Goal: Task Accomplishment & Management: Manage account settings

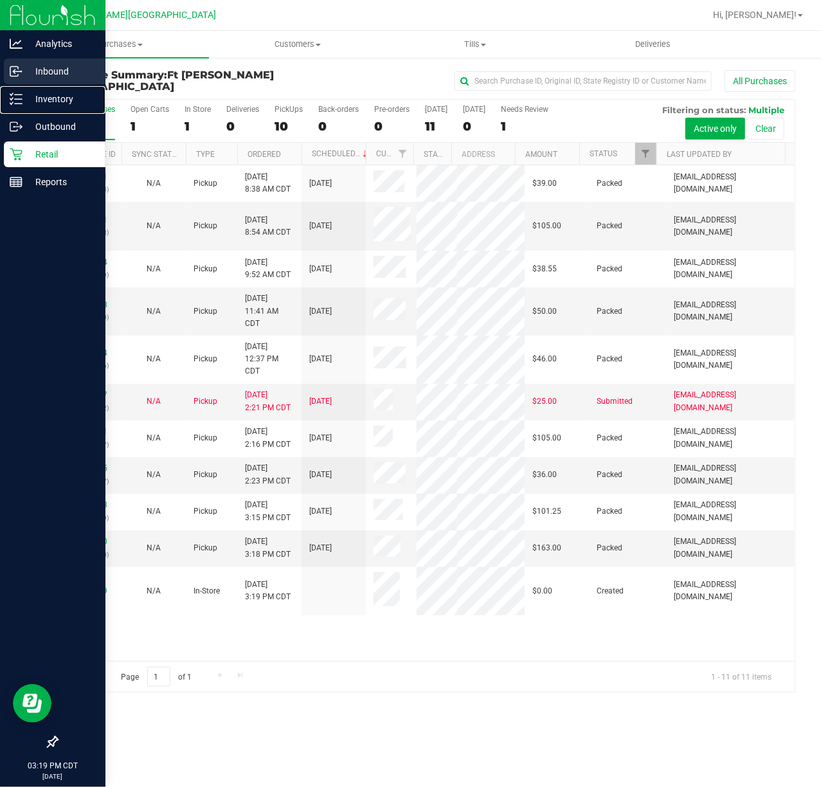
drag, startPoint x: 28, startPoint y: 91, endPoint x: 8, endPoint y: 77, distance: 25.0
click at [26, 91] on p "Inventory" at bounding box center [60, 98] width 77 height 15
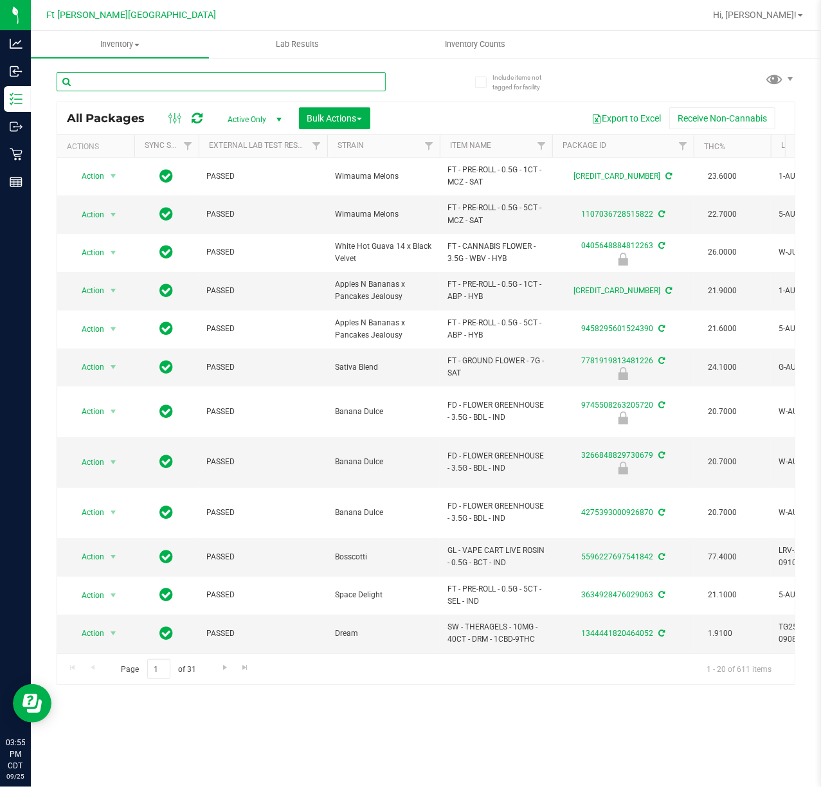
click at [175, 82] on input "text" at bounding box center [221, 81] width 329 height 19
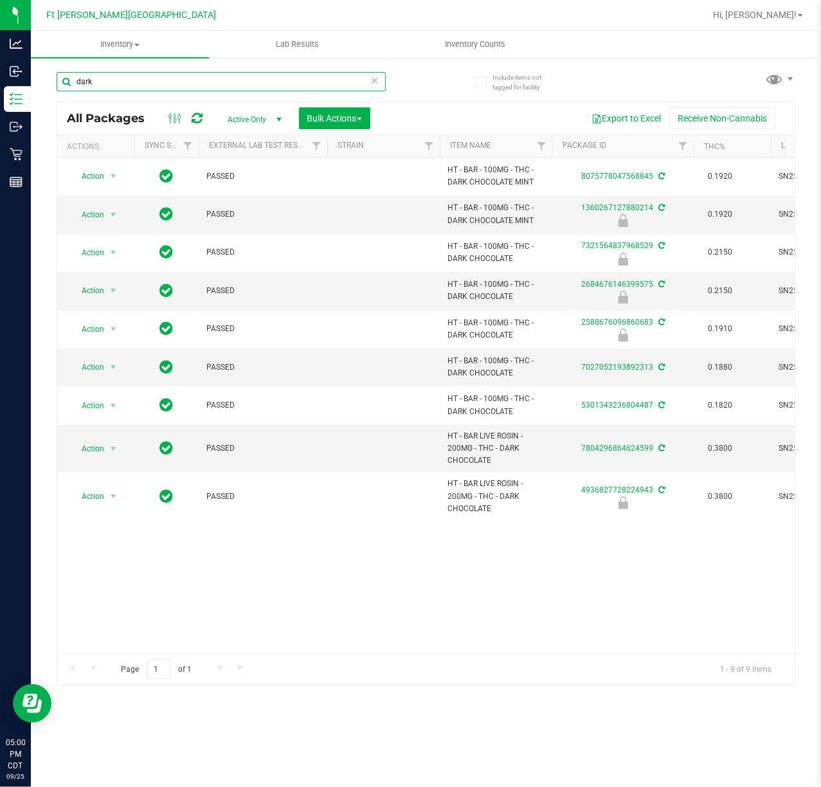
click at [179, 81] on input "dark" at bounding box center [221, 81] width 329 height 19
click at [180, 82] on input "dark" at bounding box center [221, 81] width 329 height 19
click at [181, 82] on input "dark" at bounding box center [221, 81] width 329 height 19
click at [183, 83] on input "dark" at bounding box center [221, 81] width 329 height 19
click at [184, 85] on input "dark" at bounding box center [221, 81] width 329 height 19
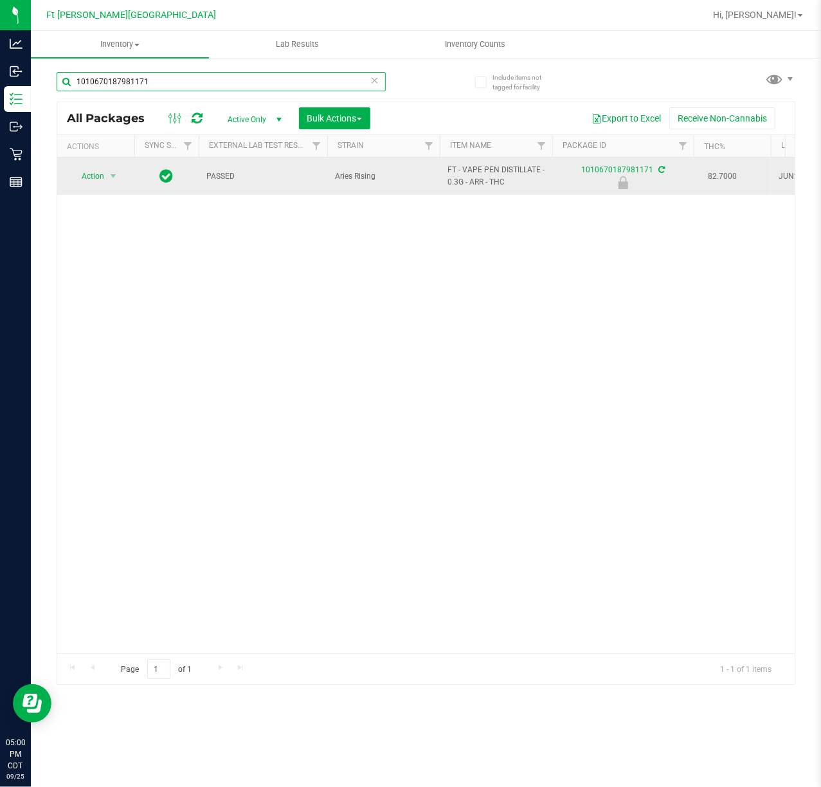
type input "1010670187981171"
click at [99, 181] on span "Action" at bounding box center [87, 176] width 35 height 18
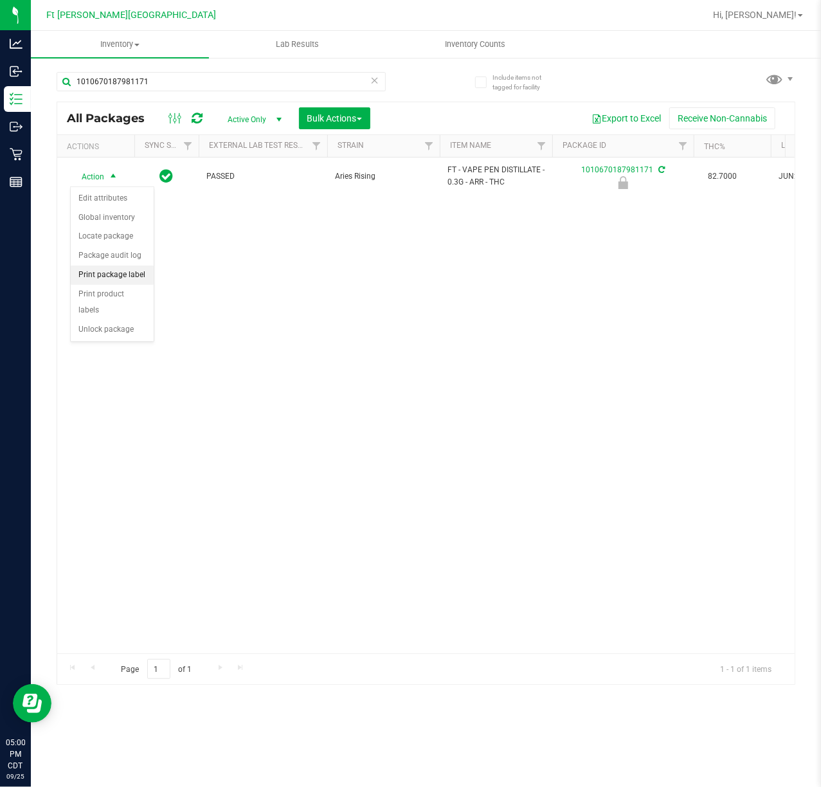
click at [134, 281] on li "Print package label" at bounding box center [112, 274] width 83 height 19
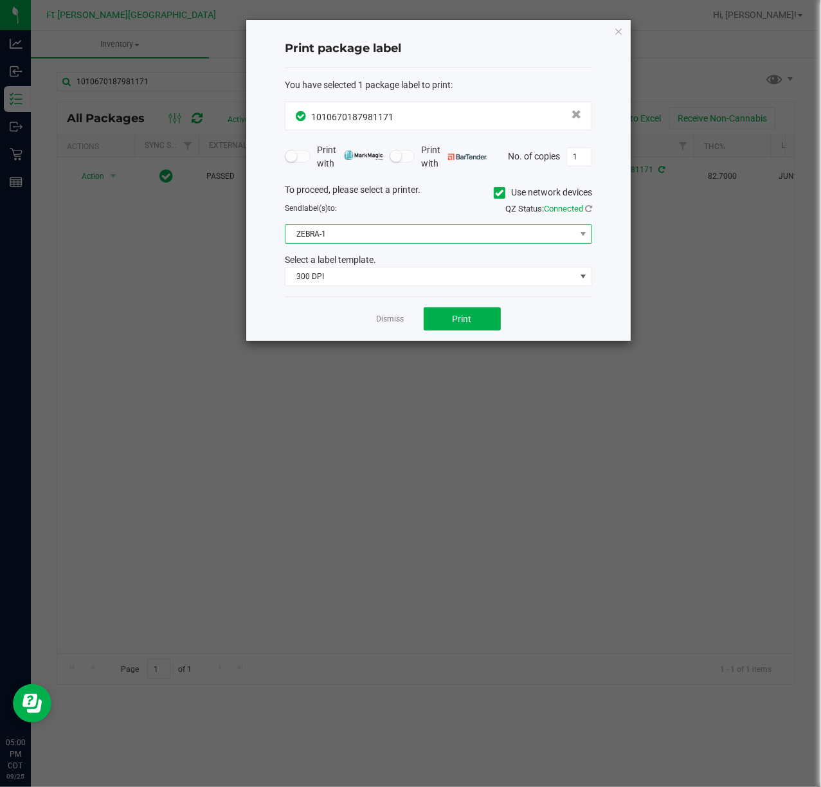
click at [418, 240] on span "ZEBRA-1" at bounding box center [430, 234] width 290 height 18
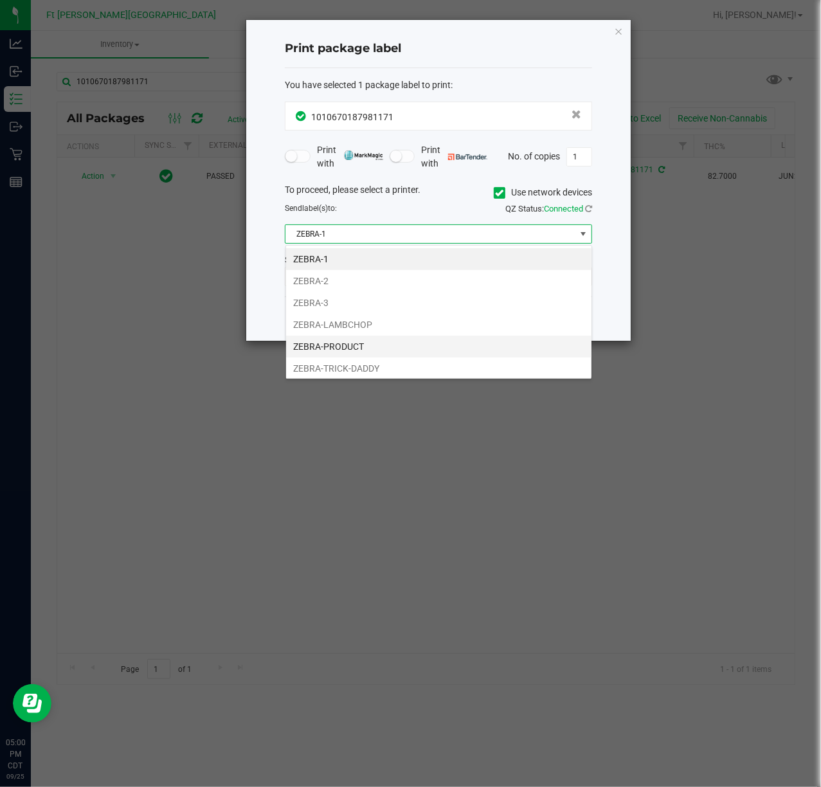
scroll to position [27, 0]
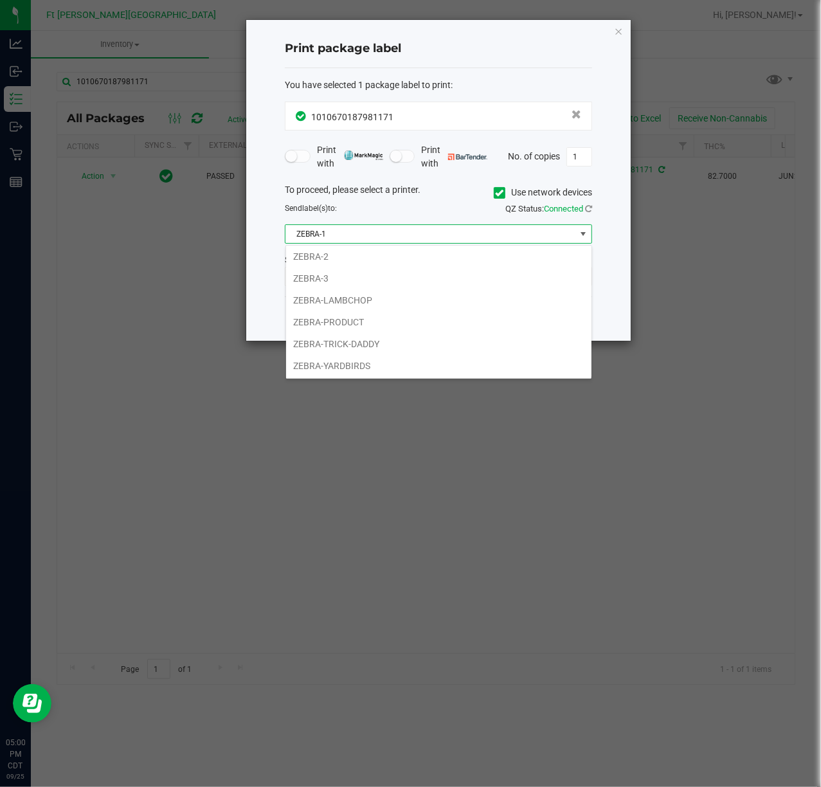
drag, startPoint x: 340, startPoint y: 361, endPoint x: 337, endPoint y: 337, distance: 24.0
click at [338, 361] on li "ZEBRA-YARDBIRDS" at bounding box center [438, 366] width 305 height 22
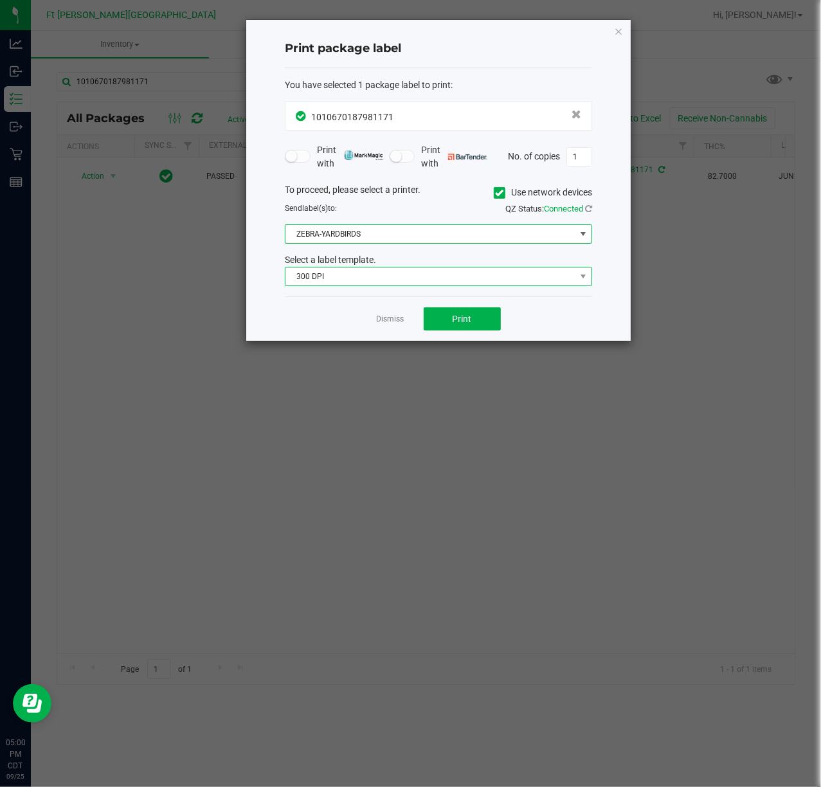
click at [380, 271] on span "300 DPI" at bounding box center [430, 276] width 290 height 18
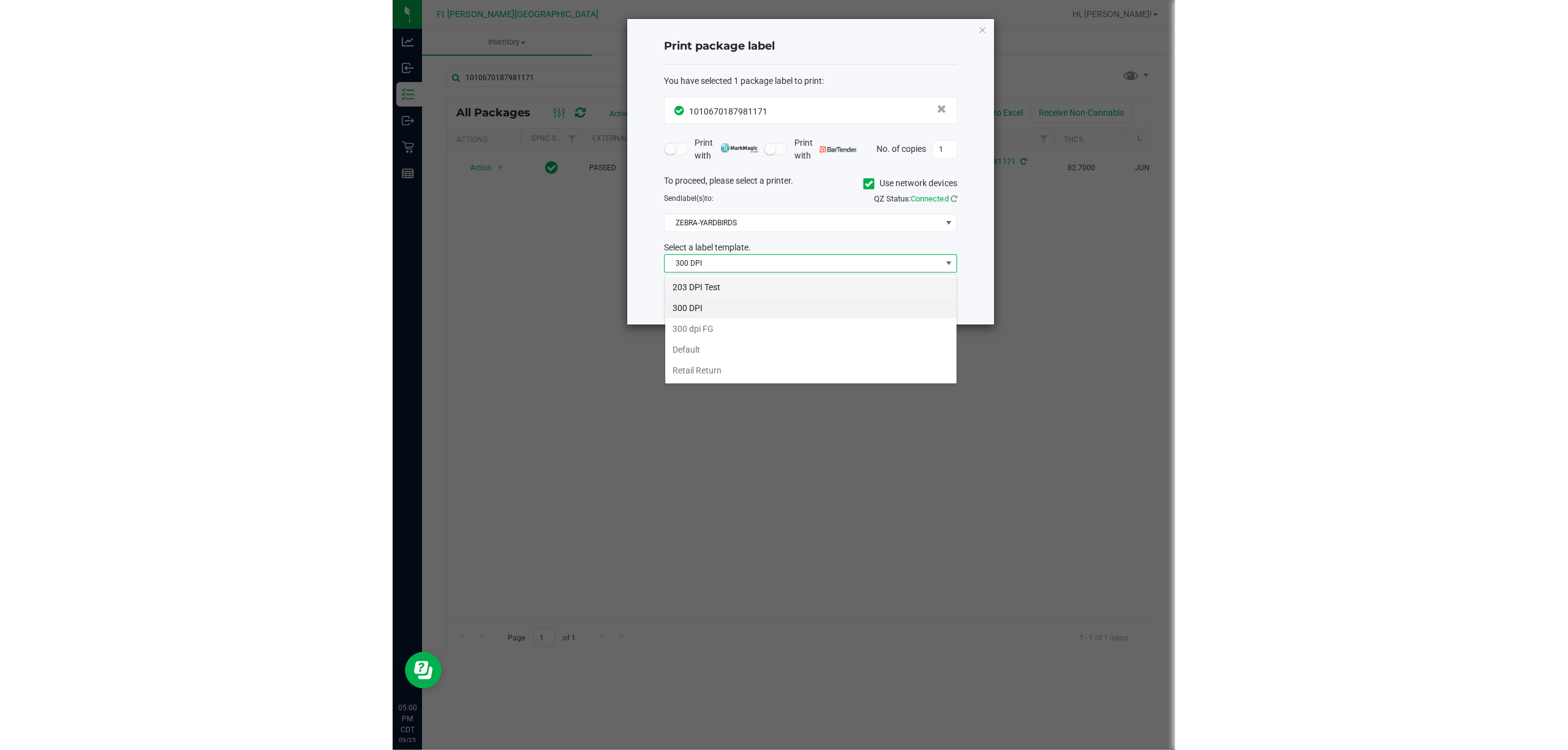
scroll to position [18, 293]
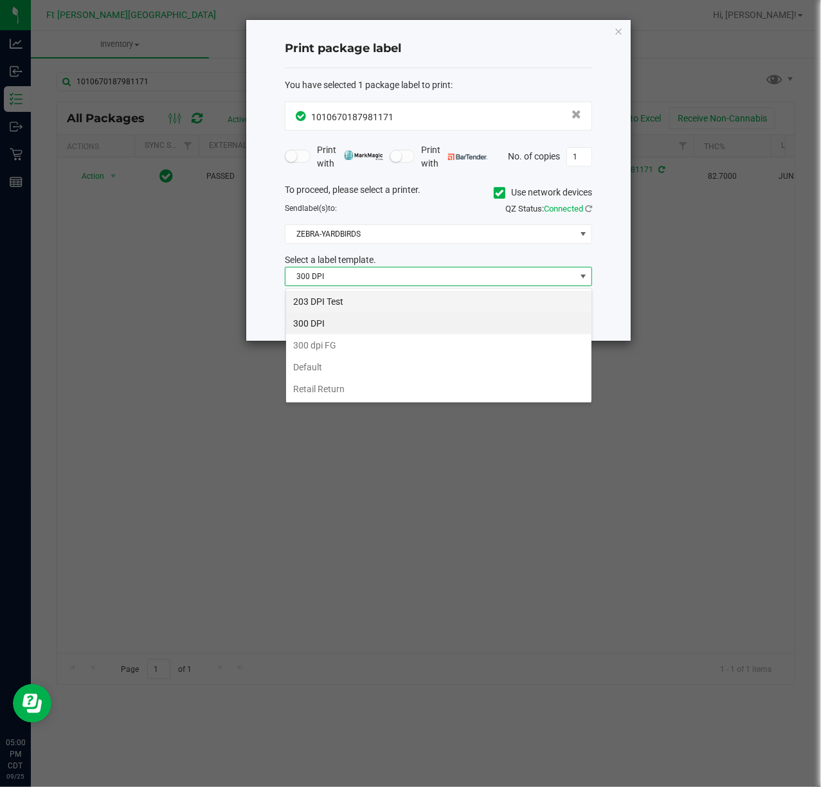
click at [363, 305] on li "203 DPI Test" at bounding box center [438, 301] width 305 height 22
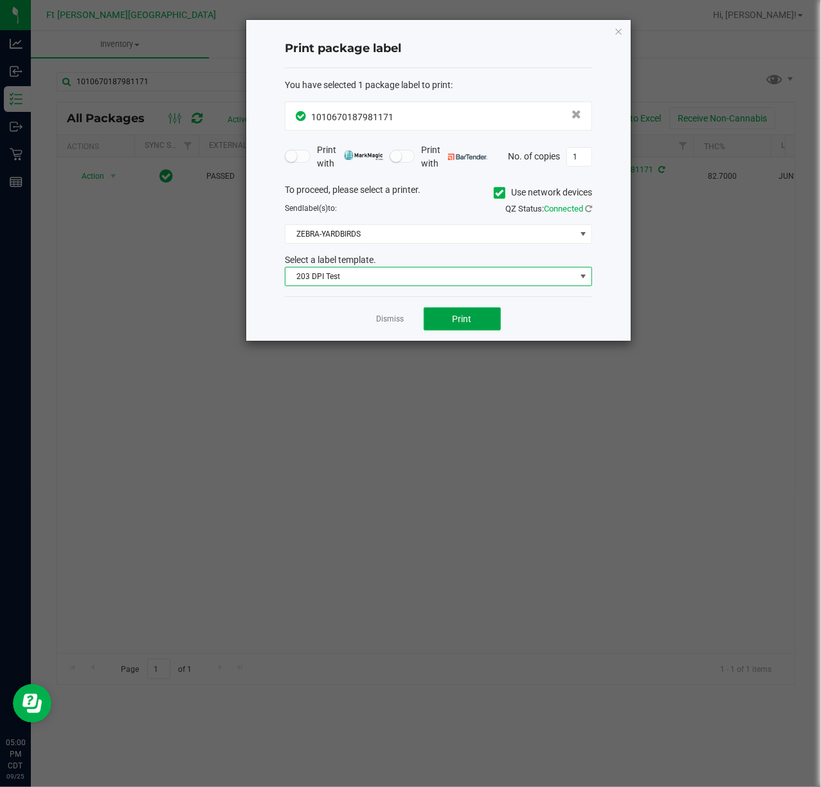
click at [447, 319] on button "Print" at bounding box center [462, 318] width 77 height 23
click at [386, 323] on link "Dismiss" at bounding box center [391, 319] width 28 height 11
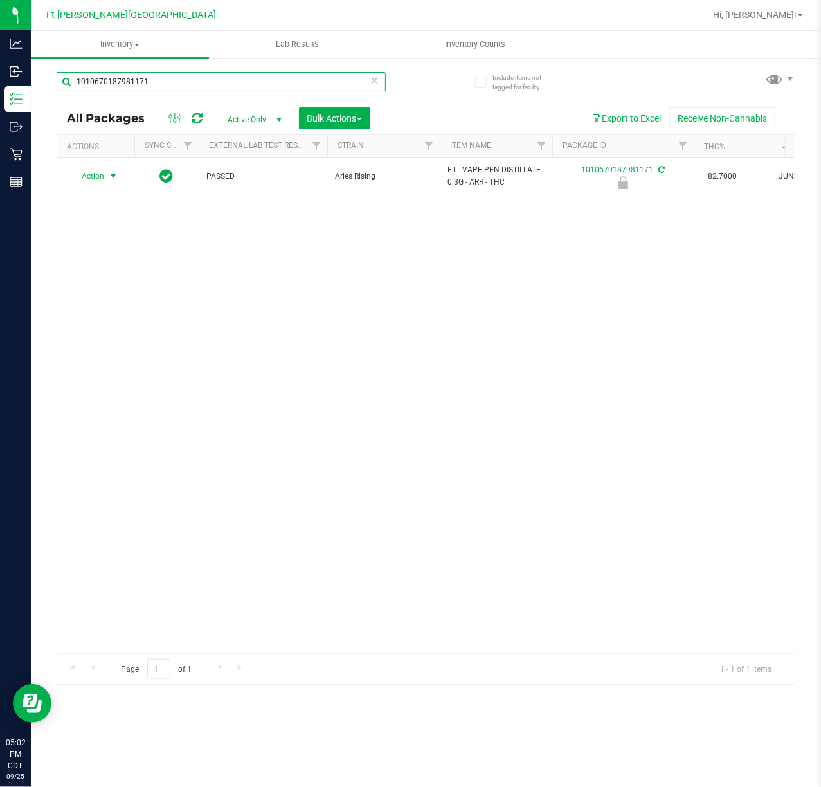
click at [373, 89] on input "1010670187981171" at bounding box center [221, 81] width 329 height 19
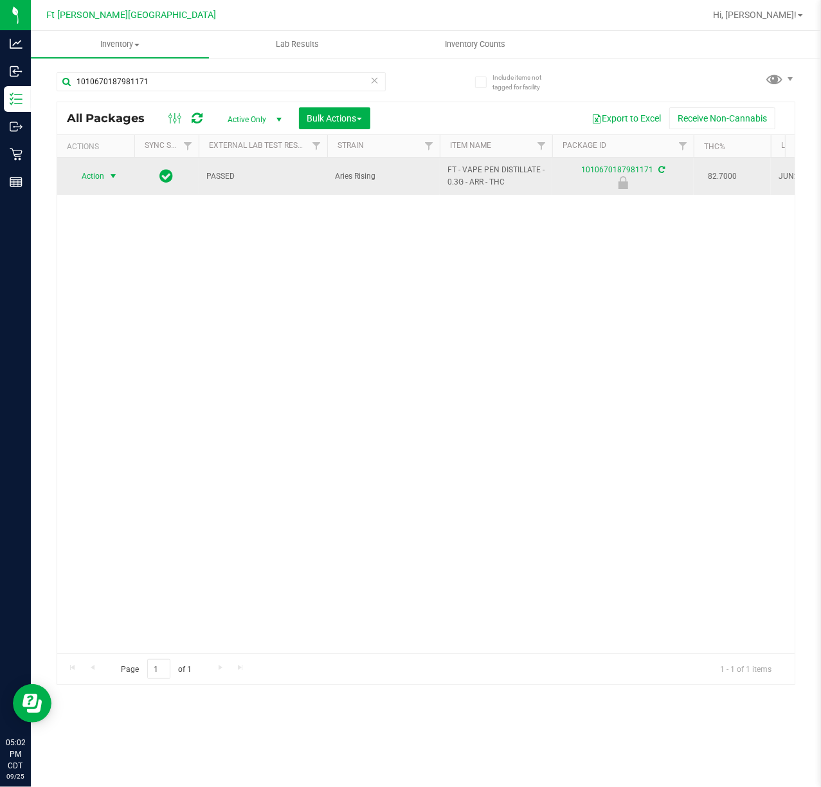
click at [111, 181] on span "select" at bounding box center [113, 176] width 10 height 10
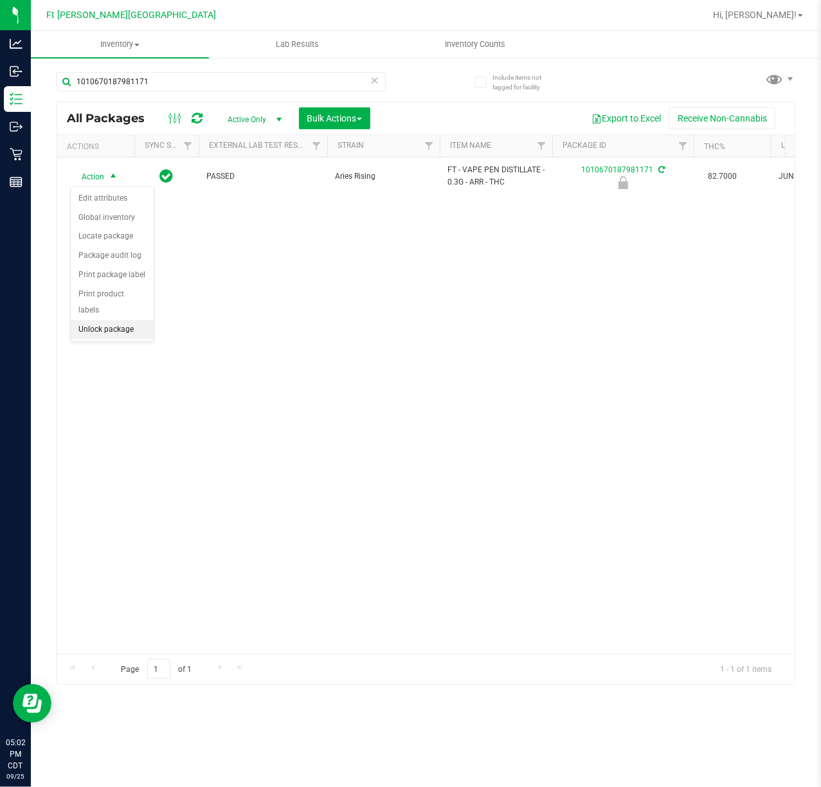
click at [129, 328] on li "Unlock package" at bounding box center [112, 329] width 83 height 19
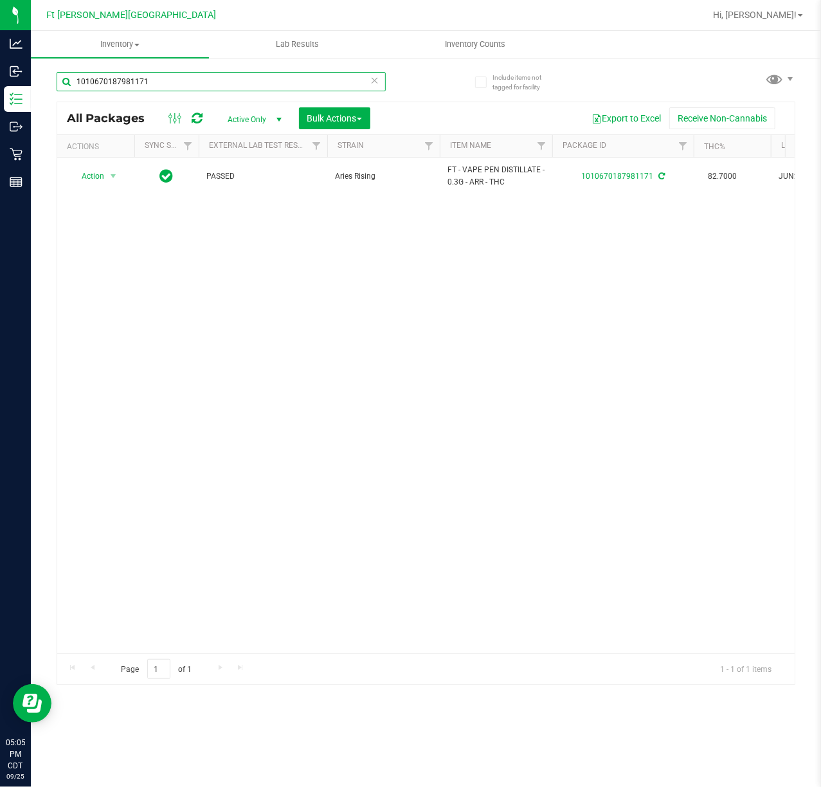
click at [289, 86] on input "1010670187981171" at bounding box center [221, 81] width 329 height 19
click at [290, 86] on input "1010670187981171" at bounding box center [221, 81] width 329 height 19
click at [293, 87] on input "1010670187981171" at bounding box center [221, 81] width 329 height 19
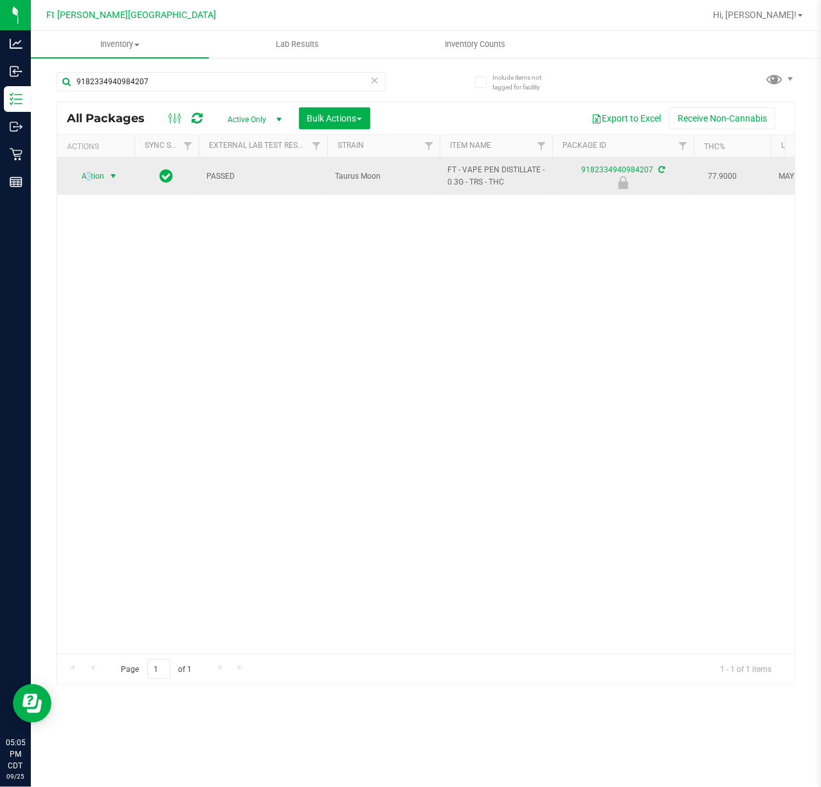
click at [91, 170] on span "Action" at bounding box center [87, 176] width 35 height 18
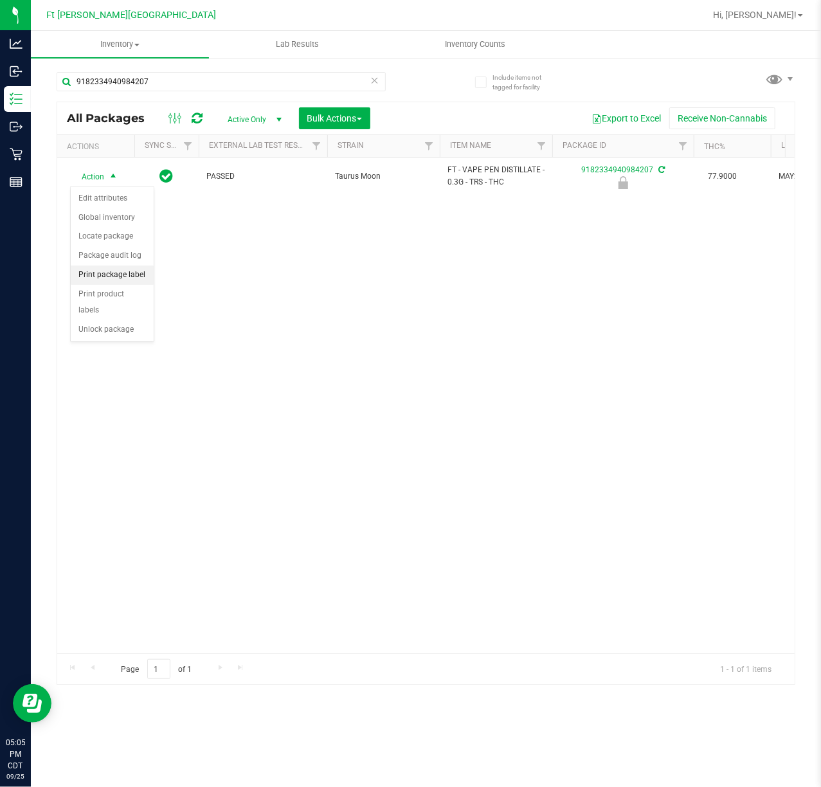
click at [125, 281] on li "Print package label" at bounding box center [112, 274] width 83 height 19
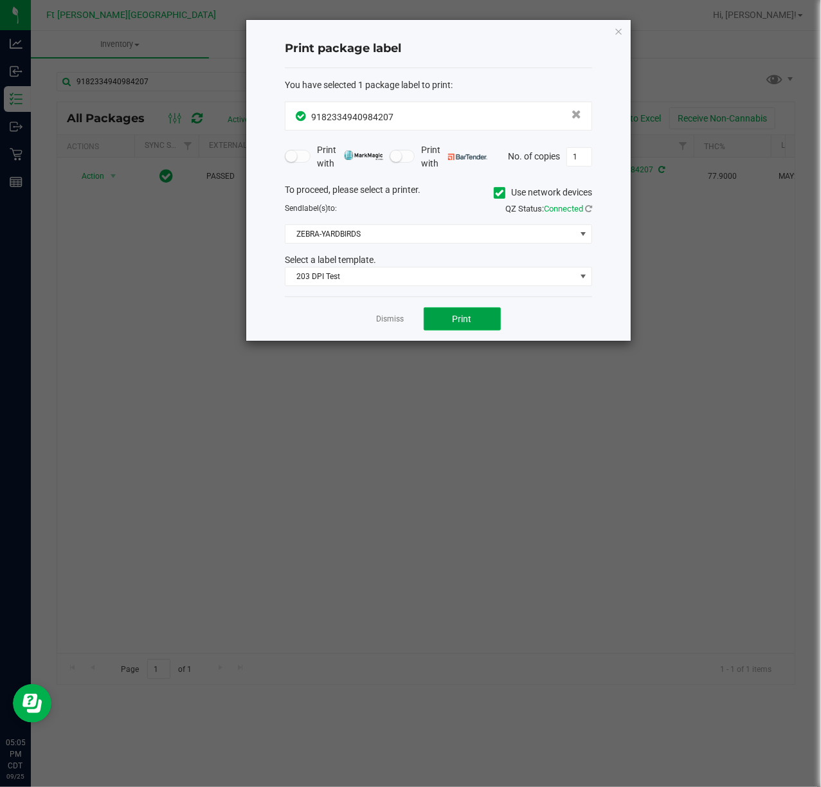
click at [486, 311] on button "Print" at bounding box center [462, 318] width 77 height 23
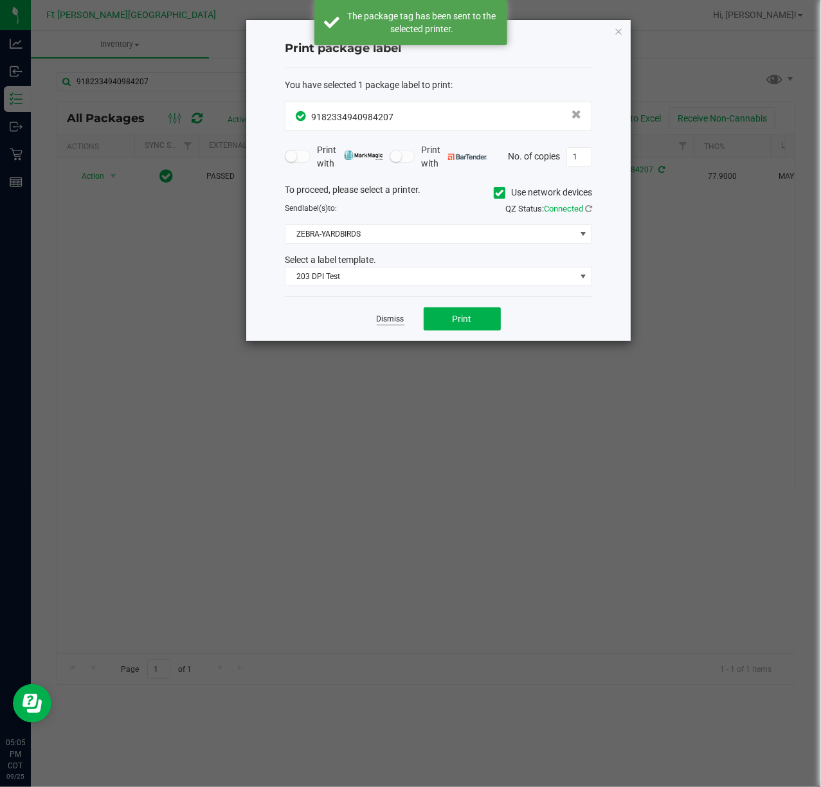
click at [397, 319] on link "Dismiss" at bounding box center [391, 319] width 28 height 11
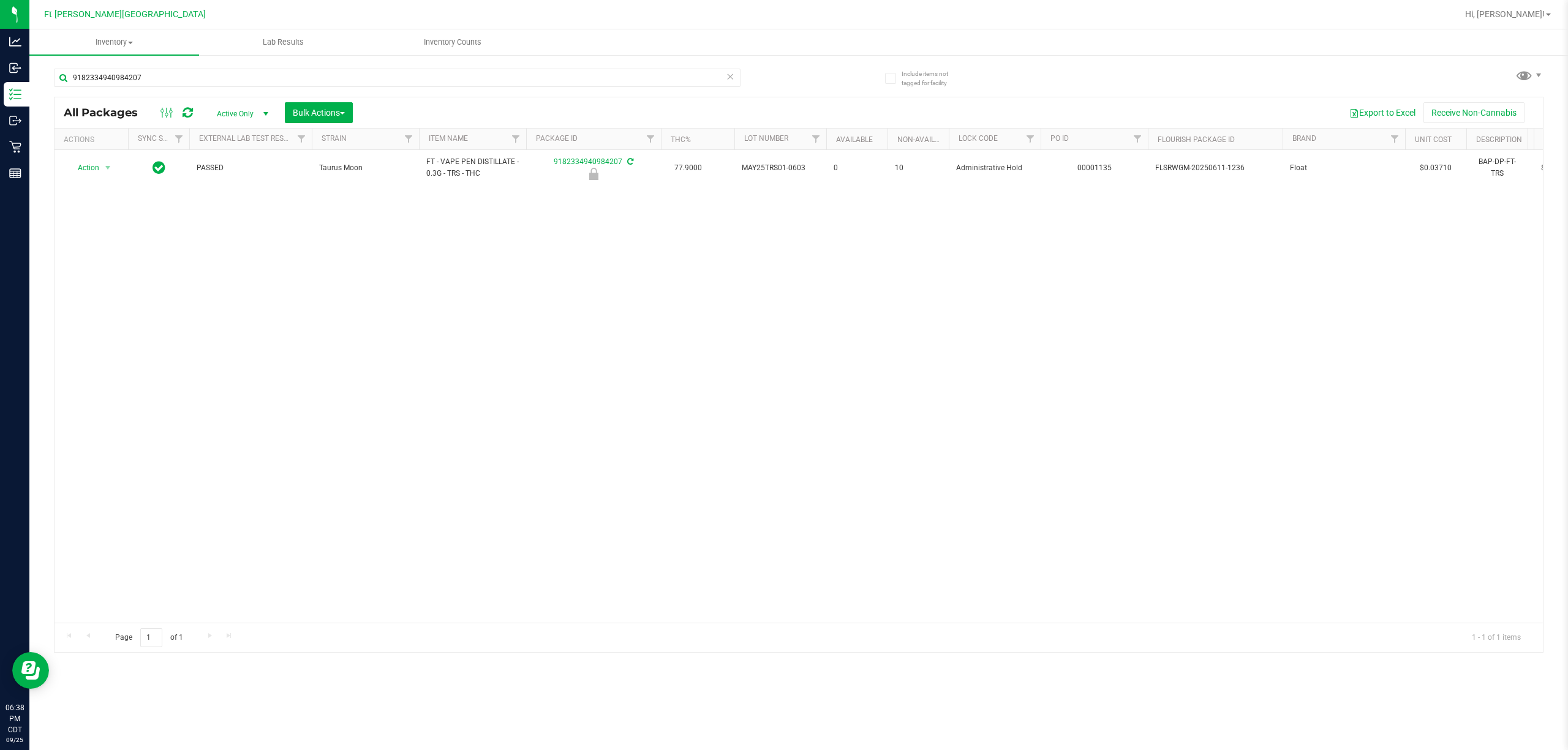
click at [457, 93] on div "9182334940984207" at bounding box center [397, 83] width 686 height 29
click at [454, 81] on input "9182334940984207" at bounding box center [397, 77] width 686 height 18
click at [452, 81] on input "9182334940984207" at bounding box center [397, 77] width 686 height 18
click at [454, 76] on input "9182334940984207" at bounding box center [397, 77] width 686 height 18
click at [457, 77] on input "C-JUN25WBV01-0618" at bounding box center [397, 77] width 686 height 18
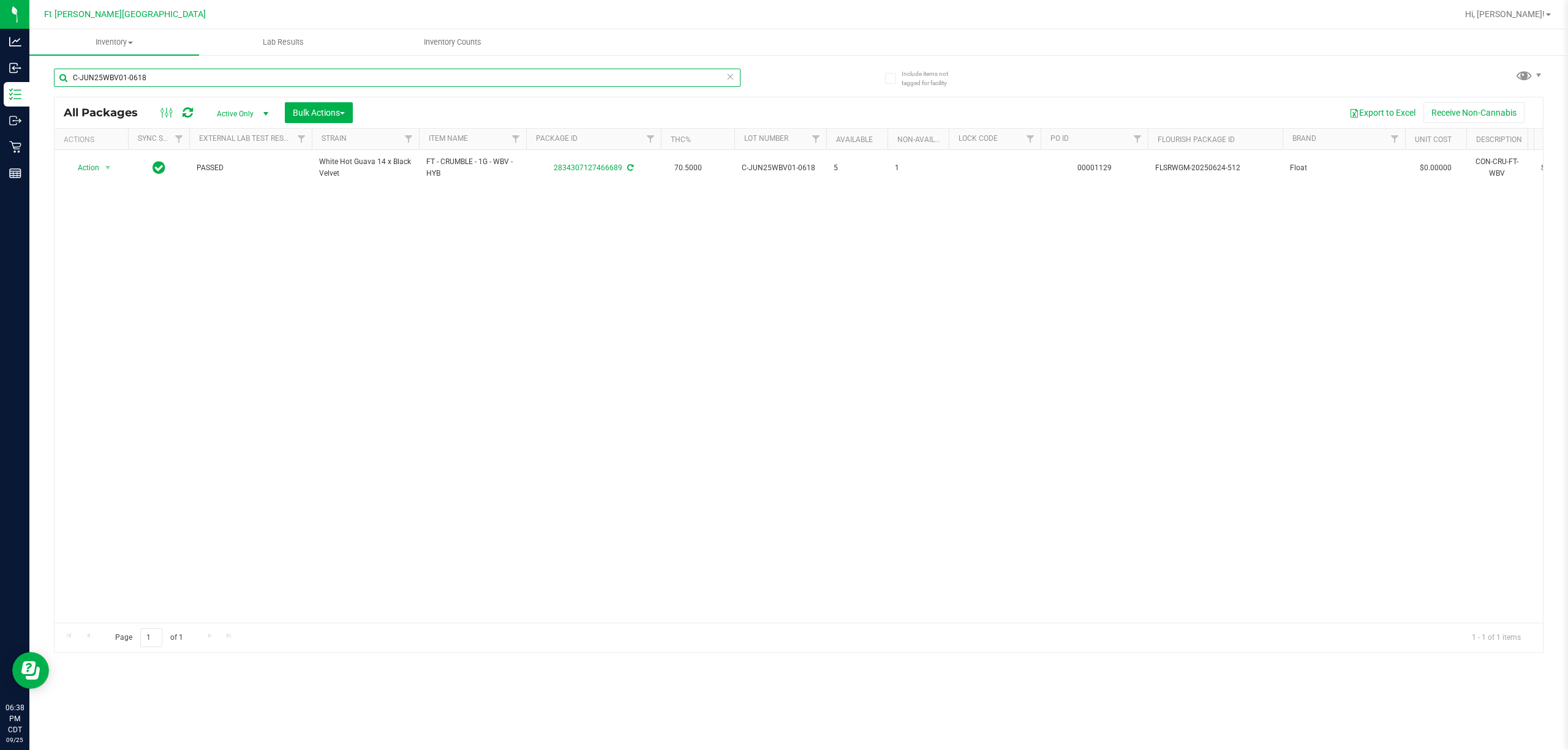
click at [457, 77] on input "C-JUN25WBV01-0618" at bounding box center [397, 77] width 686 height 18
click at [439, 76] on input "W-JUL25MBL01-0722" at bounding box center [397, 77] width 686 height 18
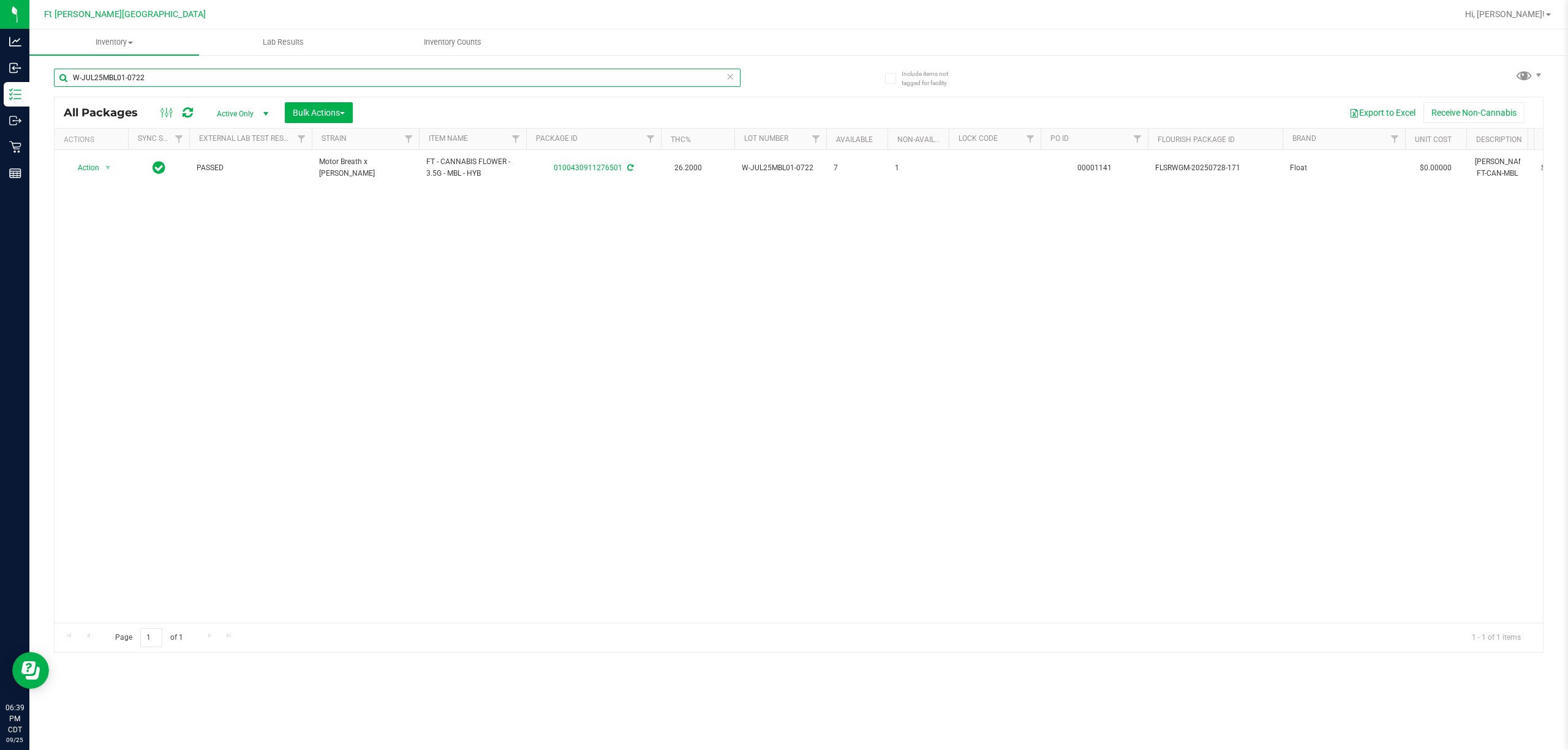
click at [439, 76] on input "W-JUL25MBL01-0722" at bounding box center [397, 77] width 686 height 18
click at [618, 78] on input "SN250708DC1-0715" at bounding box center [397, 77] width 686 height 18
click at [617, 77] on input "SN250708DC1-0715" at bounding box center [397, 77] width 686 height 18
click at [616, 76] on input "SN250708DC1-0715" at bounding box center [397, 77] width 686 height 18
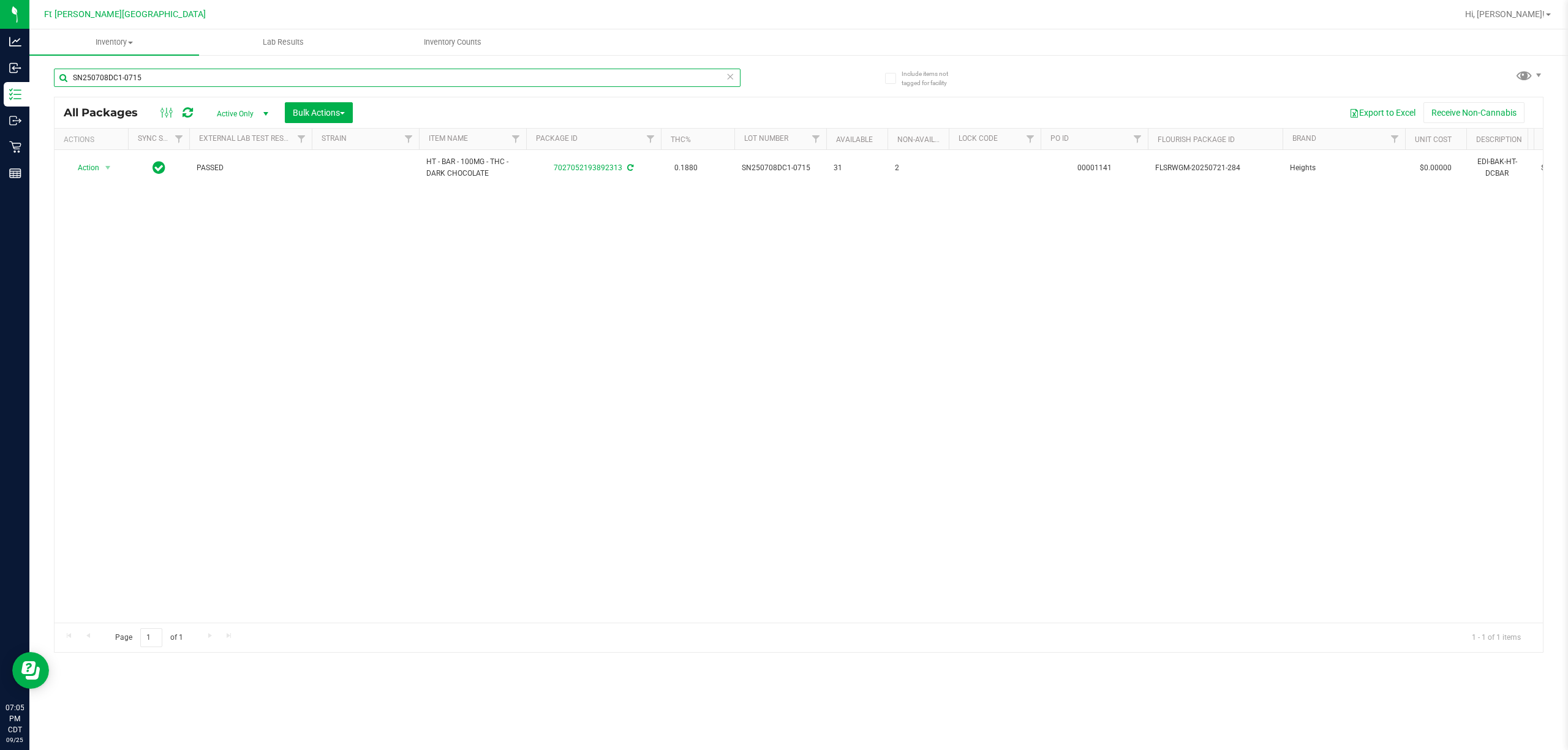
click at [615, 76] on input "SN250708DC1-0715" at bounding box center [397, 77] width 686 height 18
click at [615, 76] on input "-0805" at bounding box center [397, 77] width 686 height 18
click at [616, 76] on input "-0805" at bounding box center [397, 77] width 686 height 18
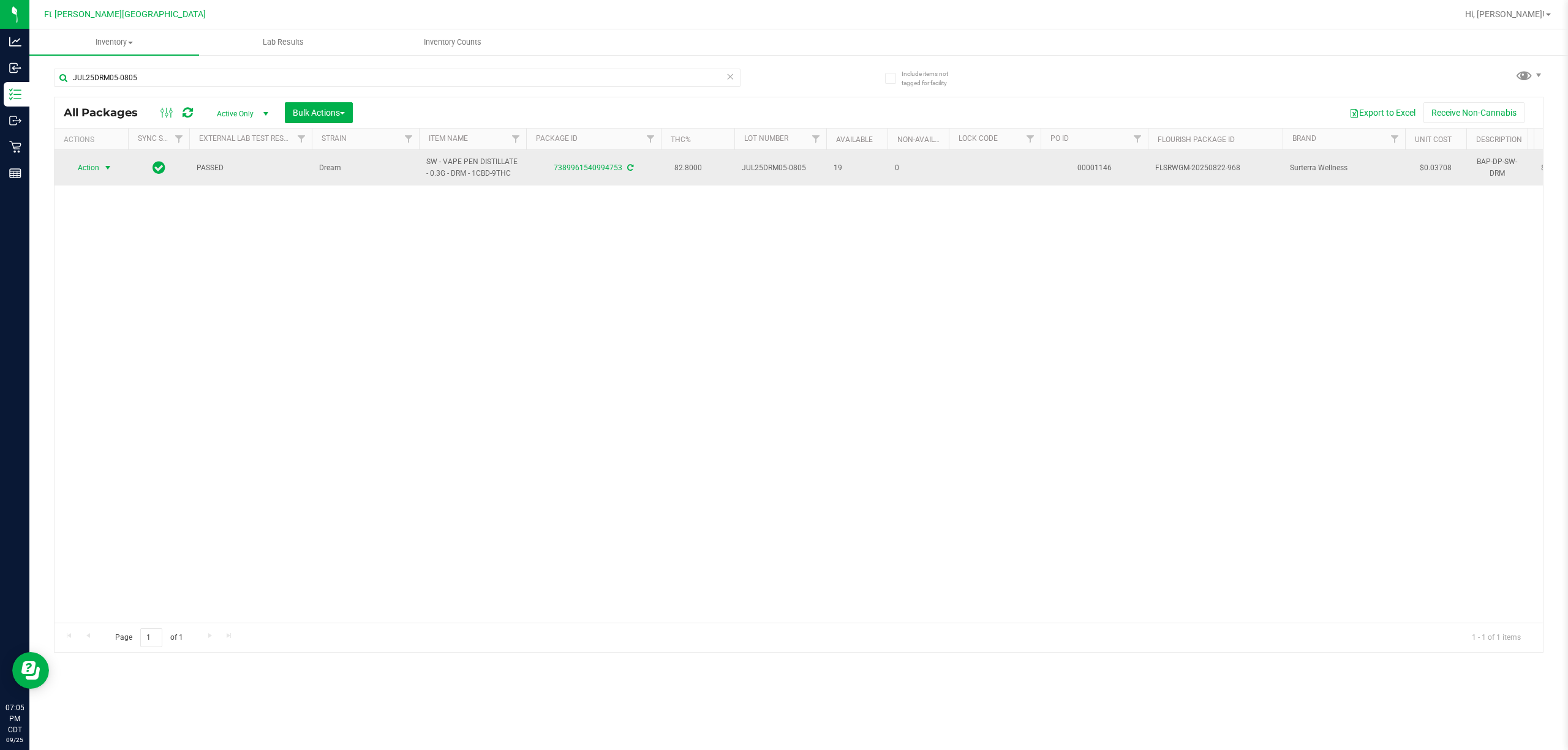
click at [103, 169] on span "select" at bounding box center [108, 168] width 10 height 10
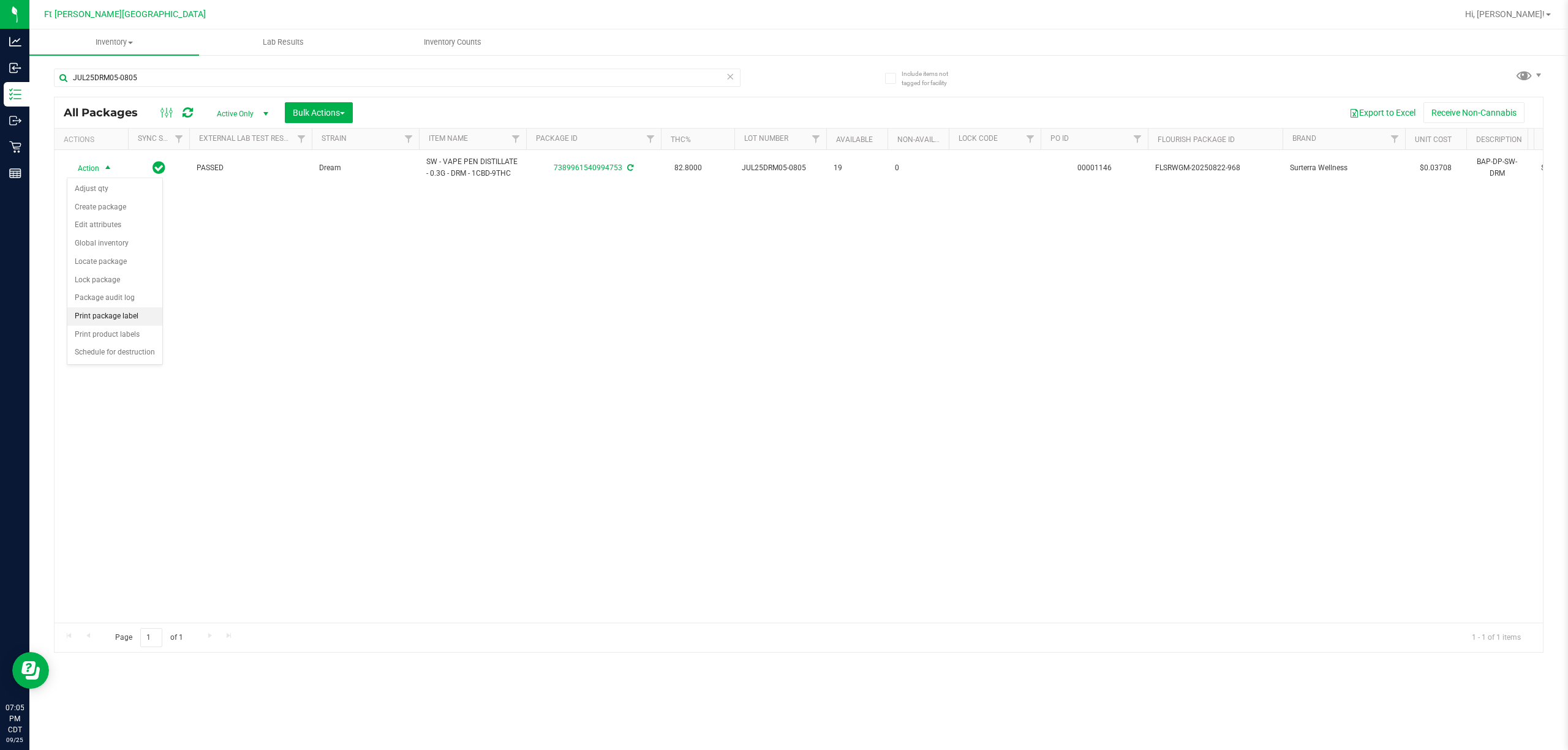
click at [129, 321] on li "Print package label" at bounding box center [115, 316] width 95 height 18
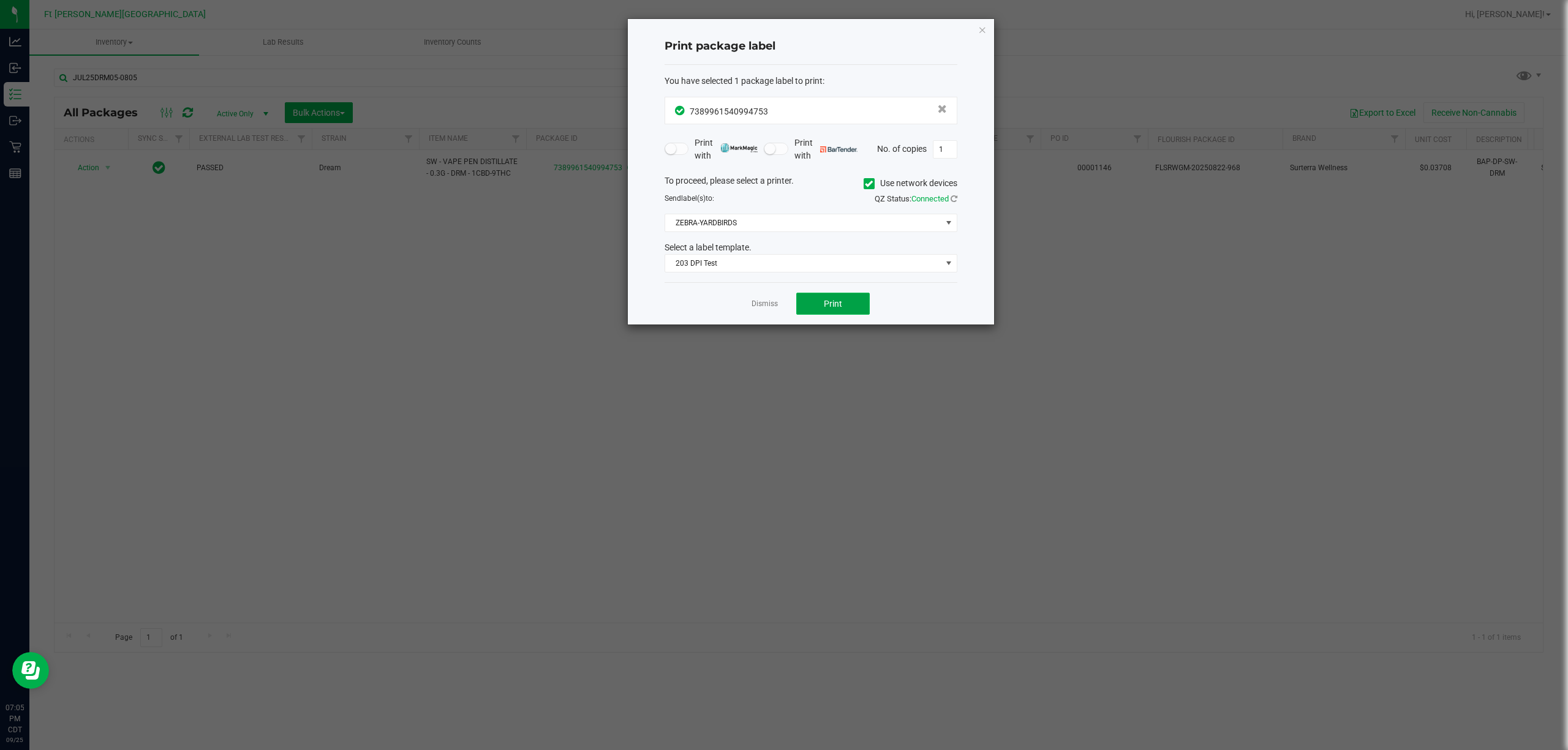
click at [782, 306] on span "Print" at bounding box center [832, 304] width 18 height 10
click at [759, 305] on link "Dismiss" at bounding box center [765, 304] width 27 height 10
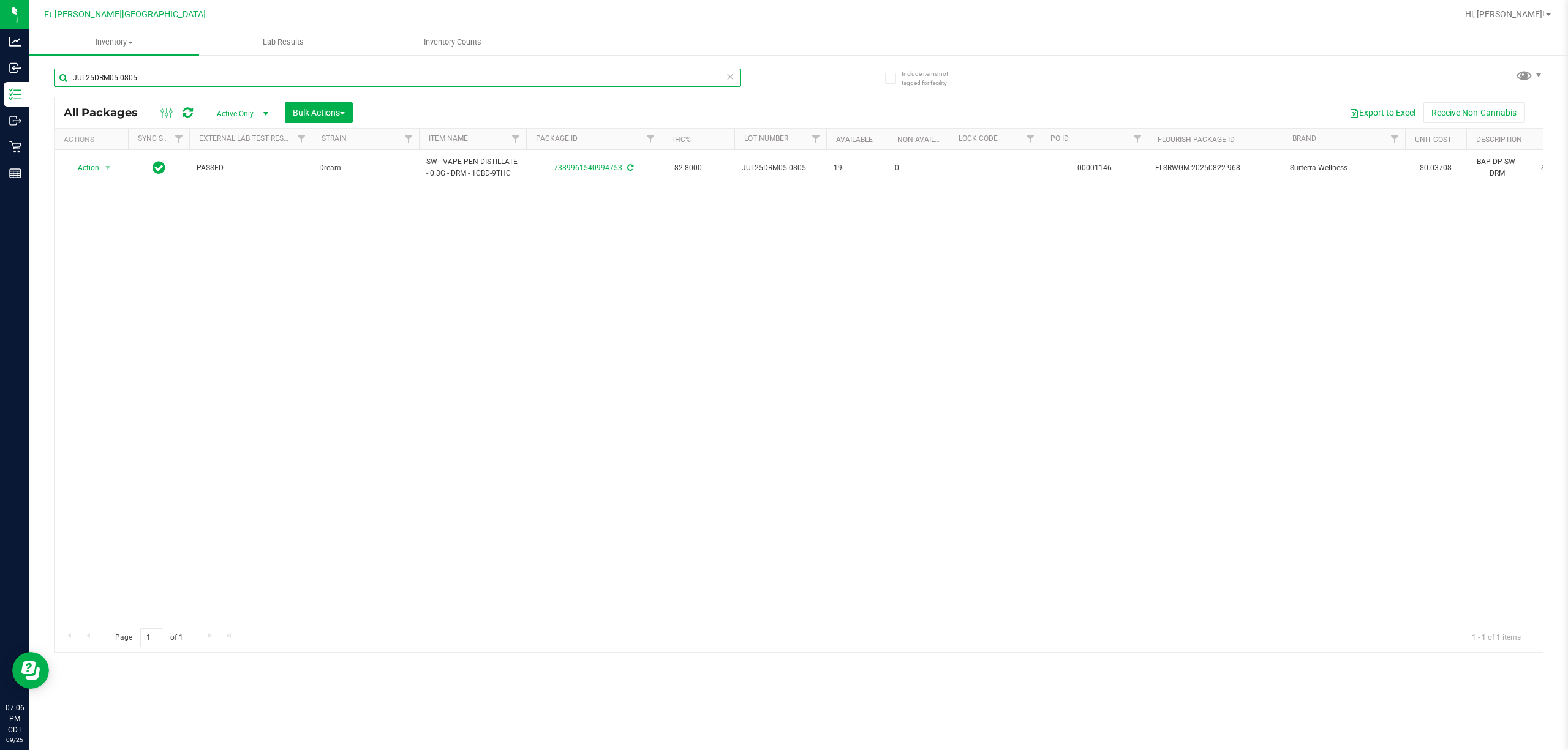
click at [499, 70] on input "JUL25DRM05-0805" at bounding box center [397, 77] width 686 height 18
click at [502, 71] on input "JUL25DRM05-0805" at bounding box center [397, 77] width 686 height 18
click at [503, 71] on input "JUL25DRM05-0805" at bounding box center [397, 77] width 686 height 18
click at [503, 72] on input "JUL25DRM05-0805" at bounding box center [397, 77] width 686 height 18
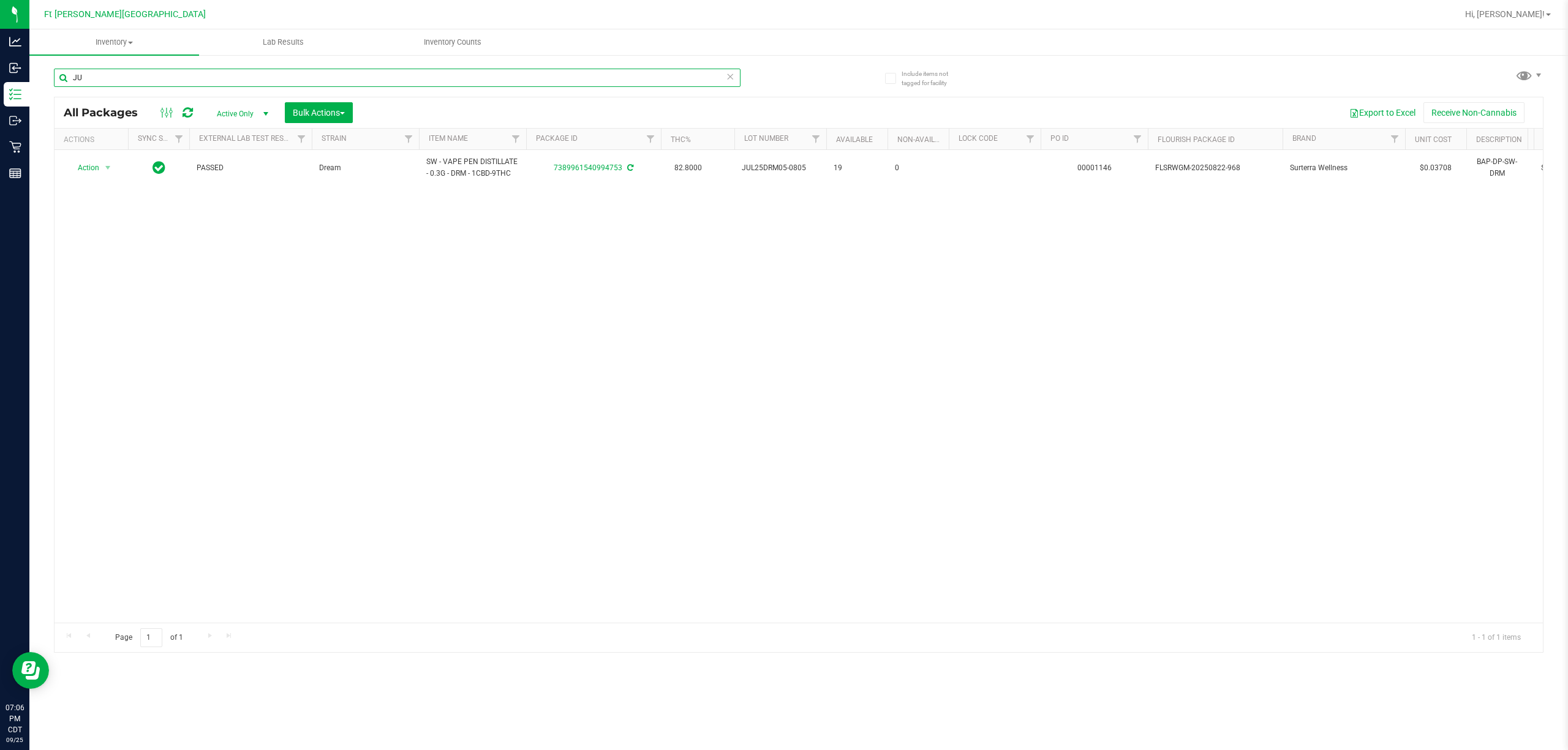
type input "J"
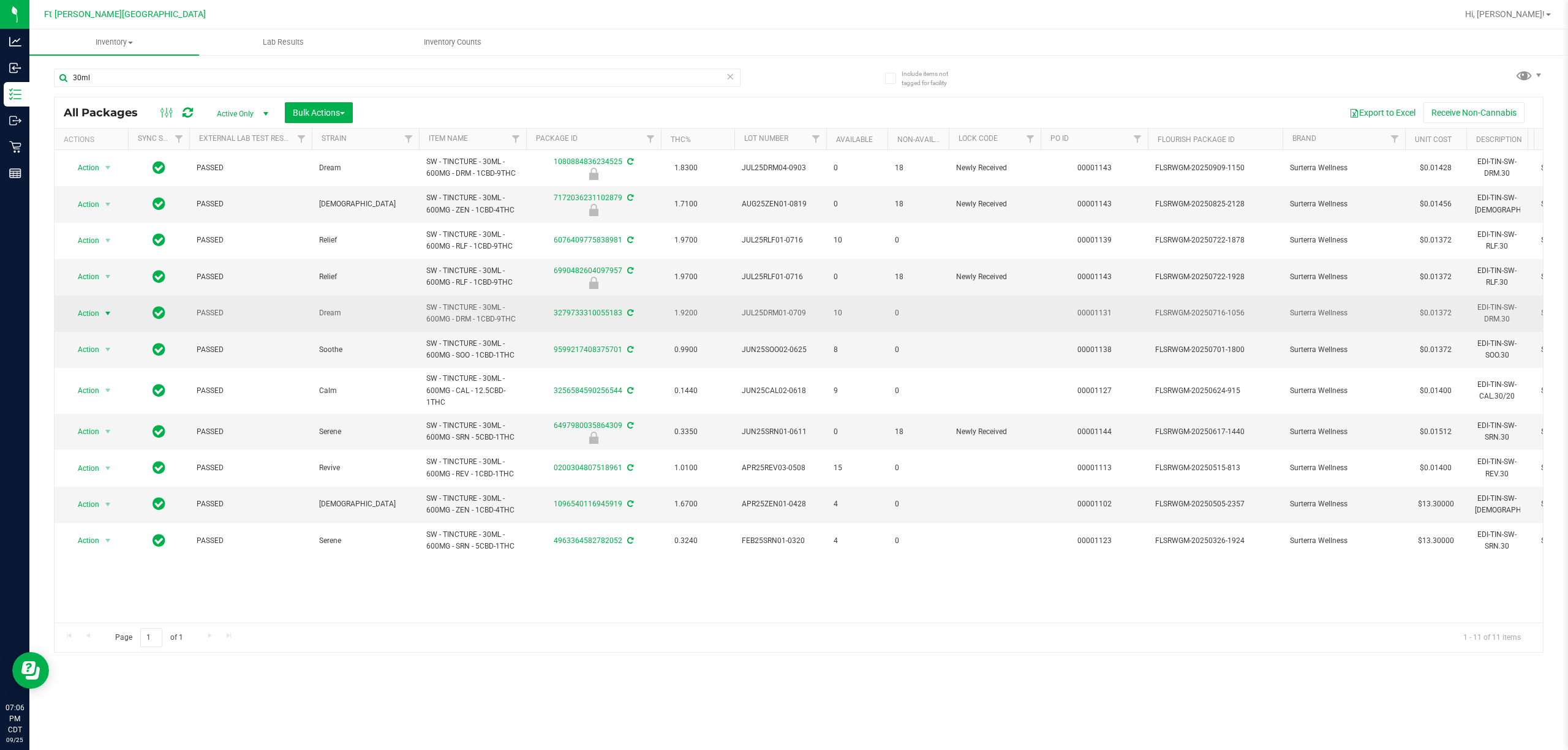
click at [103, 311] on span "select" at bounding box center [108, 314] width 10 height 10
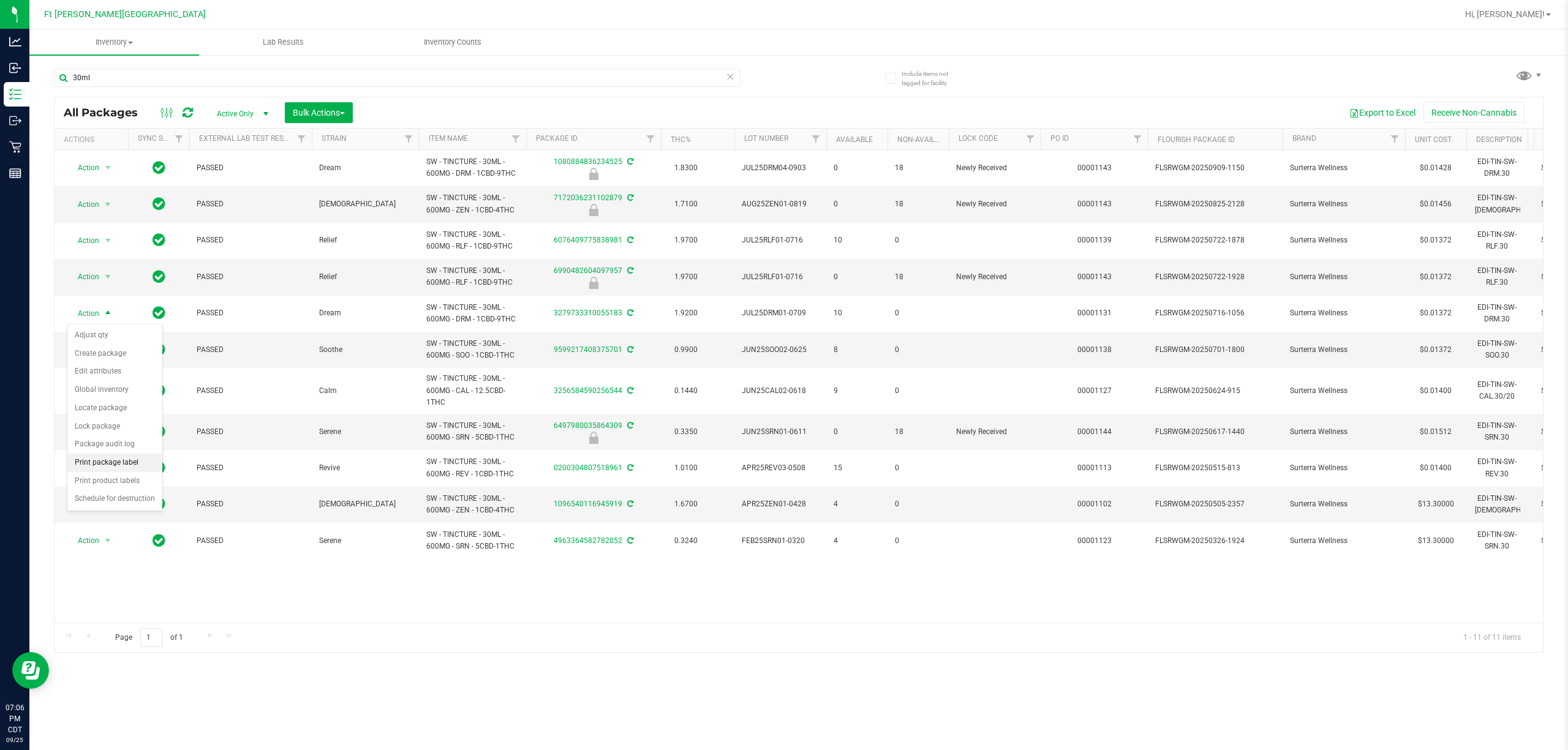
click at [124, 459] on li "Print package label" at bounding box center [115, 462] width 95 height 18
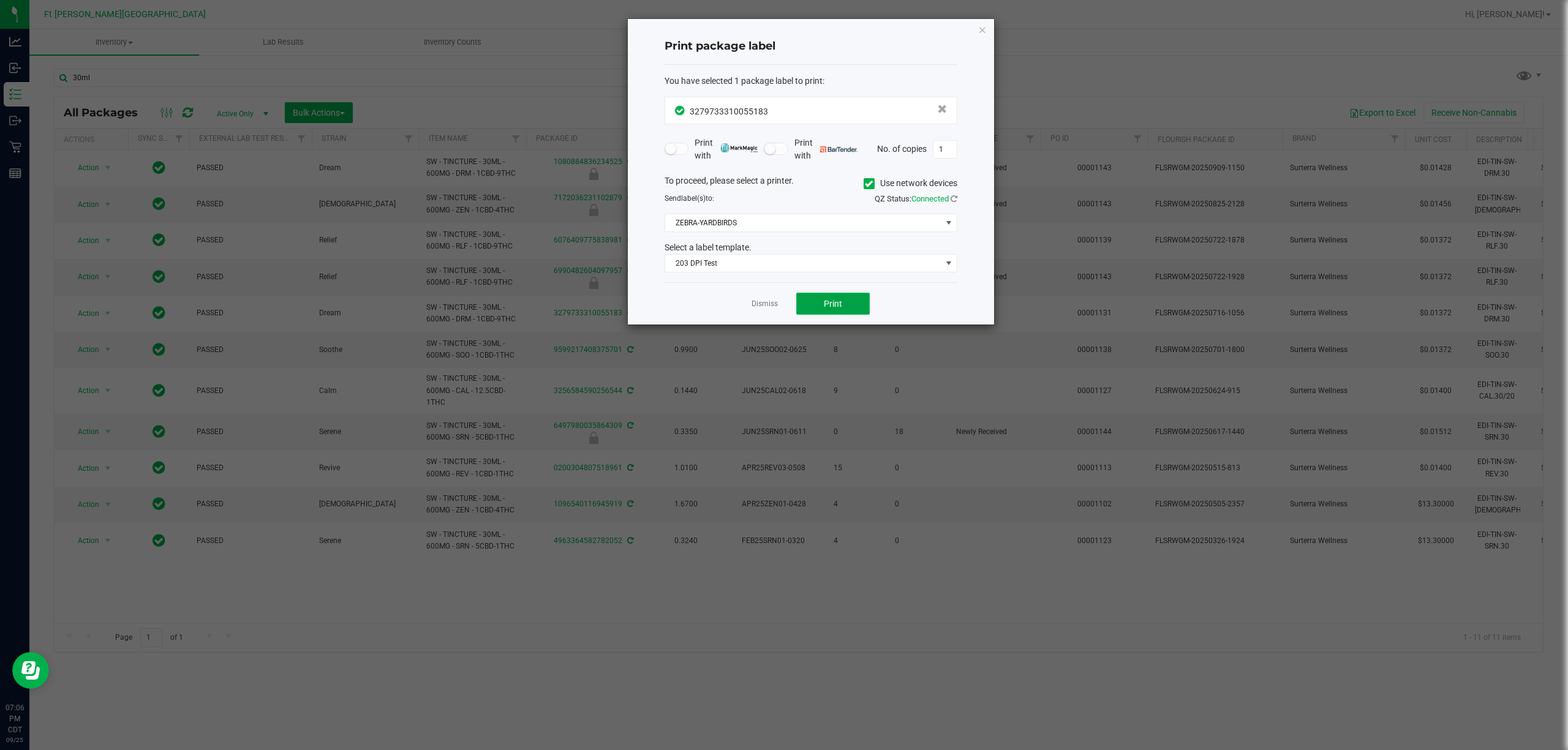
click at [782, 311] on button "Print" at bounding box center [832, 303] width 73 height 22
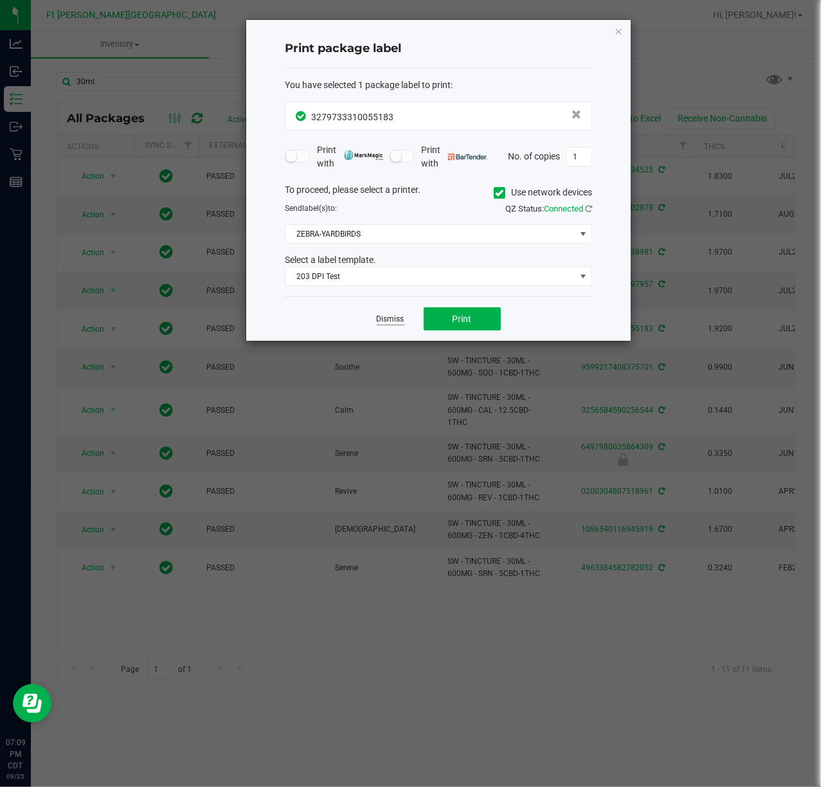
click at [398, 319] on link "Dismiss" at bounding box center [391, 319] width 28 height 11
click at [398, 319] on td "Dream" at bounding box center [383, 329] width 112 height 38
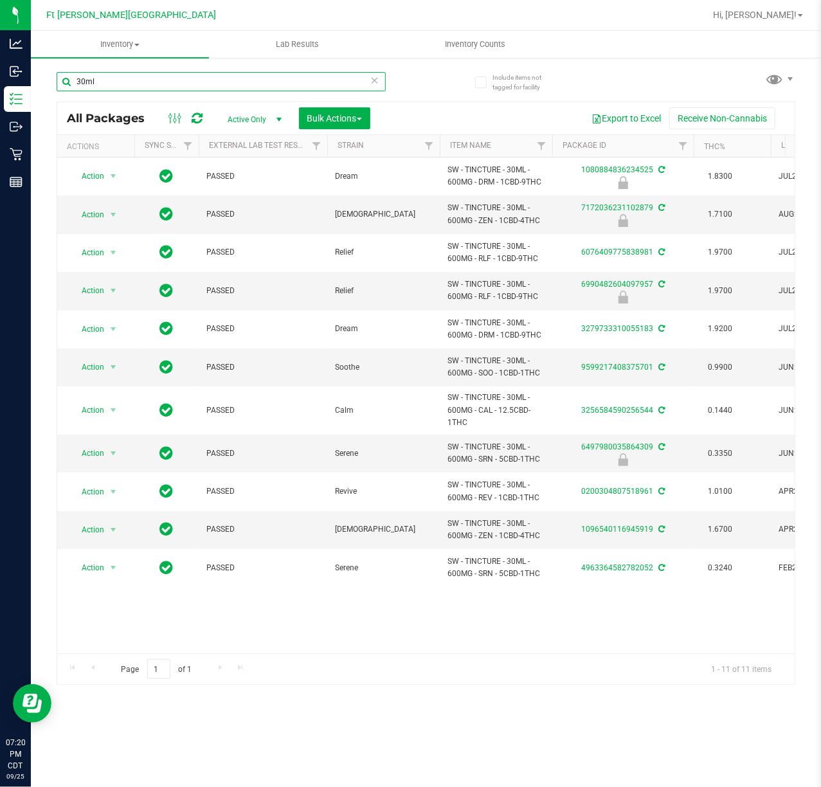
click at [201, 72] on input "30ml" at bounding box center [221, 81] width 329 height 19
click at [199, 72] on input "30ml" at bounding box center [221, 81] width 329 height 19
click at [204, 75] on input "30ml" at bounding box center [221, 81] width 329 height 19
type input "watermelon"
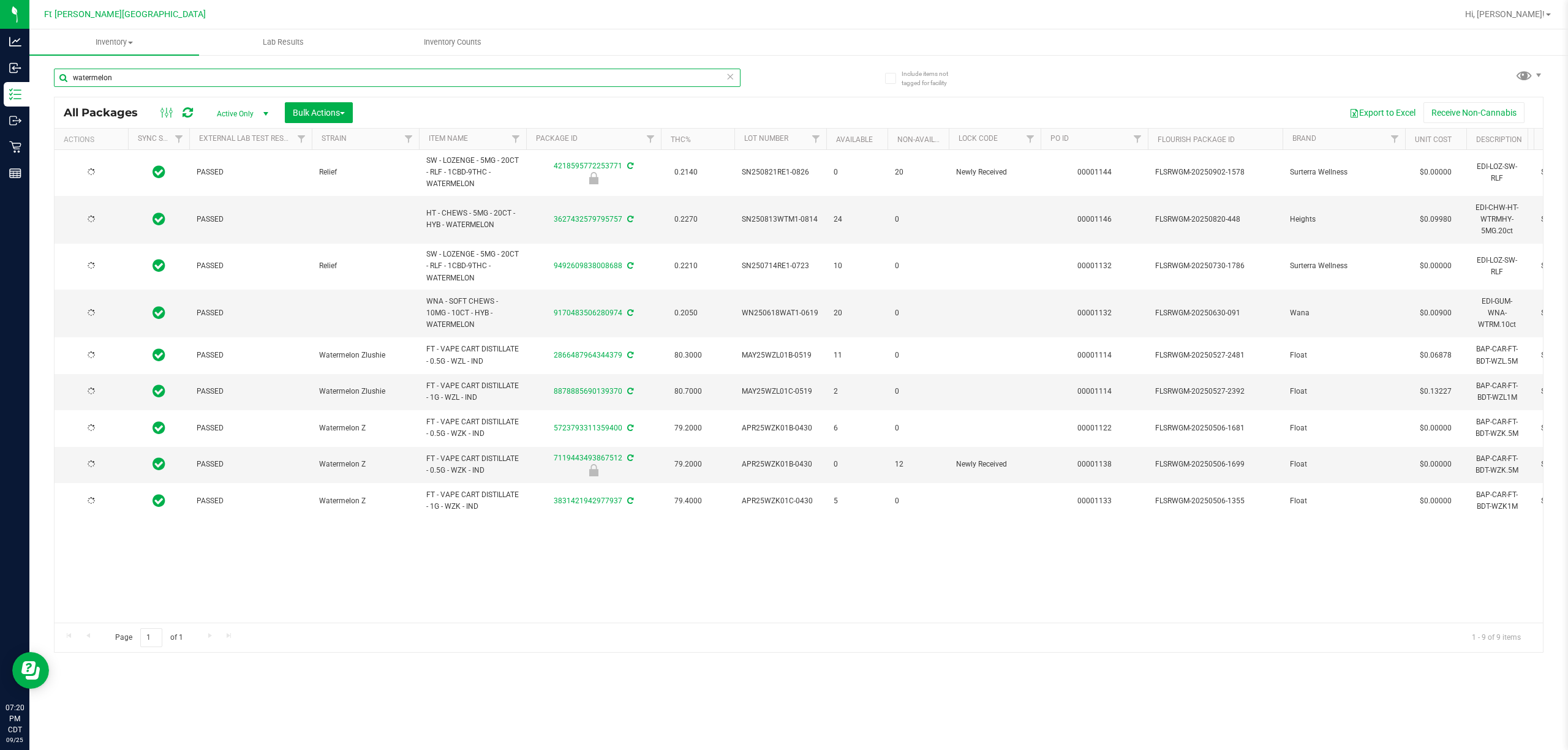
type input "[DATE]"
click at [103, 218] on span "select" at bounding box center [108, 219] width 10 height 10
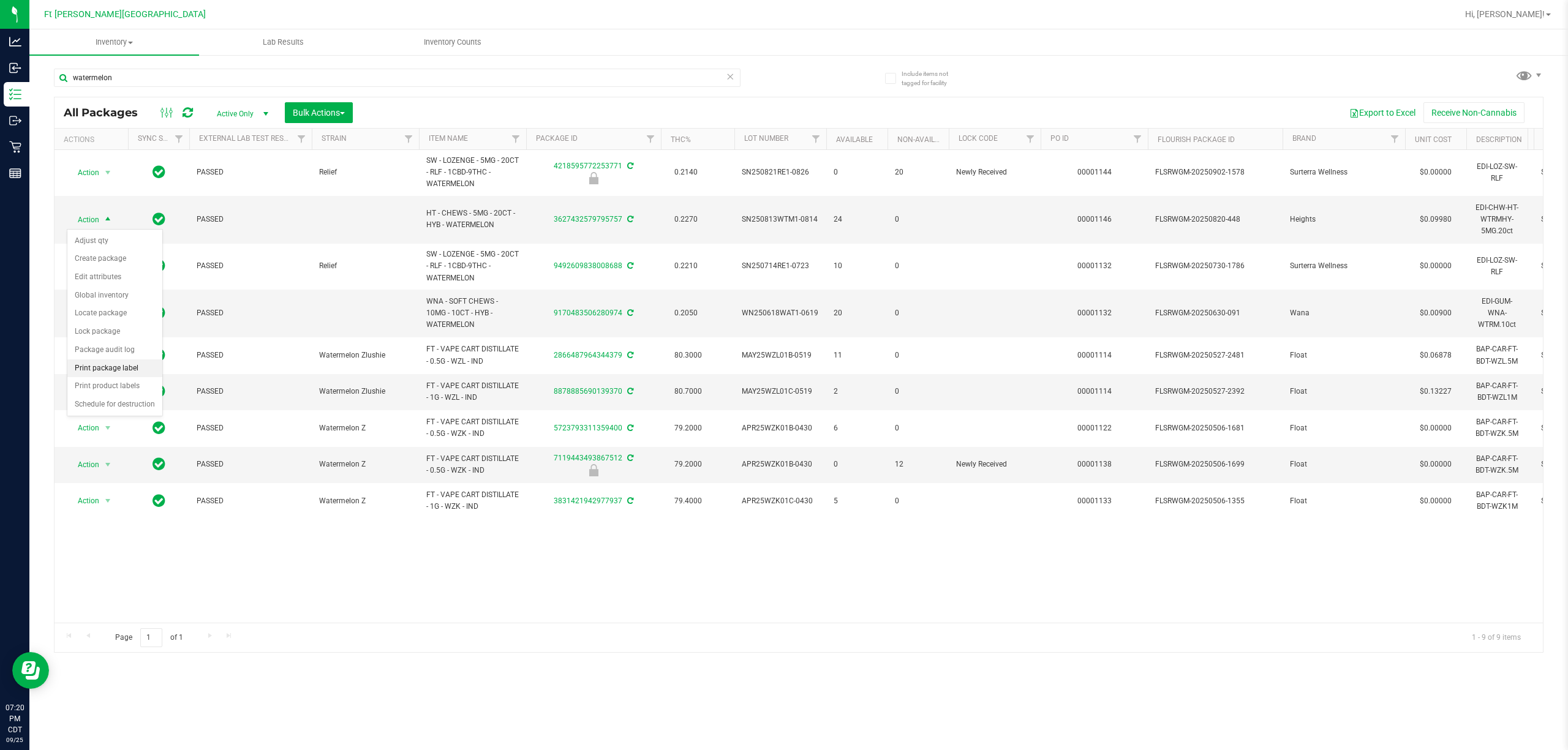
drag, startPoint x: 121, startPoint y: 363, endPoint x: 115, endPoint y: 374, distance: 12.5
click at [115, 374] on li "Print package label" at bounding box center [115, 368] width 95 height 18
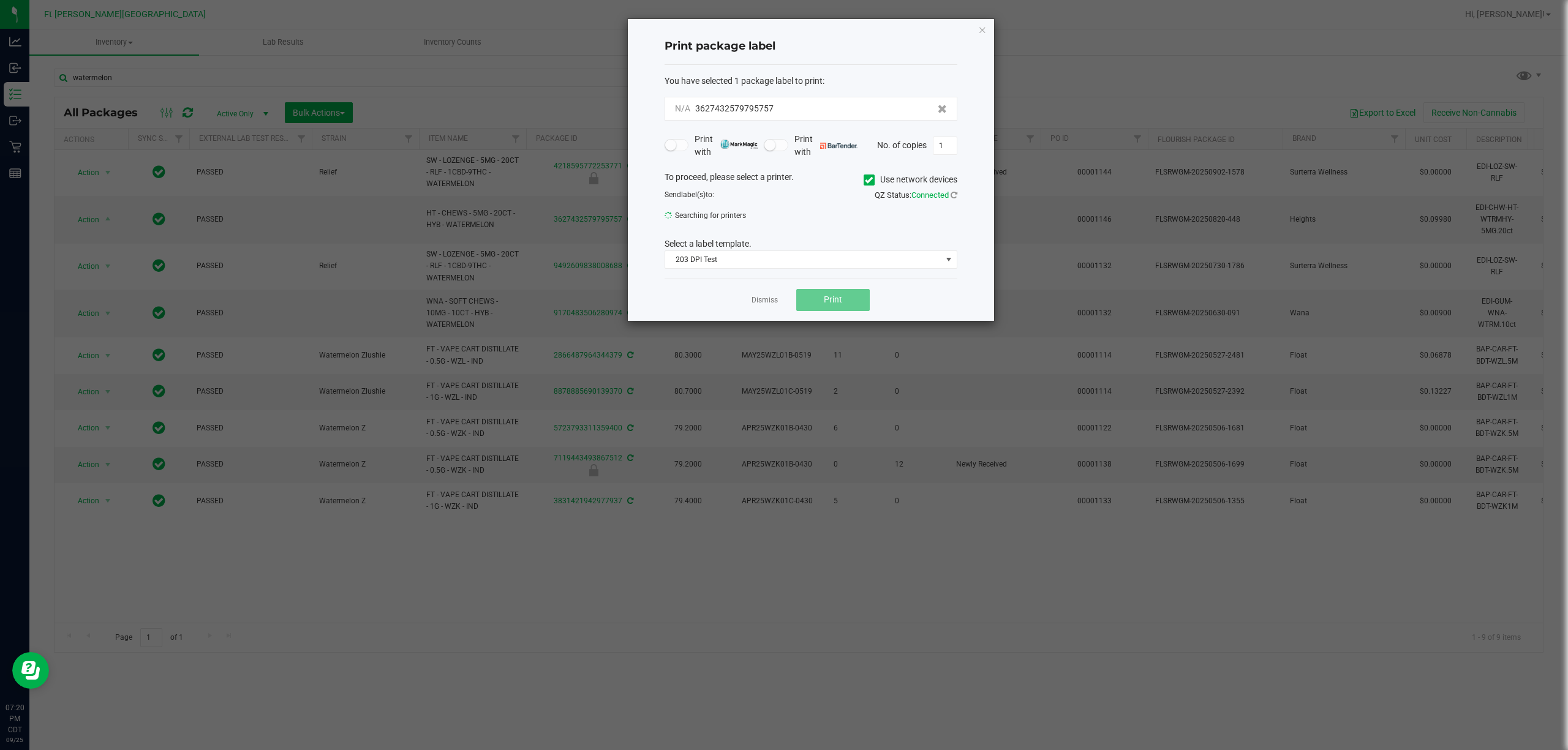
click at [115, 374] on body "Analytics Inbound Inventory Outbound Retail Reports 07:20 PM CDT [DATE] 09/[GEO…" at bounding box center [784, 375] width 1568 height 750
click at [782, 314] on button "Print" at bounding box center [832, 303] width 73 height 22
click at [768, 308] on link "Dismiss" at bounding box center [765, 304] width 27 height 10
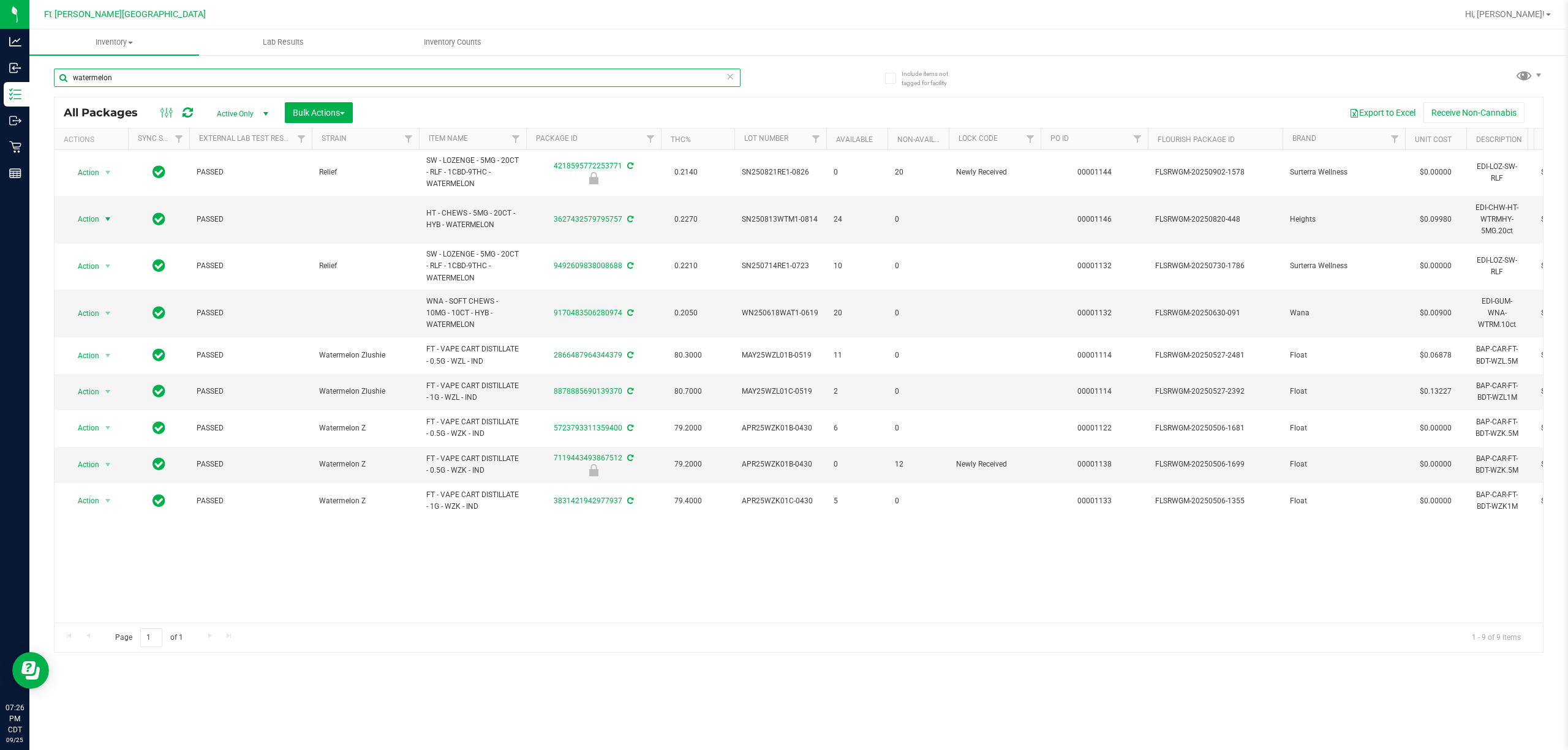
click at [619, 87] on input "watermelon" at bounding box center [397, 77] width 686 height 18
click at [623, 87] on div "watermelon" at bounding box center [397, 83] width 686 height 29
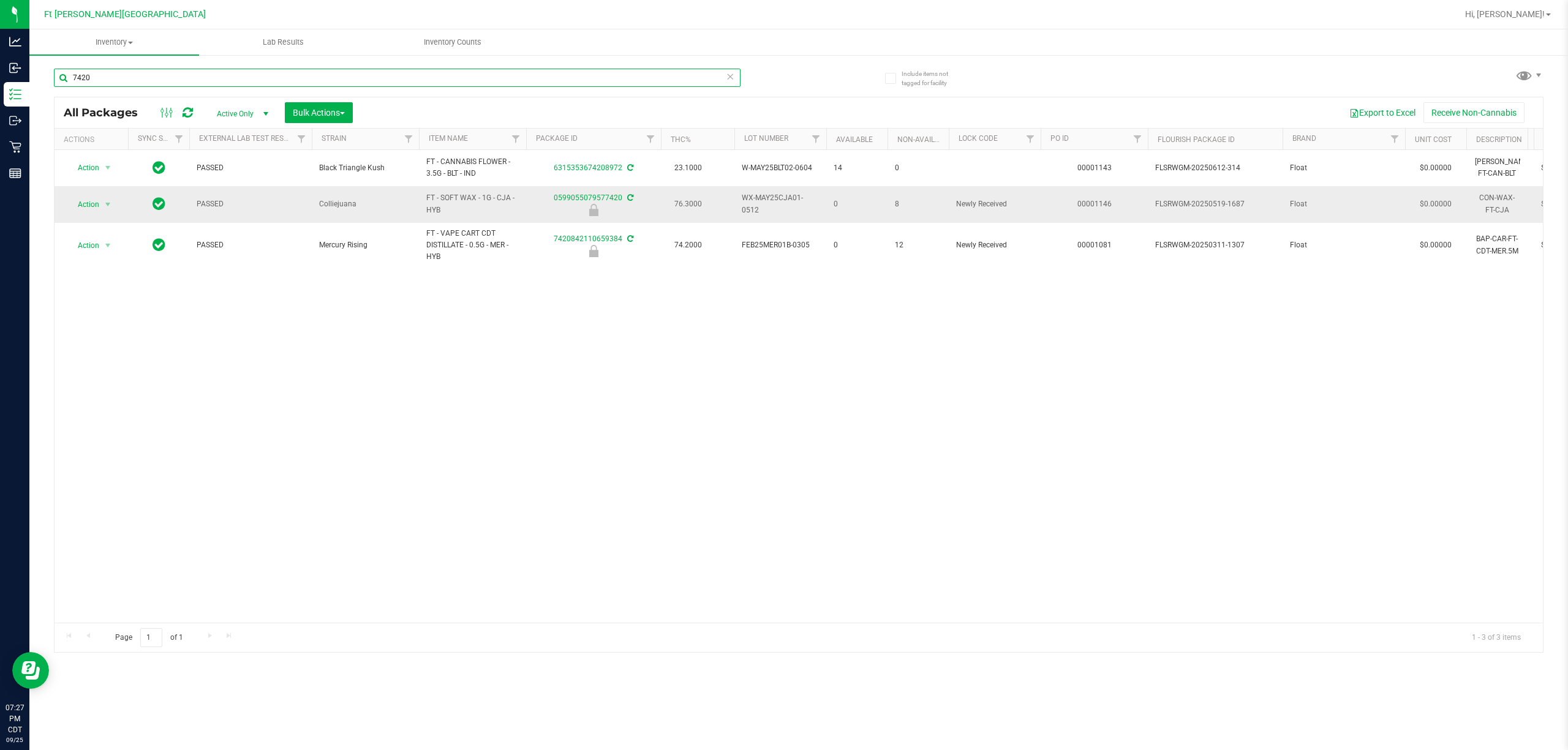
type input "7420"
click at [89, 198] on span "Action" at bounding box center [83, 205] width 33 height 17
click at [126, 349] on li "Unlock package" at bounding box center [107, 351] width 79 height 18
click at [383, 83] on input "7420" at bounding box center [397, 77] width 686 height 18
click at [382, 83] on input "7420" at bounding box center [397, 77] width 686 height 18
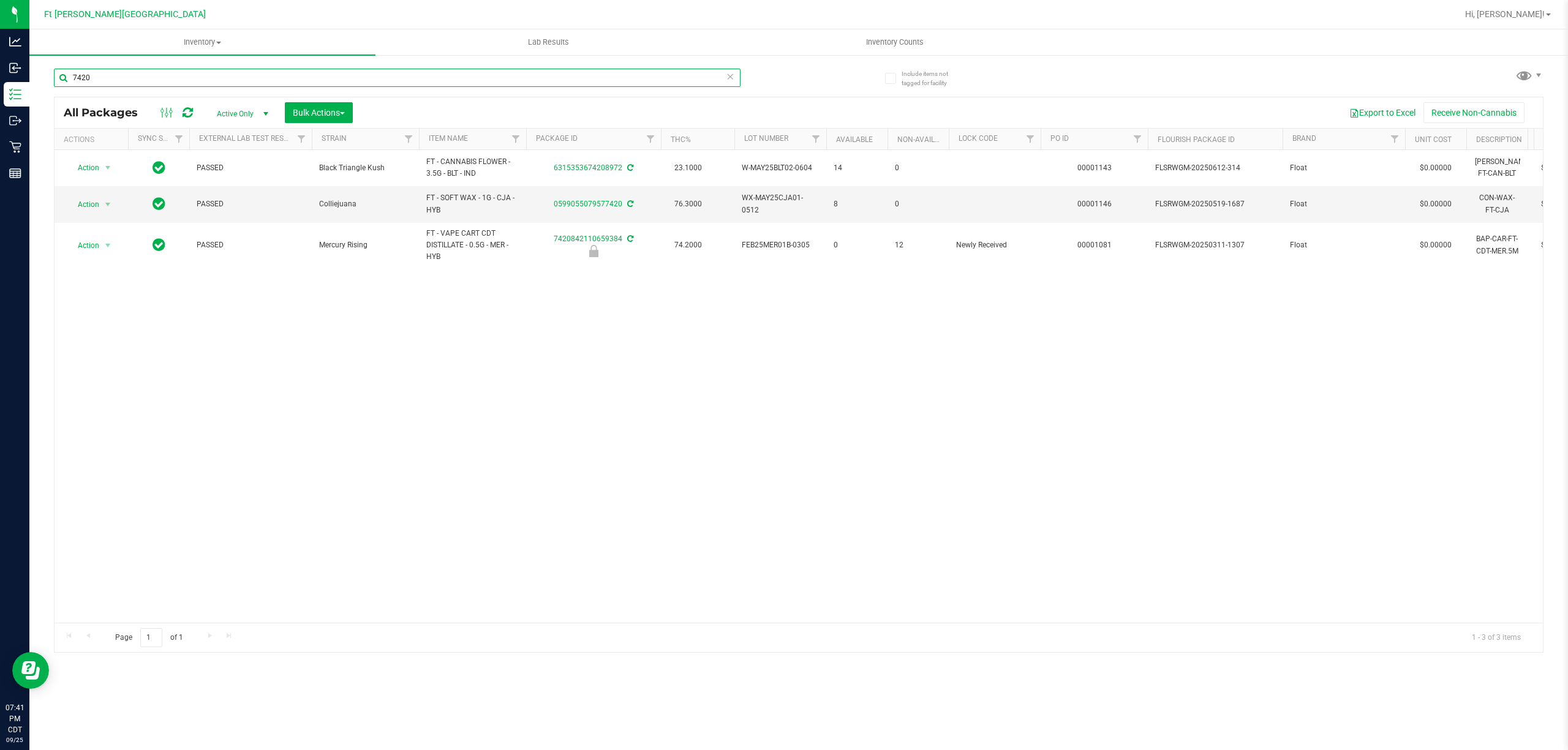
click at [381, 82] on input "7420" at bounding box center [397, 77] width 686 height 18
click at [383, 83] on input "7420" at bounding box center [397, 77] width 686 height 18
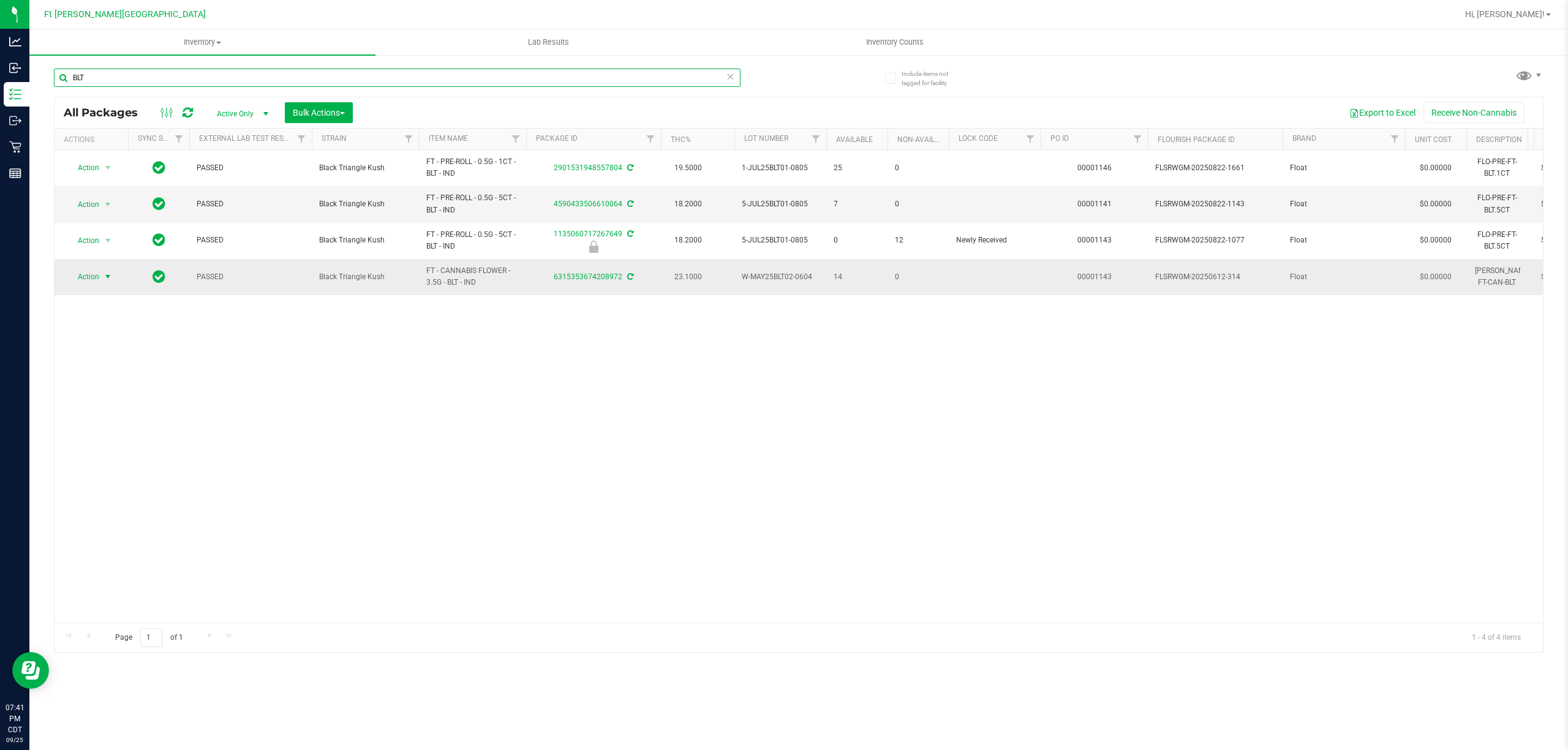
type input "BLT"
click at [94, 280] on span "Action" at bounding box center [83, 276] width 33 height 17
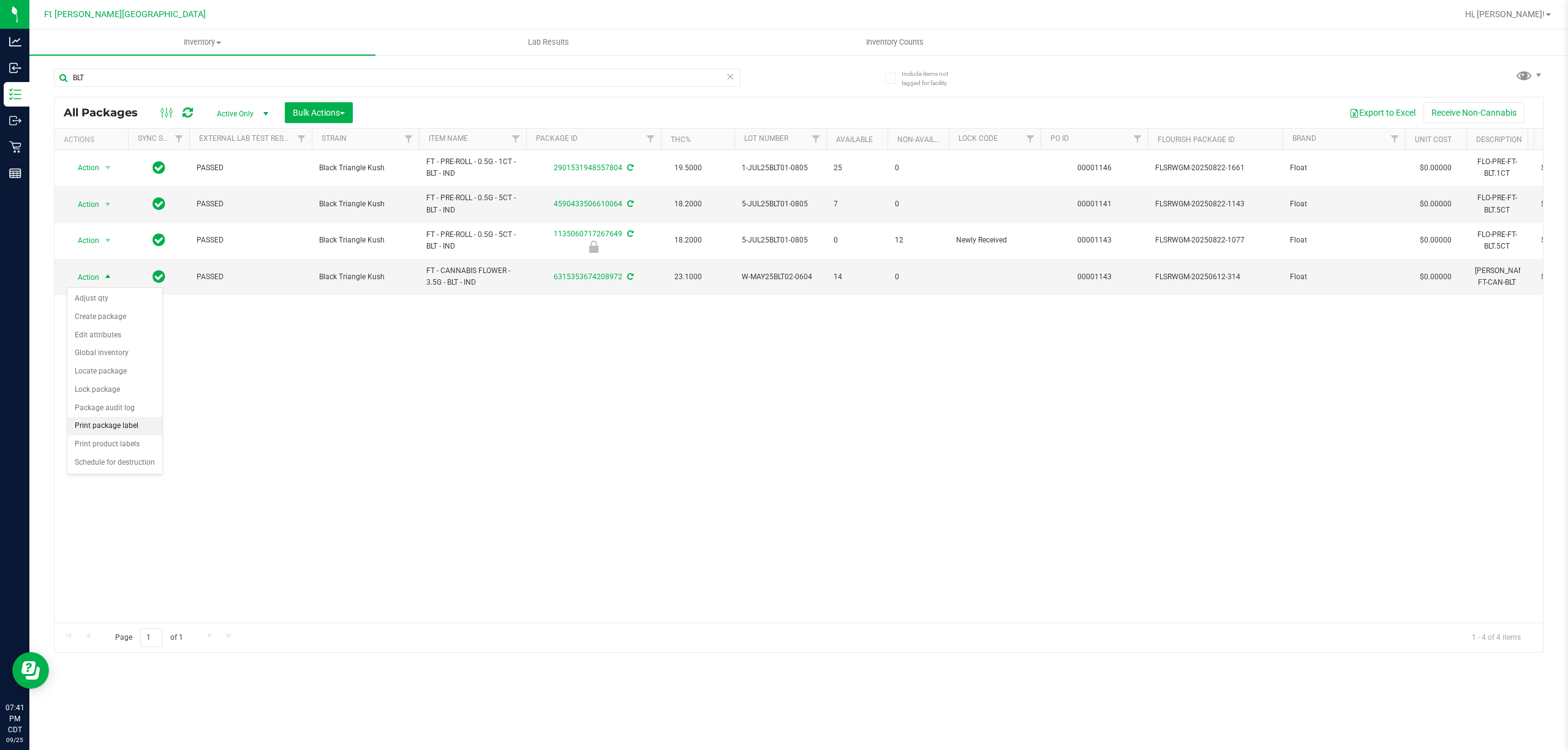
click at [119, 427] on li "Print package label" at bounding box center [115, 426] width 95 height 18
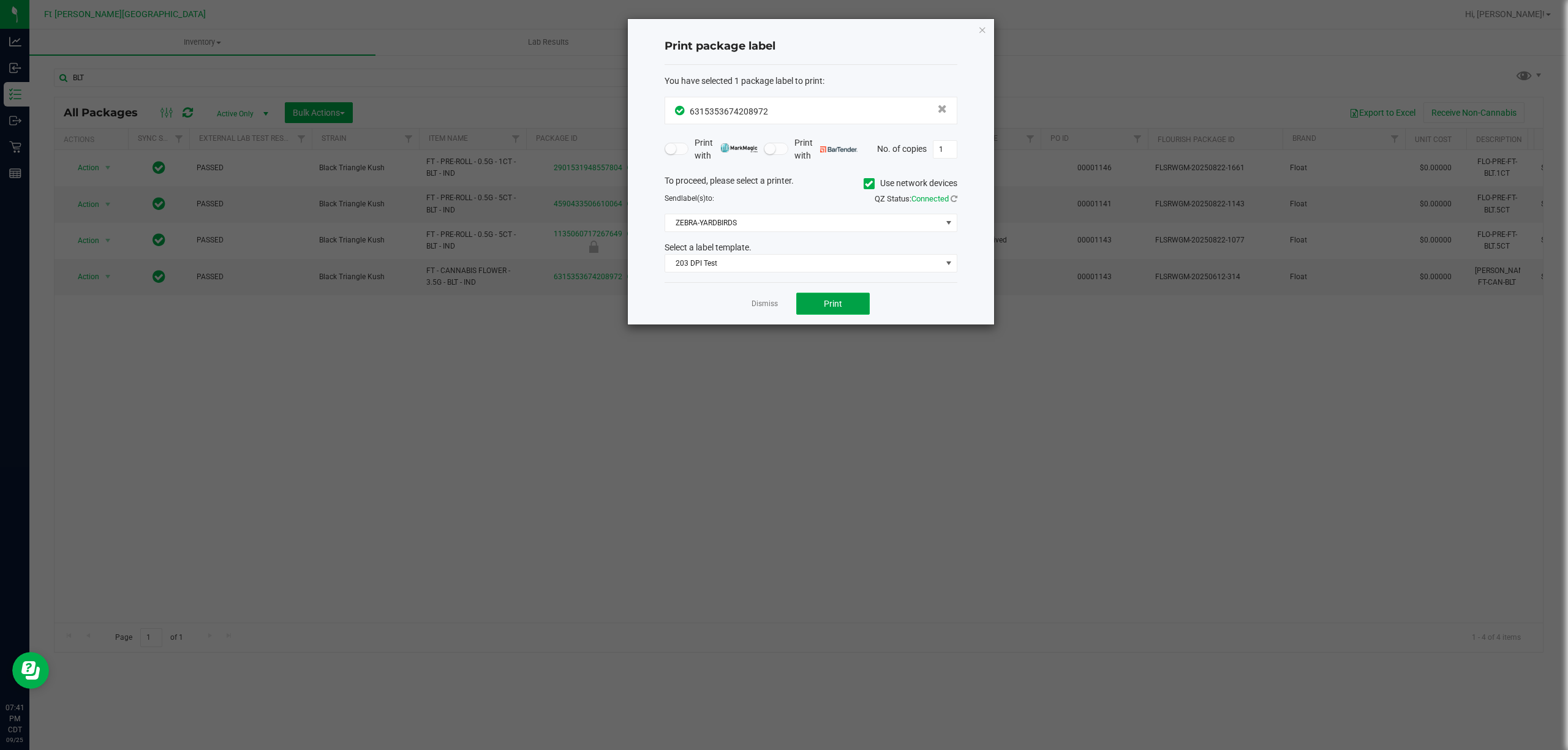
click at [782, 306] on button "Print" at bounding box center [832, 303] width 73 height 22
click at [755, 307] on link "Dismiss" at bounding box center [765, 304] width 27 height 10
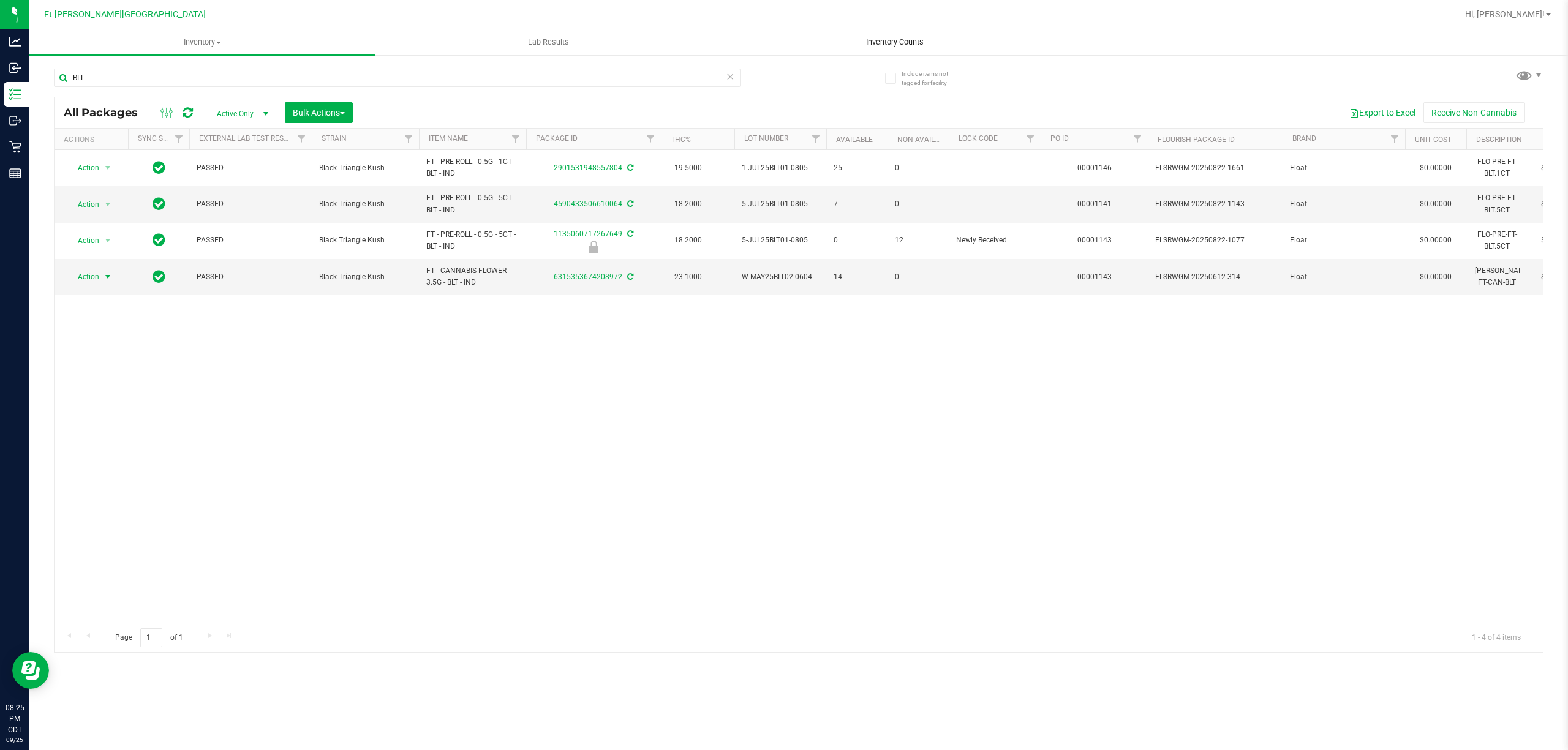
click at [782, 43] on span "Inventory Counts" at bounding box center [894, 43] width 91 height 11
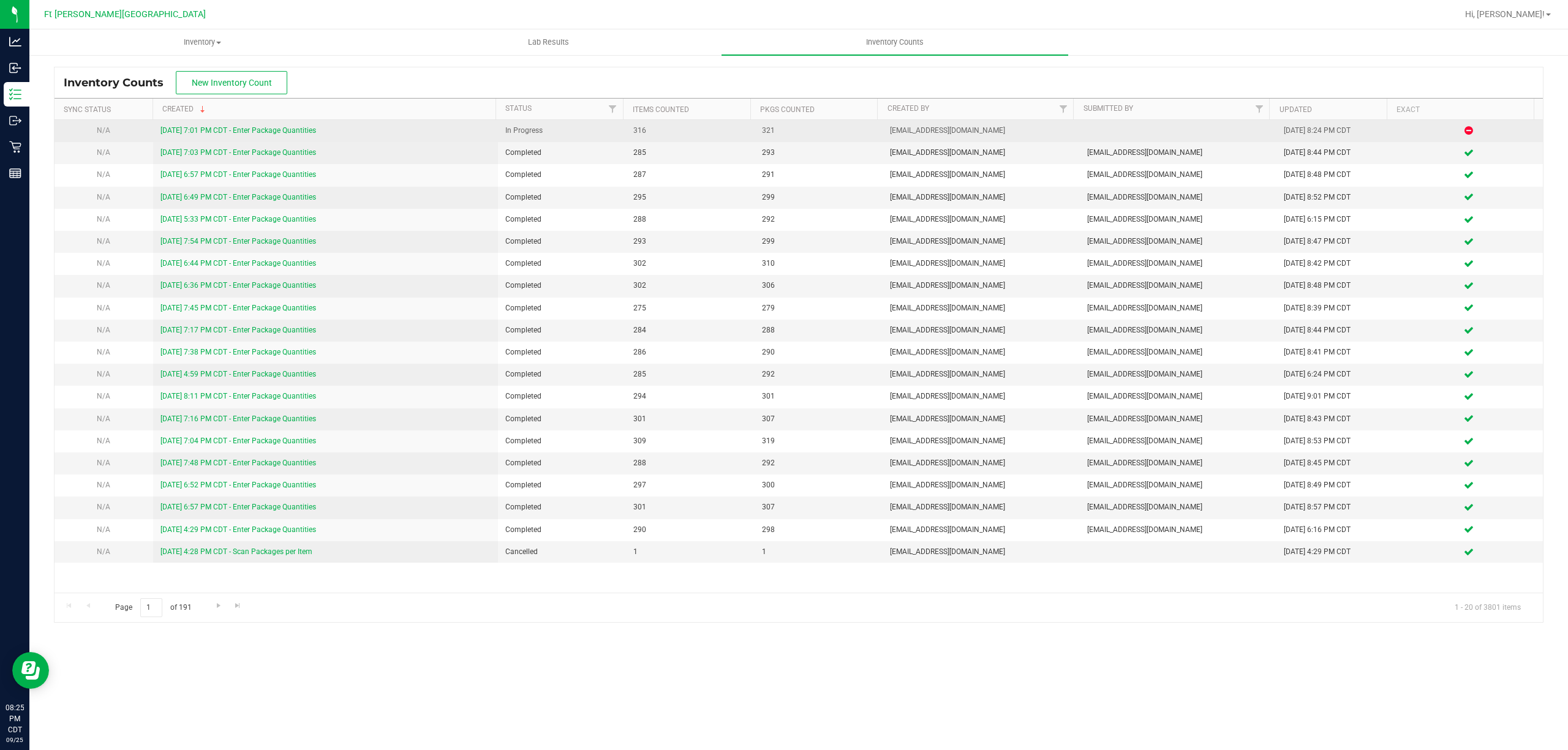
click at [290, 133] on link "[DATE] 7:01 PM CDT - Enter Package Quantities" at bounding box center [237, 130] width 155 height 9
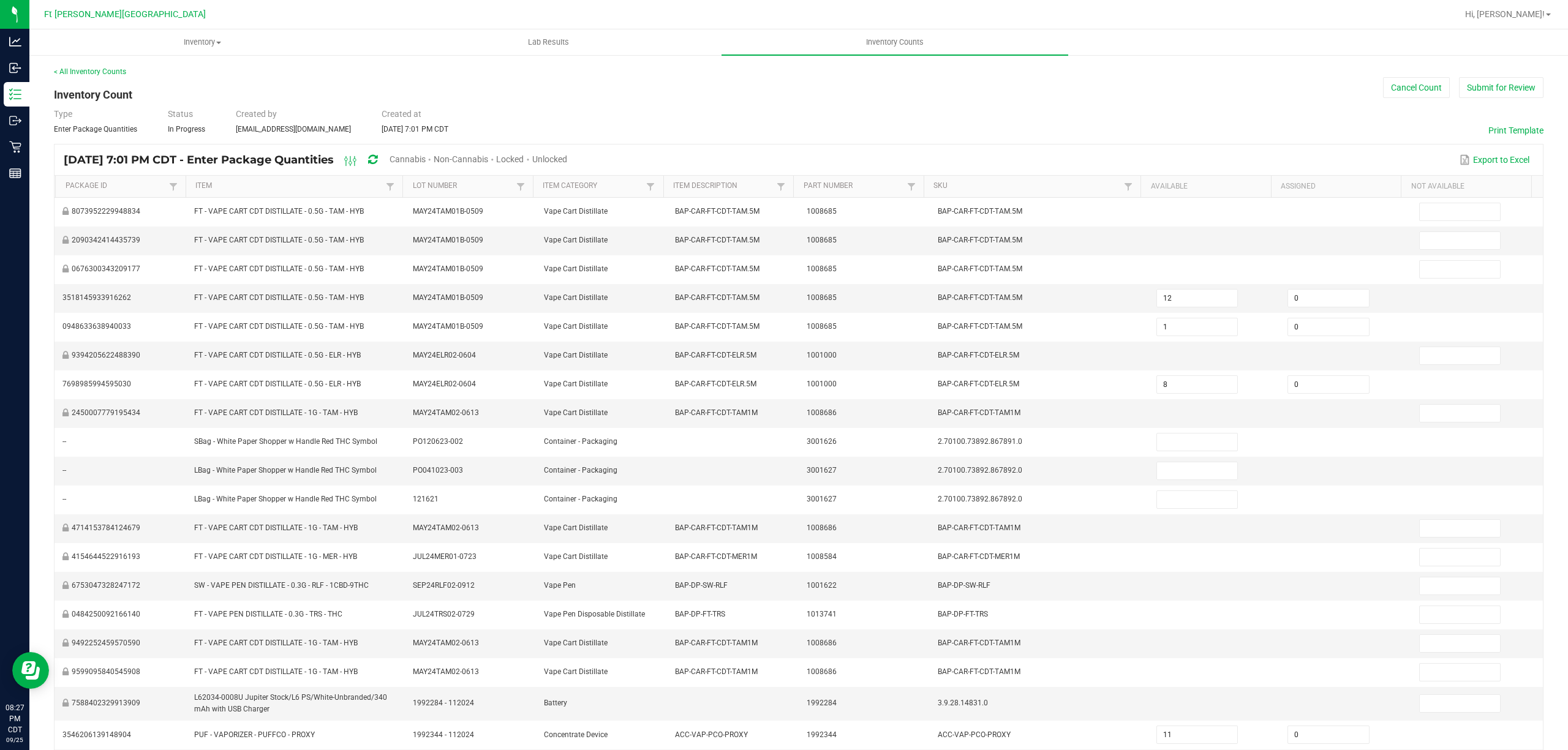
click at [567, 155] on span "Unlocked" at bounding box center [549, 159] width 35 height 10
type input "11"
type input "2"
type input "1"
type input "3"
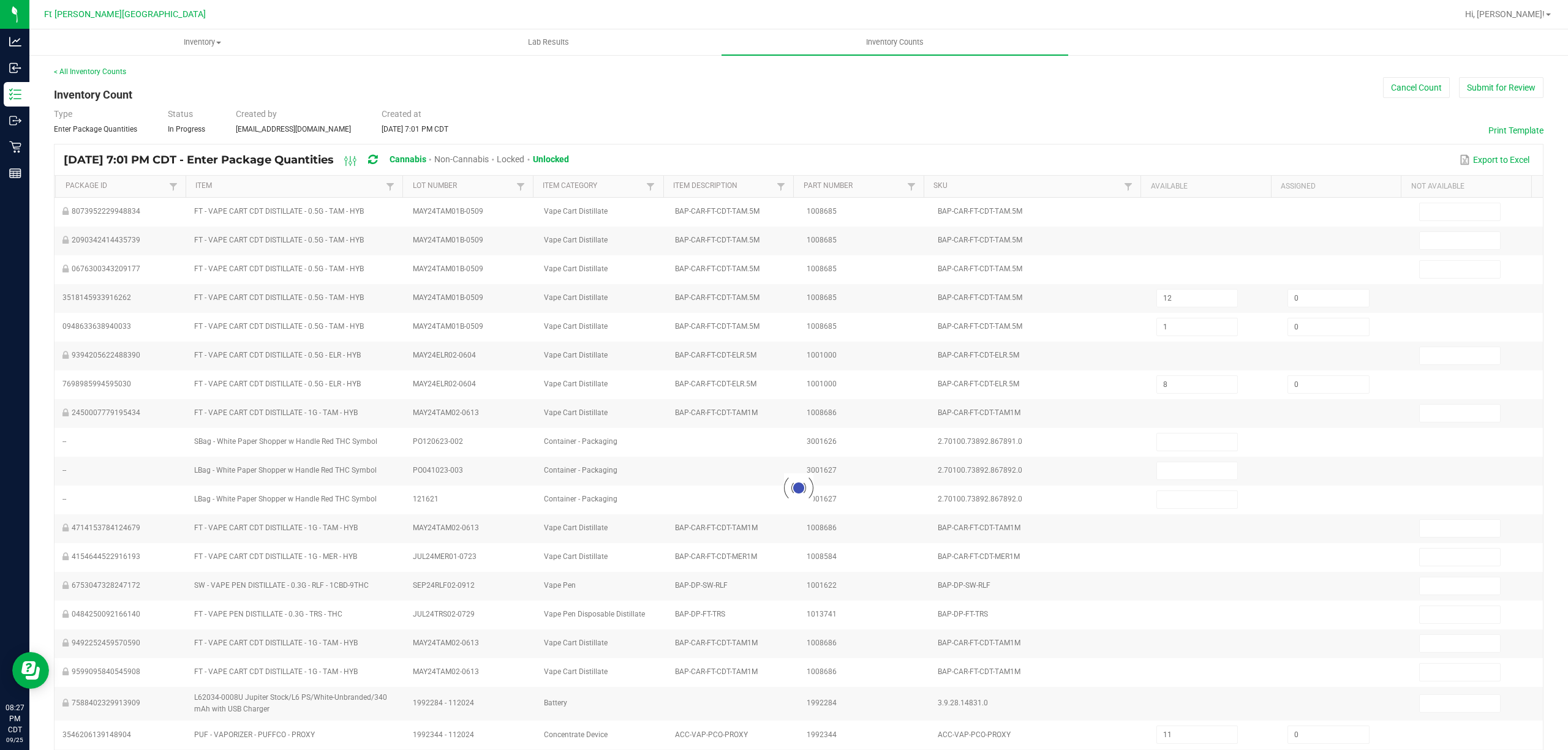
type input "4"
type input "1"
type input "22"
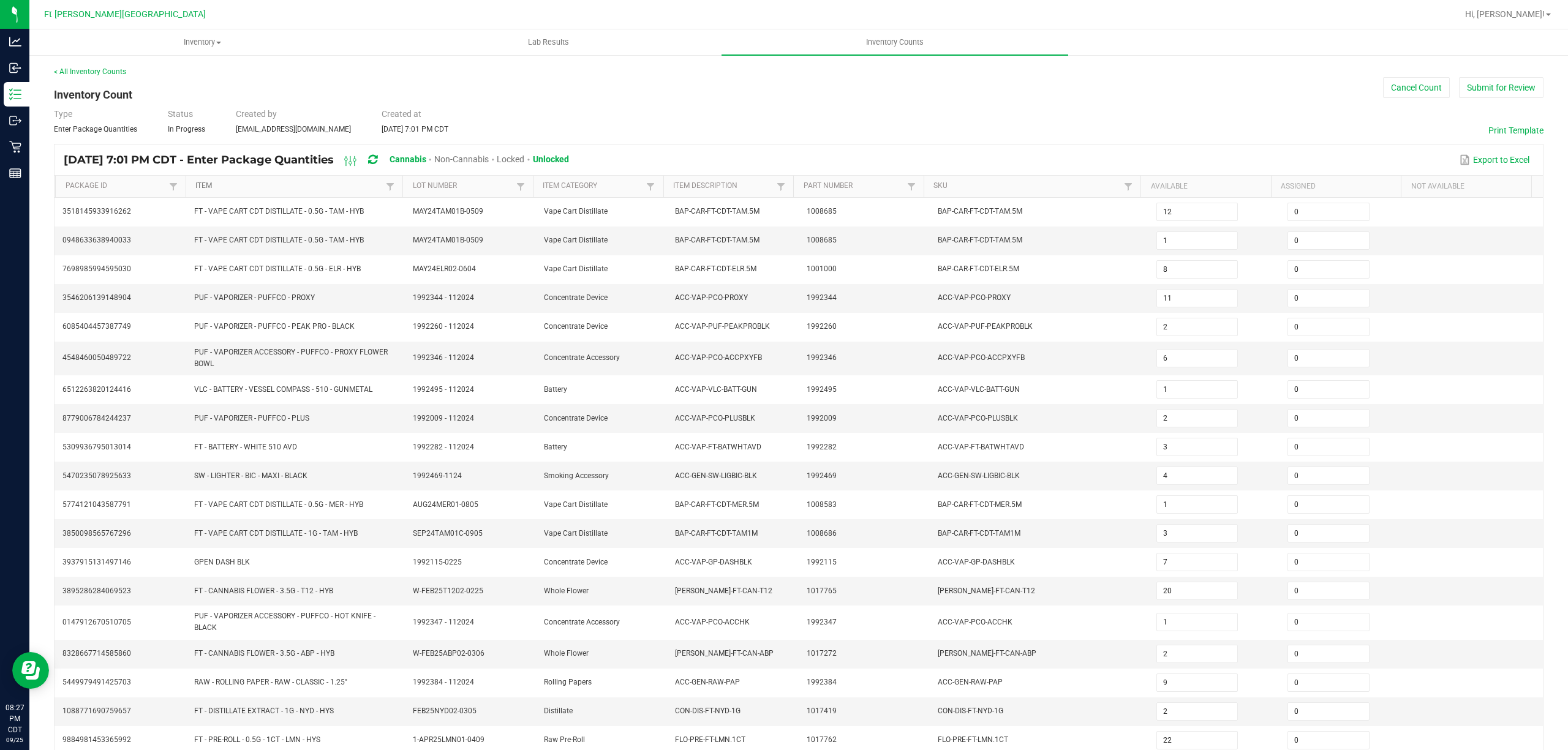
click at [205, 186] on link "Item" at bounding box center [289, 186] width 188 height 10
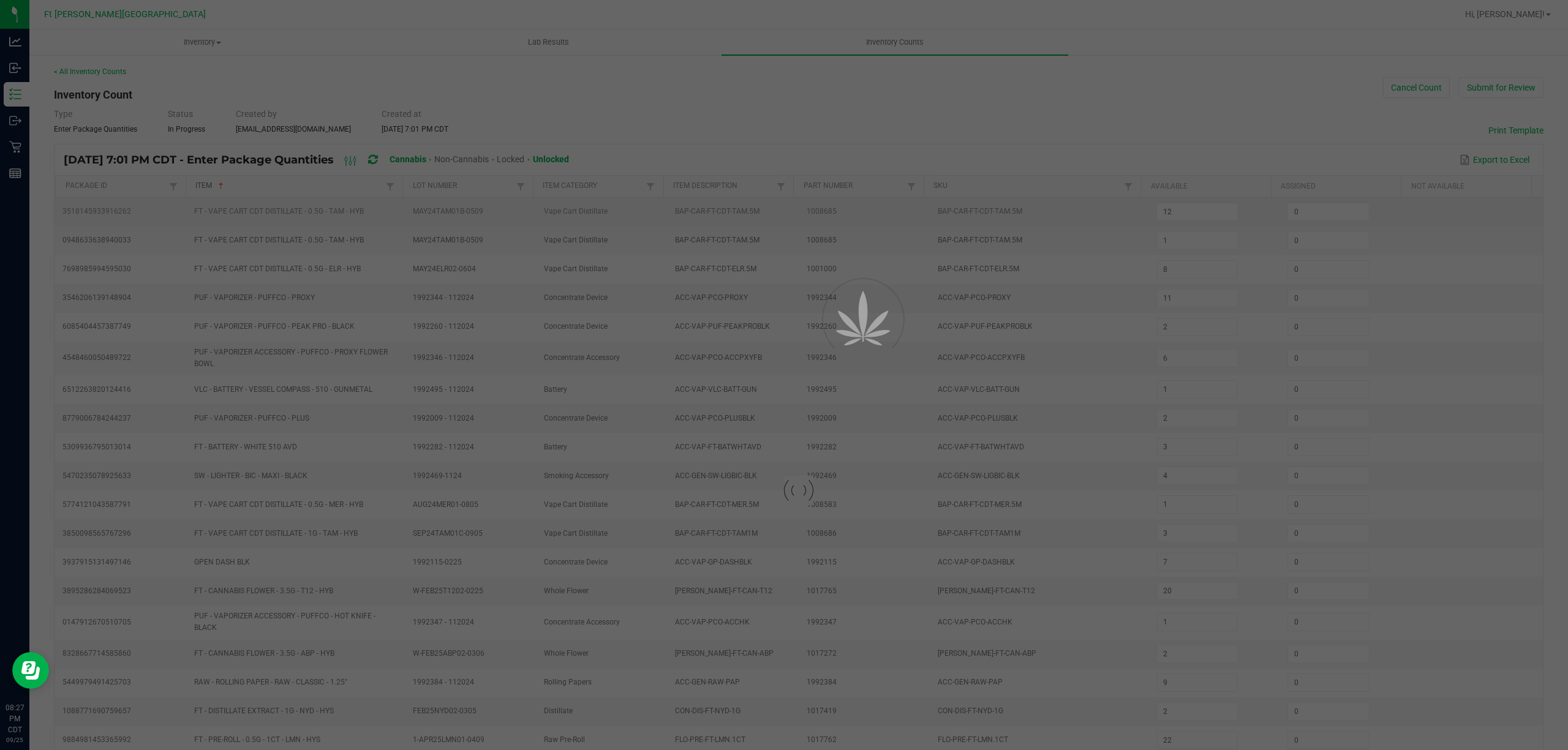
type input "18"
type input "17"
type input "7"
type input "8"
type input "3"
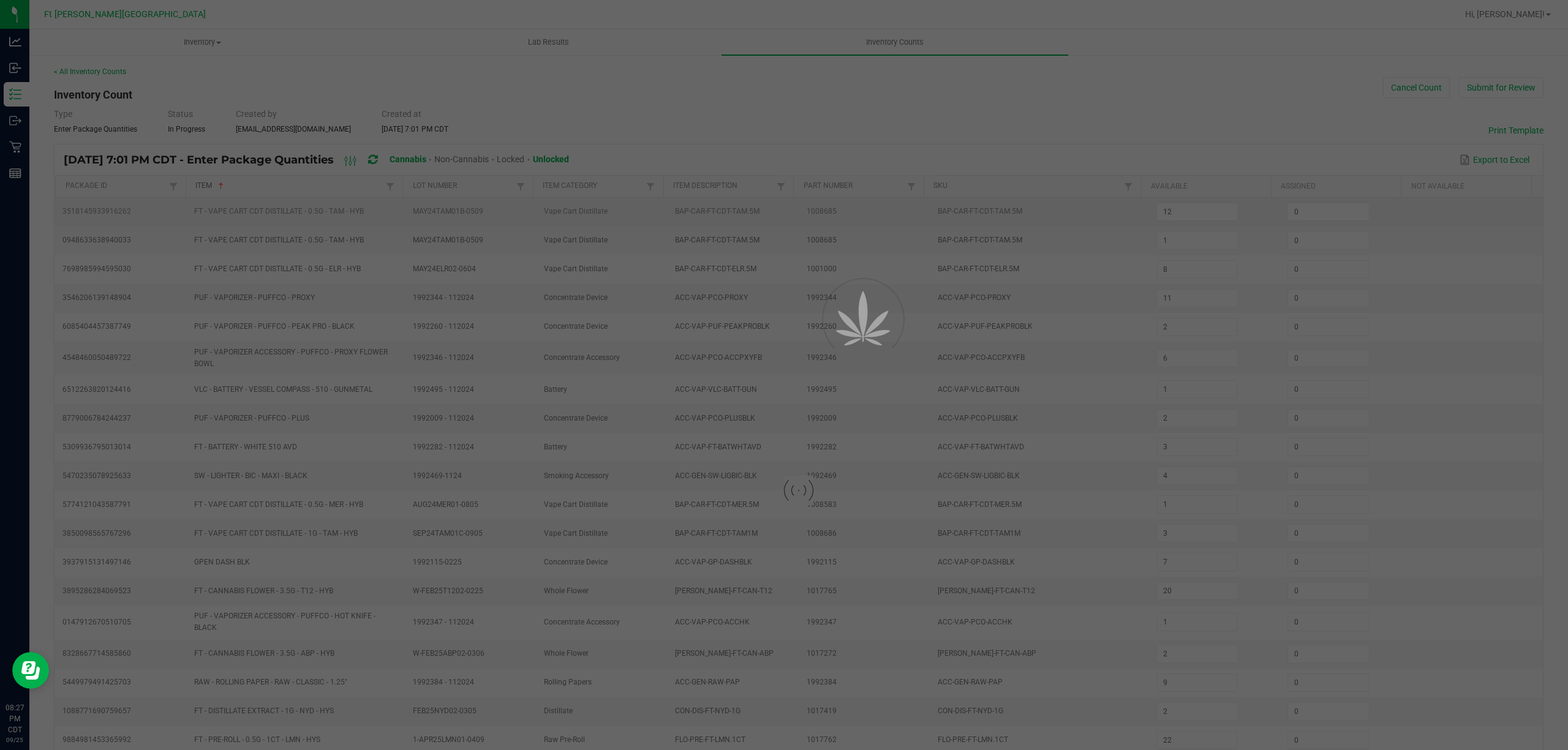
type input "19"
type input "4"
type input "18"
type input "3"
type input "20"
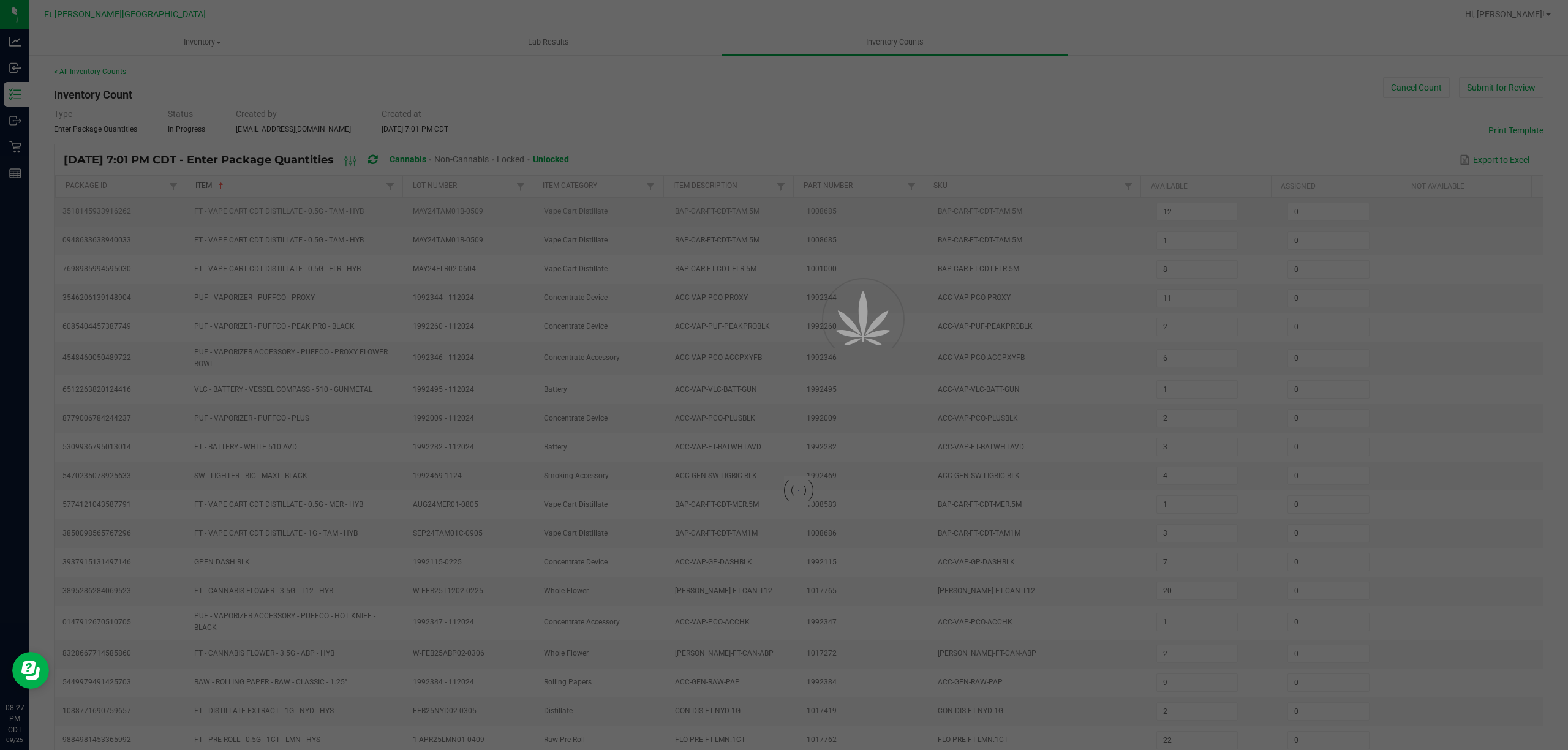
type input "19"
type input "8"
type input "11"
type input "2"
type input "19"
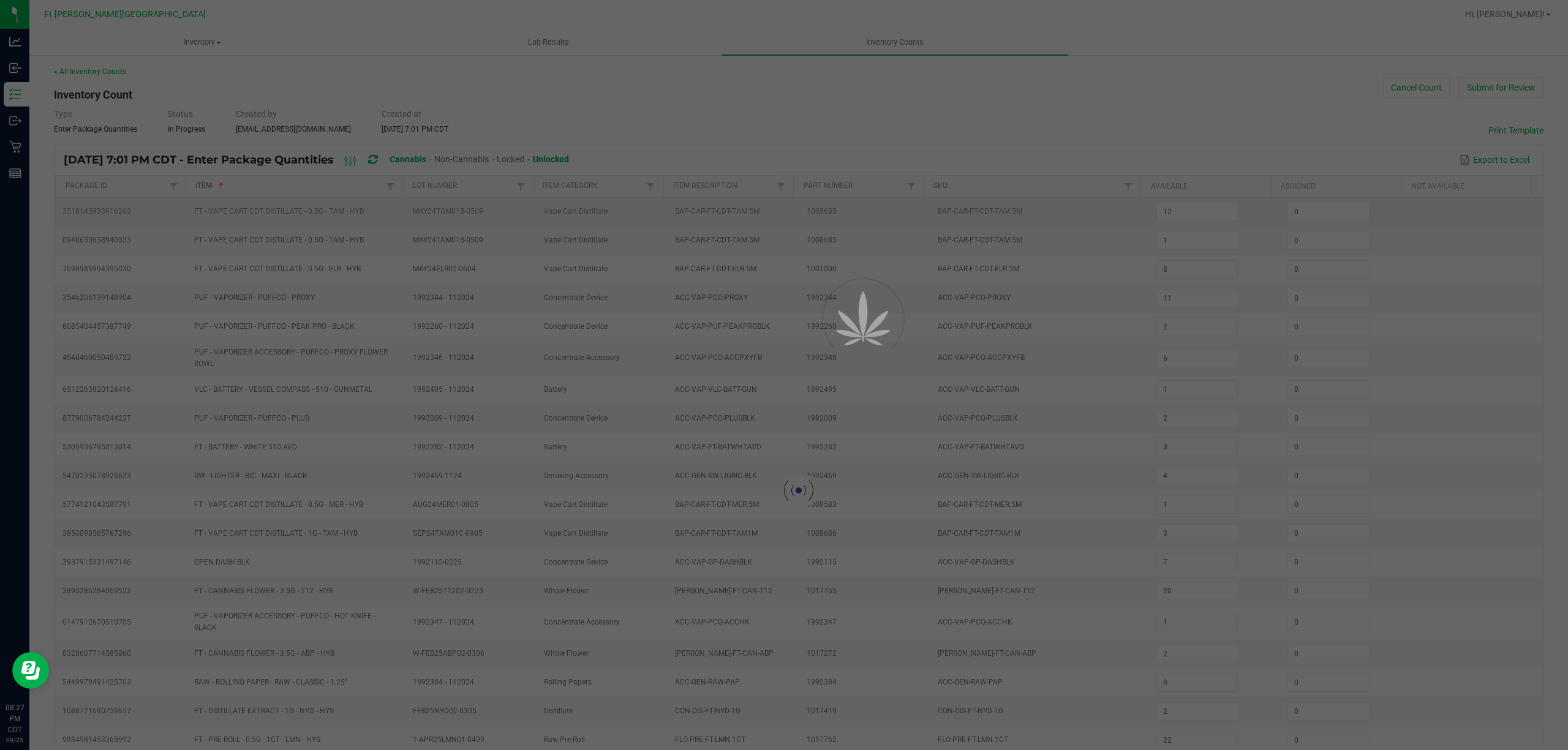
type input "13"
type input "19"
type input "20"
type input "14"
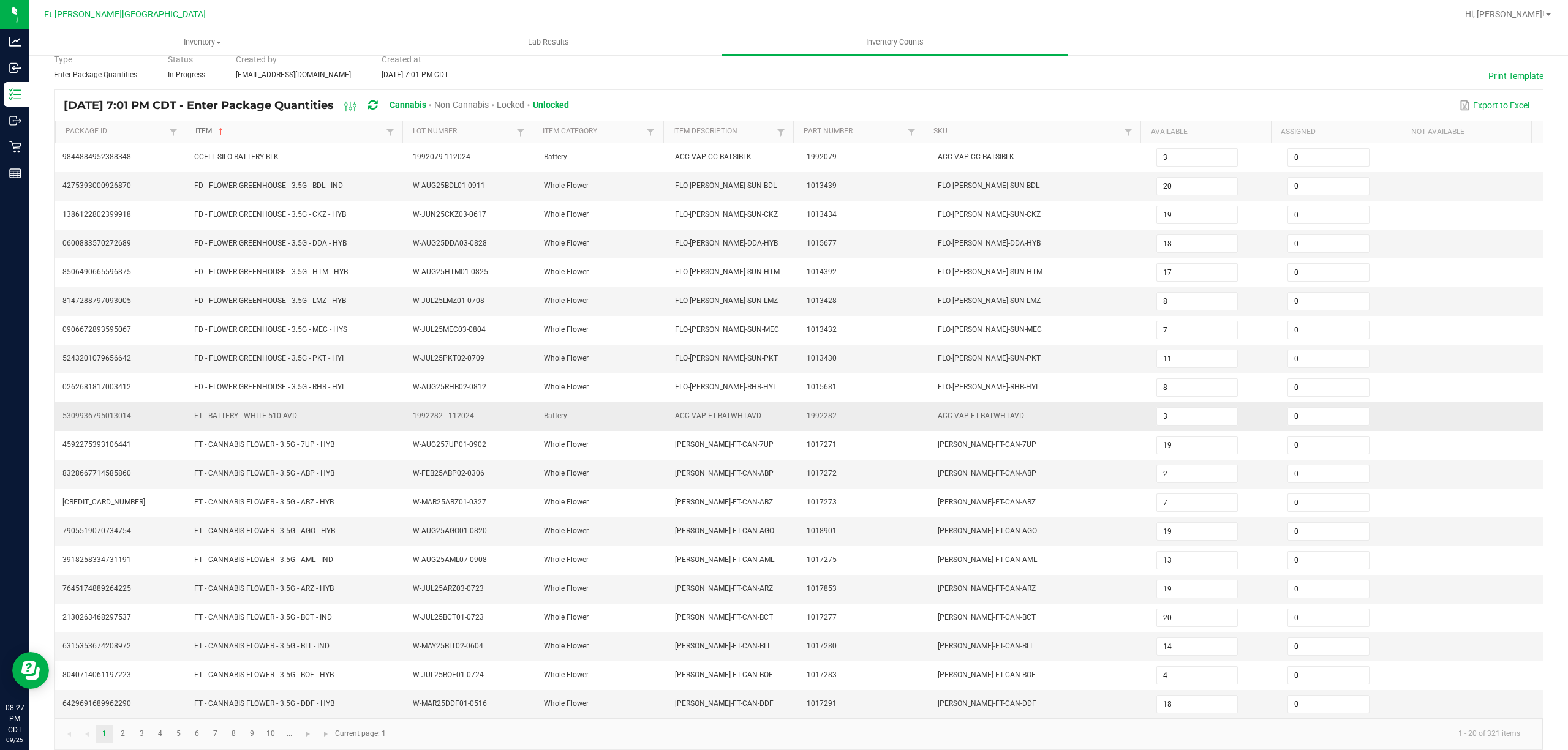
scroll to position [80, 0]
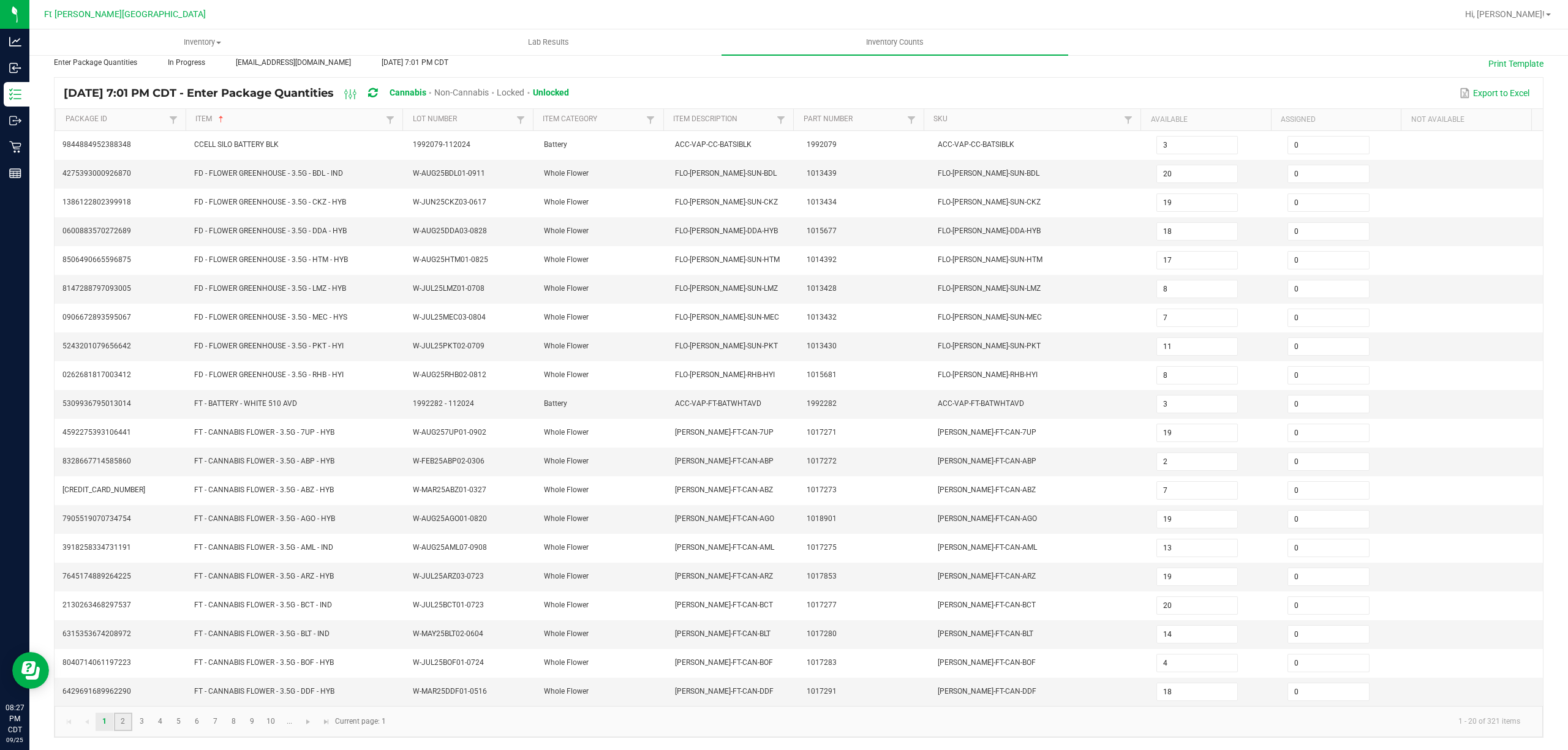
click at [118, 719] on link "2" at bounding box center [123, 721] width 18 height 18
type input "4"
type input "19"
type input "5"
type input "3"
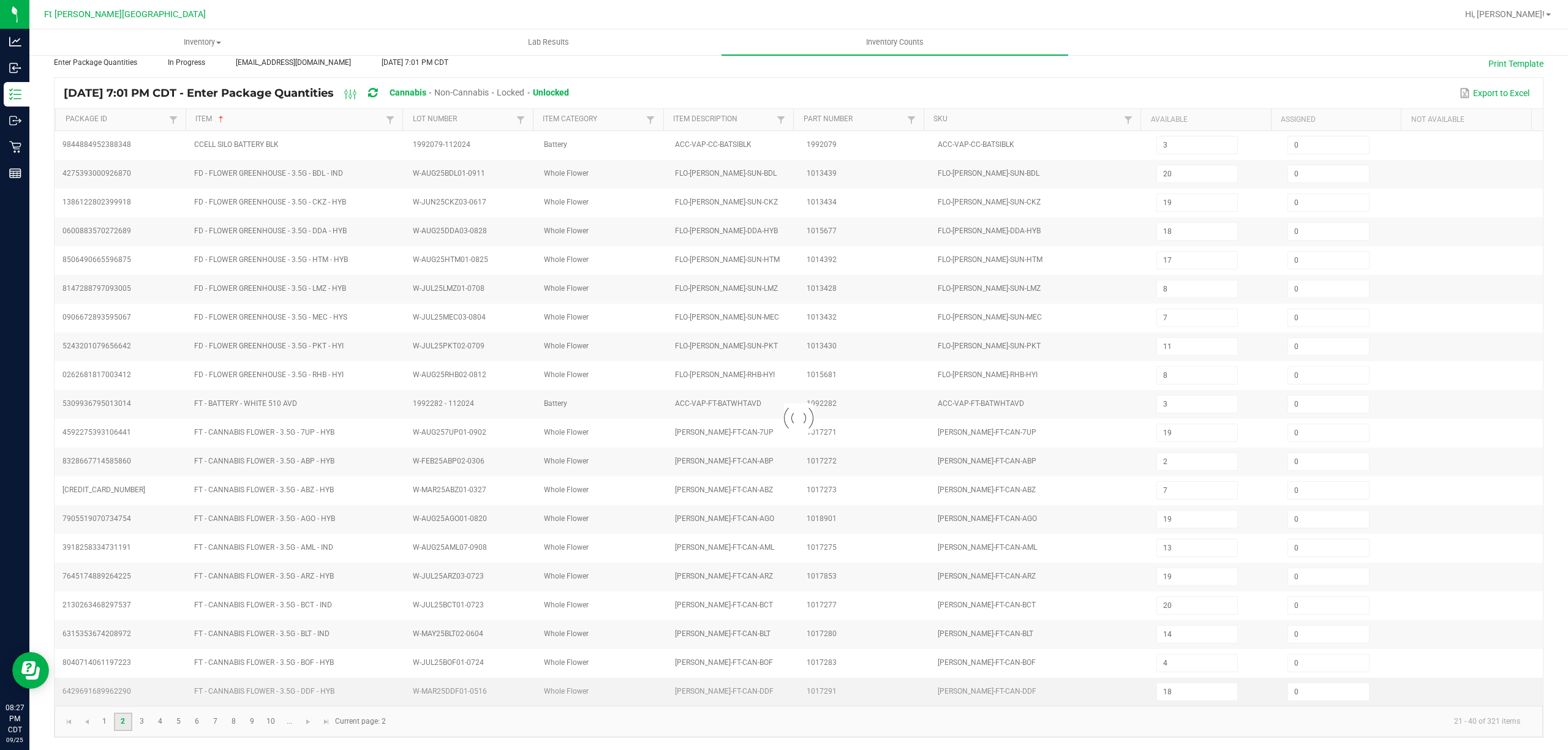
type input "7"
type input "20"
type input "1"
type input "17"
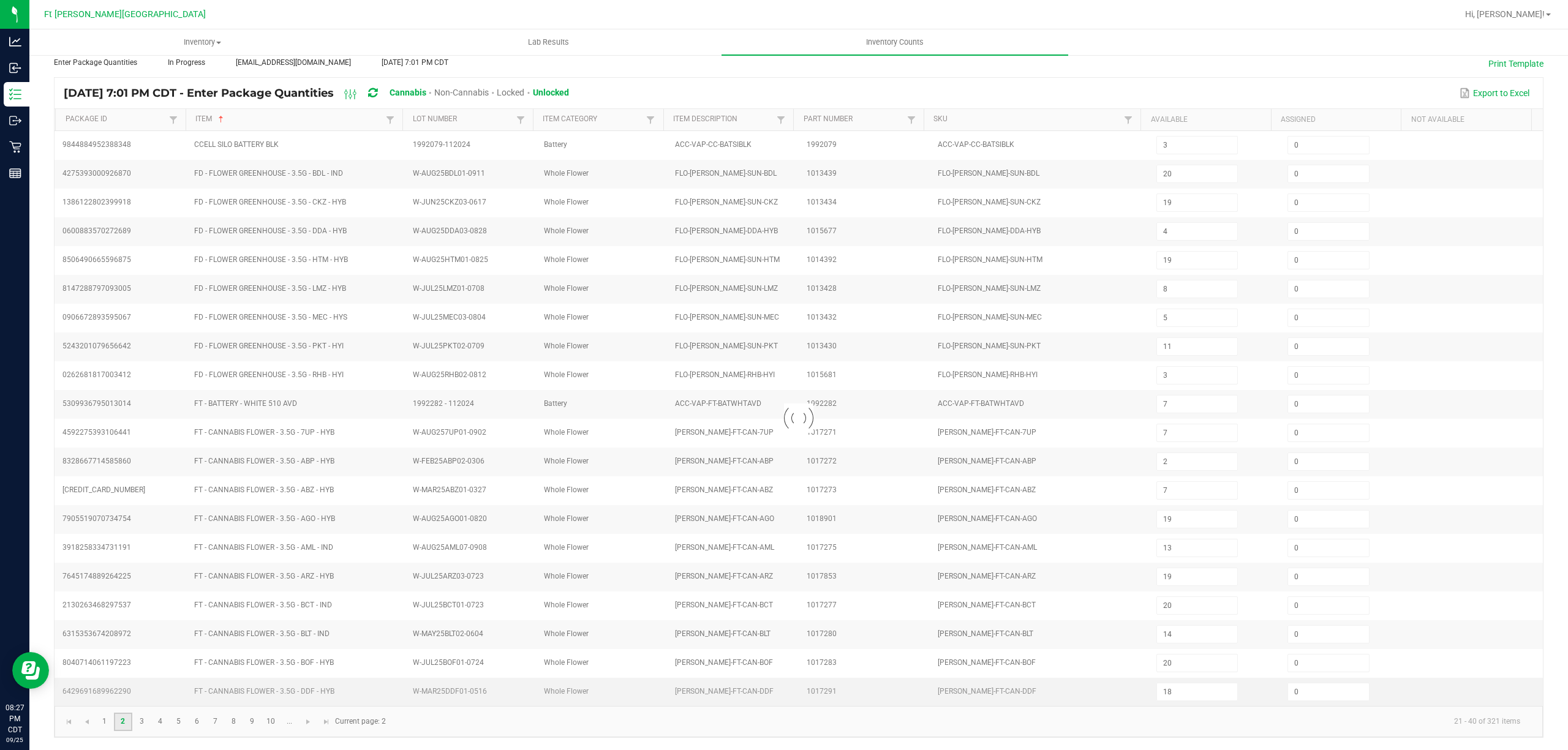
type input "20"
type input "18"
type input "4"
type input "5"
type input "18"
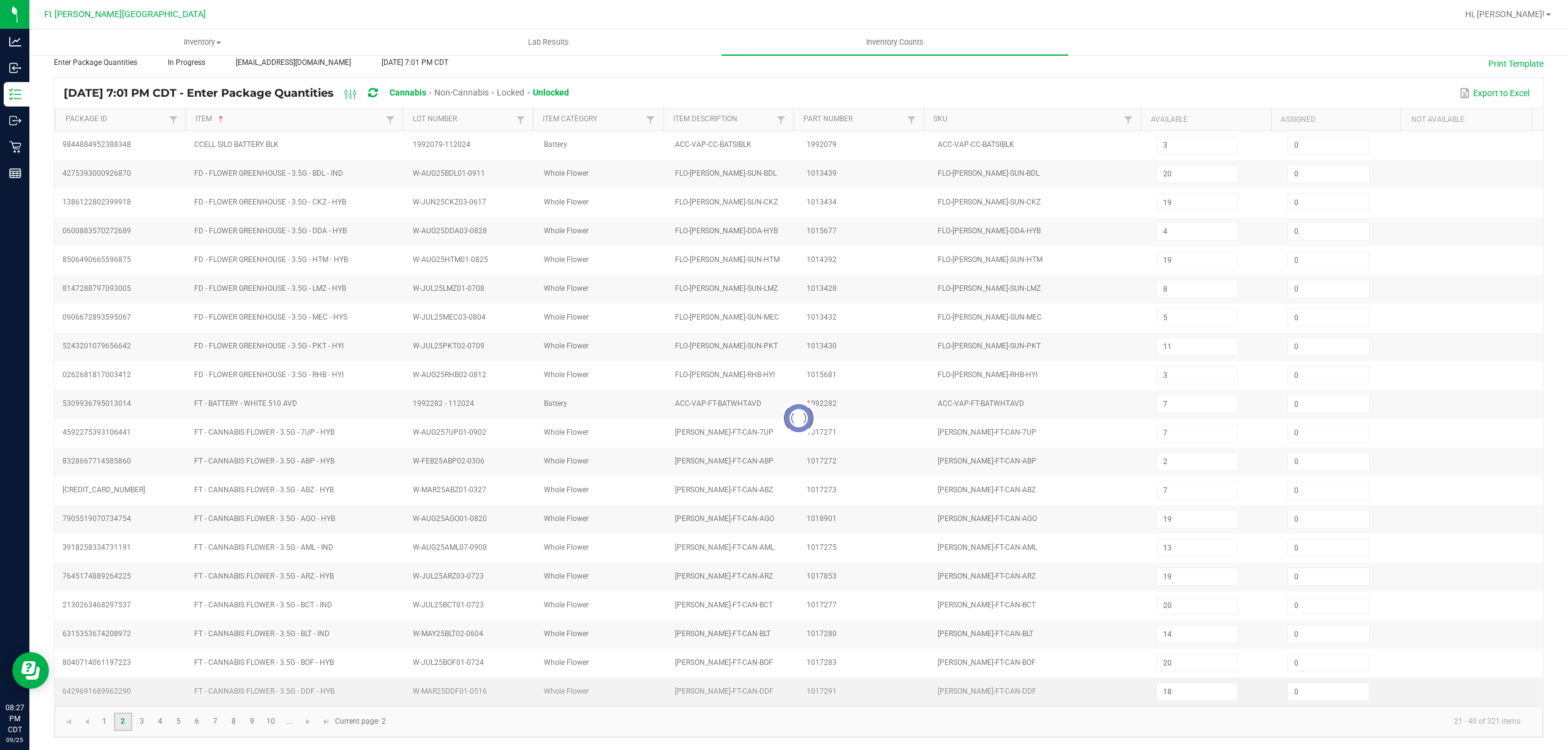
type input "18"
type input "15"
type input "17"
type input "2"
click at [140, 726] on link "3" at bounding box center [141, 721] width 18 height 18
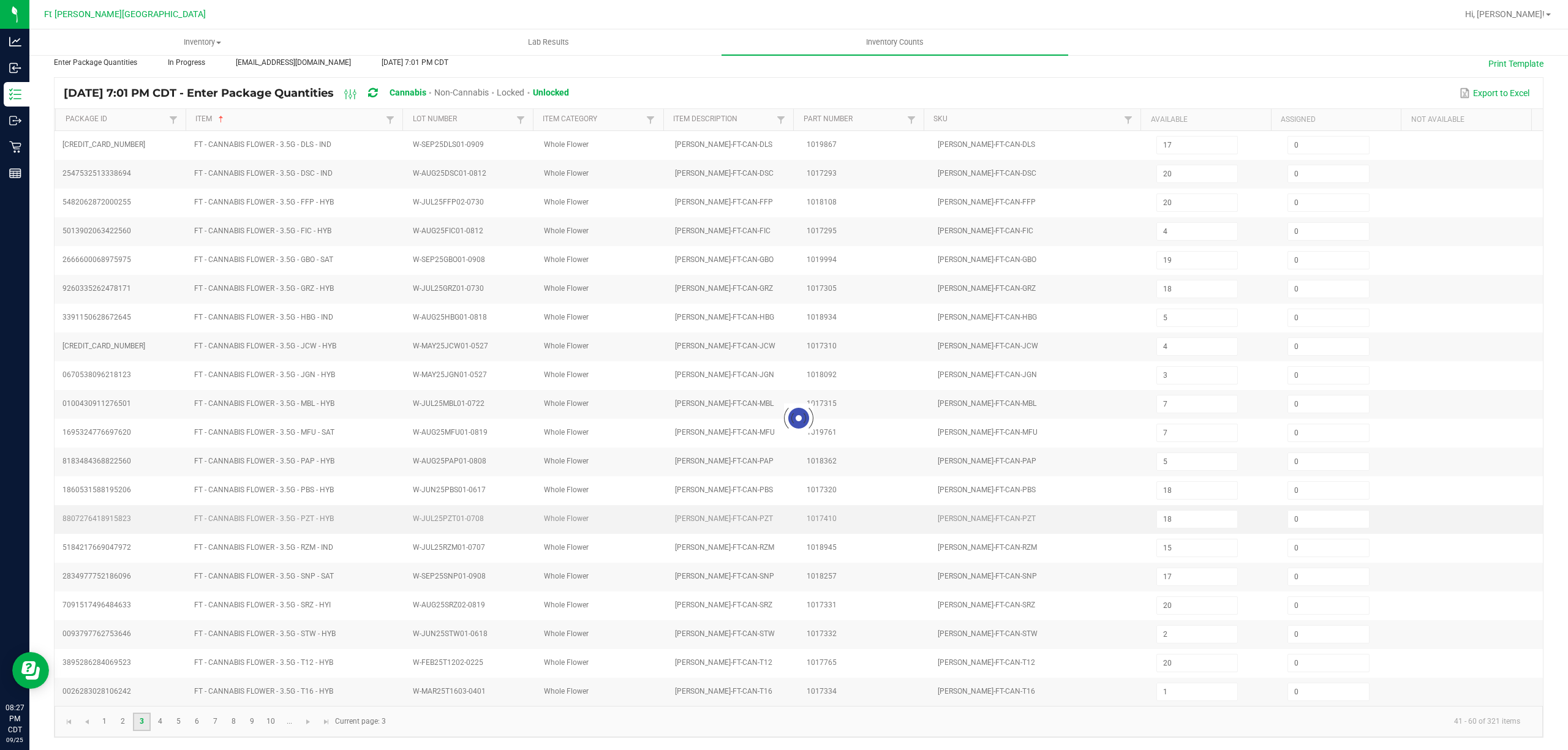
type input "20"
type input "13"
type input "11"
type input "2"
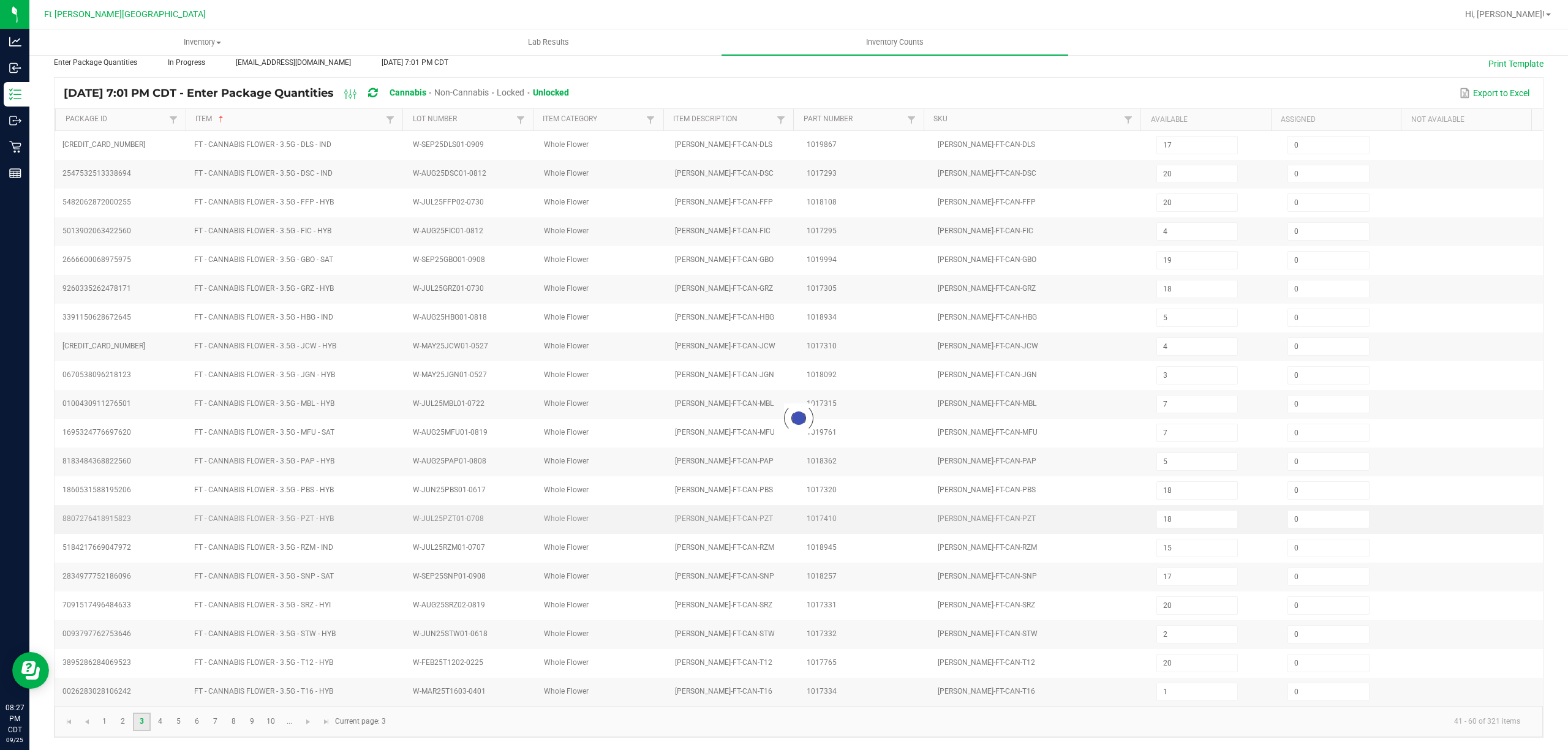
type input "2"
type input "3"
type input "10"
type input "16"
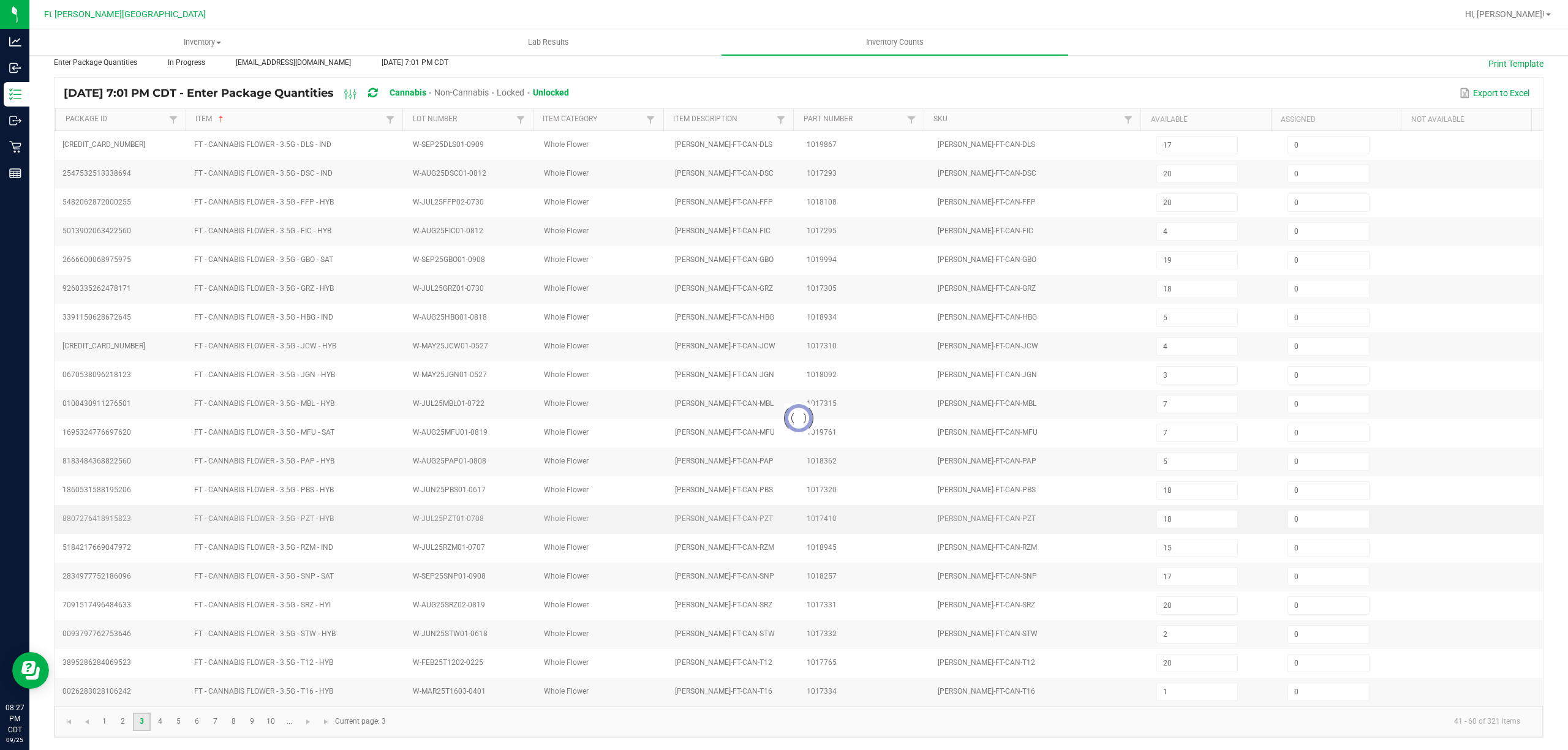
type input "5"
type input "16"
type input "1"
type input "2"
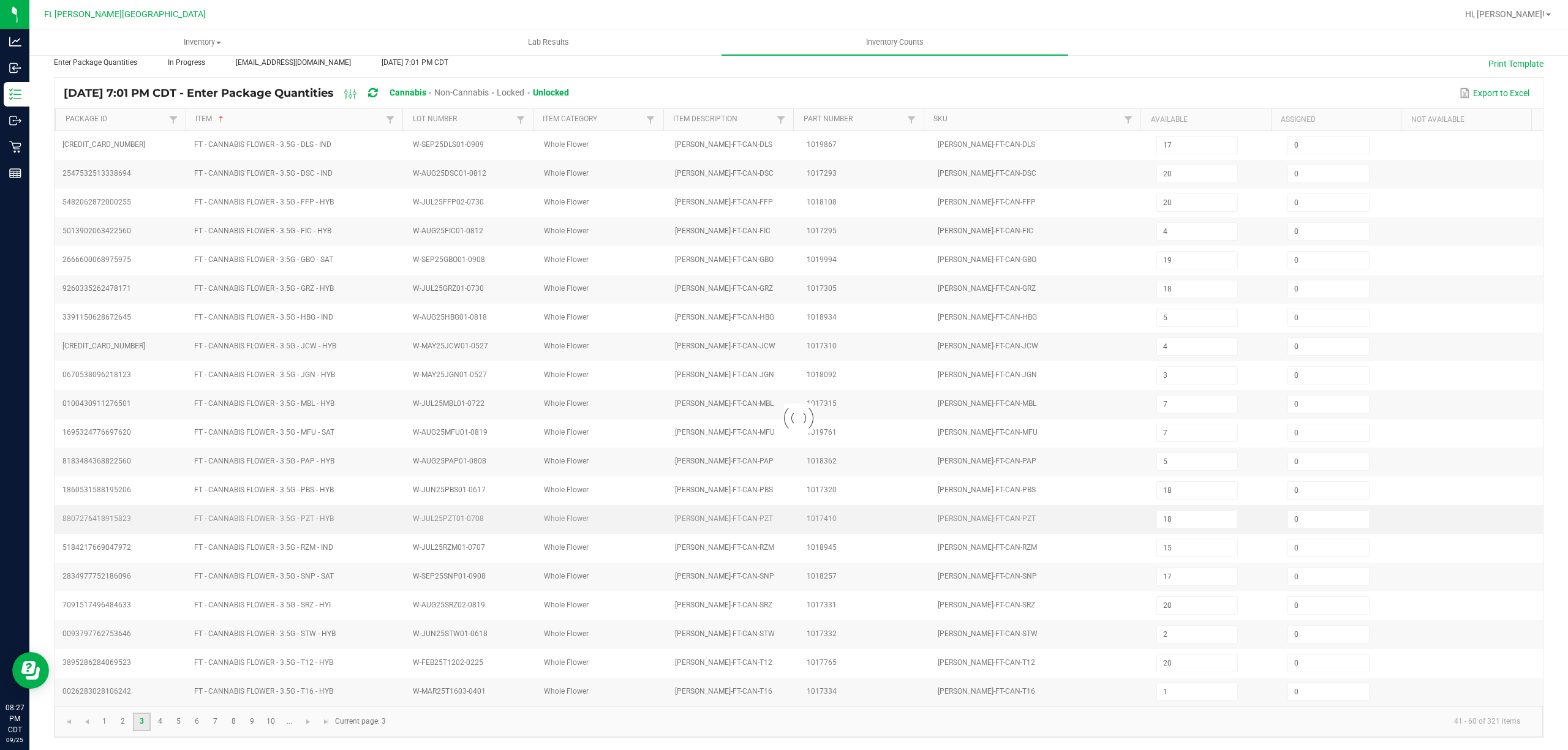
type input "6"
type input "1"
type input "8"
type input "4"
type input "1"
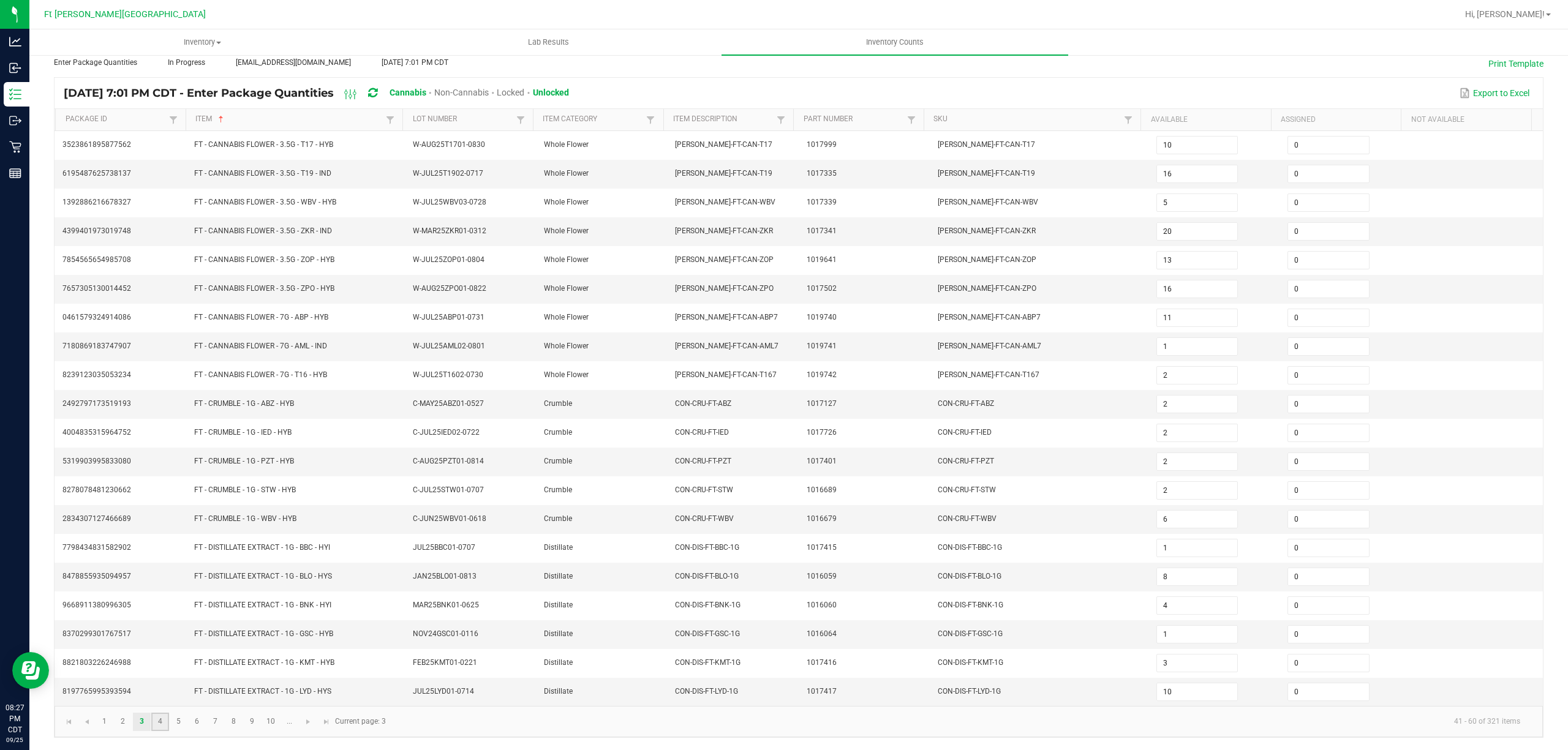
click at [166, 727] on link "4" at bounding box center [160, 721] width 18 height 18
type input "9"
type input "10"
type input "5"
type input "8"
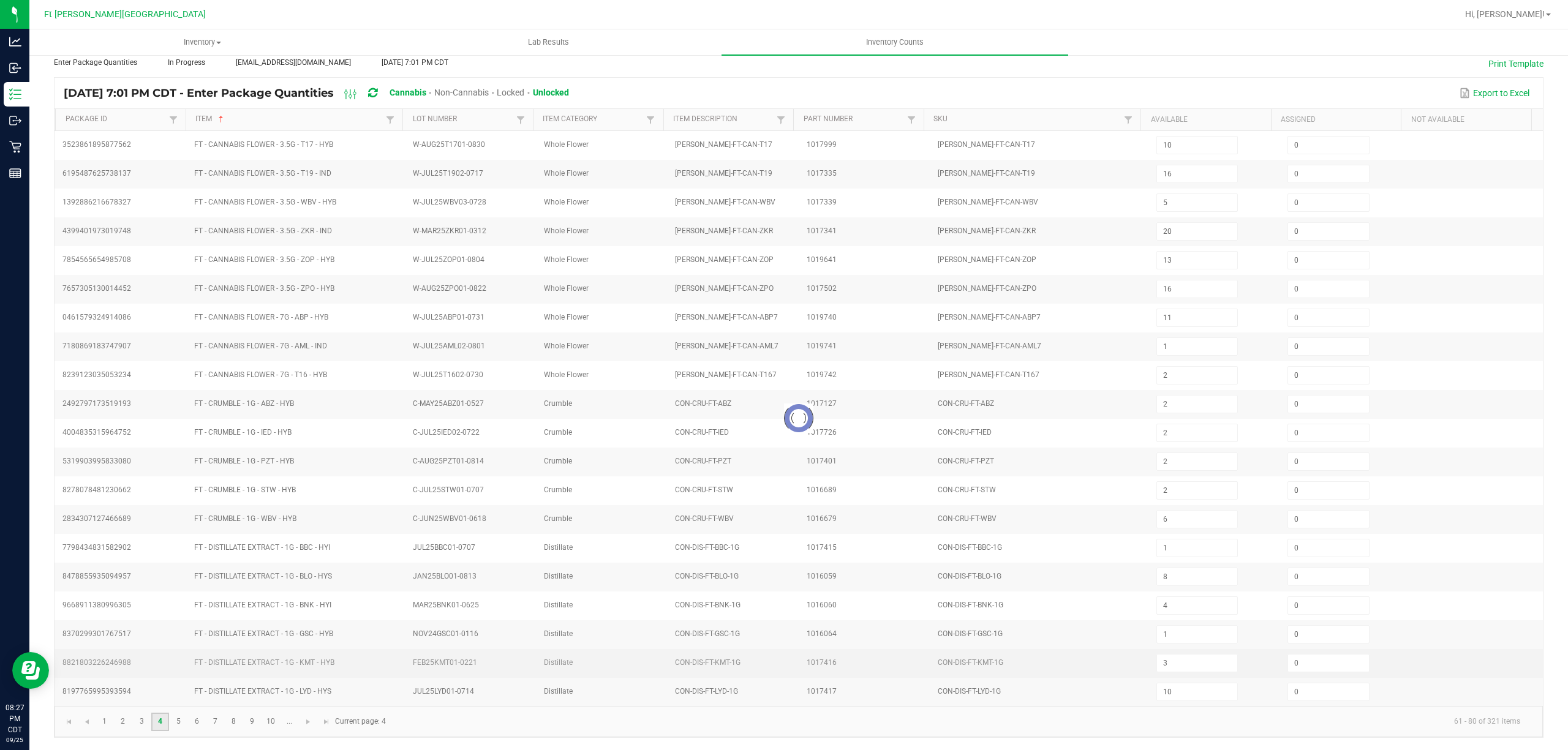
type input "3"
type input "7"
type input "17"
type input "2"
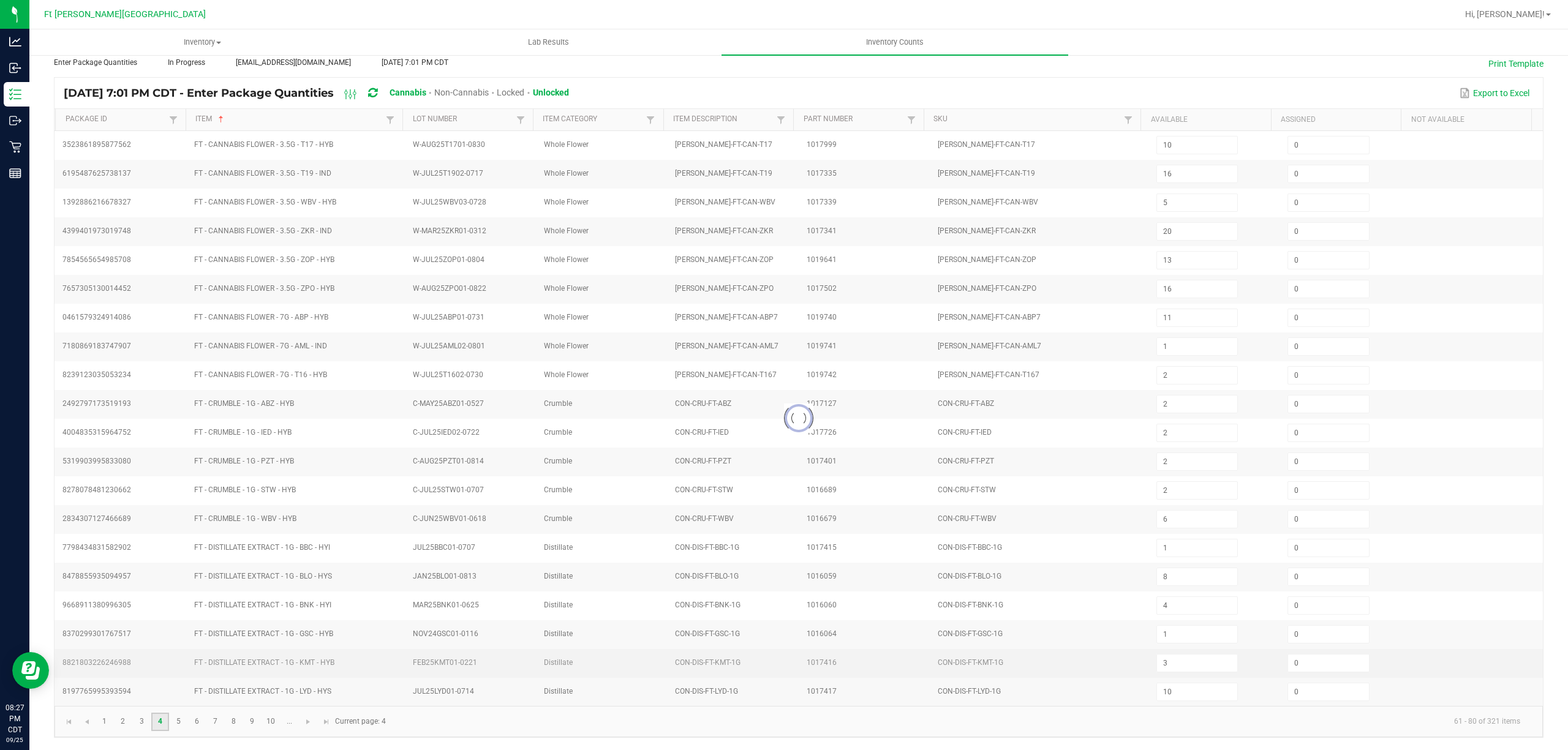
type input "2"
type input "10"
type input "2"
type input "3"
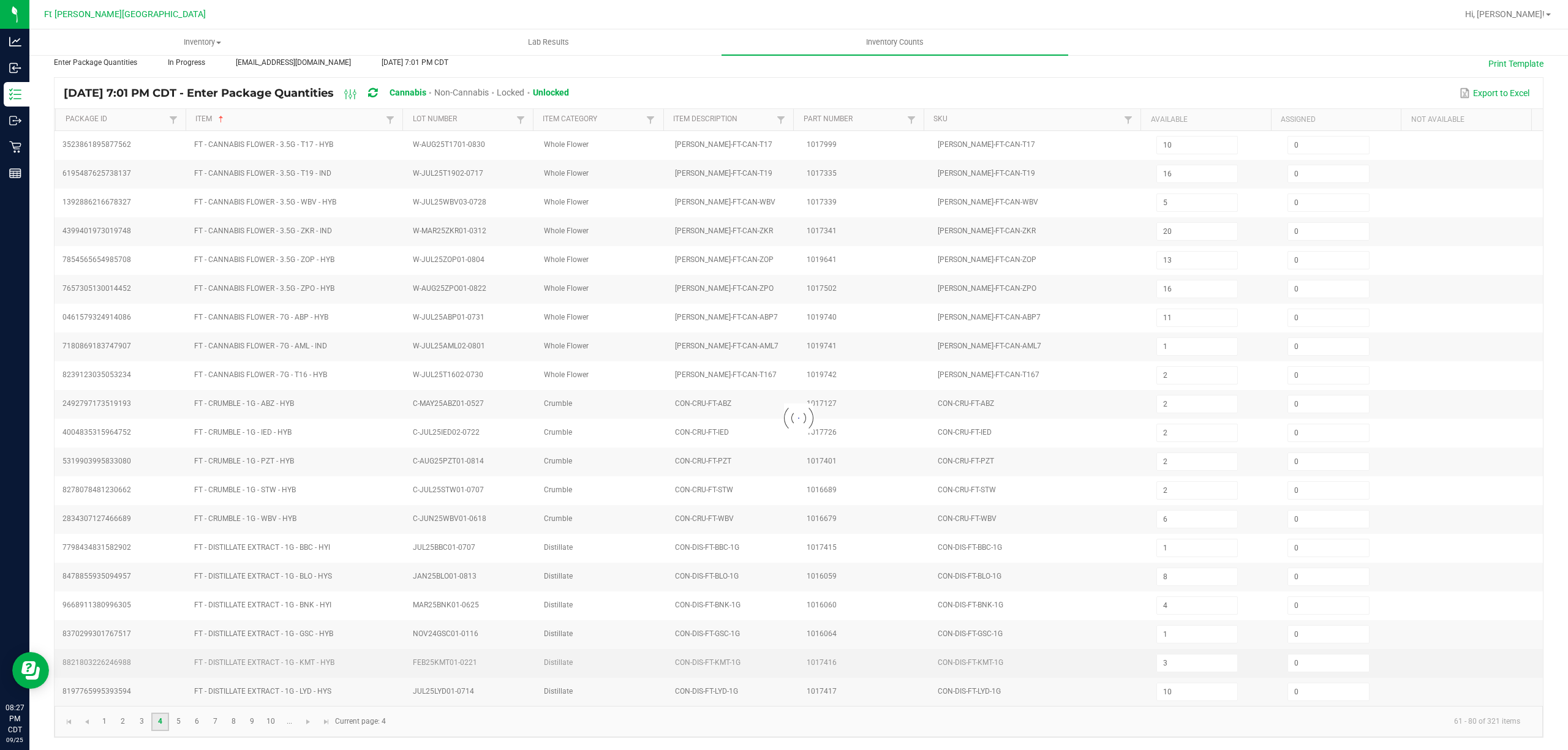
type input "4"
type input "7"
type input "3"
type input "7"
type input "8"
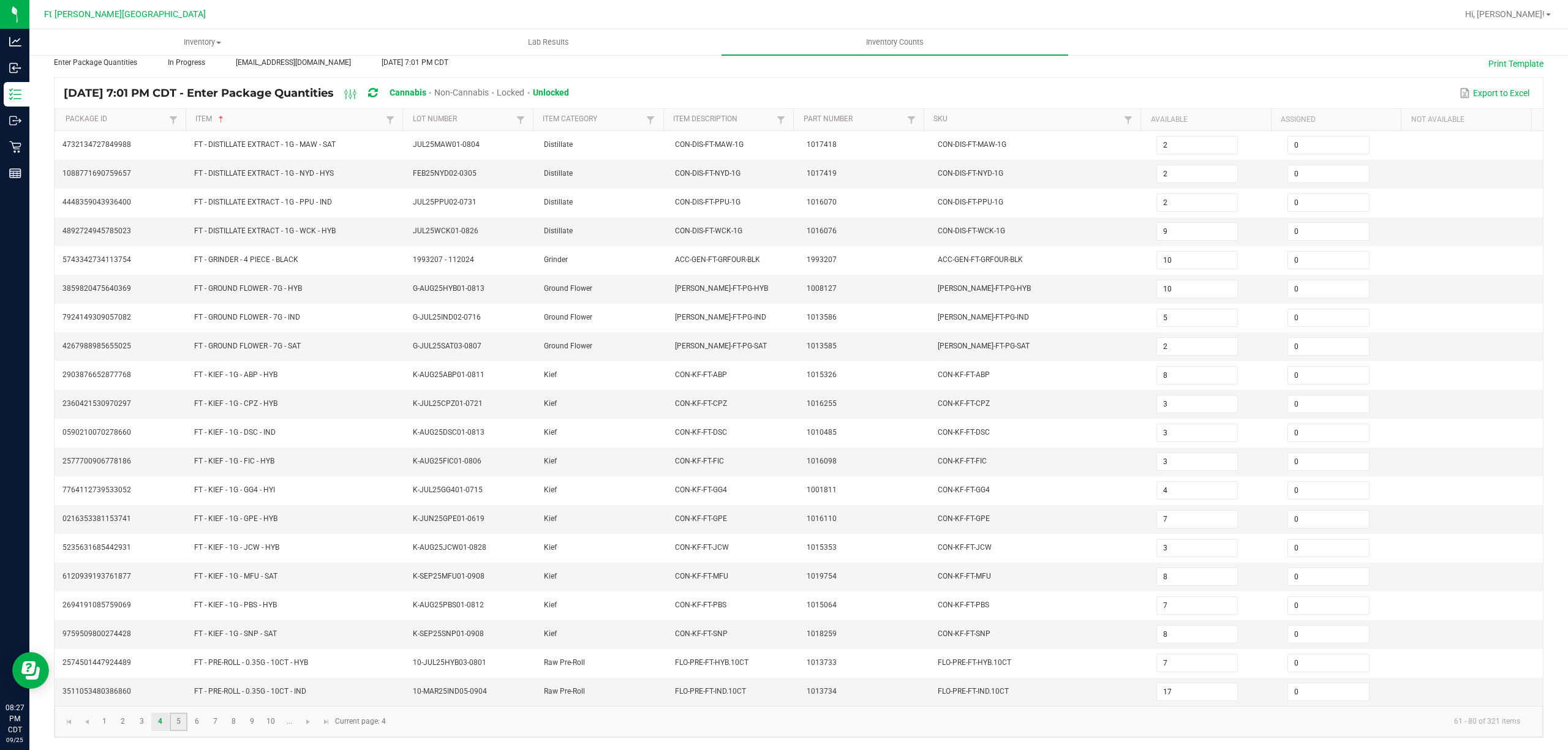
click at [182, 720] on link "5" at bounding box center [178, 721] width 18 height 18
type input "25"
type input "8"
type input "7"
type input "22"
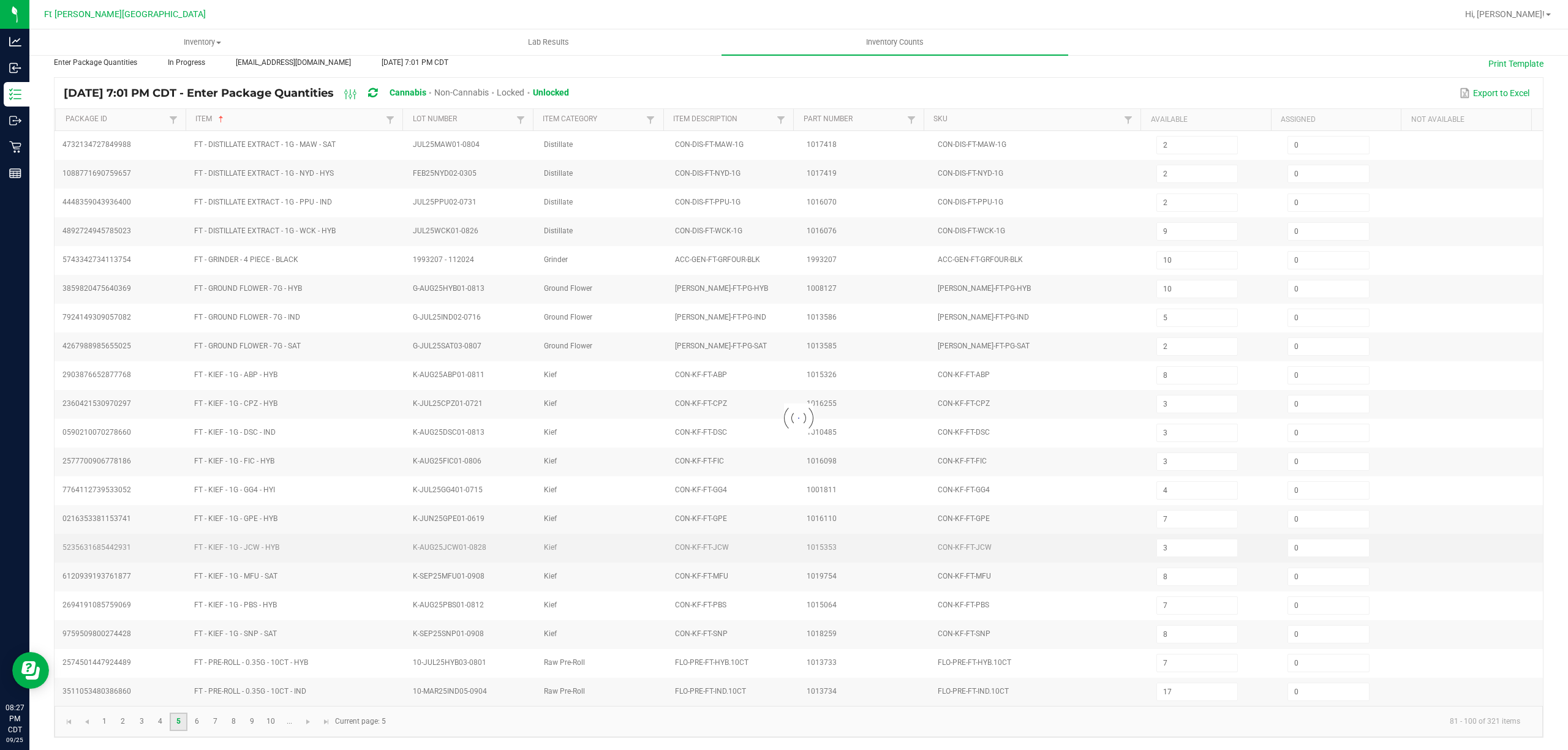
type input "23"
type input "25"
type input "3"
type input "14"
type input "25"
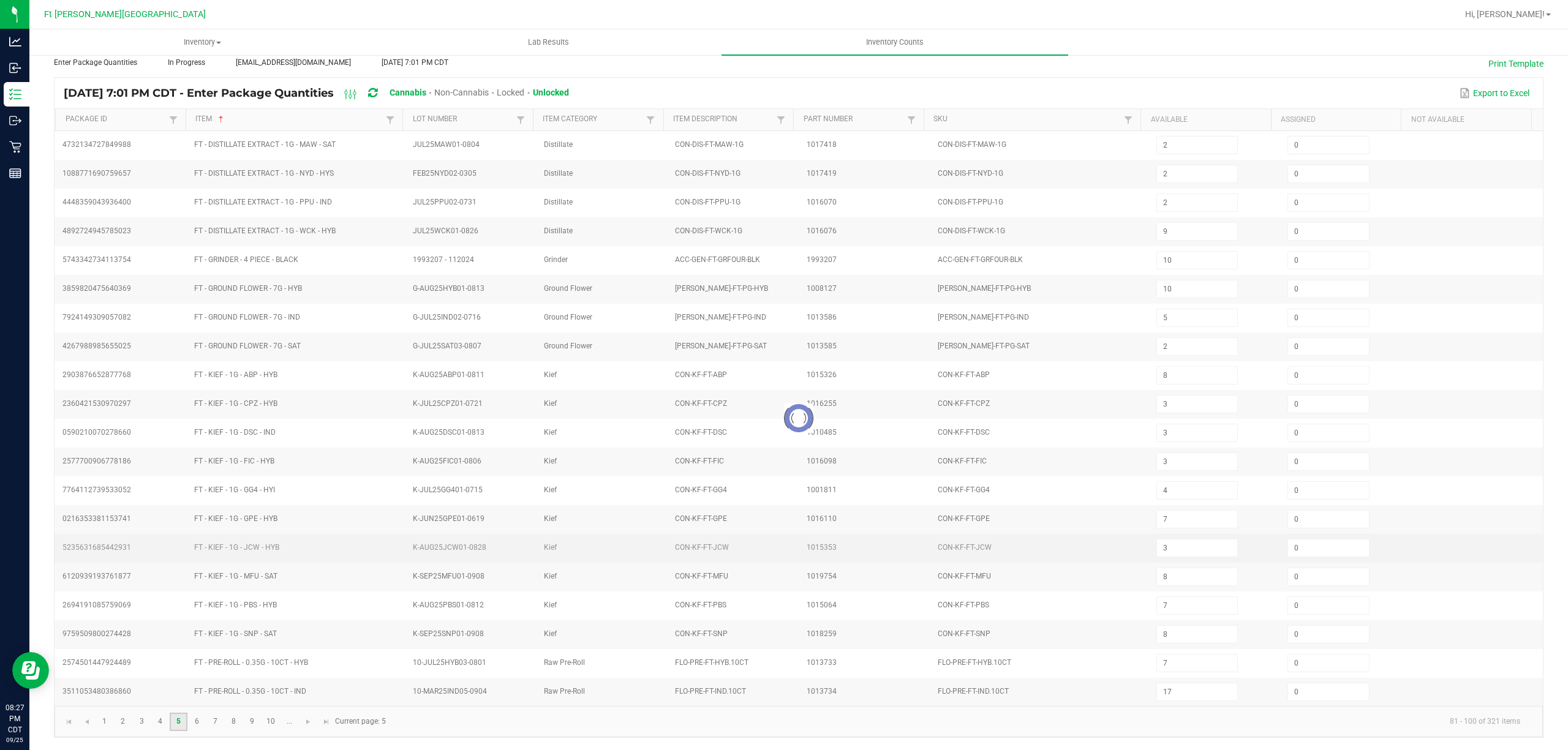
type input "13"
type input "1"
type input "21"
type input "11"
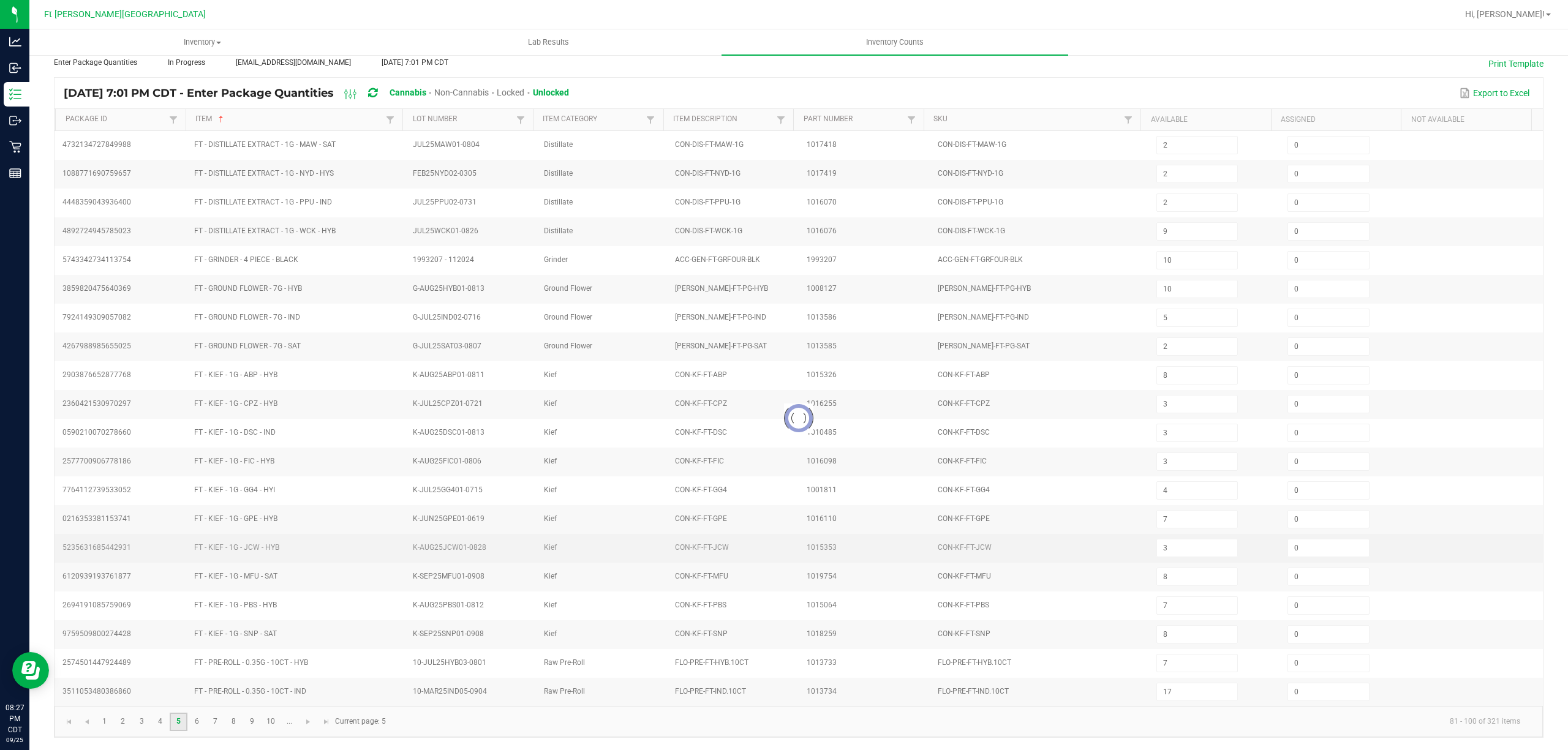
type input "19"
type input "7"
type input "23"
type input "11"
type input "5"
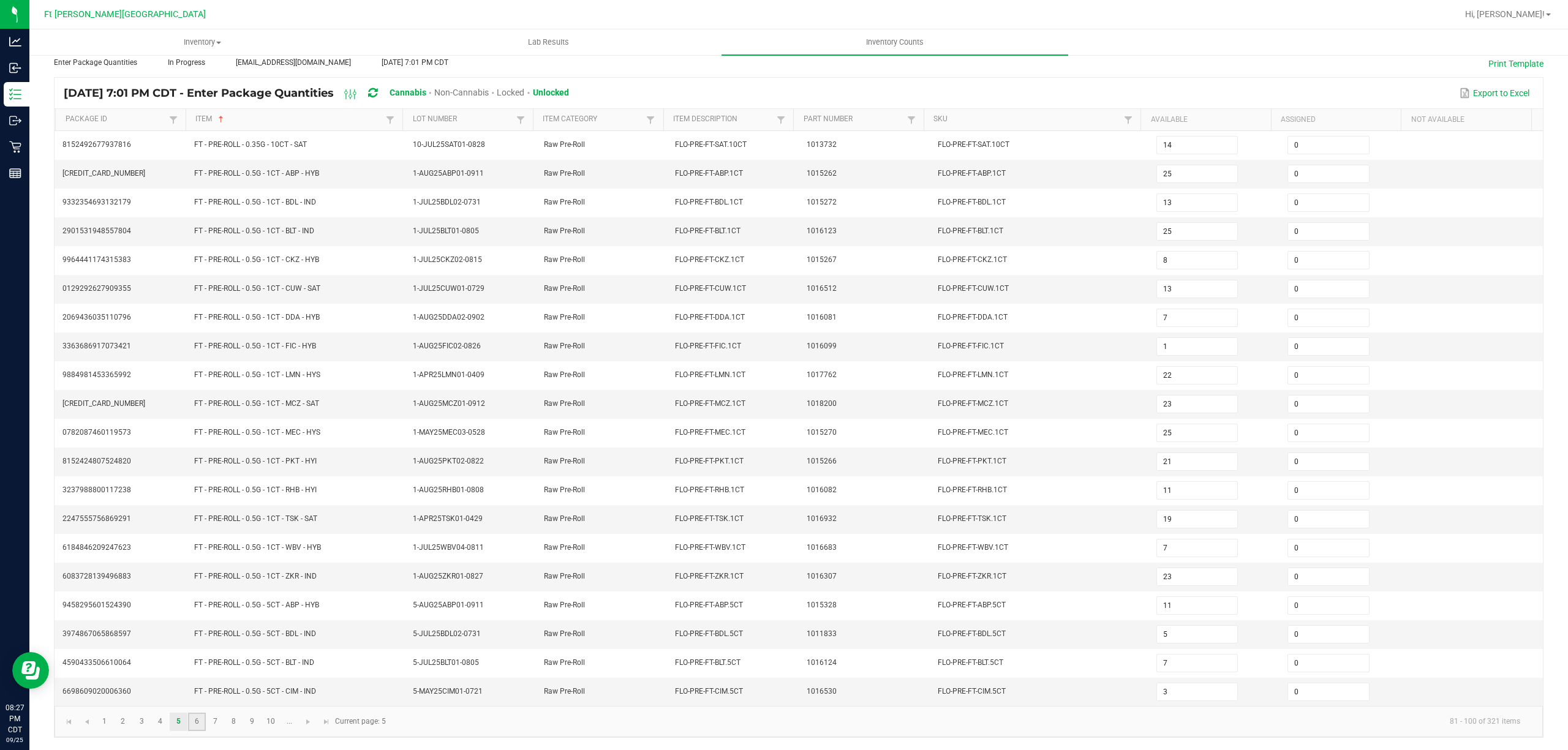
click at [199, 722] on link "6" at bounding box center [196, 721] width 18 height 18
type input "6"
type input "1"
type input "12"
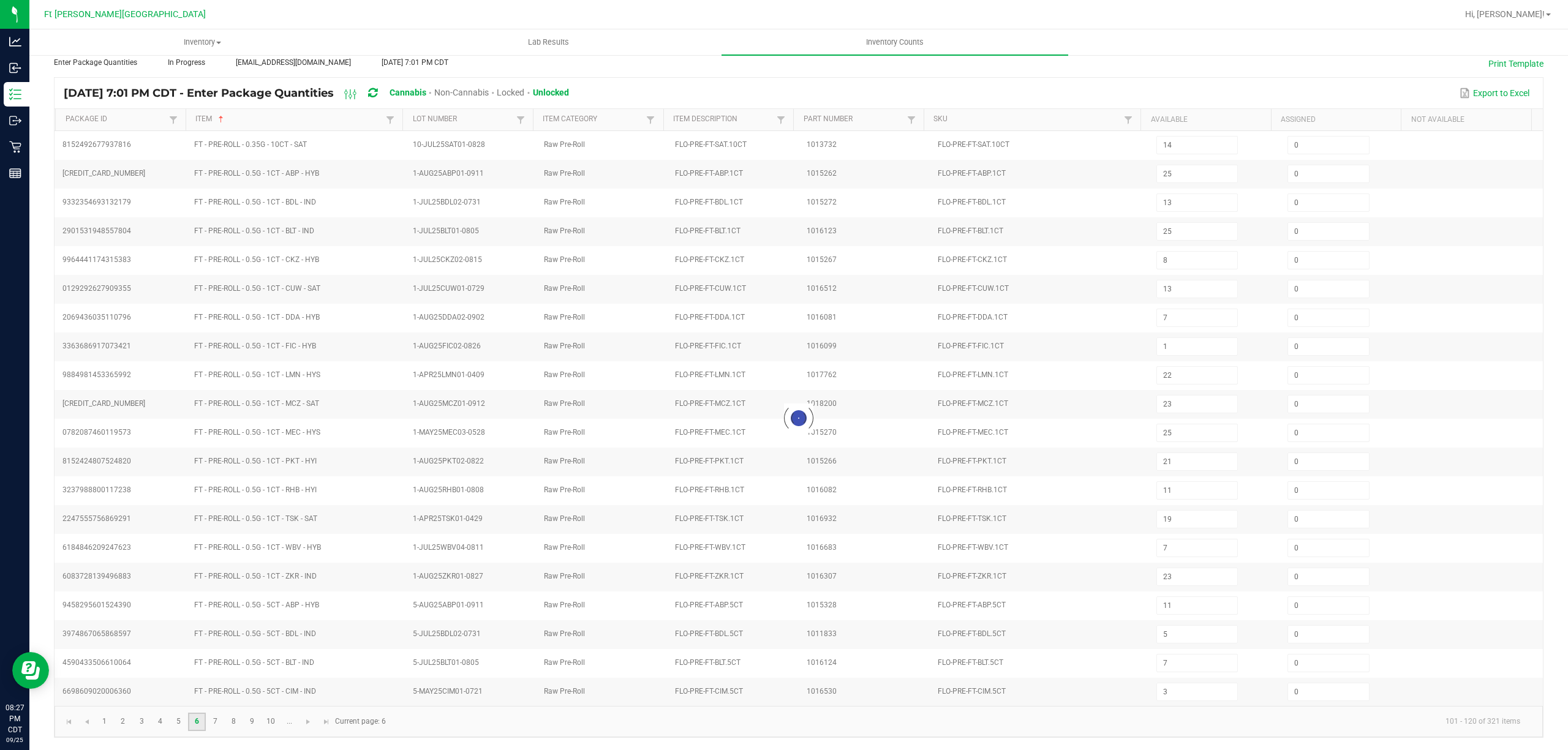
type input "12"
type input "17"
type input "24"
type input "9"
type input "11"
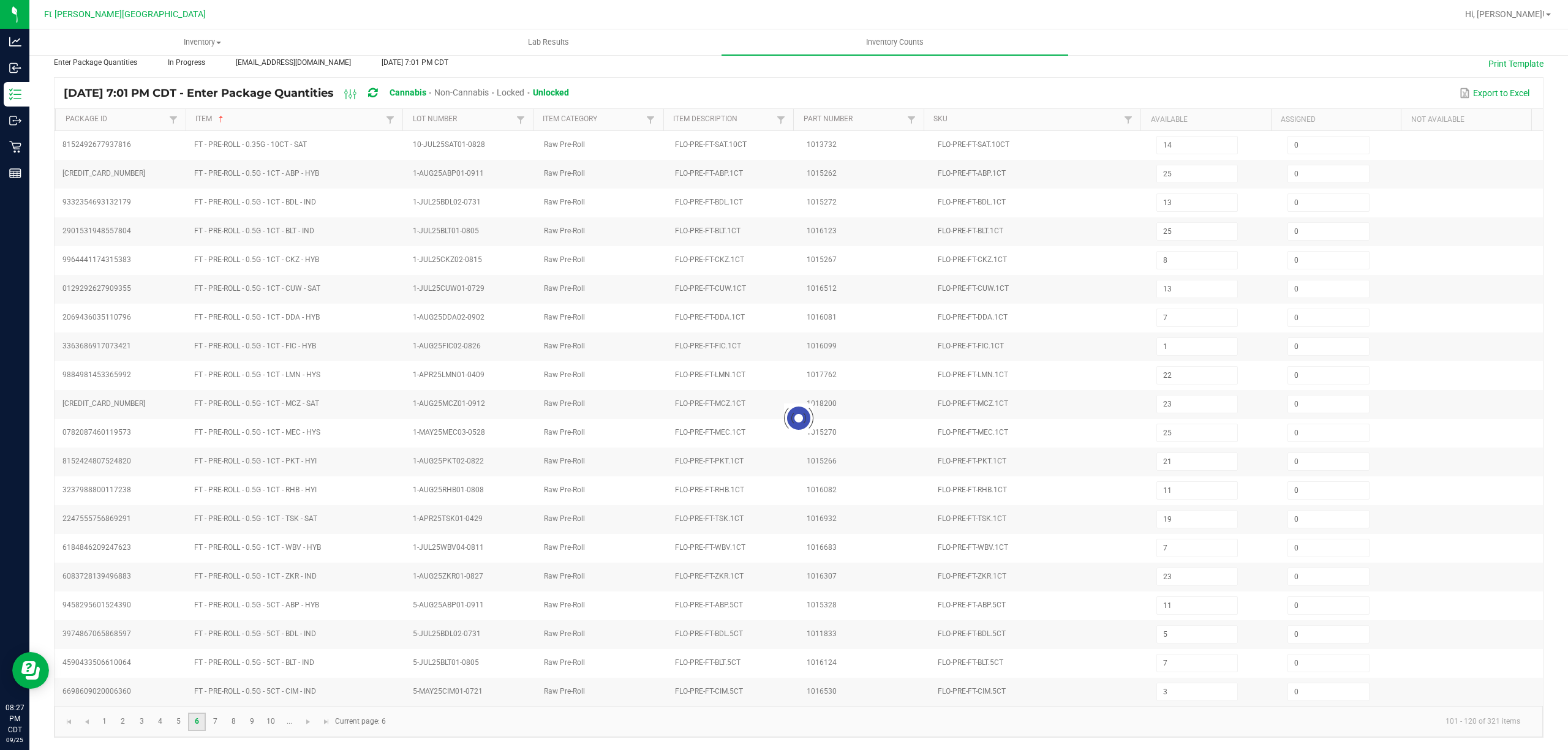
type input "7"
type input "12"
type input "3"
type input "12"
type input "8"
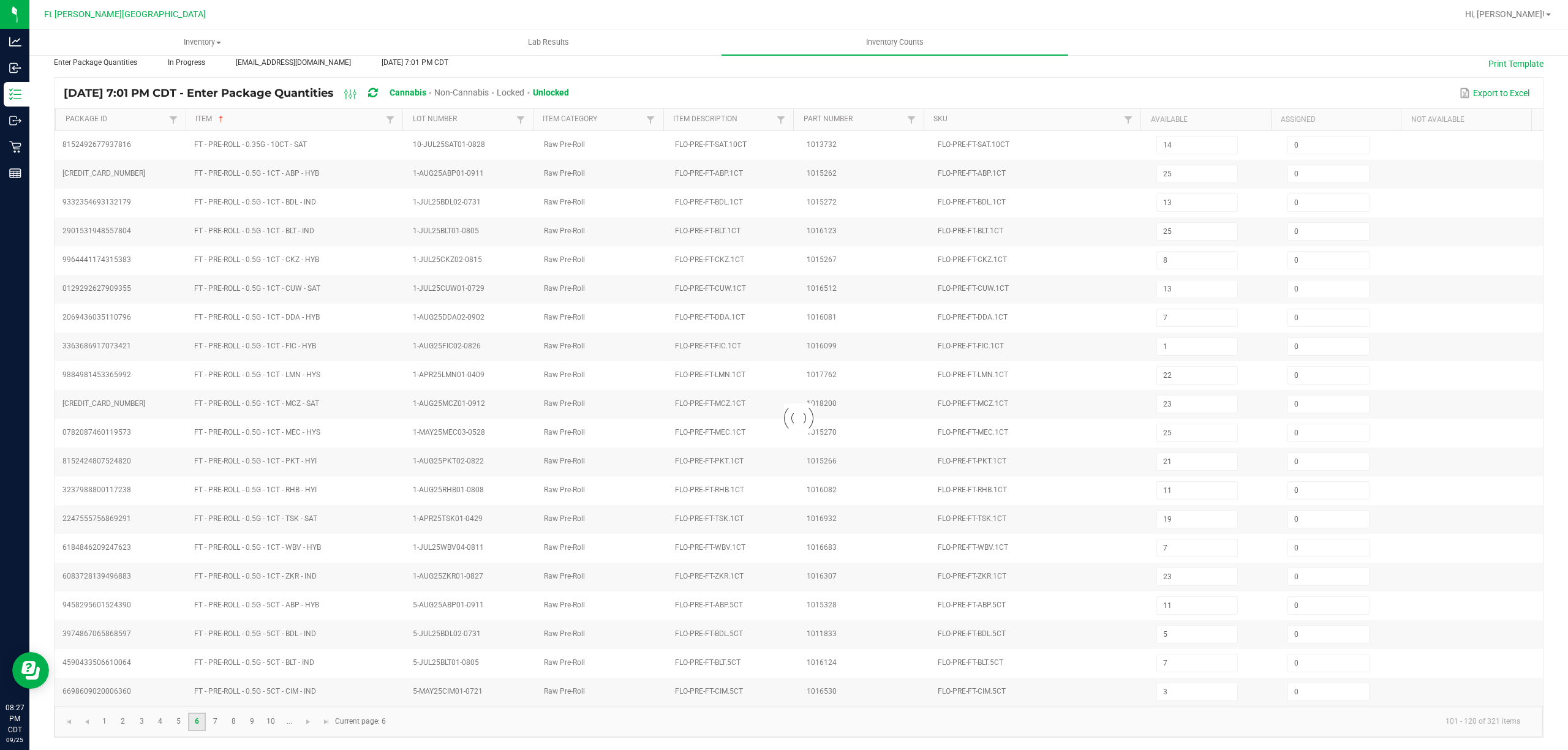
type input "23"
type input "22"
type input "1"
type input "14"
type input "22"
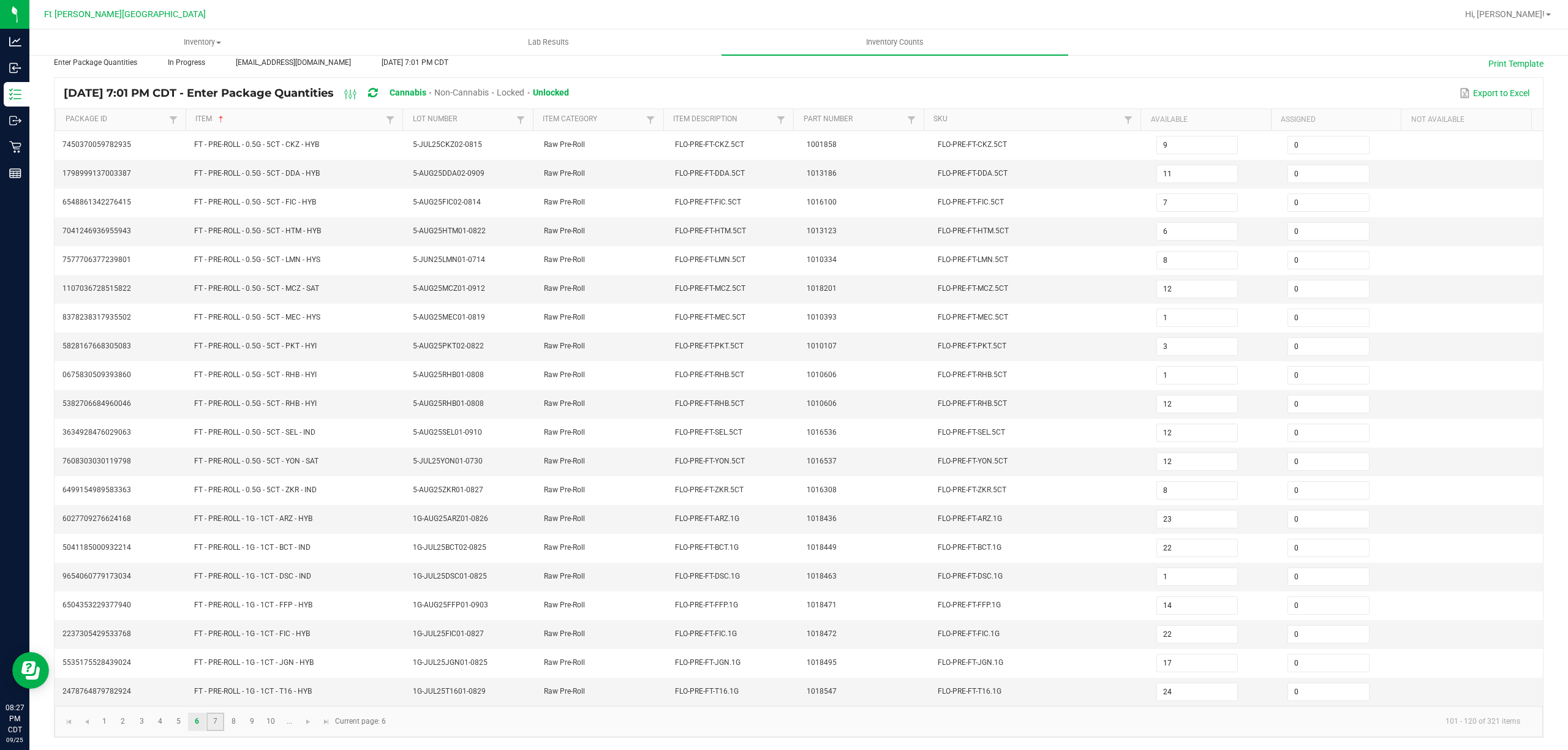
click at [220, 720] on link "7" at bounding box center [215, 721] width 18 height 18
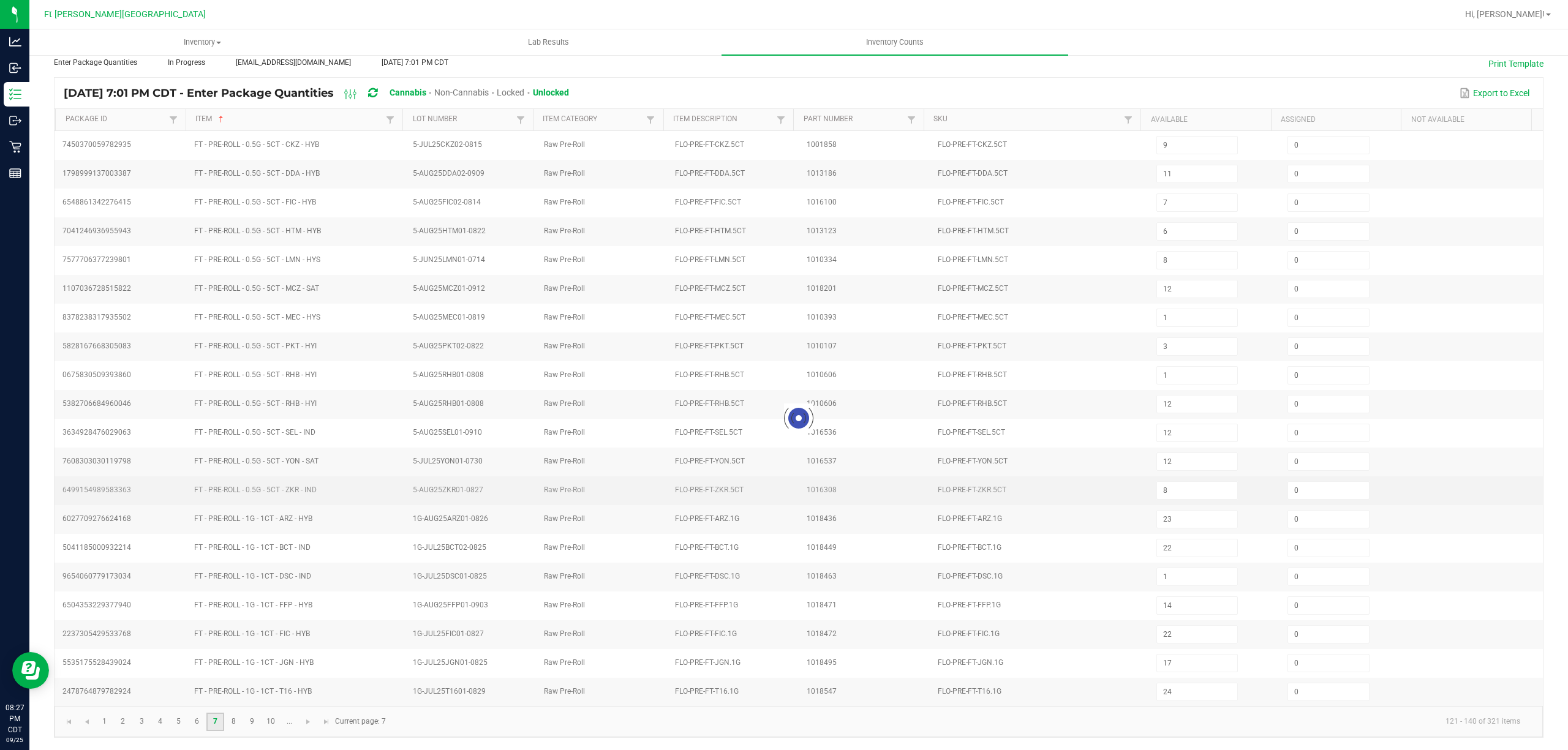
type input "1"
type input "3"
type input "7"
type input "4"
type input "3"
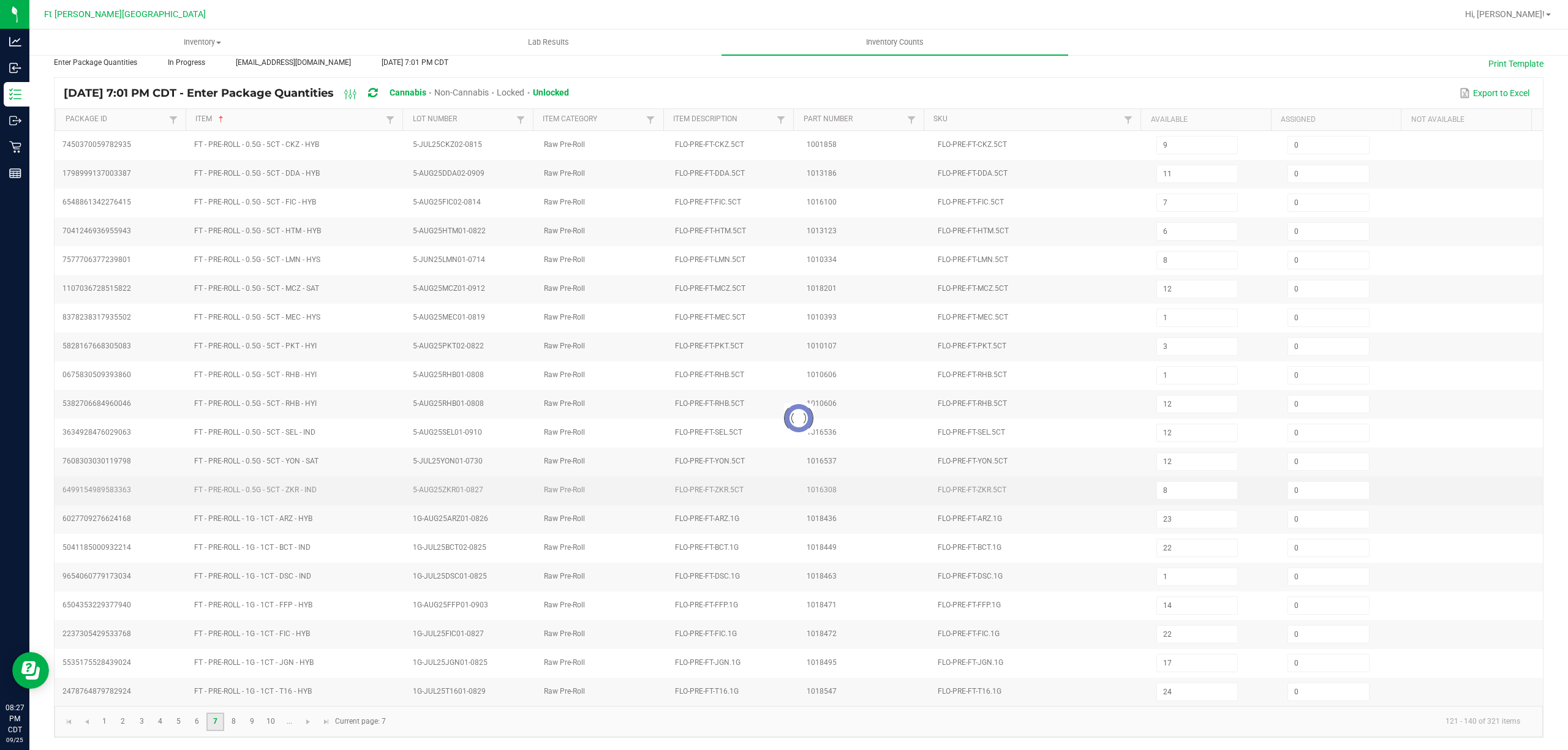
type input "6"
type input "7"
type input "24"
type input "7"
type input "4"
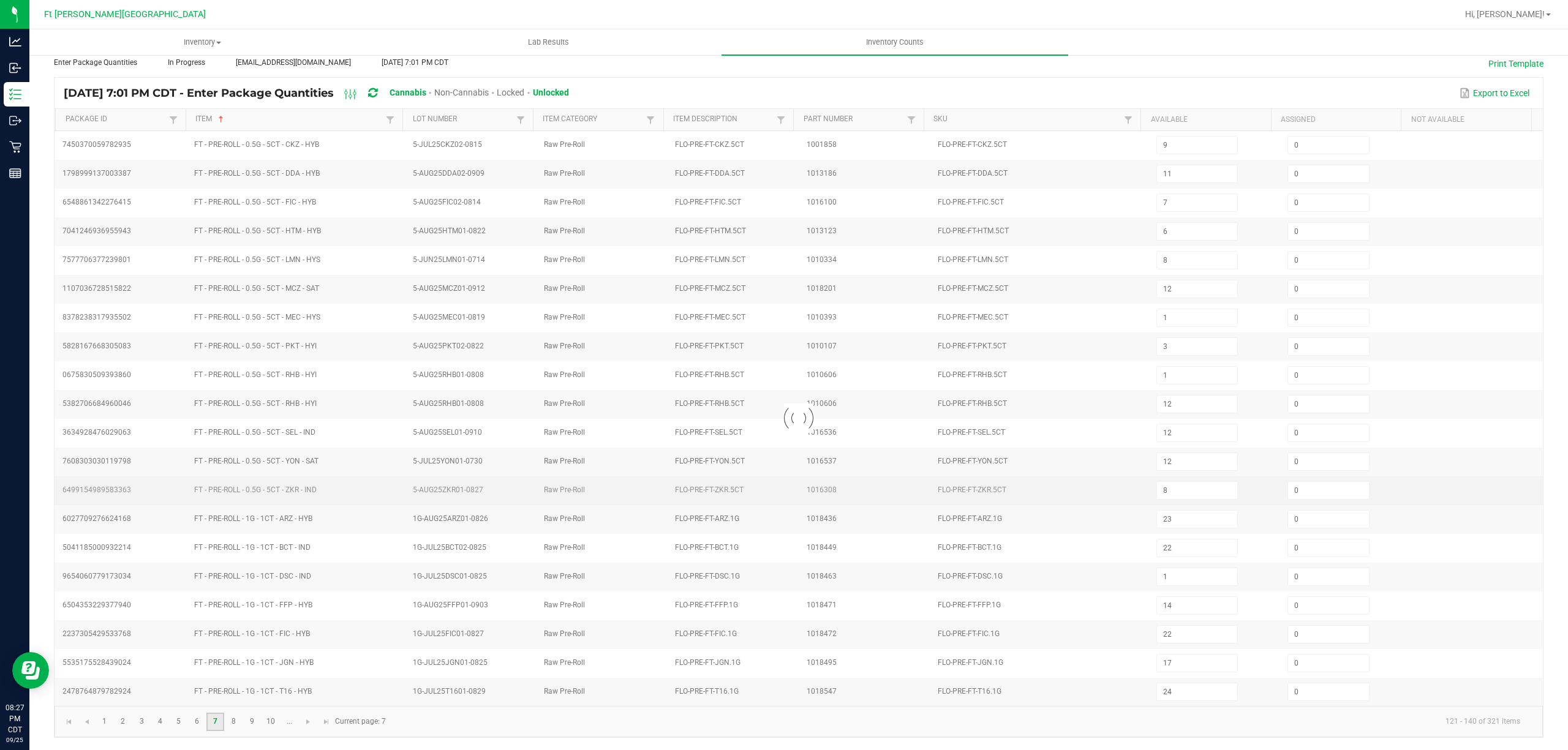
type input "4"
type input "6"
type input "7"
type input "6"
type input "5"
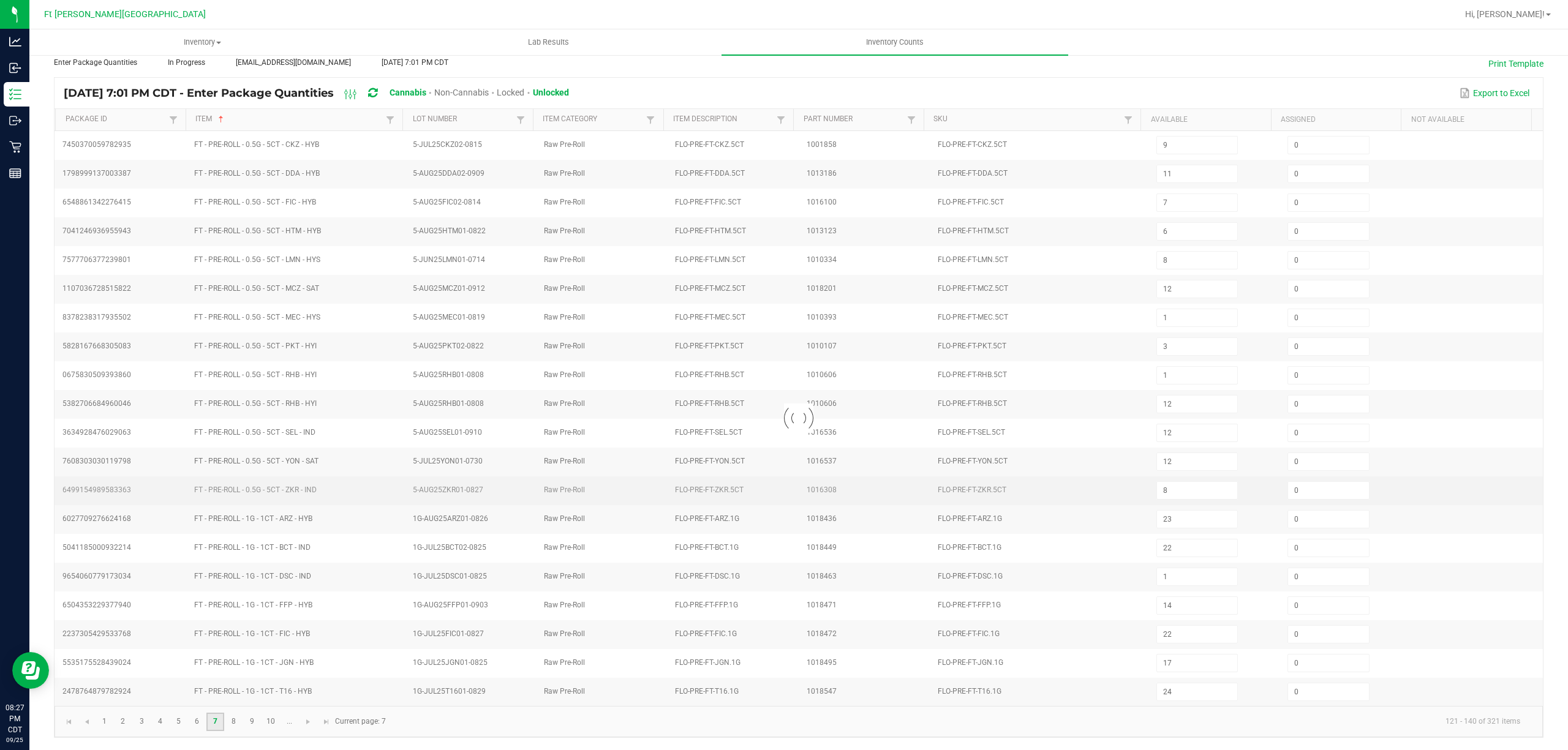
type input "6"
type input "3"
type input "6"
type input "7"
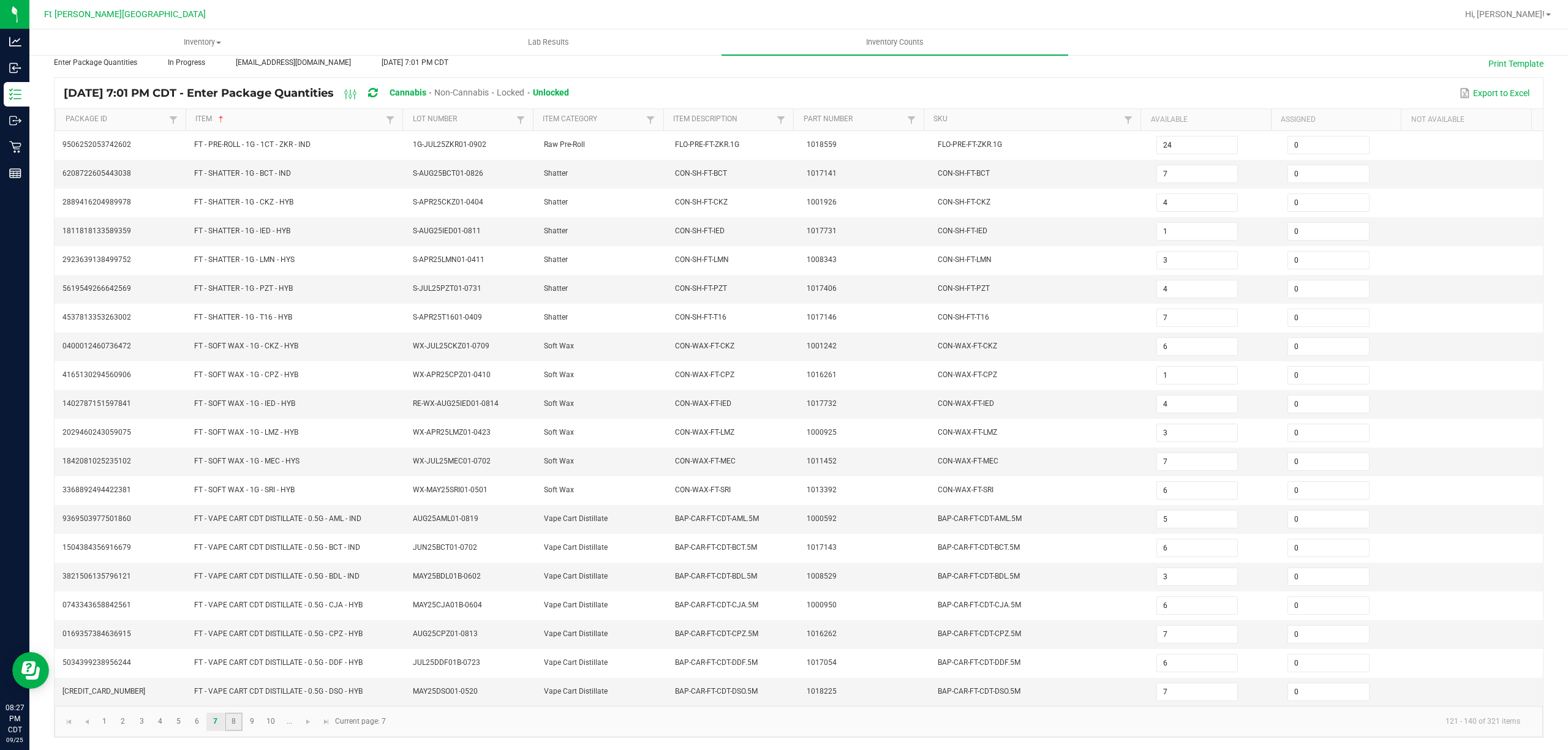
click at [239, 721] on link "8" at bounding box center [234, 721] width 18 height 18
type input "7"
type input "11"
type input "12"
type input "11"
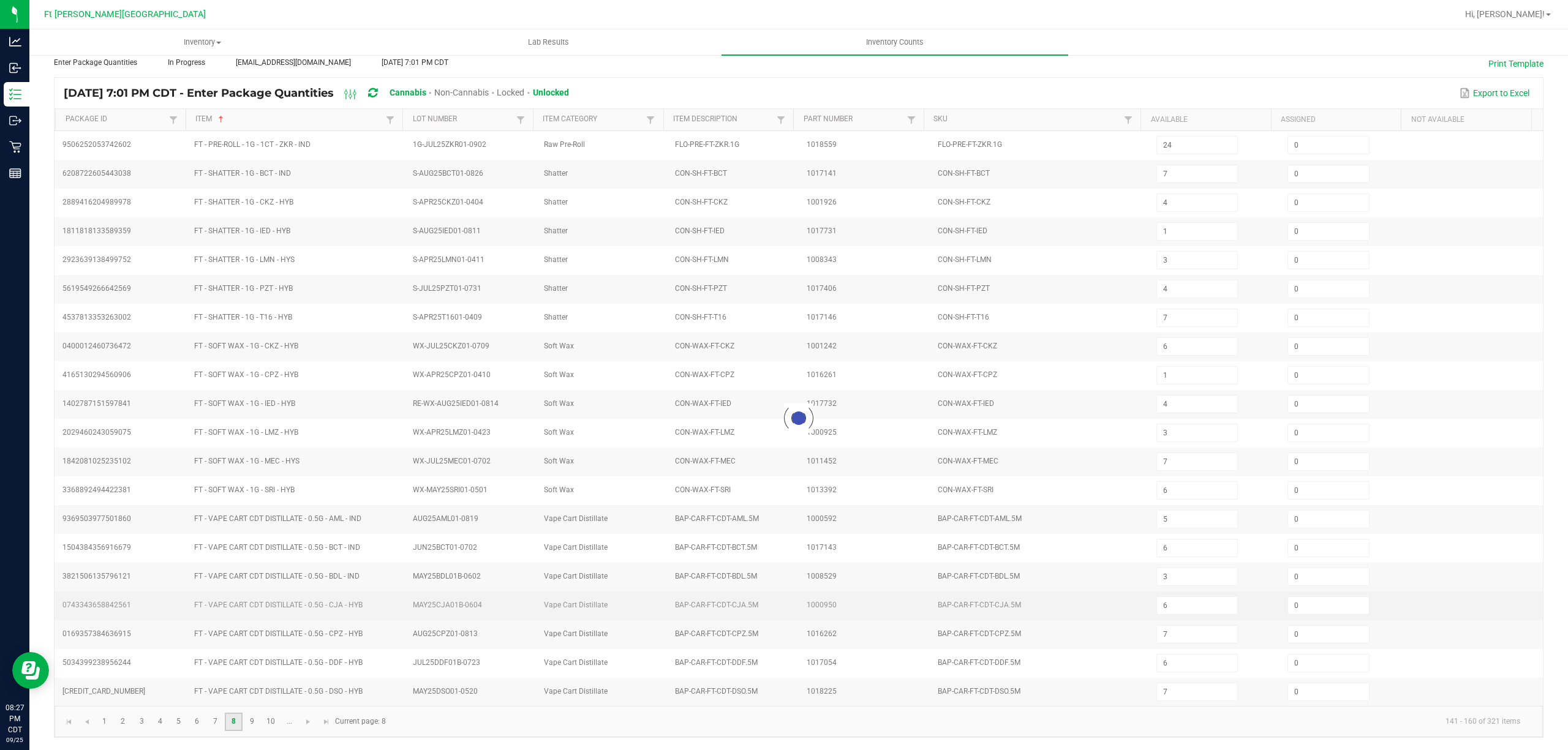
type input "1"
type input "12"
type input "5"
type input "8"
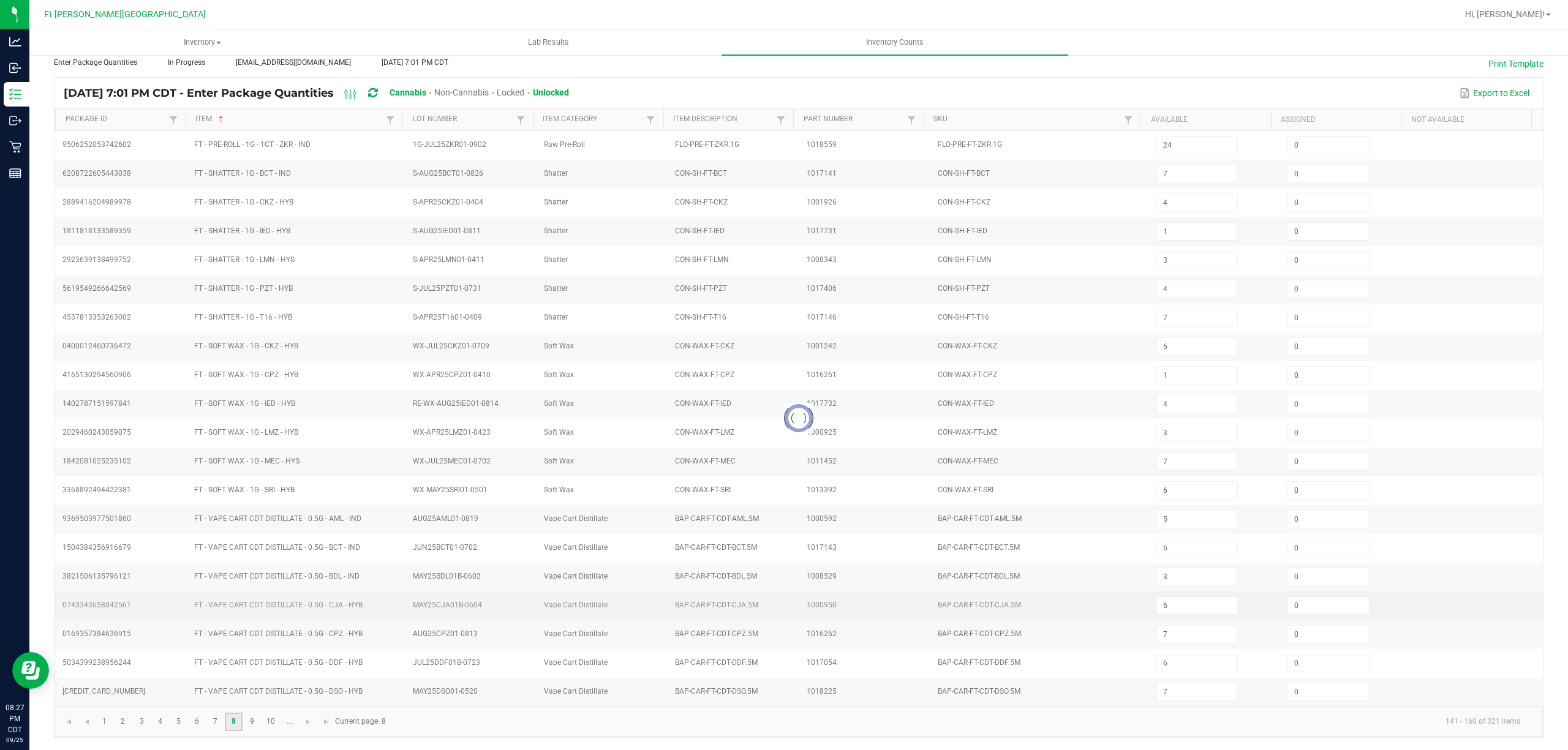
type input "9"
type input "1"
type input "12"
type input "1"
type input "2"
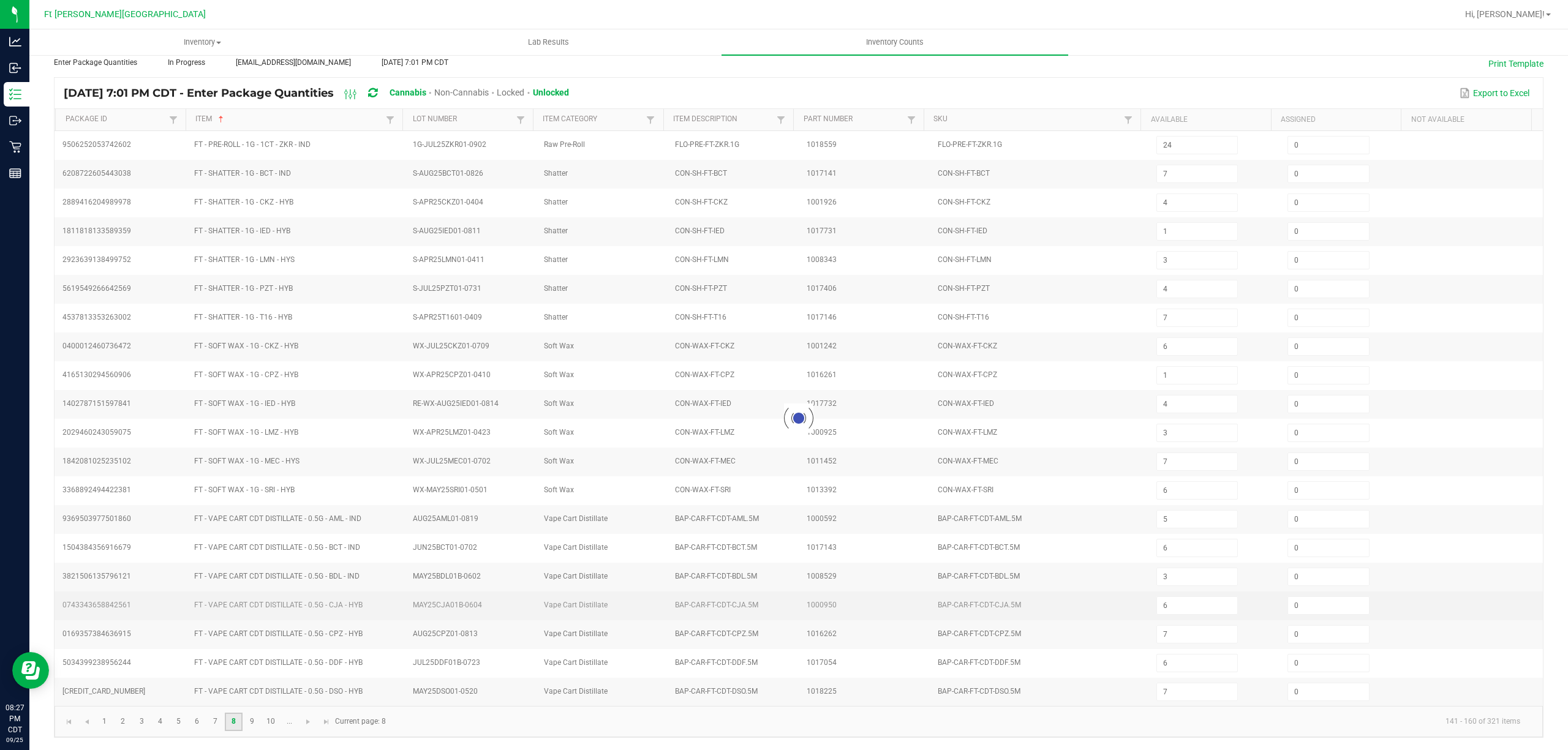
type input "11"
type input "2"
type input "7"
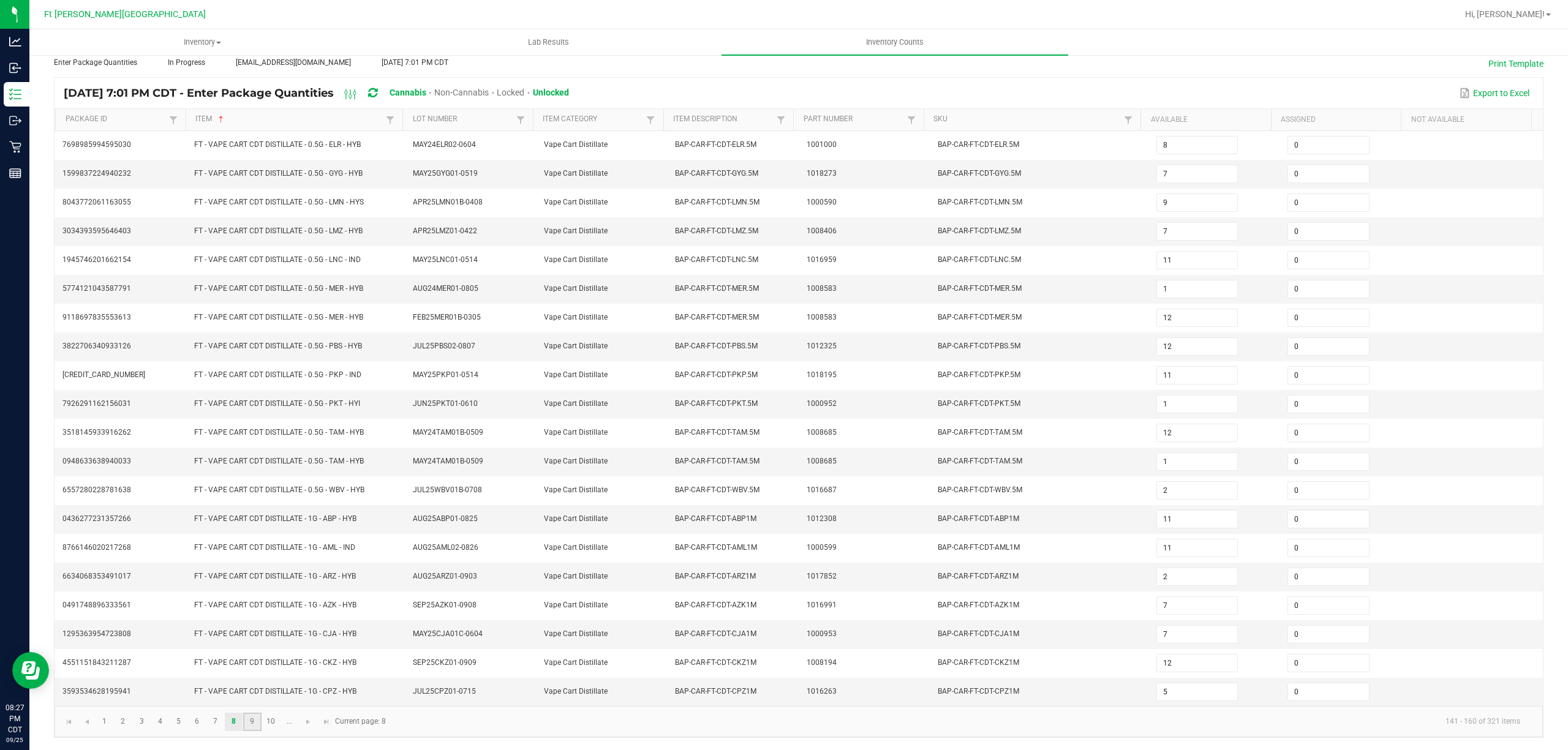
click at [254, 726] on link "9" at bounding box center [252, 721] width 18 height 18
type input "1"
type input "12"
type input "1"
type input "12"
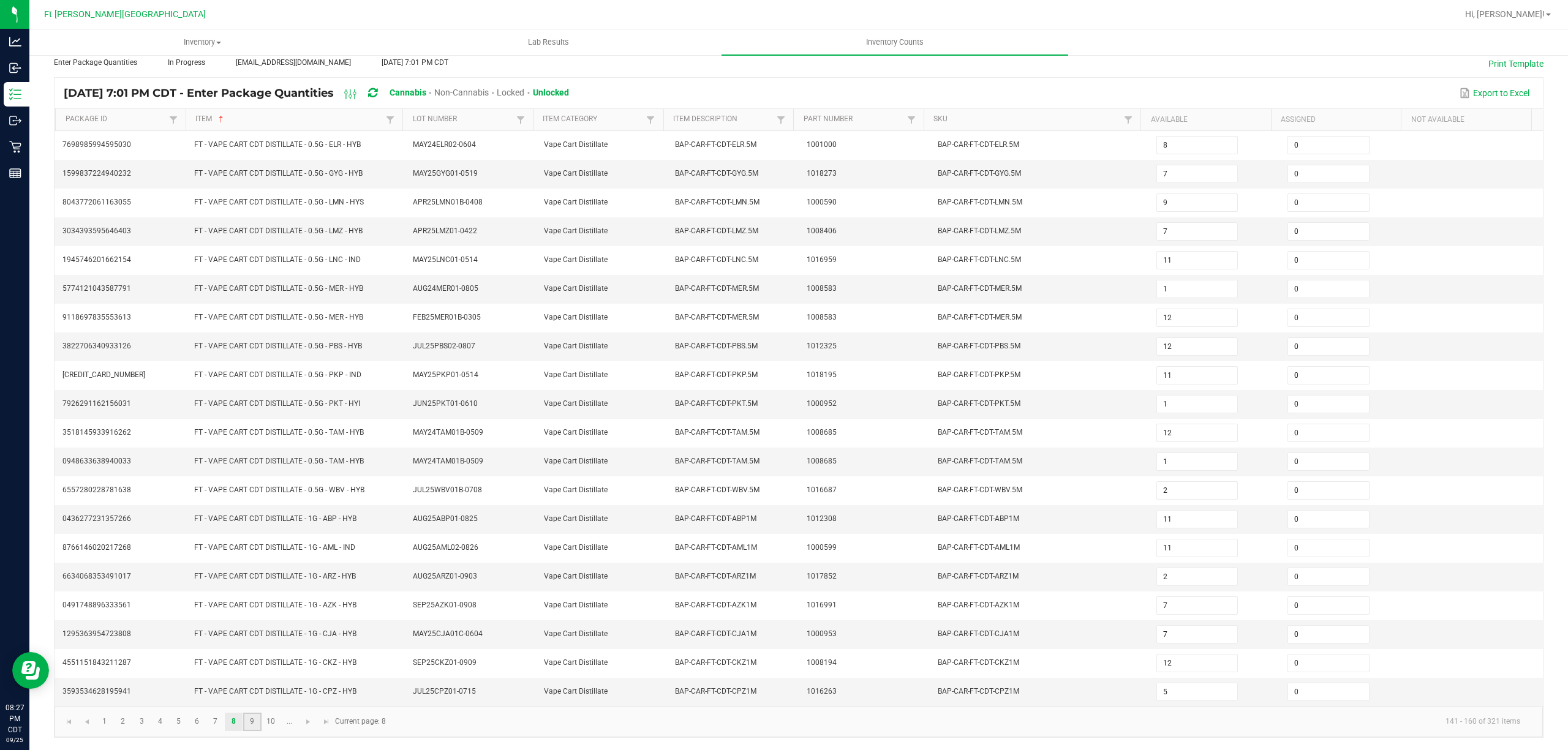
type input "11"
type input "2"
type input "9"
type input "10"
type input "12"
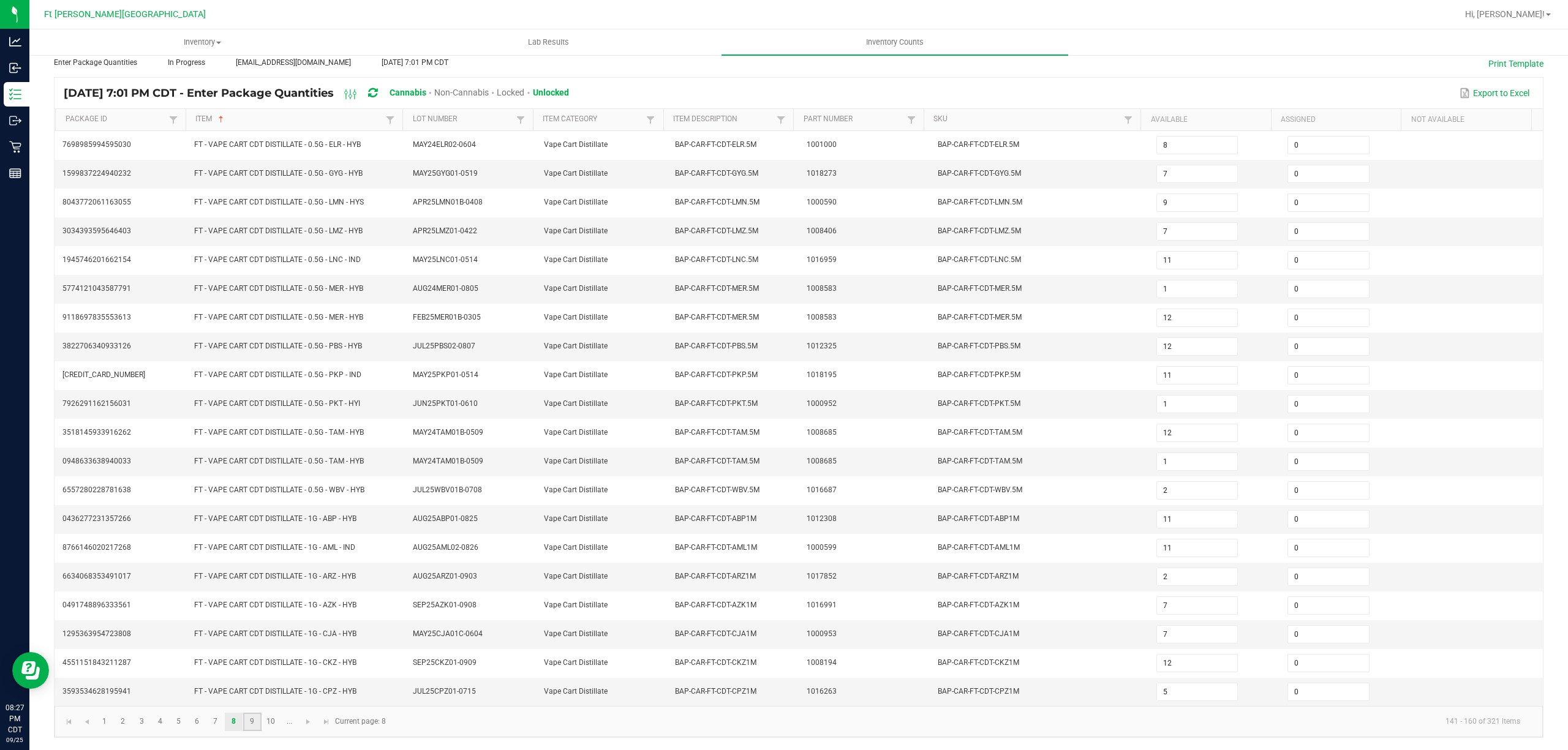
type input "5"
type input "6"
type input "12"
type input "3"
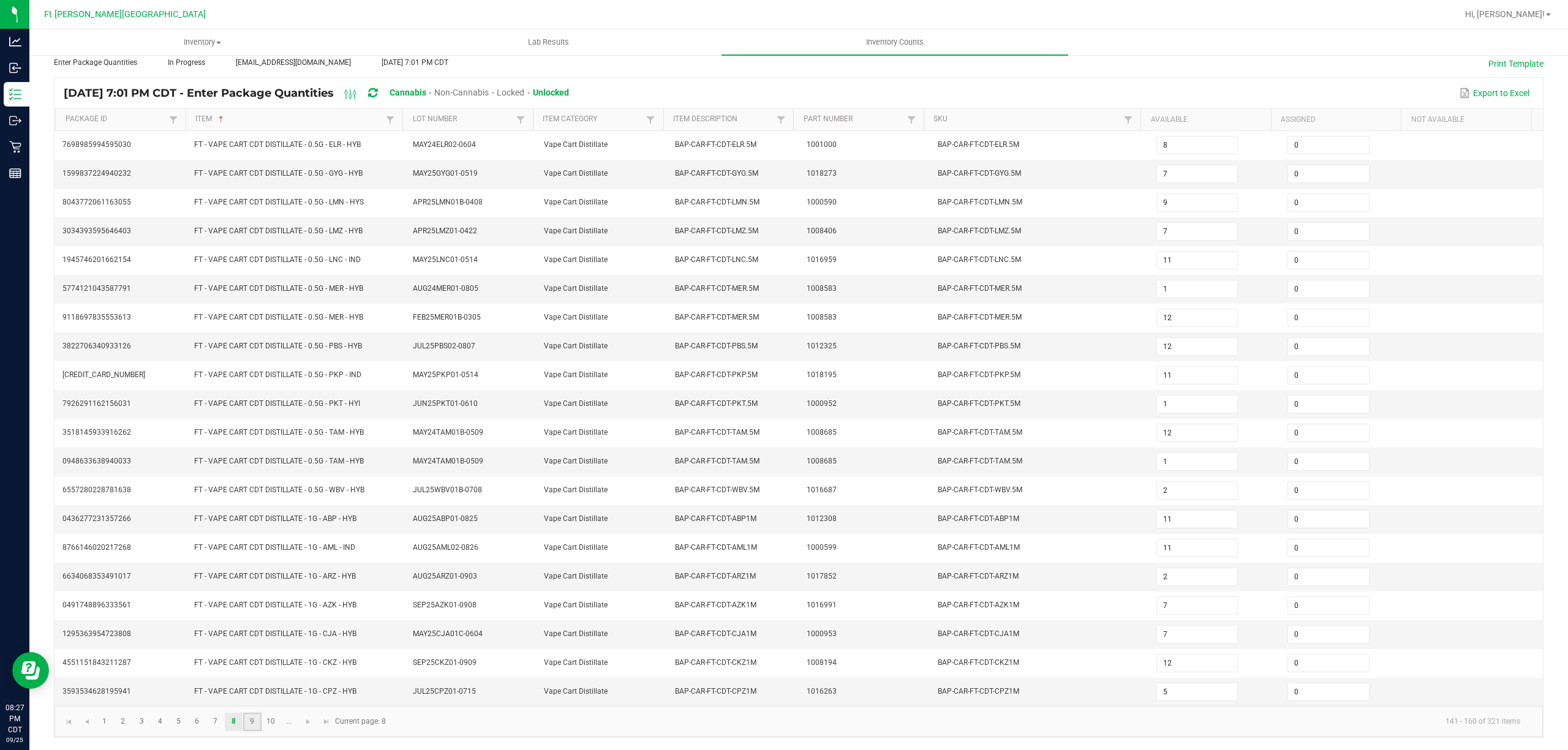
type input "3"
type input "1"
type input "5"
type input "3"
drag, startPoint x: 279, startPoint y: 720, endPoint x: 276, endPoint y: 712, distance: 8.5
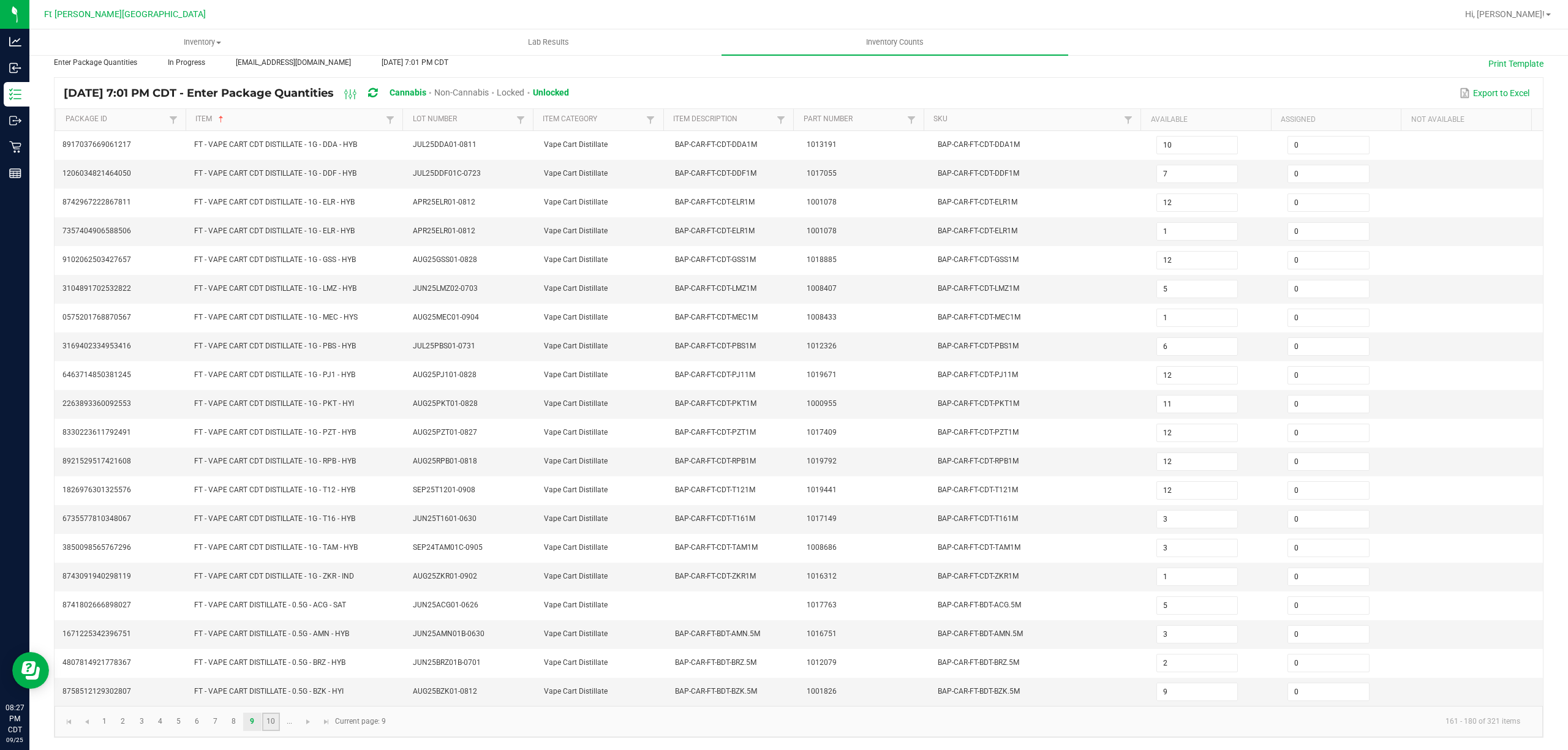
click at [277, 720] on link "10" at bounding box center [271, 721] width 18 height 18
type input "5"
type input "8"
type input "9"
type input "4"
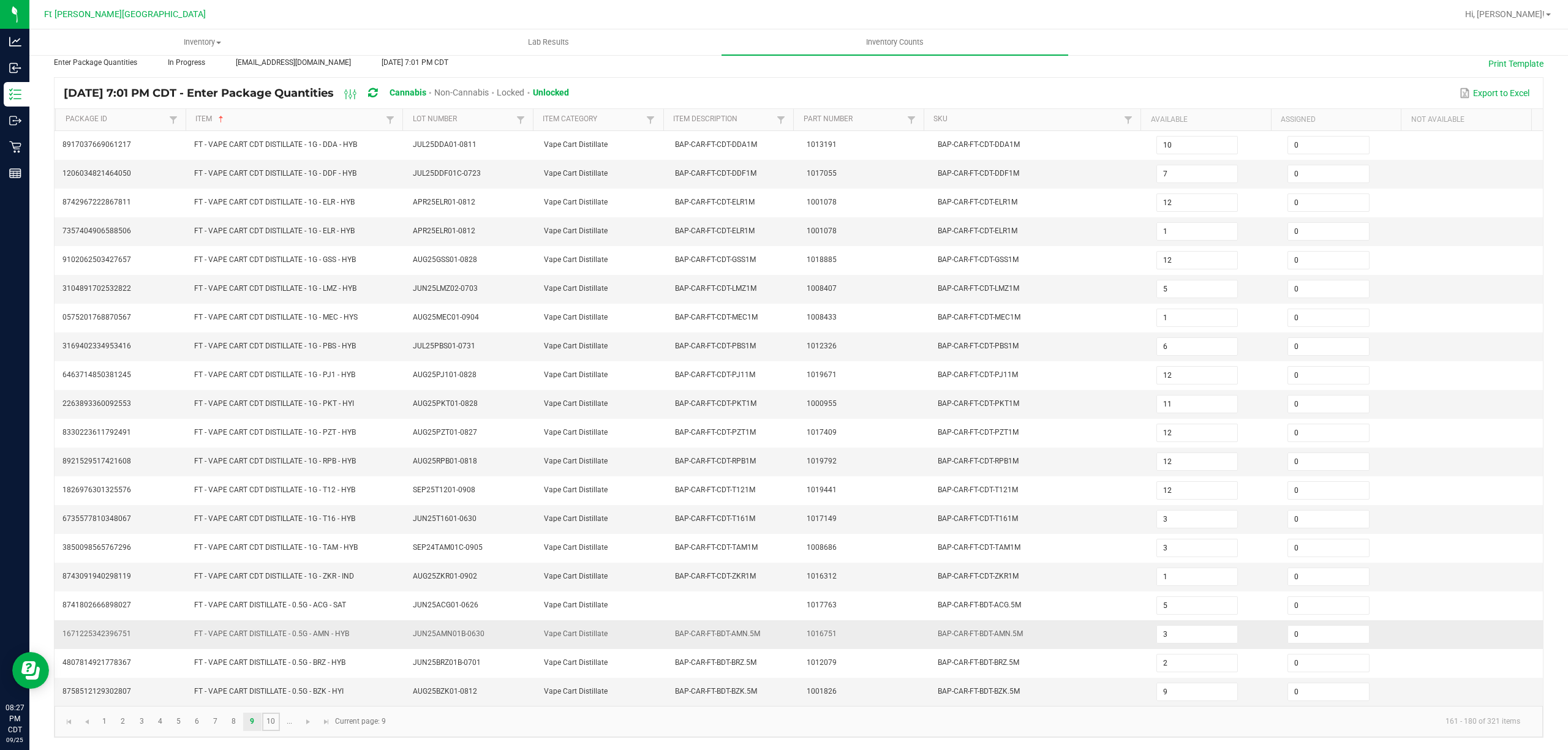
type input "7"
type input "8"
type input "9"
type input "6"
type input "11"
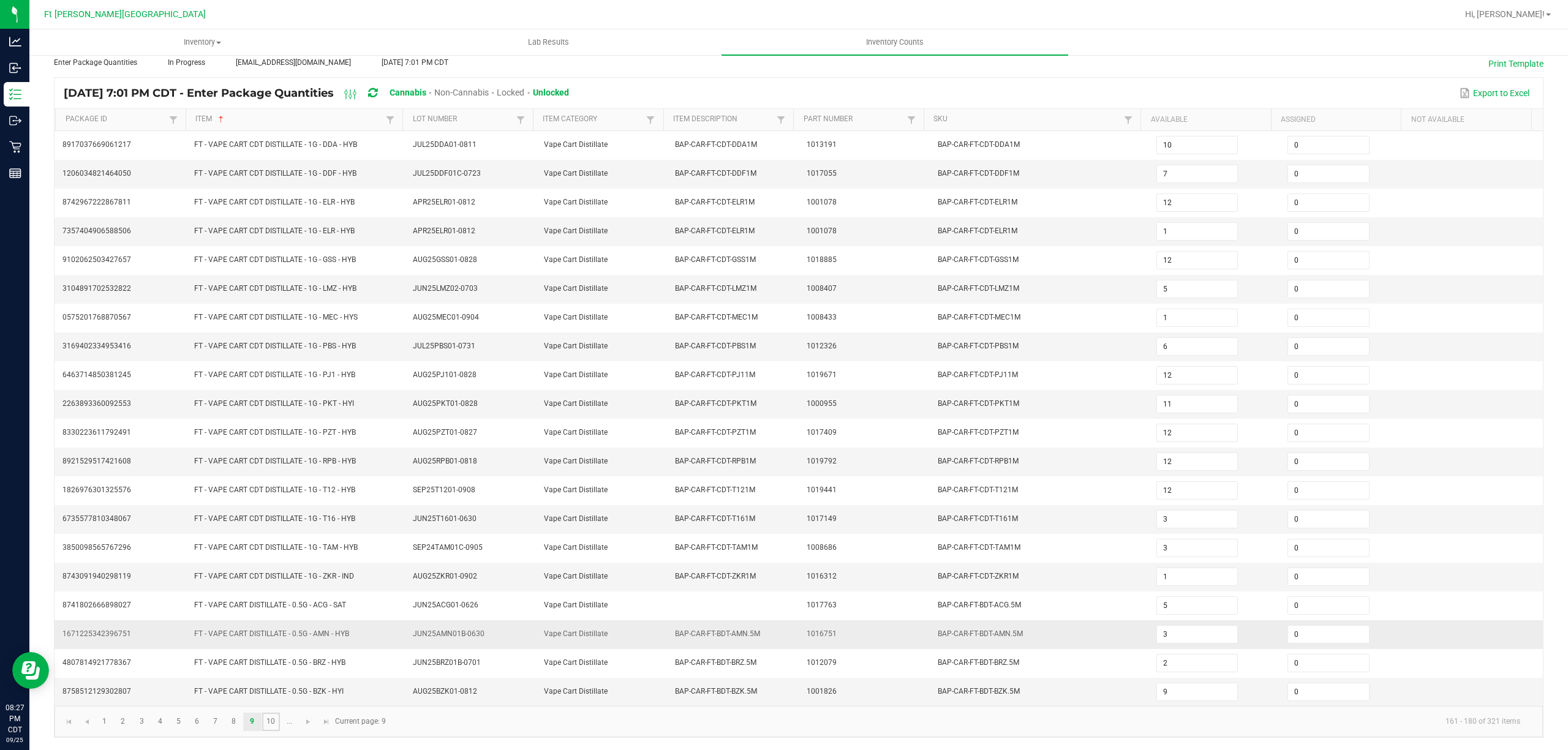
type input "2"
type input "9"
type input "12"
type input "10"
type input "2"
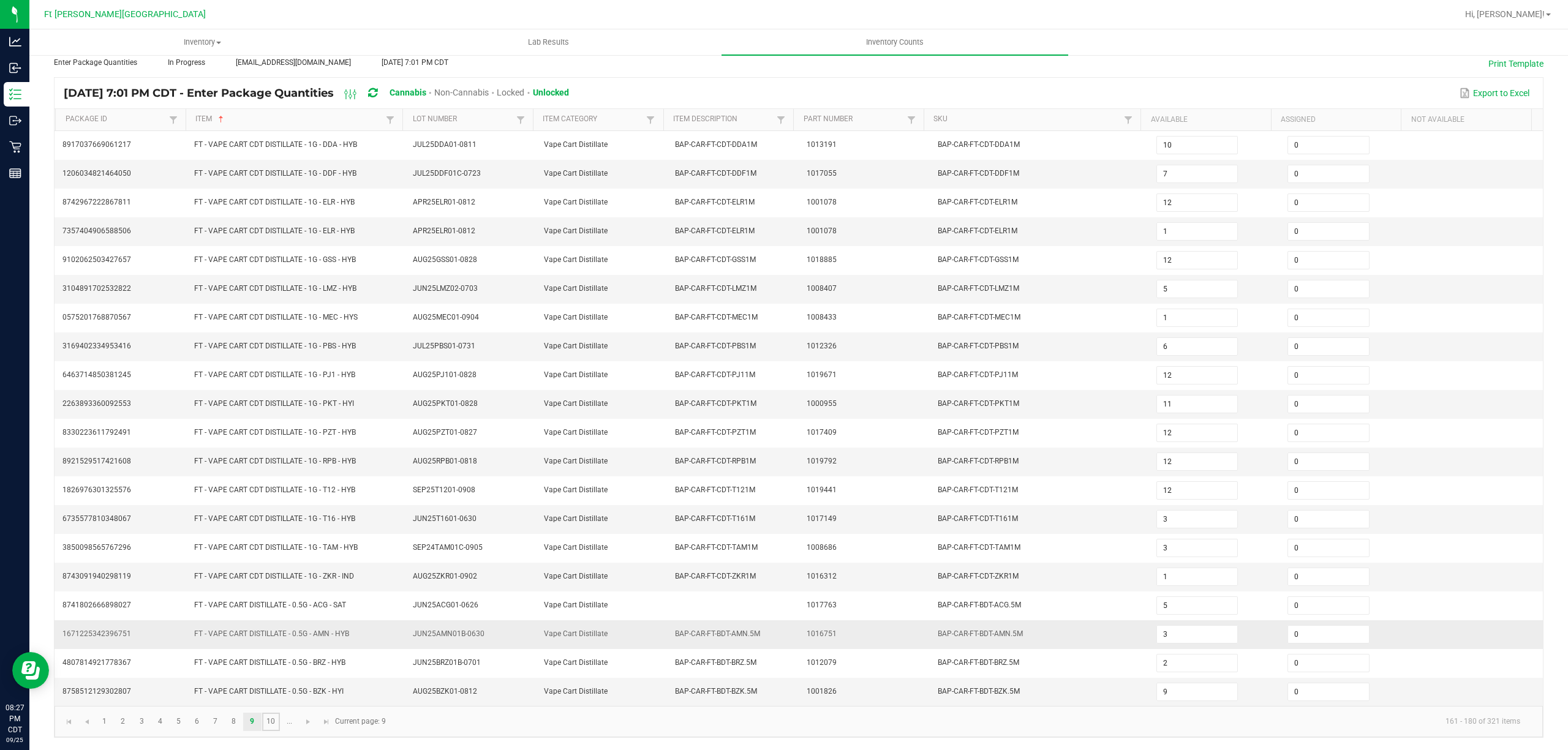
type input "8"
click at [782, 568] on input at bounding box center [1197, 577] width 80 height 17
click at [282, 720] on link "..." at bounding box center [289, 721] width 18 height 18
click at [130, 718] on link "11" at bounding box center [123, 721] width 18 height 18
click at [140, 719] on link "12" at bounding box center [141, 721] width 18 height 18
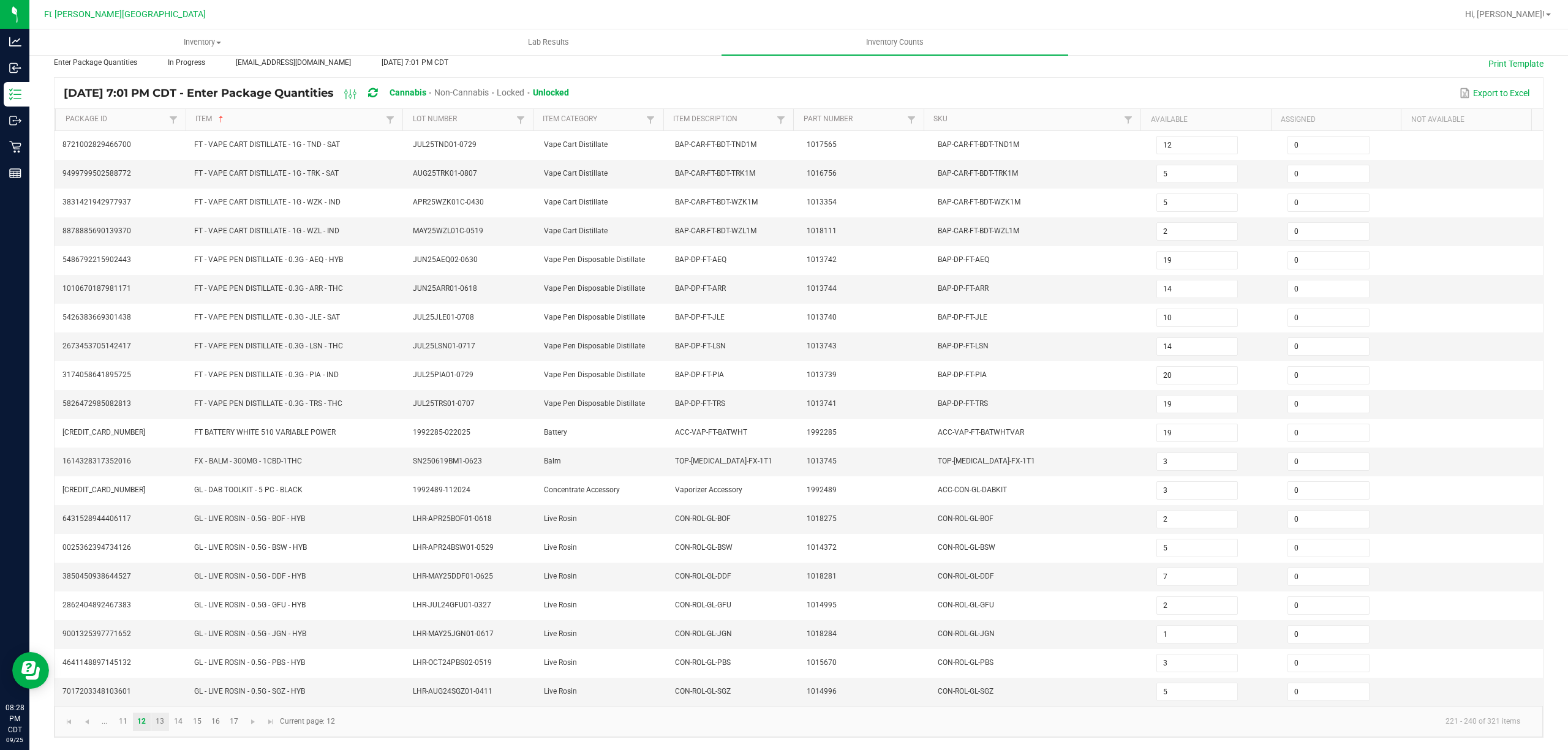
click at [160, 730] on kendo-pager "... 11 12 13 14 15 16 17 221 - 240 of 321 items Current page: 12" at bounding box center [799, 721] width 1489 height 31
click at [163, 717] on link "13" at bounding box center [160, 721] width 18 height 18
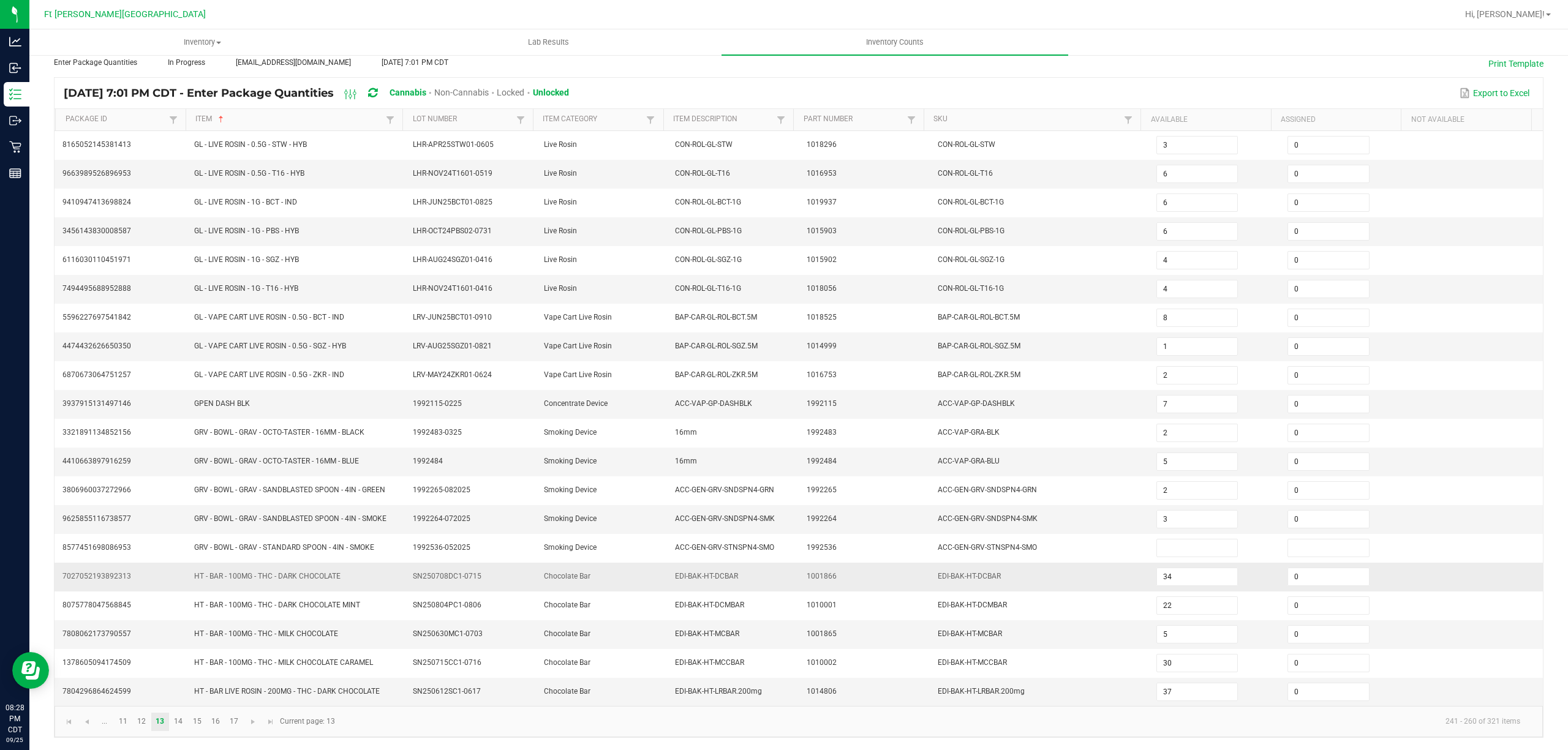
click at [174, 577] on td "7027052193892313" at bounding box center [121, 578] width 132 height 29
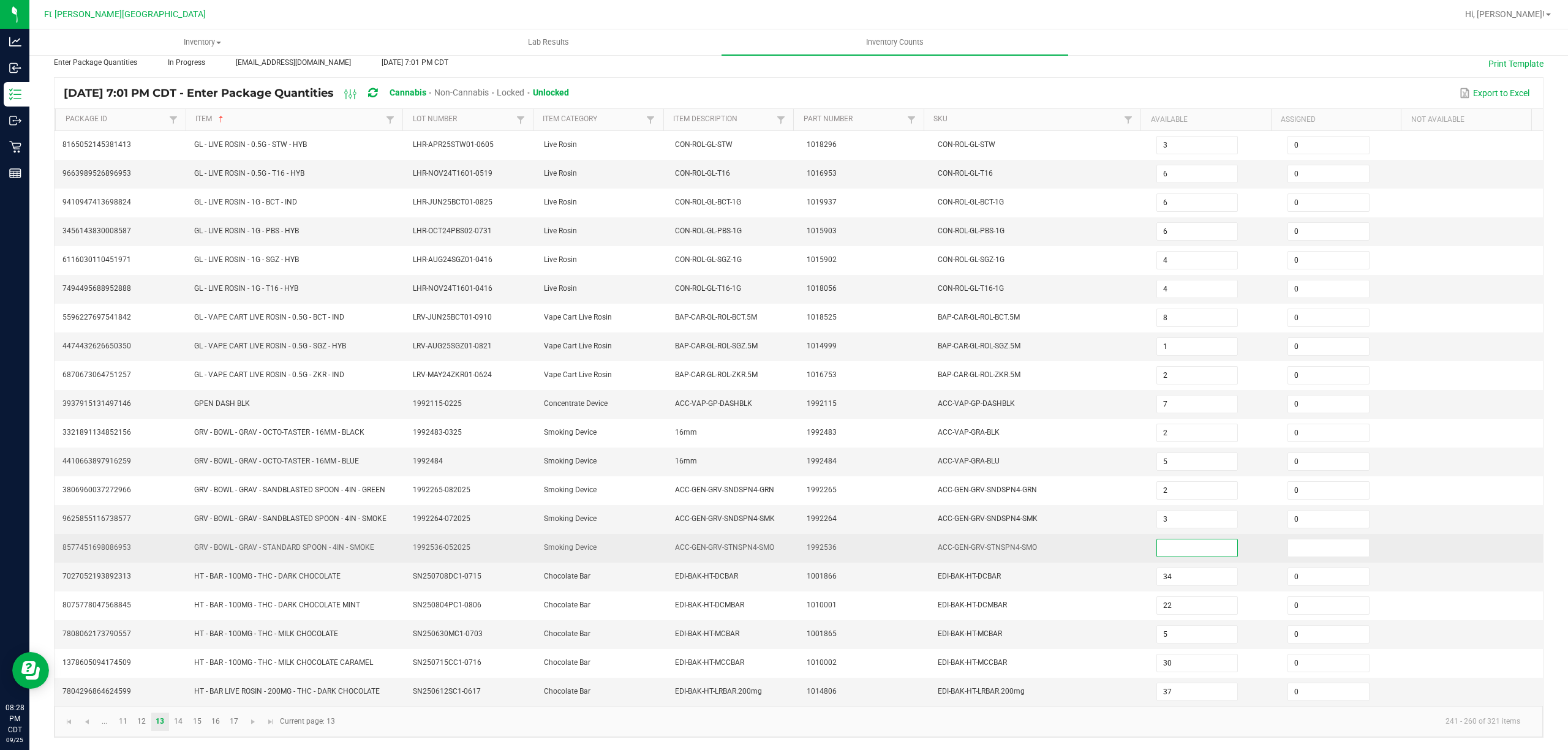
click at [782, 544] on input at bounding box center [1197, 548] width 80 height 17
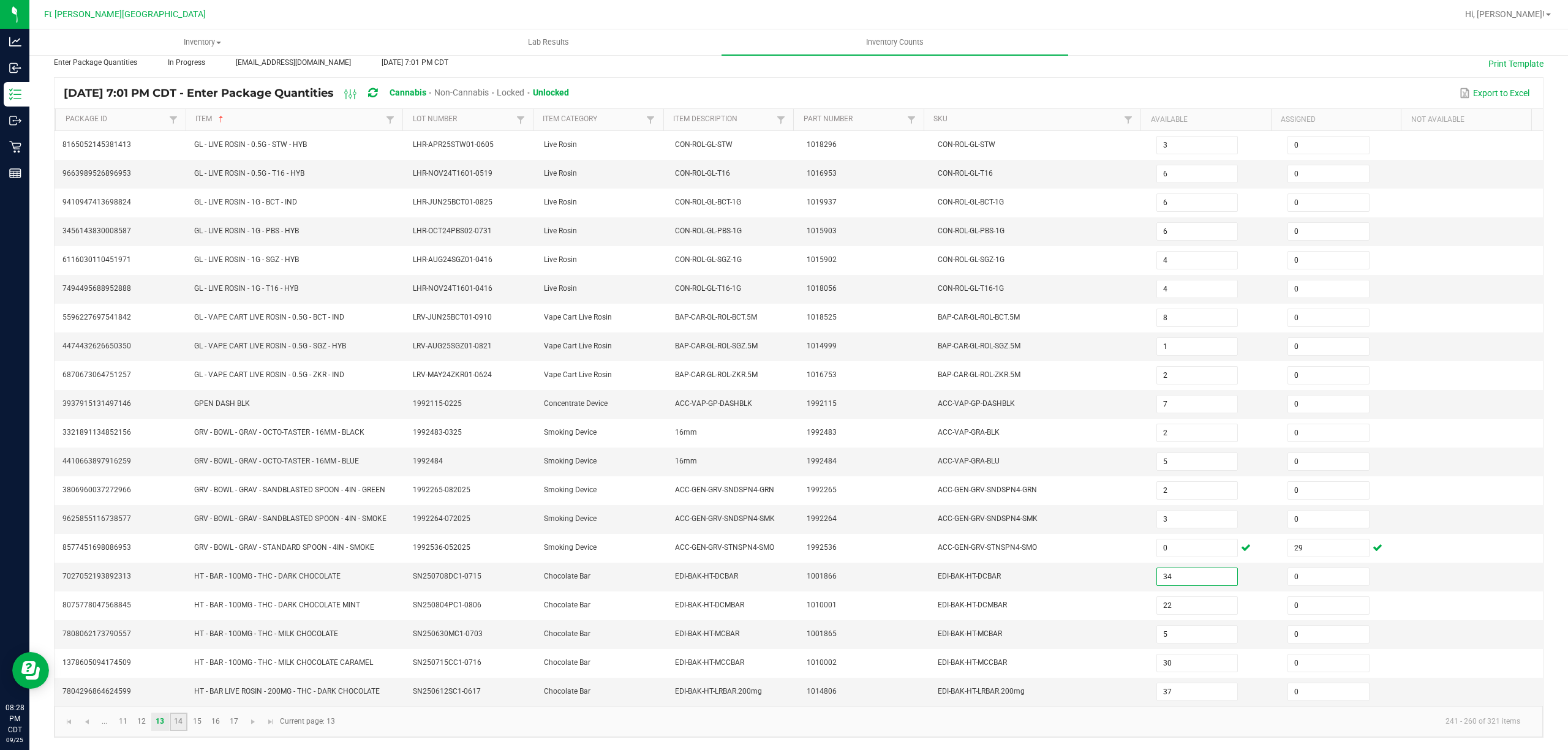
click at [181, 721] on link "14" at bounding box center [178, 721] width 18 height 18
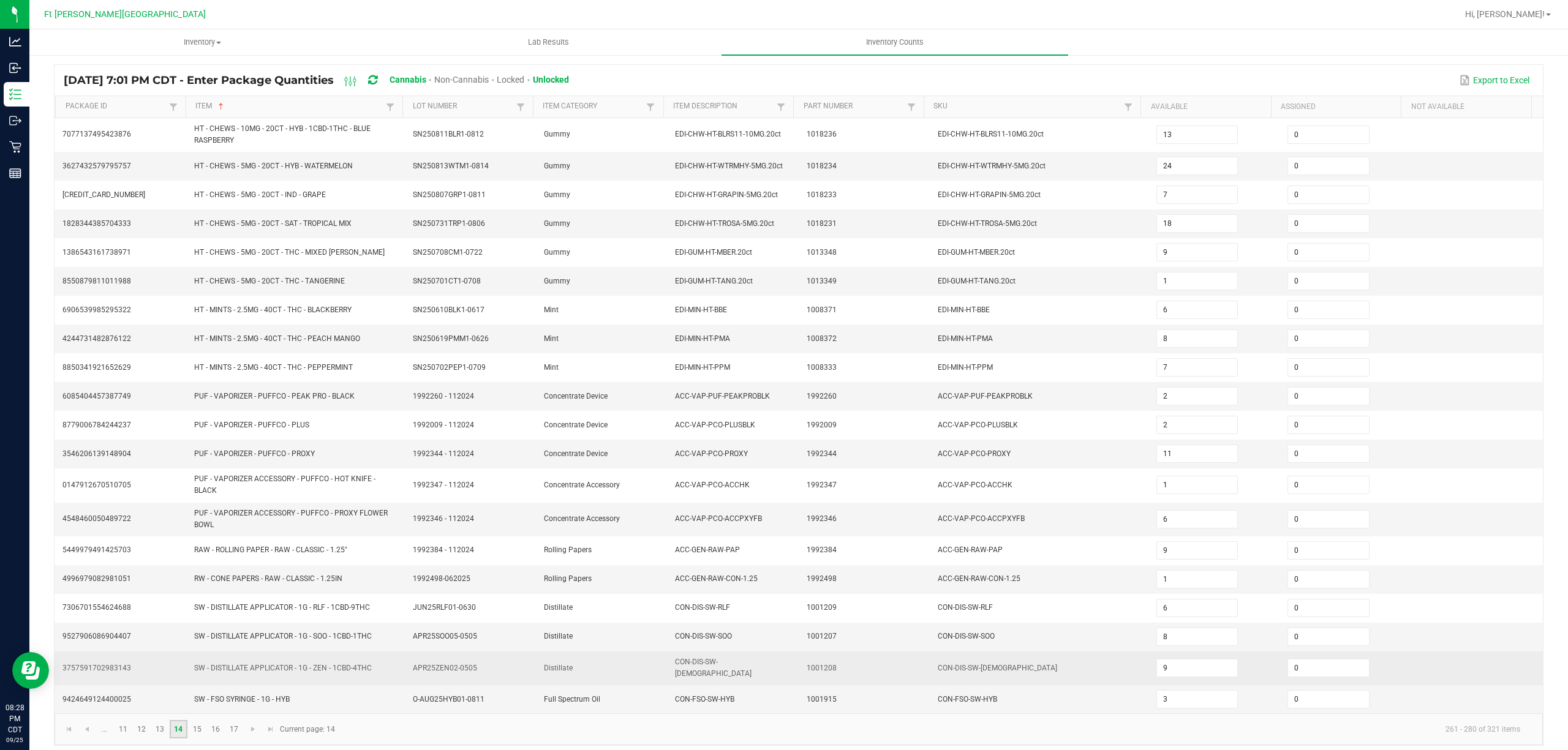
scroll to position [94, 0]
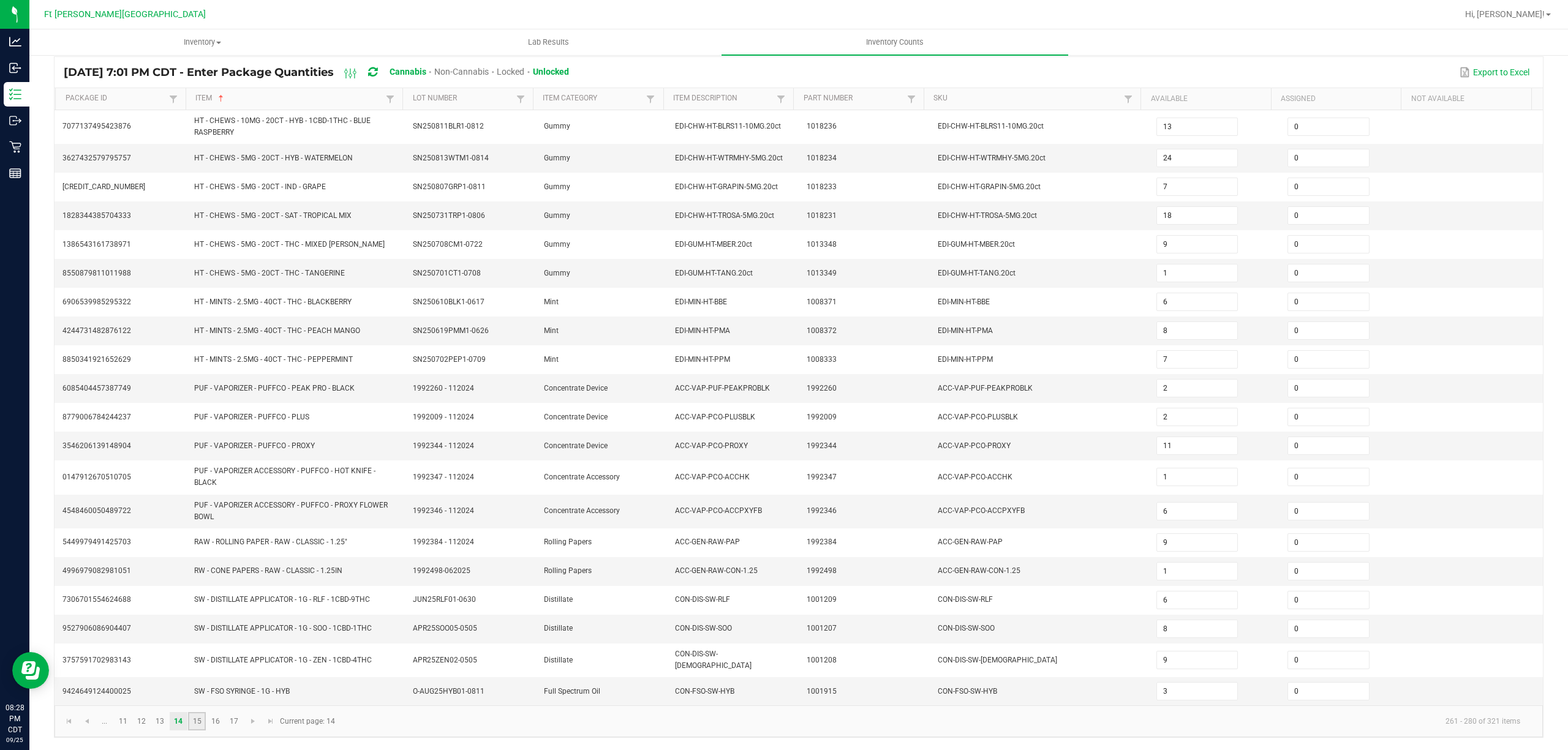
click at [196, 719] on link "15" at bounding box center [196, 720] width 18 height 18
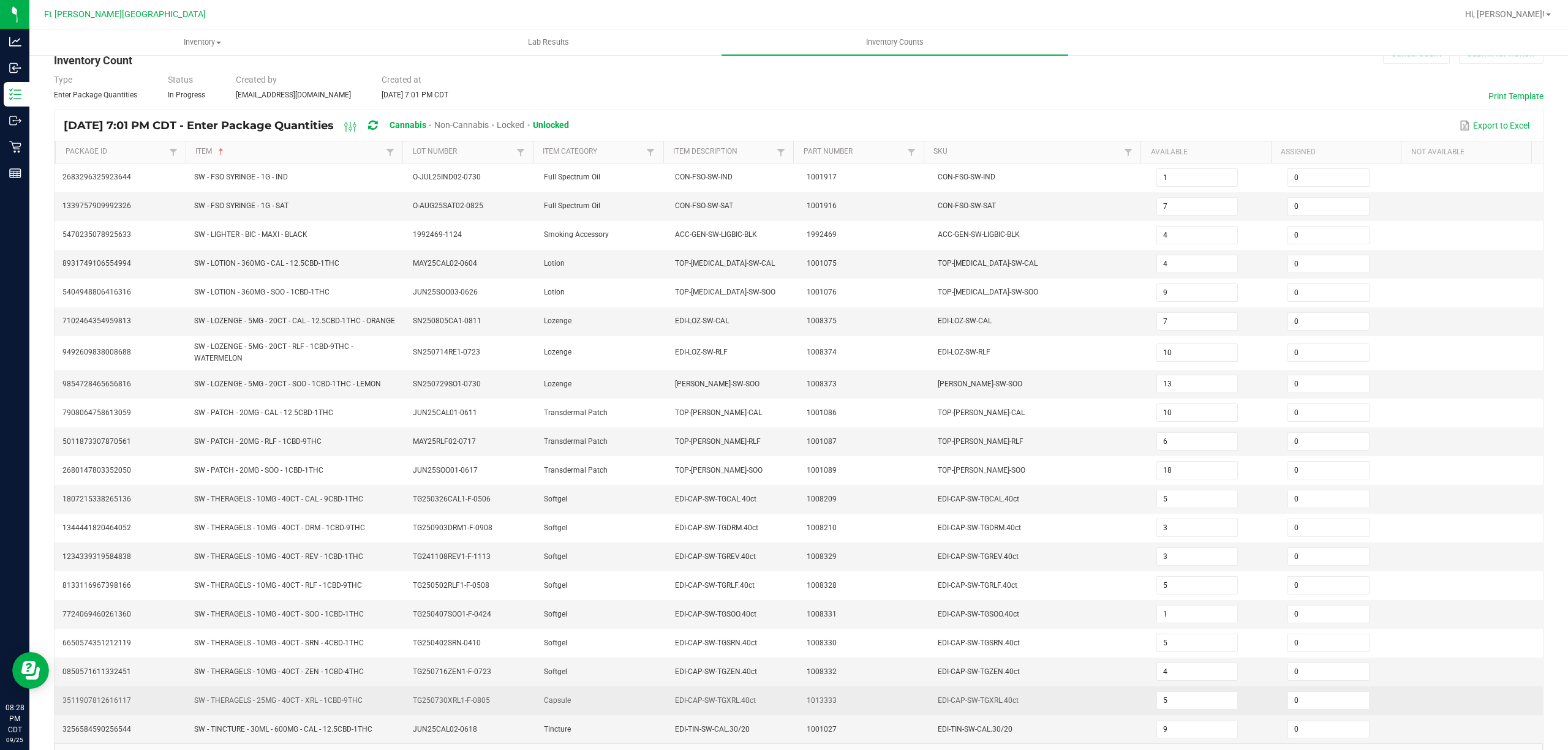
scroll to position [90, 0]
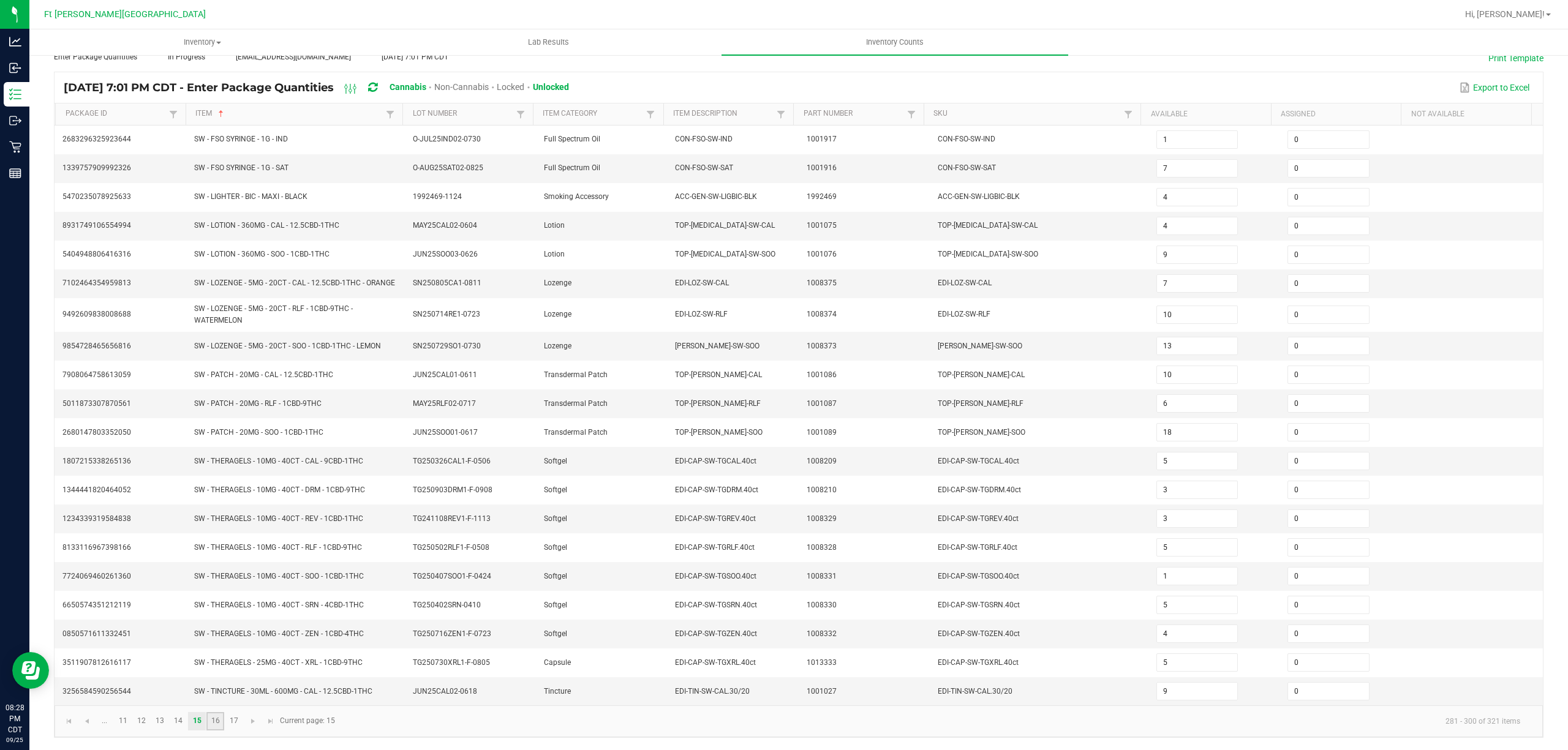
click at [220, 730] on link "16" at bounding box center [215, 720] width 18 height 18
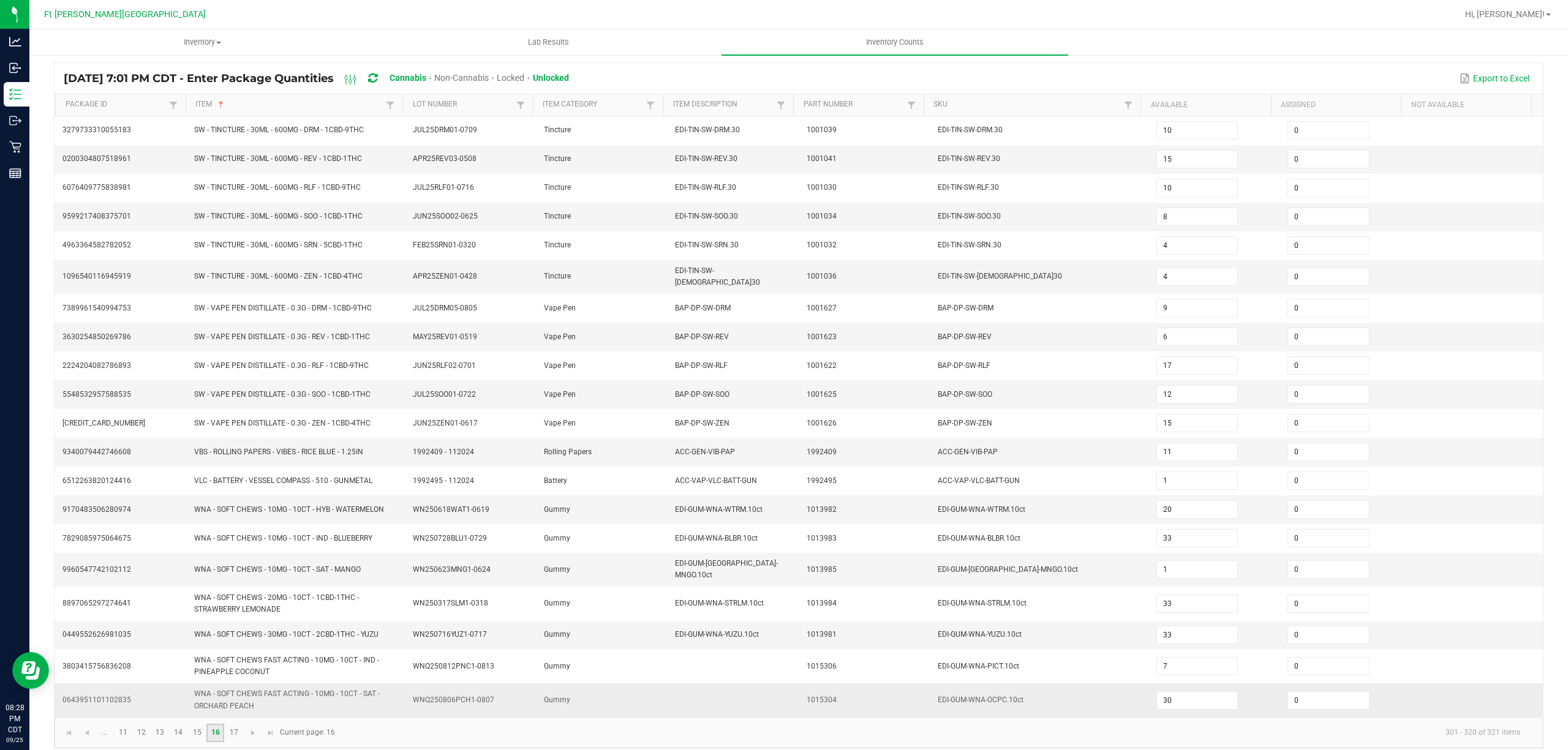
scroll to position [94, 0]
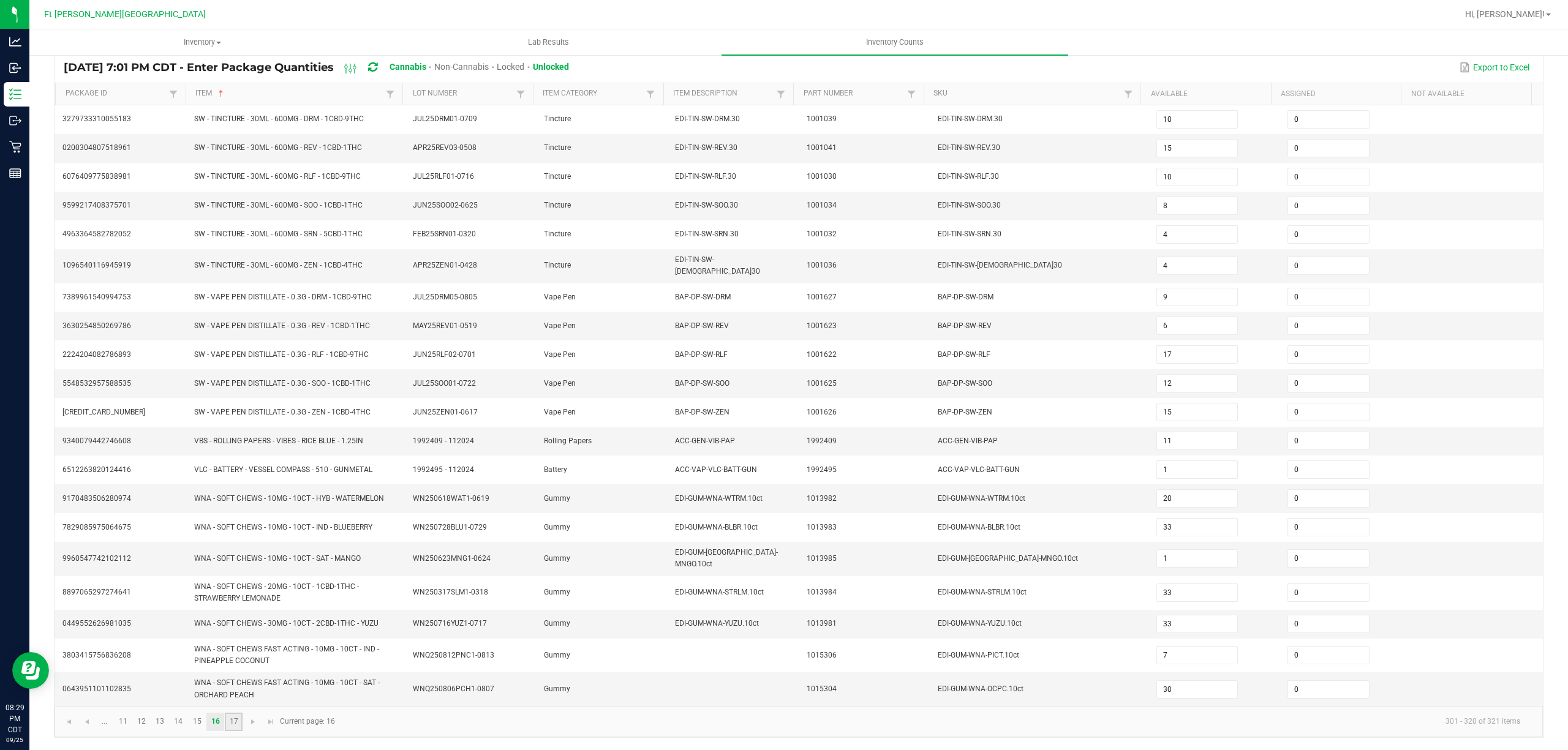
click at [228, 722] on link "17" at bounding box center [234, 721] width 18 height 18
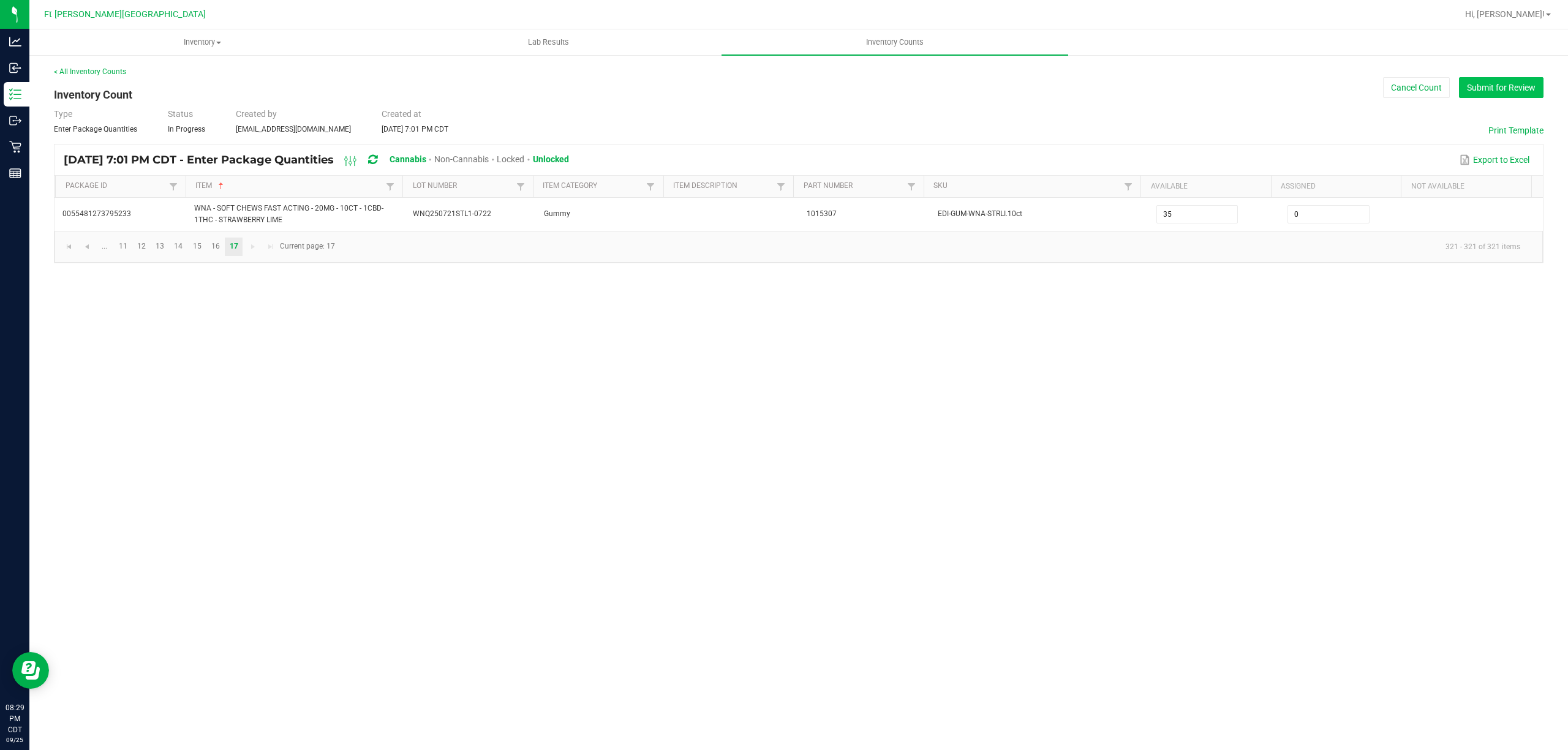
click at [782, 82] on button "Submit for Review" at bounding box center [1501, 88] width 85 height 21
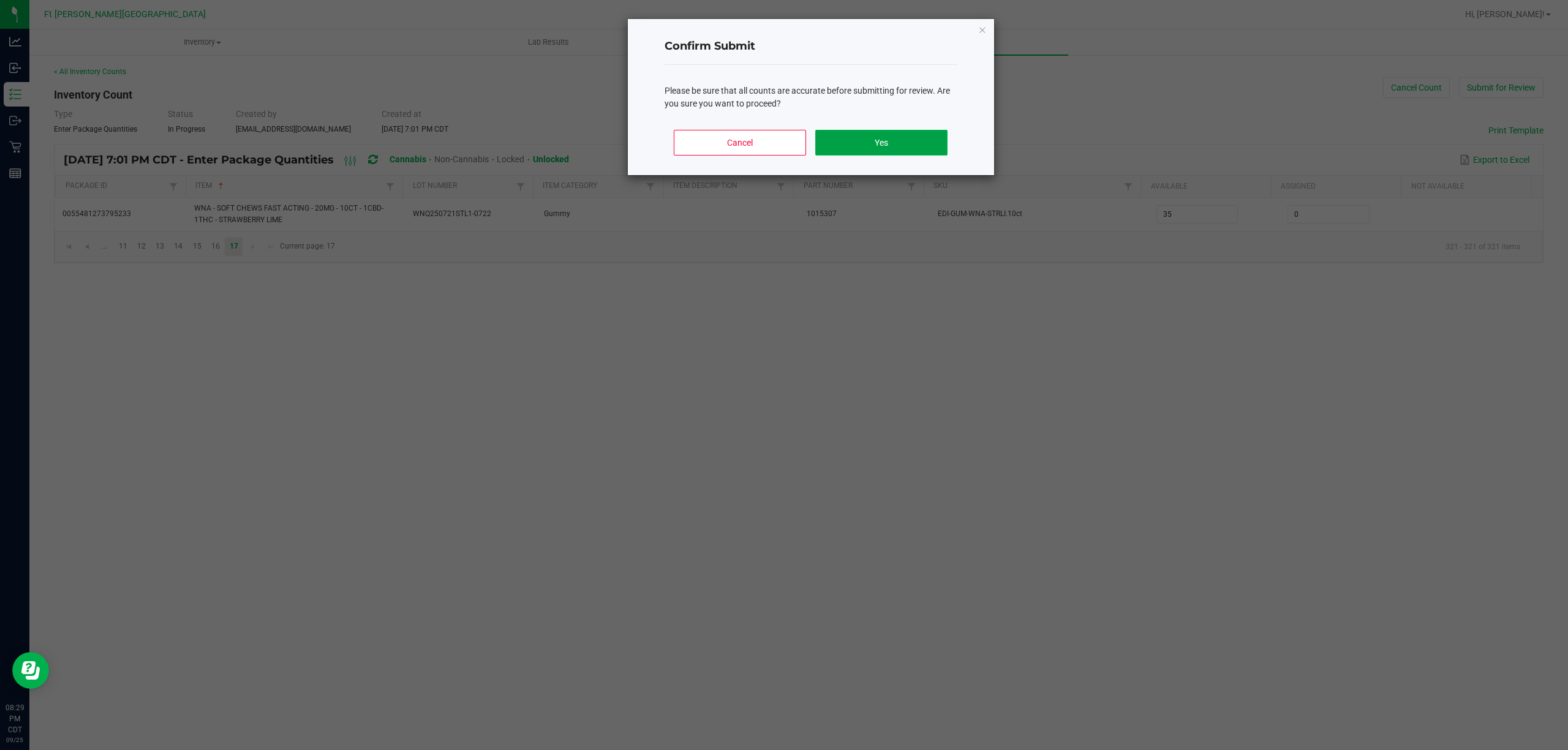
click at [782, 143] on button "Yes" at bounding box center [881, 142] width 132 height 26
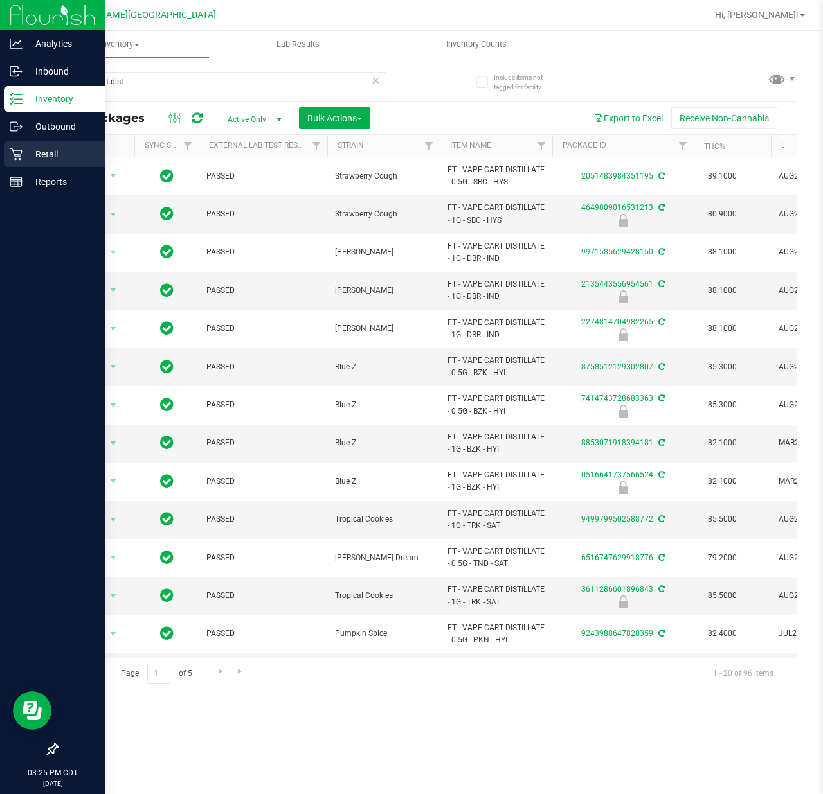
click at [39, 153] on p "Retail" at bounding box center [60, 154] width 77 height 15
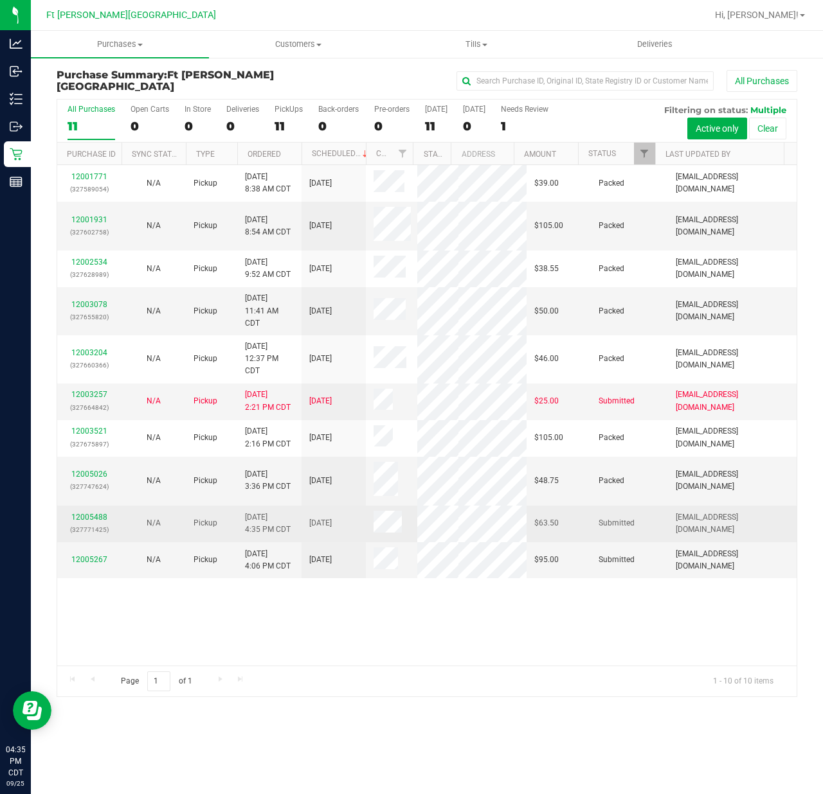
click at [87, 536] on div "12005488 (327771425)" at bounding box center [89, 524] width 49 height 24
click at [78, 522] on link "12005488" at bounding box center [89, 517] width 36 height 9
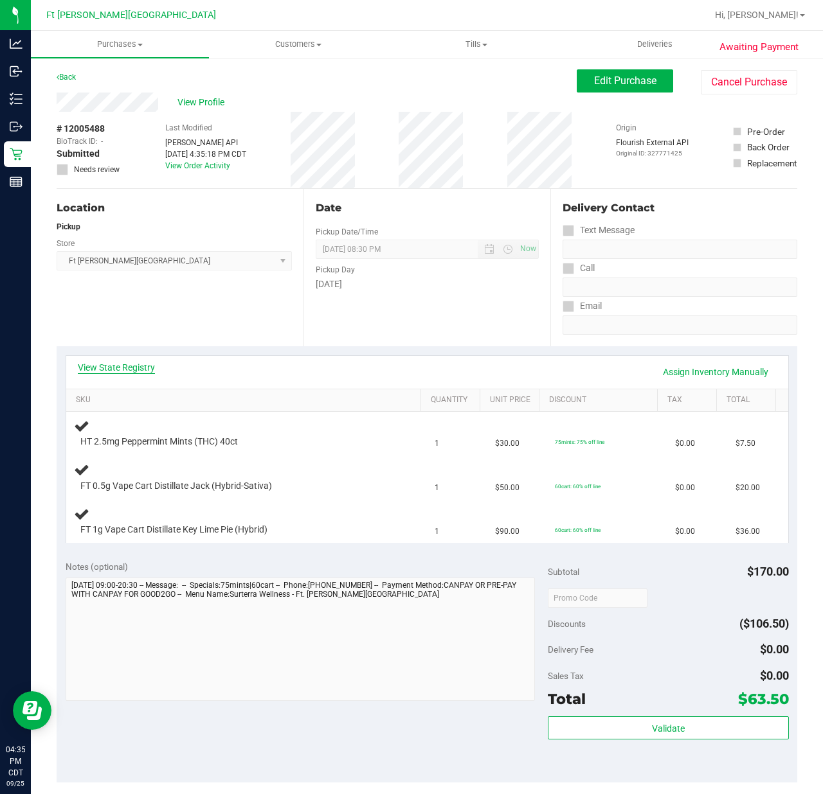
click at [134, 366] on link "View State Registry" at bounding box center [116, 367] width 77 height 13
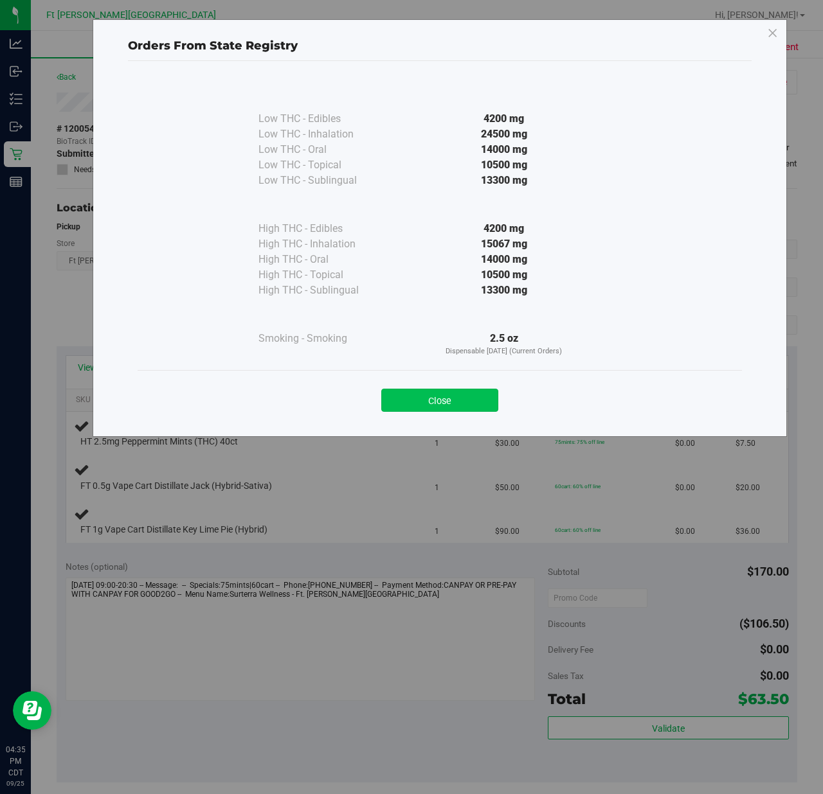
click at [449, 409] on button "Close" at bounding box center [439, 400] width 117 height 23
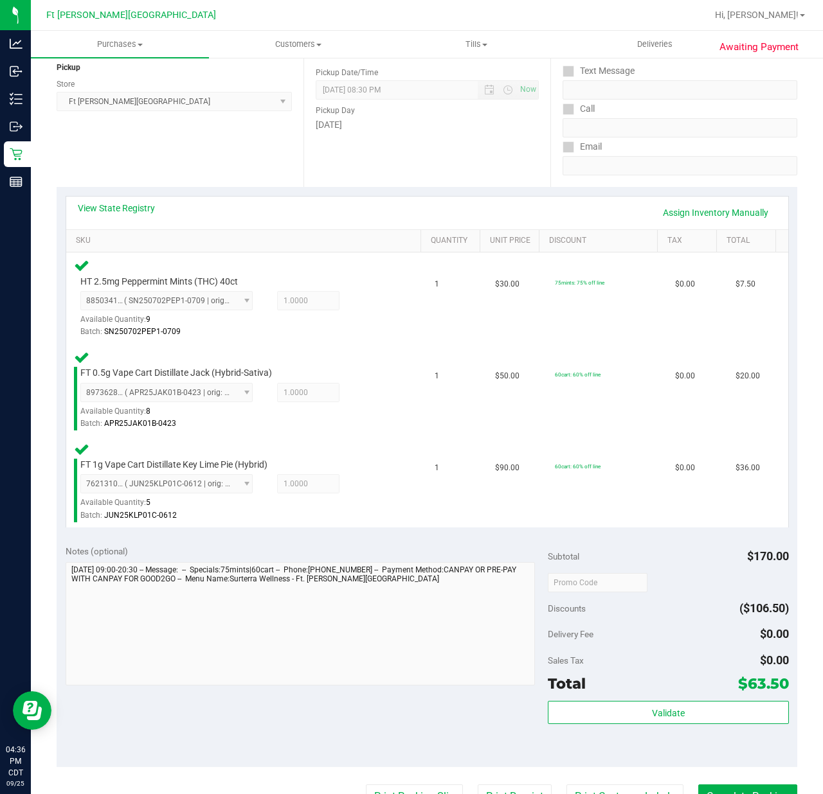
scroll to position [468, 0]
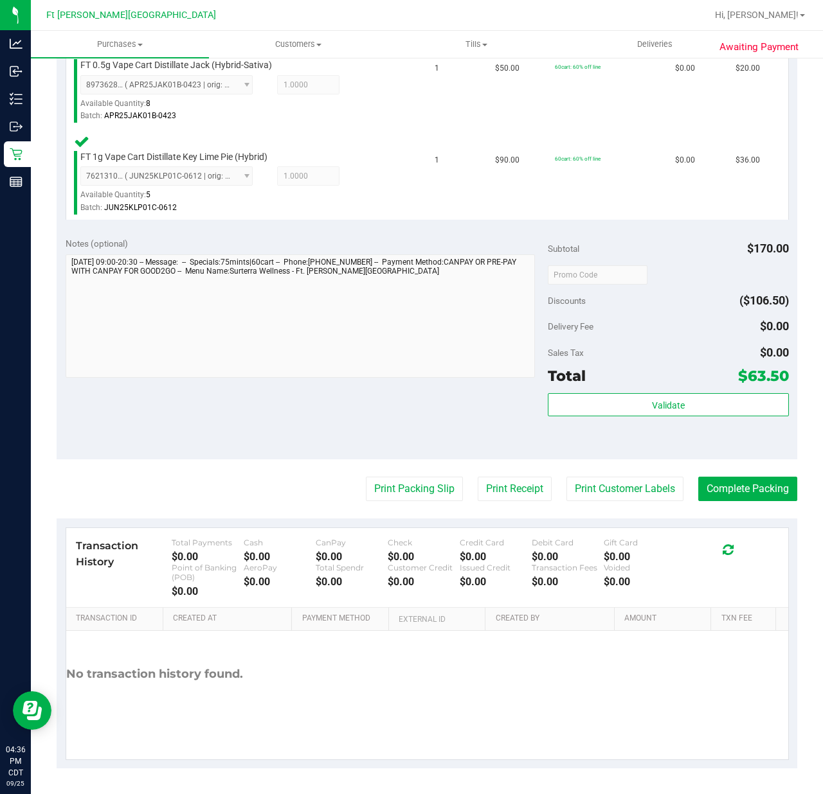
click at [384, 514] on purchase-details "Back Edit Purchase Cancel Purchase View Profile # 12005488 BioTrack ID: - Submi…" at bounding box center [427, 185] width 740 height 1166
drag, startPoint x: 382, startPoint y: 503, endPoint x: 388, endPoint y: 504, distance: 6.7
click at [382, 502] on purchase-details "Back Edit Purchase Cancel Purchase View Profile # 12005488 BioTrack ID: - Submi…" at bounding box center [427, 185] width 740 height 1166
click at [392, 486] on button "Print Packing Slip" at bounding box center [414, 489] width 97 height 24
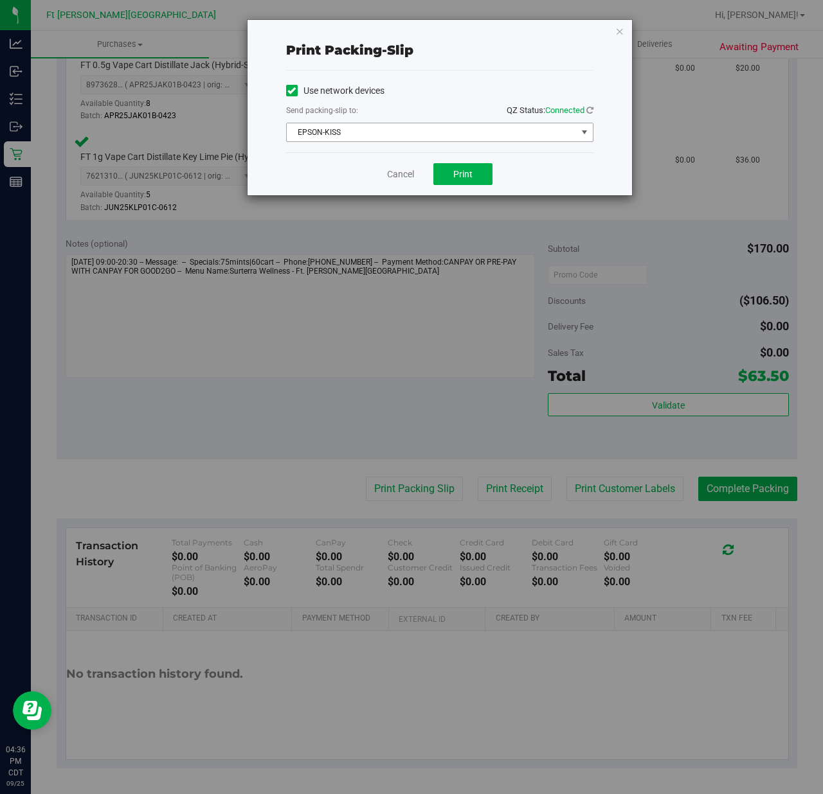
click at [447, 129] on span "EPSON-KISS" at bounding box center [432, 132] width 290 height 18
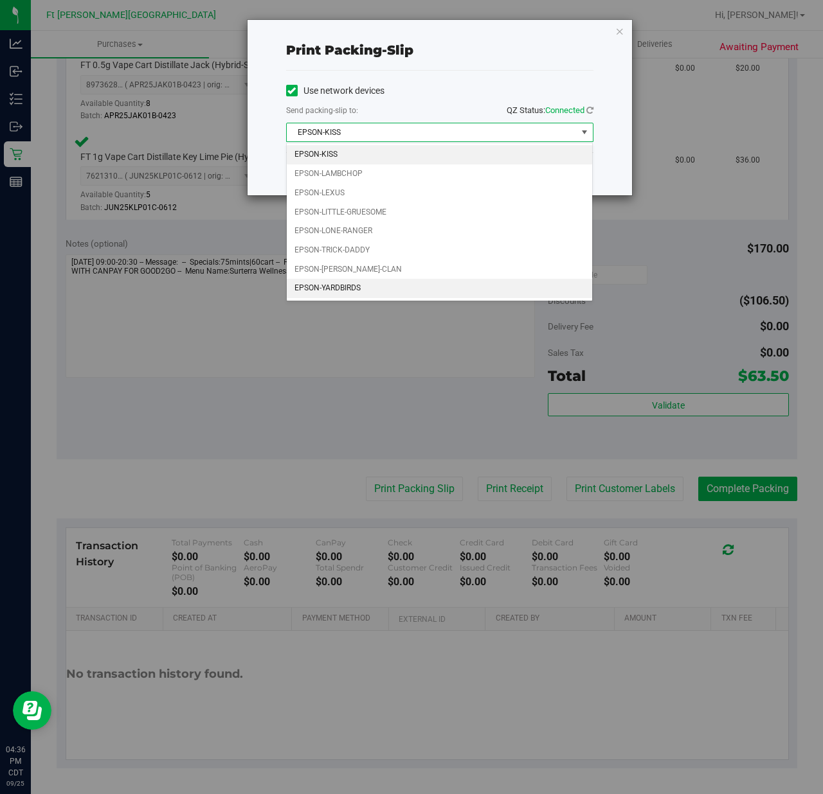
drag, startPoint x: 332, startPoint y: 287, endPoint x: 371, endPoint y: 210, distance: 86.2
click at [332, 287] on li "EPSON-YARDBIRDS" at bounding box center [439, 288] width 305 height 19
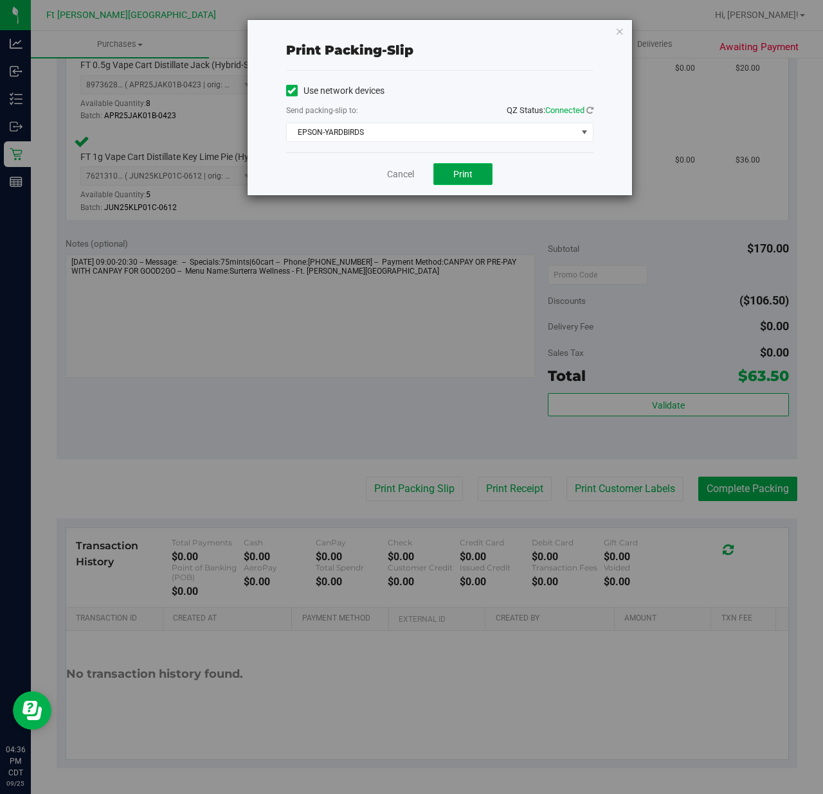
click at [458, 172] on span "Print" at bounding box center [462, 174] width 19 height 10
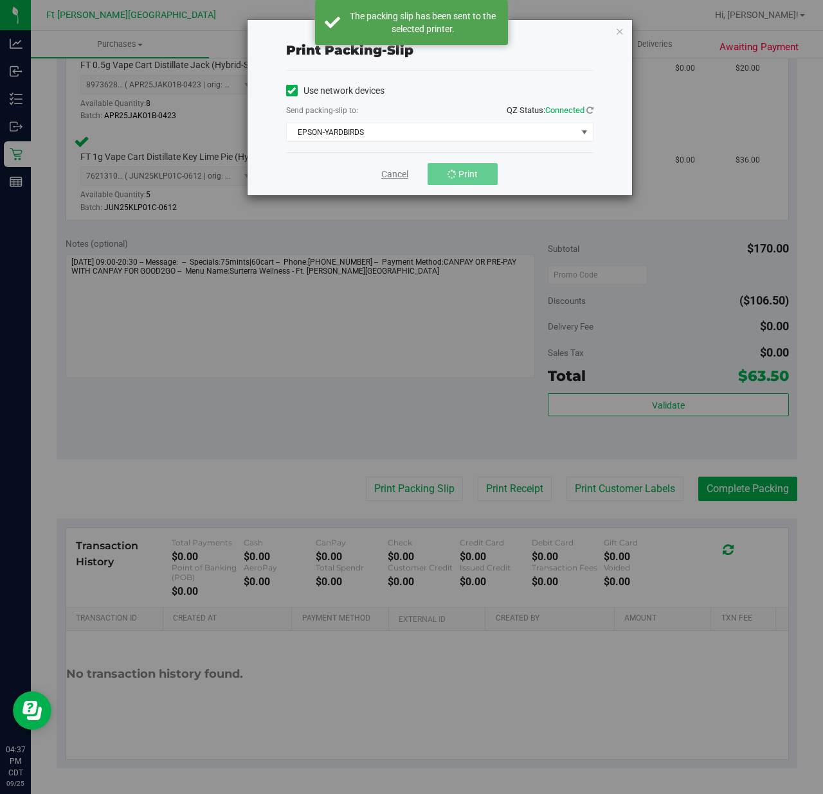
click at [404, 175] on link "Cancel" at bounding box center [394, 174] width 27 height 13
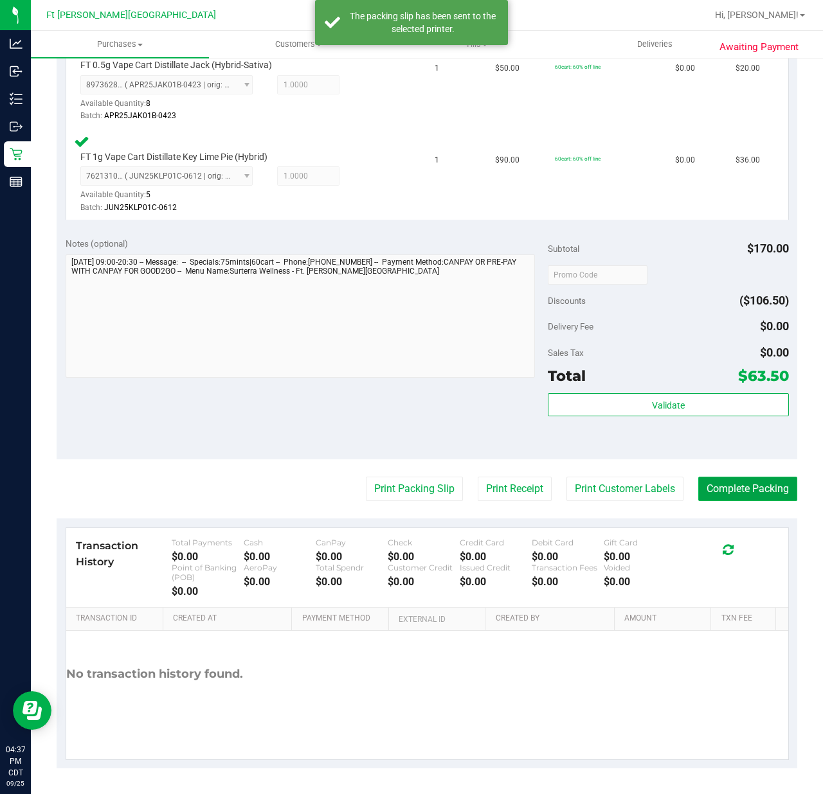
click at [730, 486] on button "Complete Packing" at bounding box center [747, 489] width 99 height 24
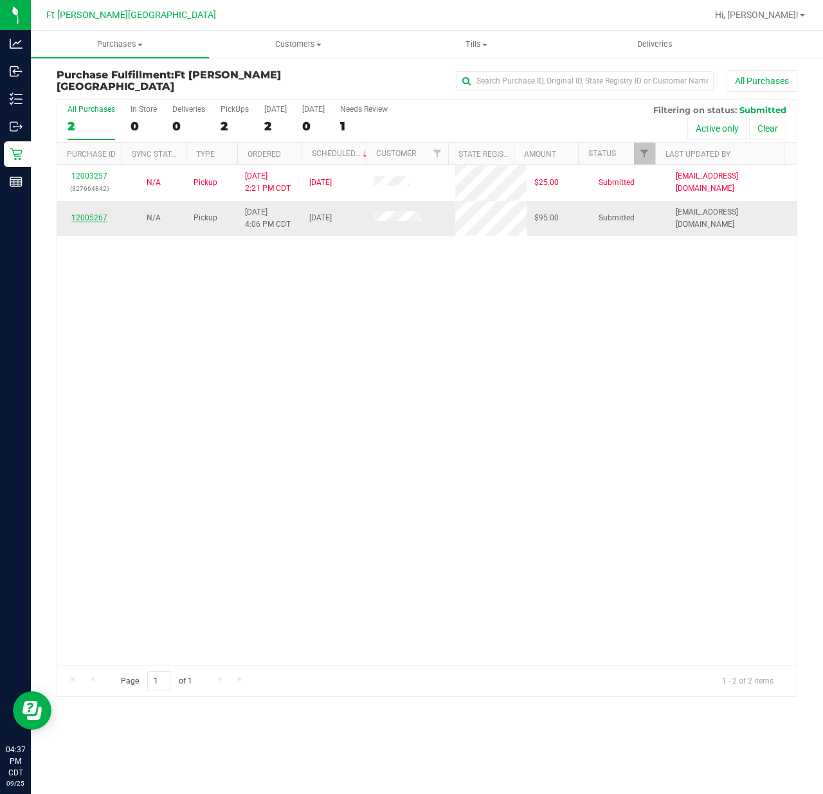
click at [104, 219] on link "12005267" at bounding box center [89, 217] width 36 height 9
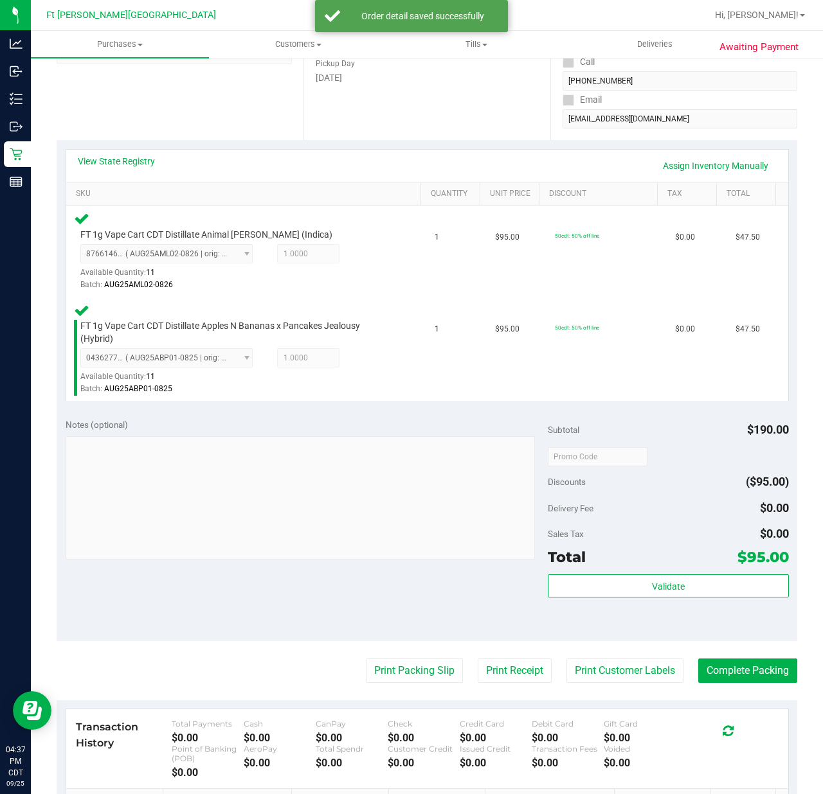
scroll to position [389, 0]
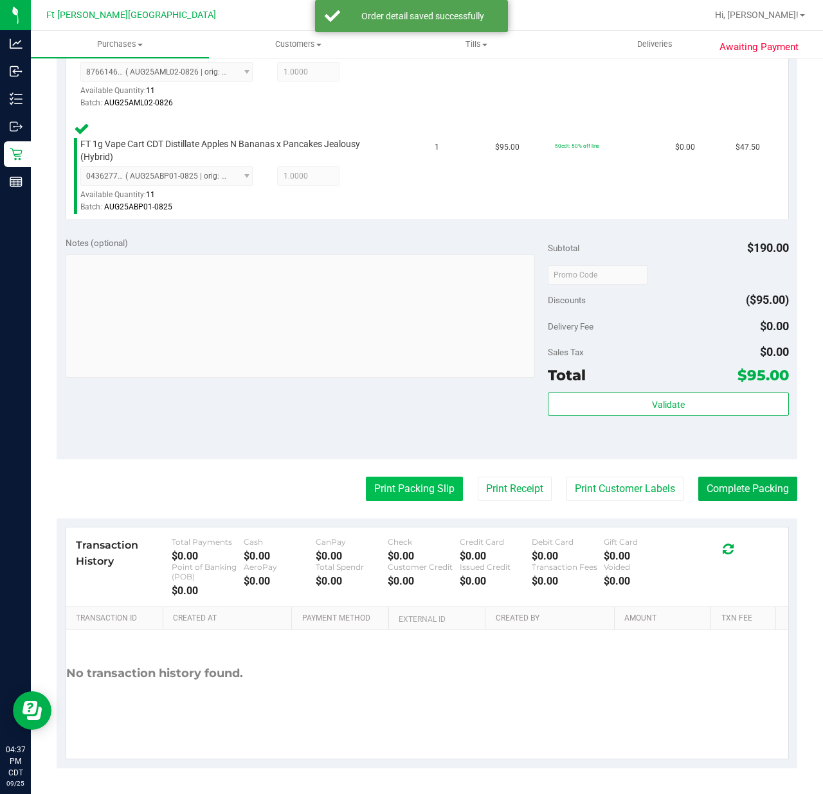
click at [416, 482] on button "Print Packing Slip" at bounding box center [414, 489] width 97 height 24
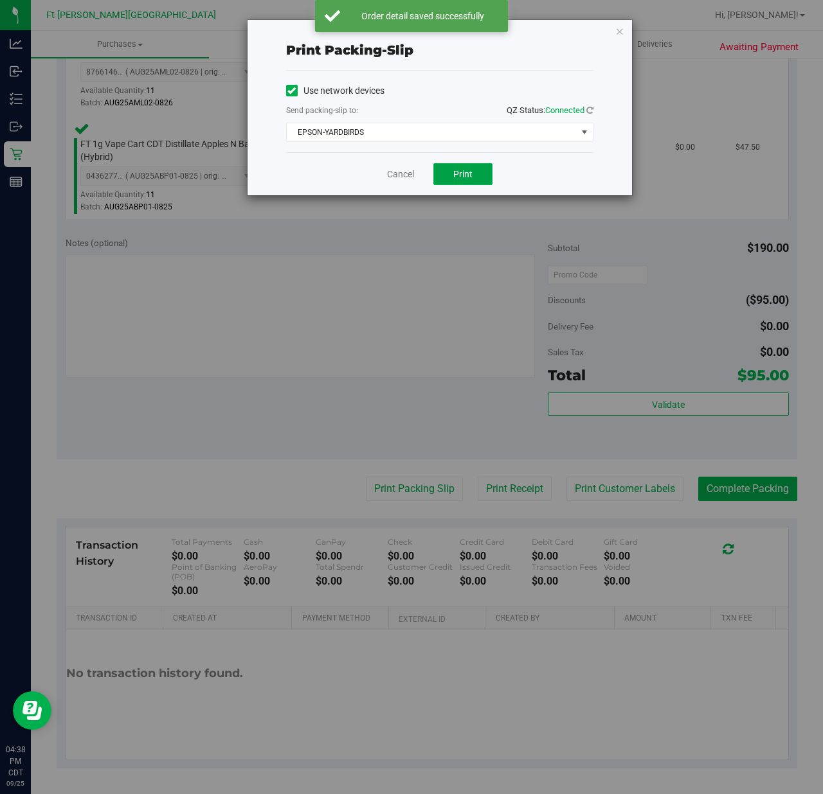
click at [466, 174] on span "Print" at bounding box center [462, 174] width 19 height 10
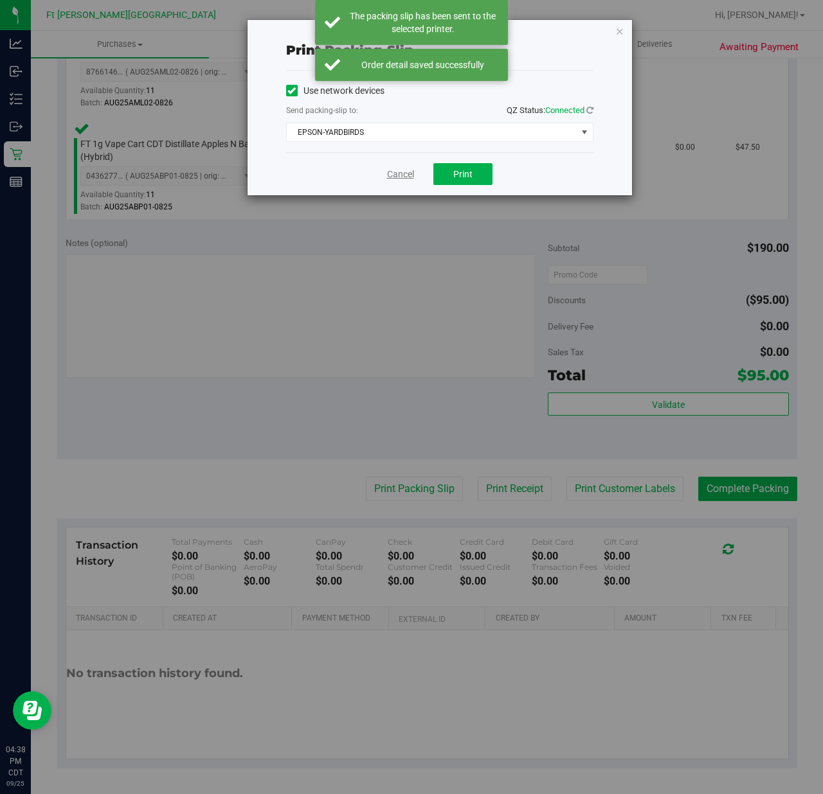
click at [407, 173] on link "Cancel" at bounding box center [400, 174] width 27 height 13
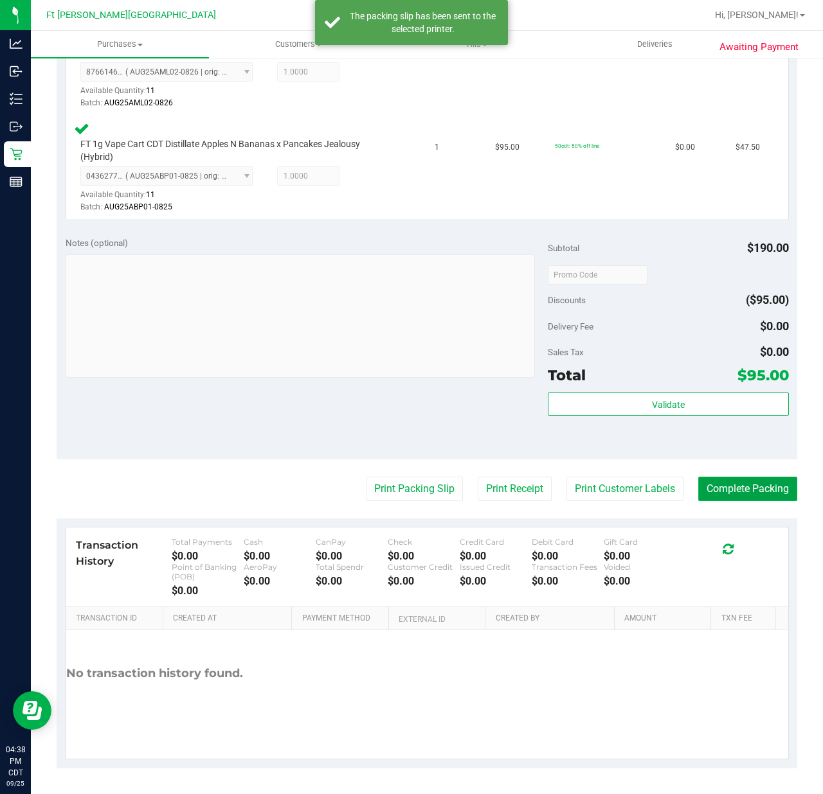
click at [738, 483] on button "Complete Packing" at bounding box center [747, 489] width 99 height 24
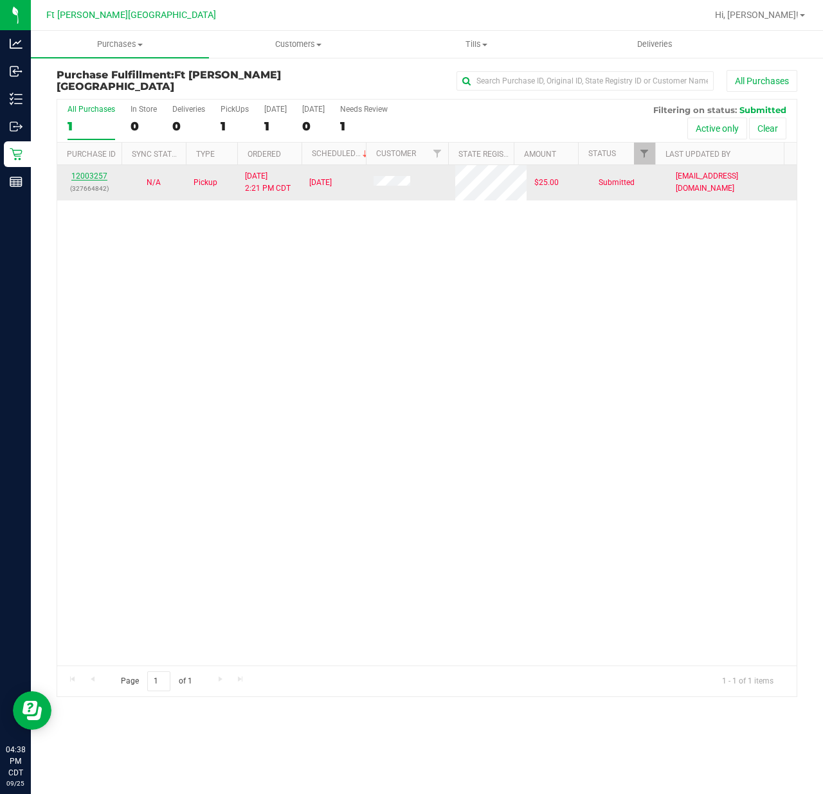
click at [82, 180] on link "12003257" at bounding box center [89, 176] width 36 height 9
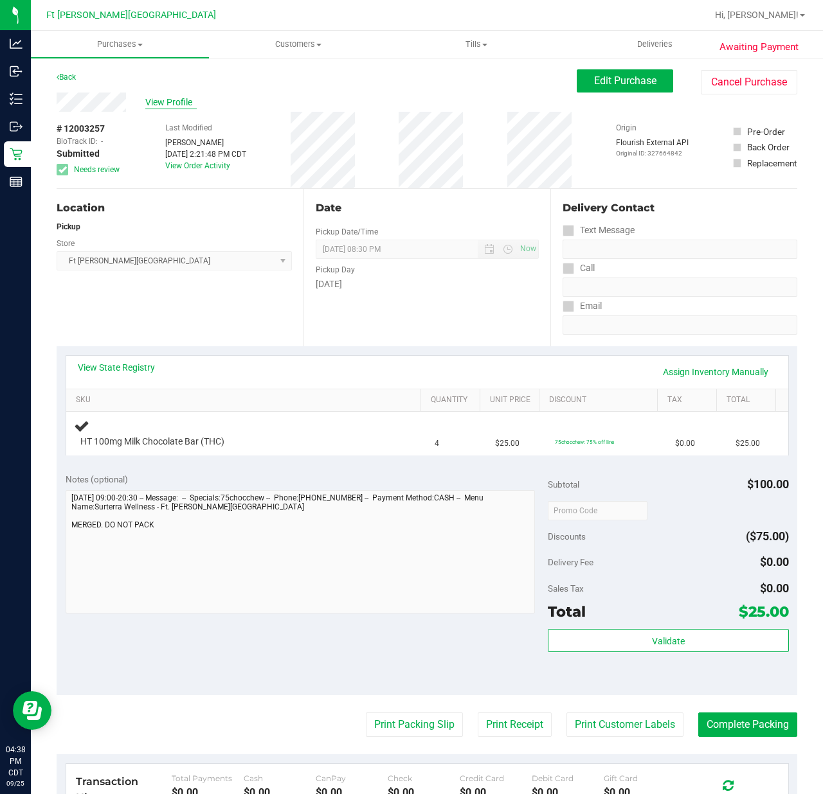
click at [172, 100] on span "View Profile" at bounding box center [170, 102] width 51 height 13
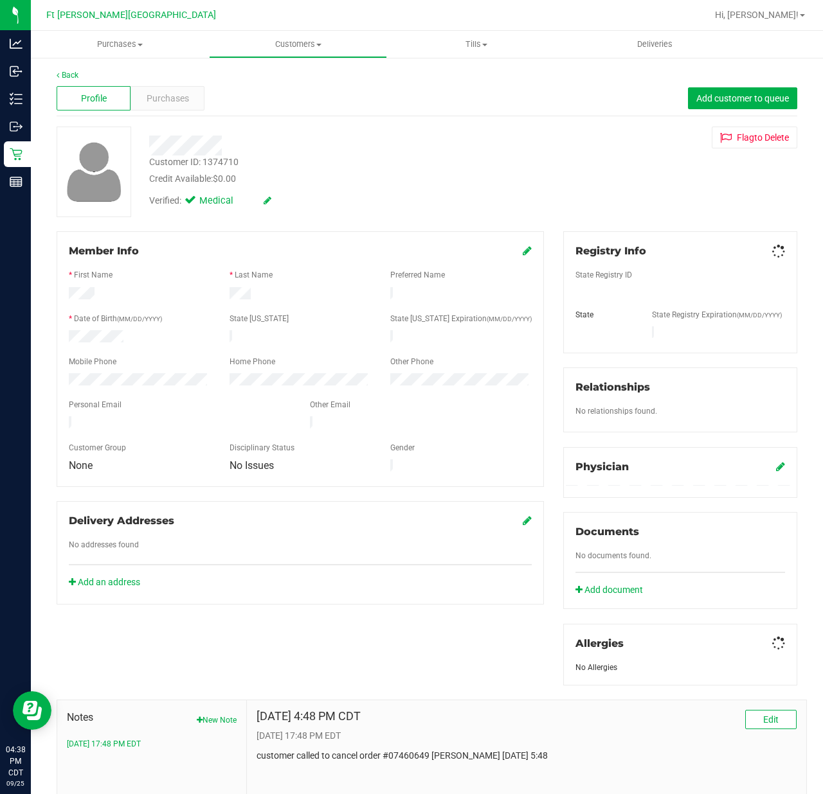
click at [186, 81] on div "Profile Purchases Add customer to queue" at bounding box center [427, 98] width 740 height 35
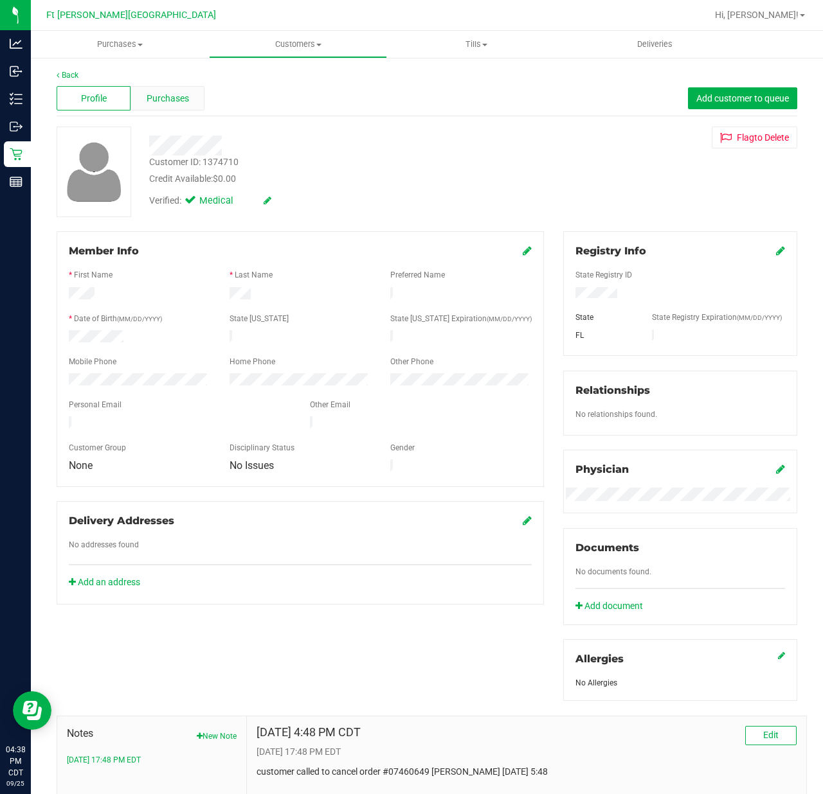
click at [173, 98] on span "Purchases" at bounding box center [168, 98] width 42 height 13
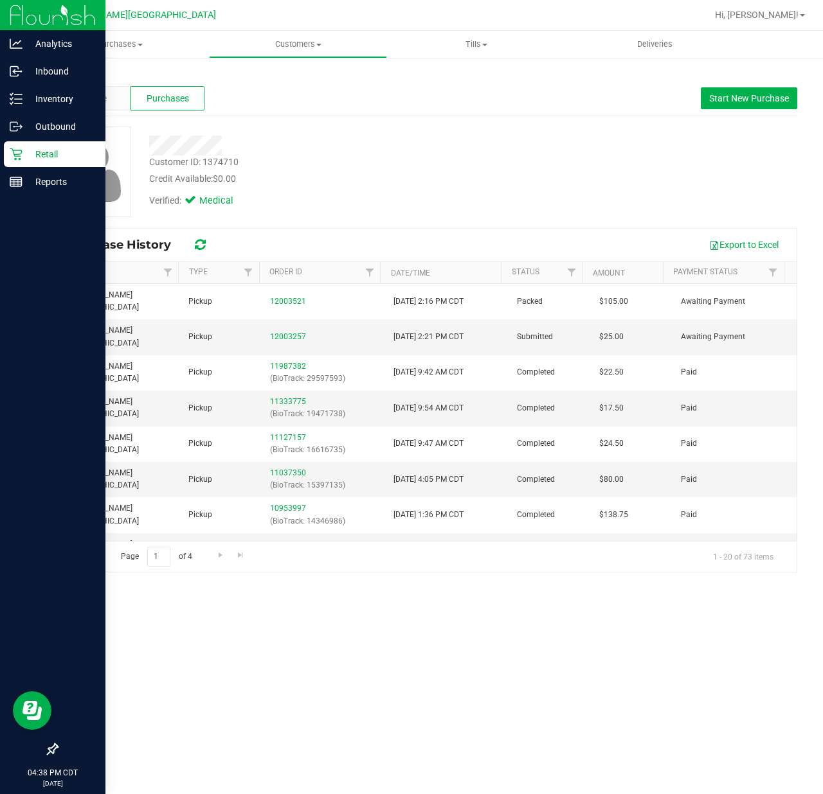
click at [31, 152] on p "Retail" at bounding box center [60, 154] width 77 height 15
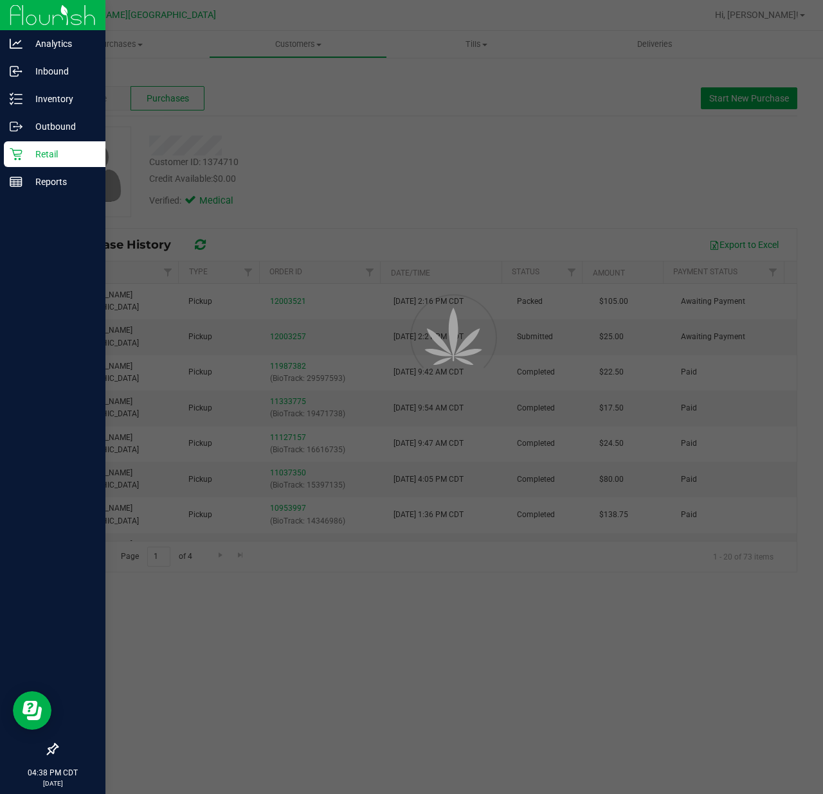
click at [31, 152] on p "Retail" at bounding box center [60, 154] width 77 height 15
click at [31, 153] on p "Retail" at bounding box center [60, 154] width 77 height 15
click at [32, 153] on p "Retail" at bounding box center [60, 154] width 77 height 15
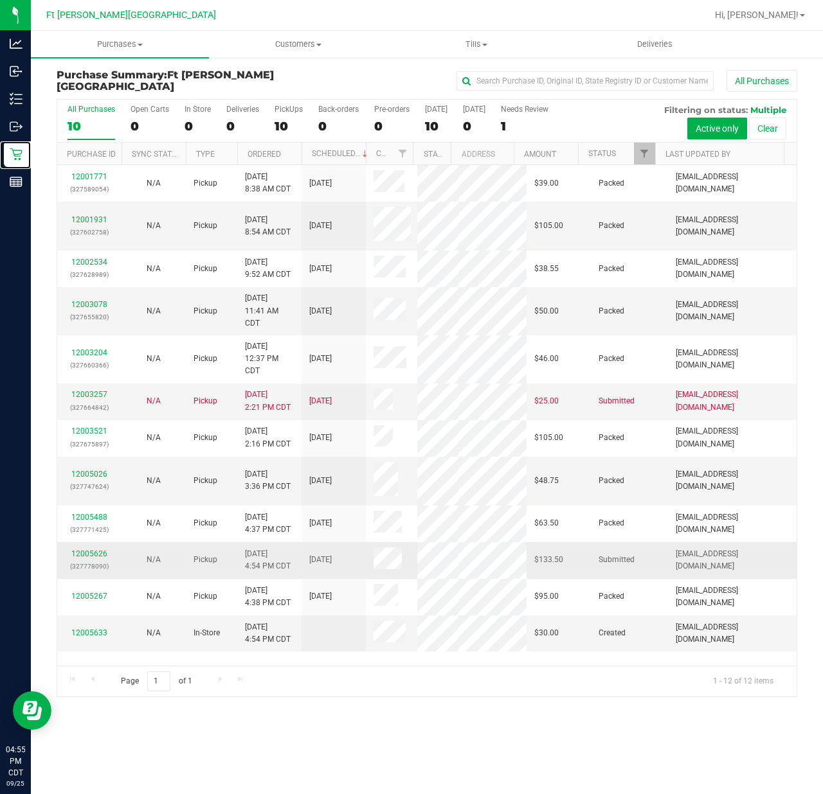
scroll to position [15, 0]
click at [99, 558] on link "12005626" at bounding box center [89, 553] width 36 height 9
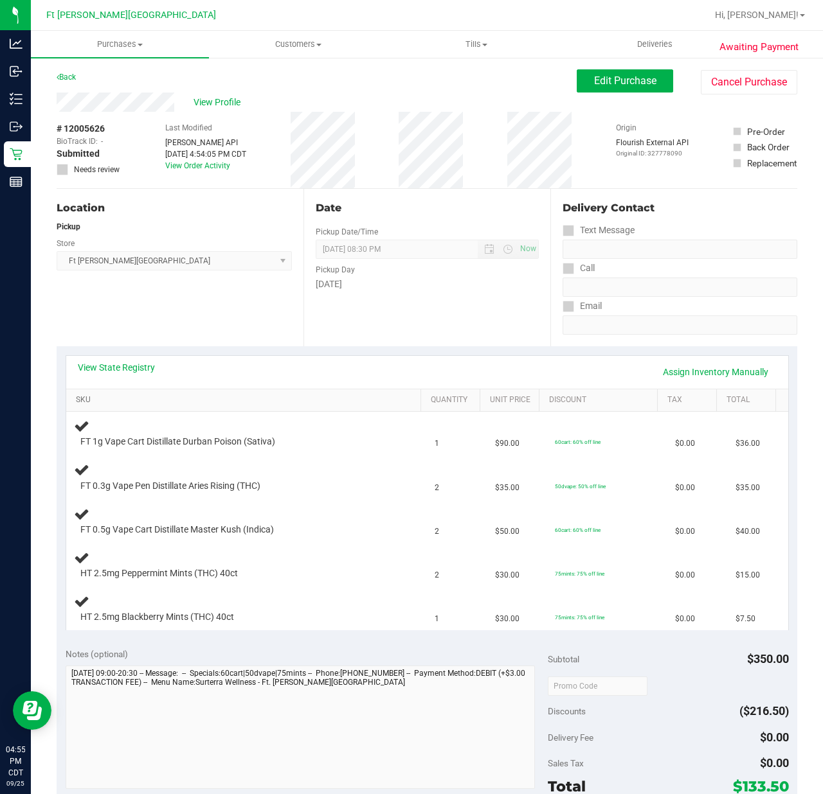
click at [93, 402] on link "SKU" at bounding box center [246, 400] width 340 height 10
click at [98, 366] on link "View State Registry" at bounding box center [116, 367] width 77 height 13
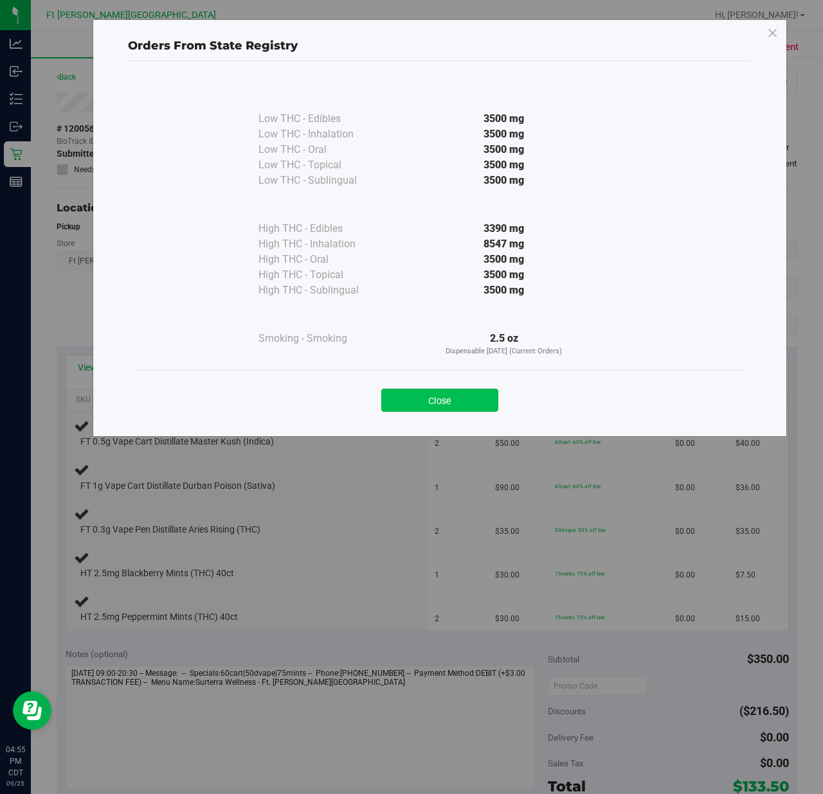
click at [428, 409] on button "Close" at bounding box center [439, 400] width 117 height 23
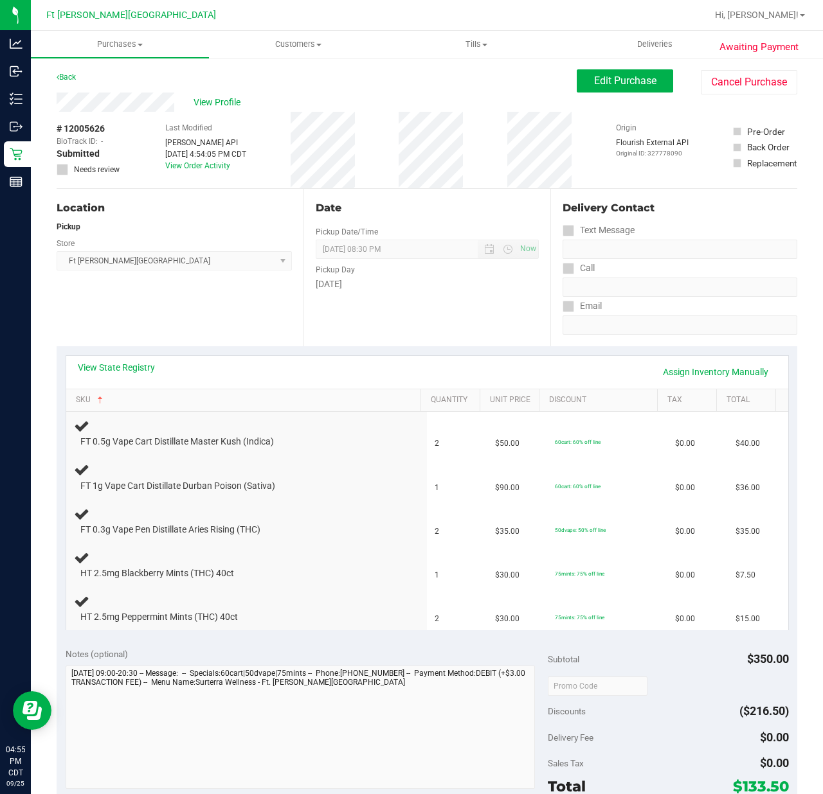
click at [155, 368] on div "View State Registry Assign Inventory Manually" at bounding box center [427, 372] width 699 height 22
click at [143, 369] on link "View State Registry" at bounding box center [116, 367] width 77 height 13
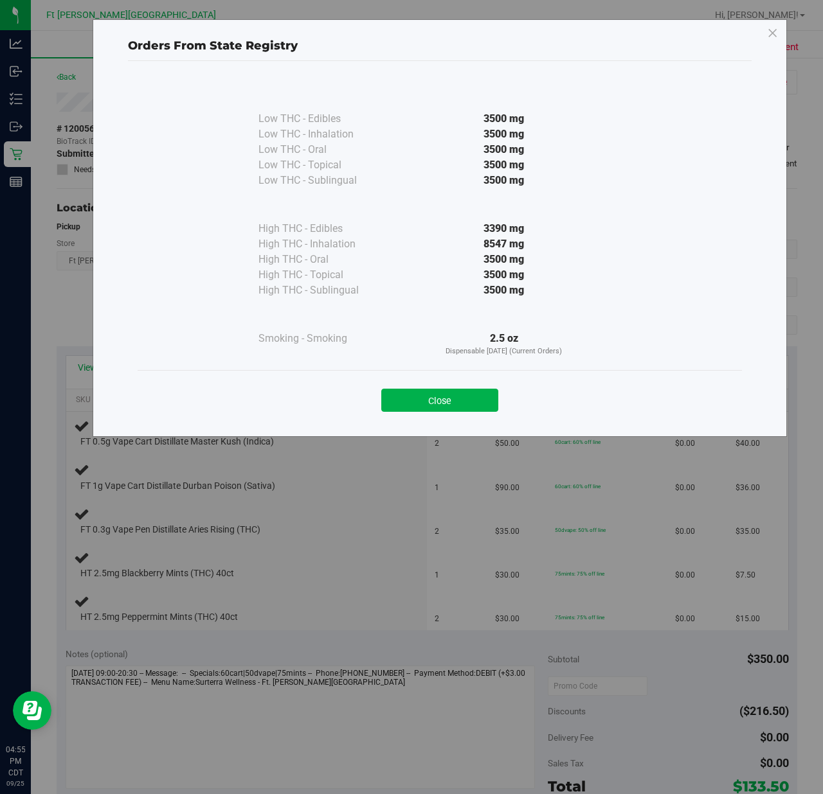
click at [437, 386] on div "Close" at bounding box center [439, 396] width 585 height 32
click at [446, 395] on button "Close" at bounding box center [439, 400] width 117 height 23
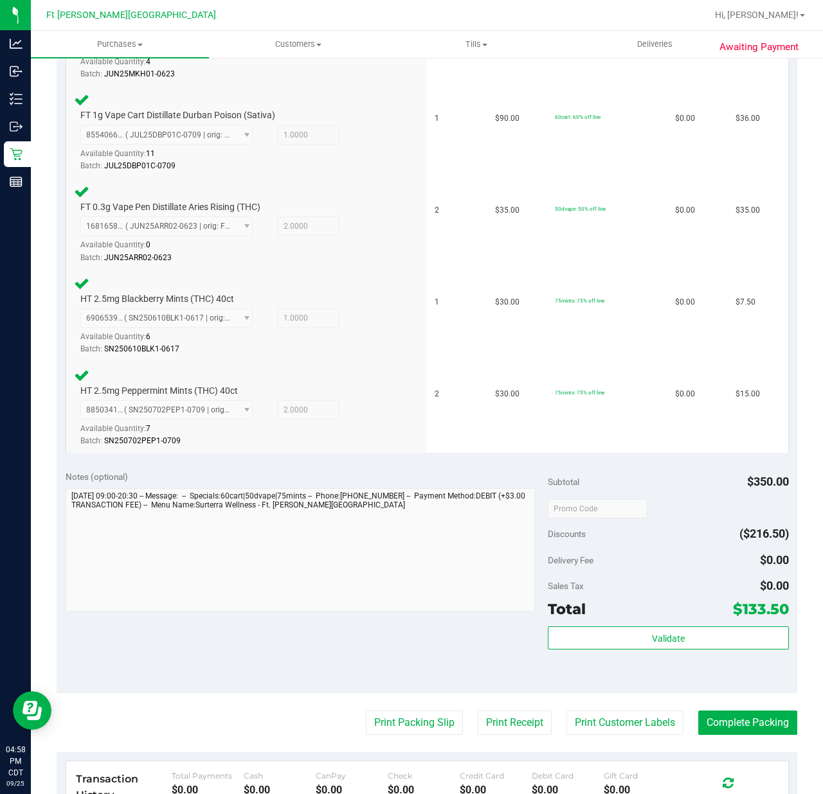
scroll to position [651, 0]
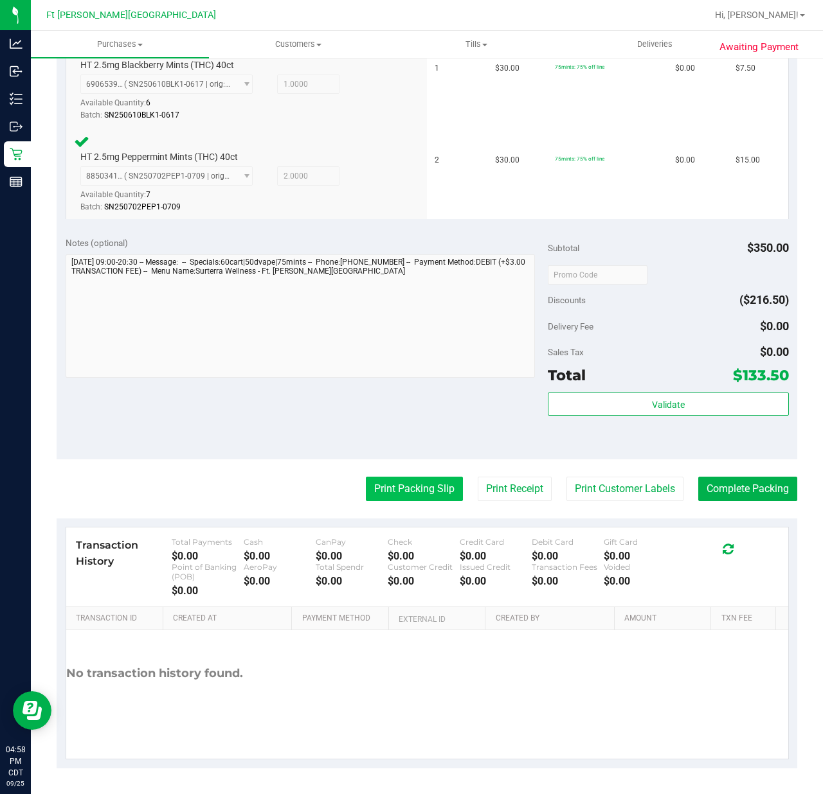
click at [405, 490] on button "Print Packing Slip" at bounding box center [414, 489] width 97 height 24
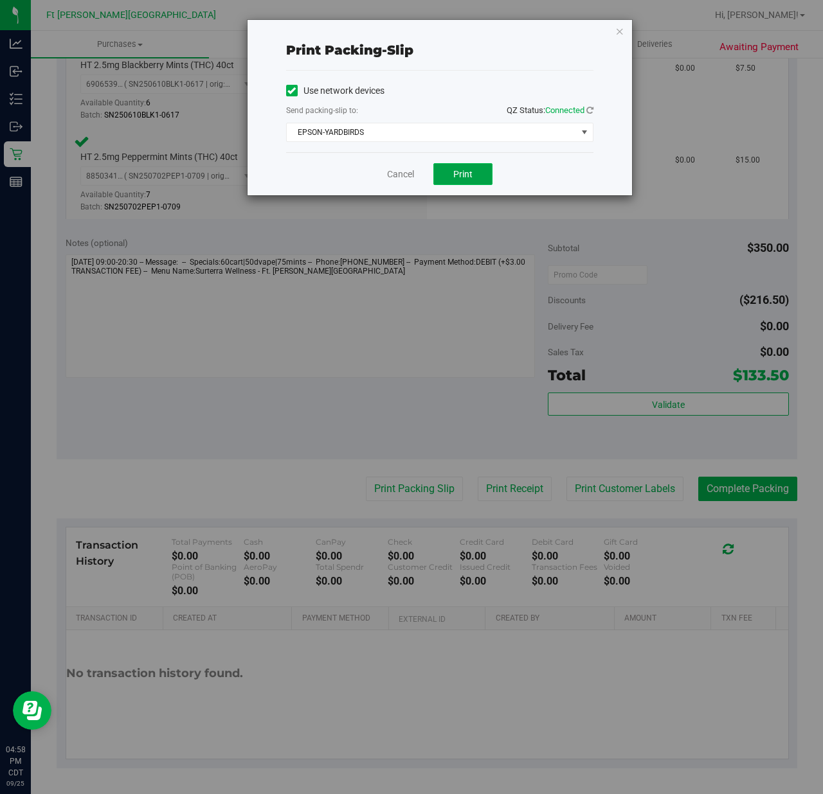
click at [464, 178] on span "Print" at bounding box center [462, 174] width 19 height 10
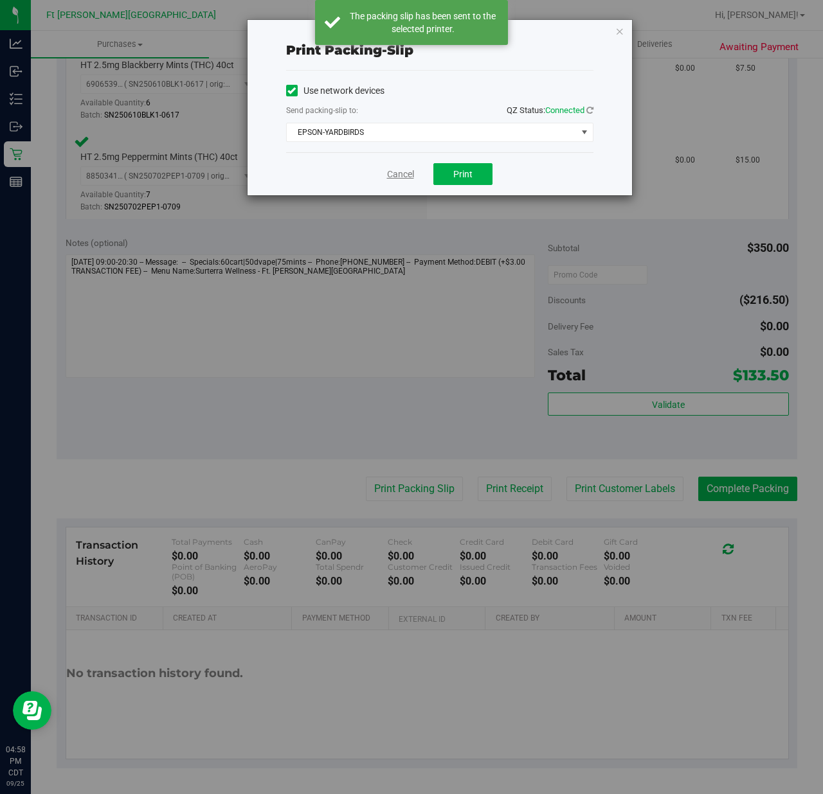
click at [400, 171] on link "Cancel" at bounding box center [400, 174] width 27 height 13
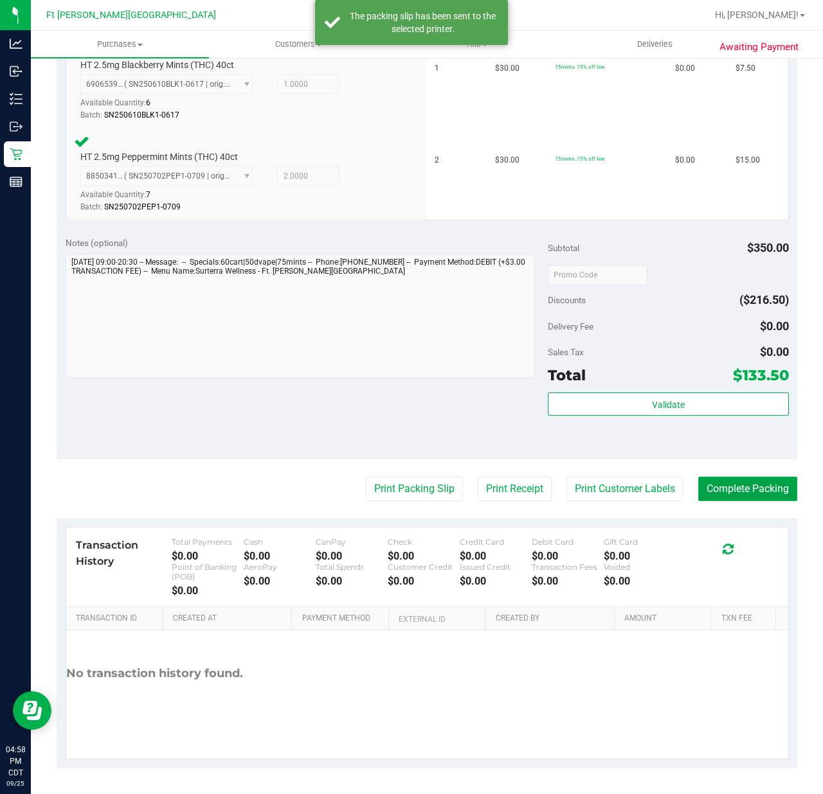
click at [733, 486] on button "Complete Packing" at bounding box center [747, 489] width 99 height 24
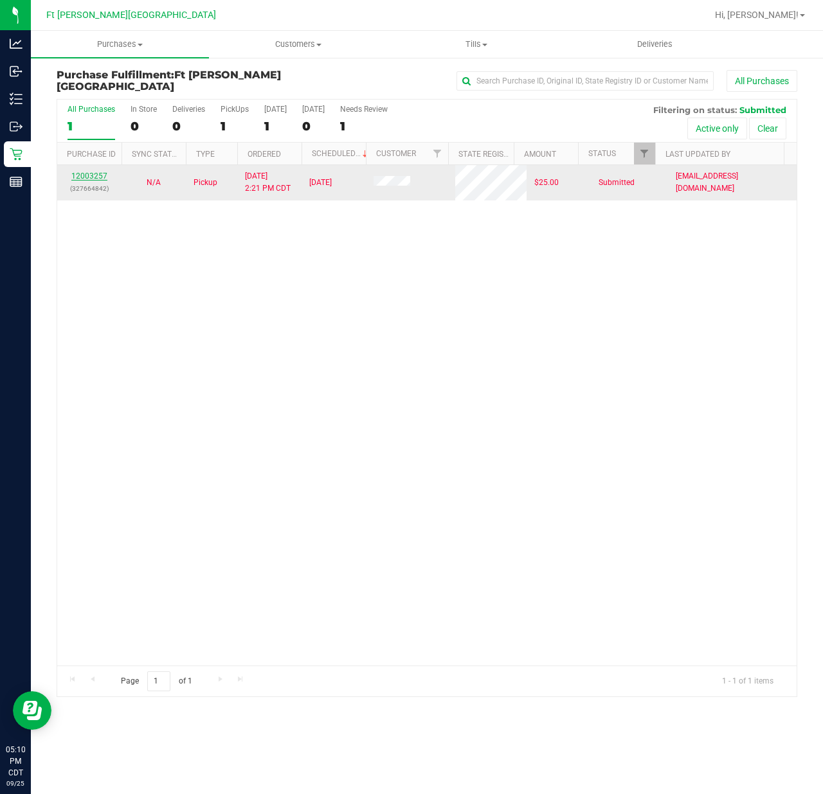
click at [96, 177] on link "12003257" at bounding box center [89, 176] width 36 height 9
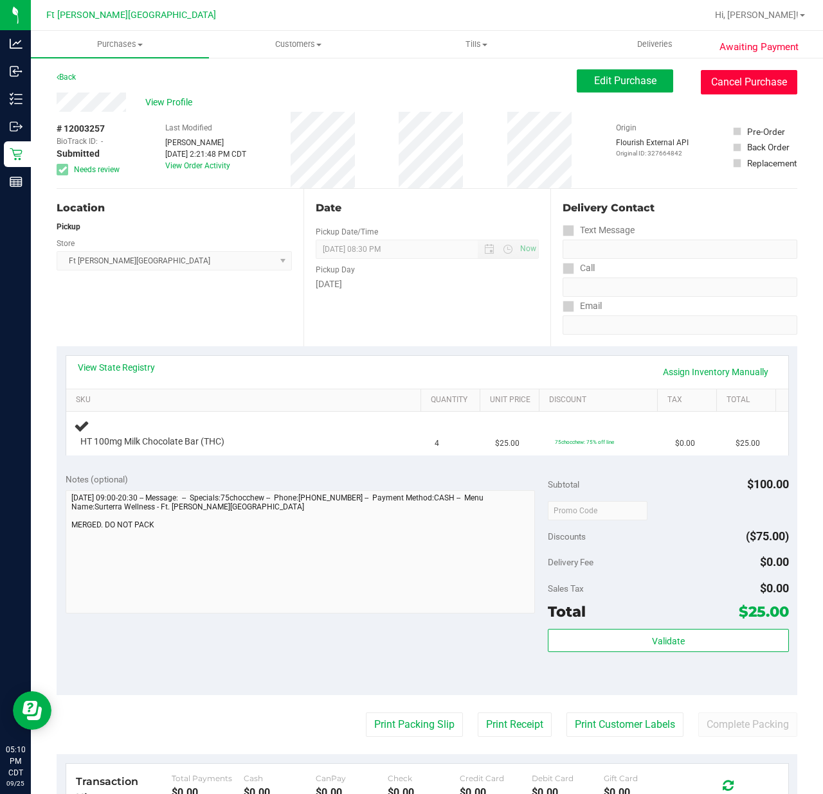
click at [712, 73] on button "Cancel Purchase" at bounding box center [748, 82] width 96 height 24
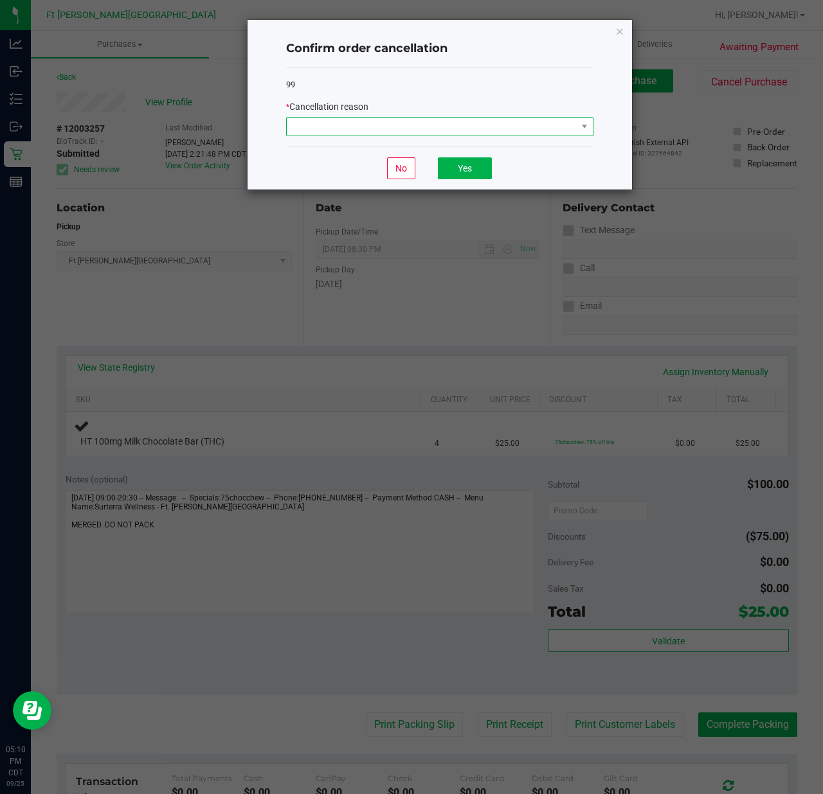
click at [420, 123] on span at bounding box center [432, 127] width 290 height 18
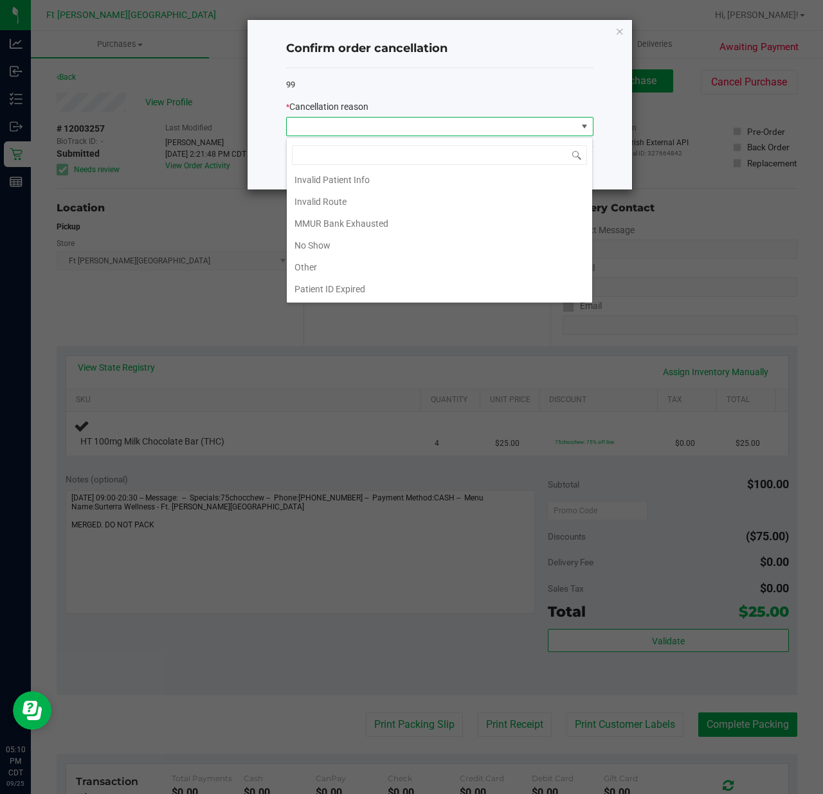
scroll to position [72, 0]
click at [350, 239] on li "Other" at bounding box center [439, 246] width 305 height 22
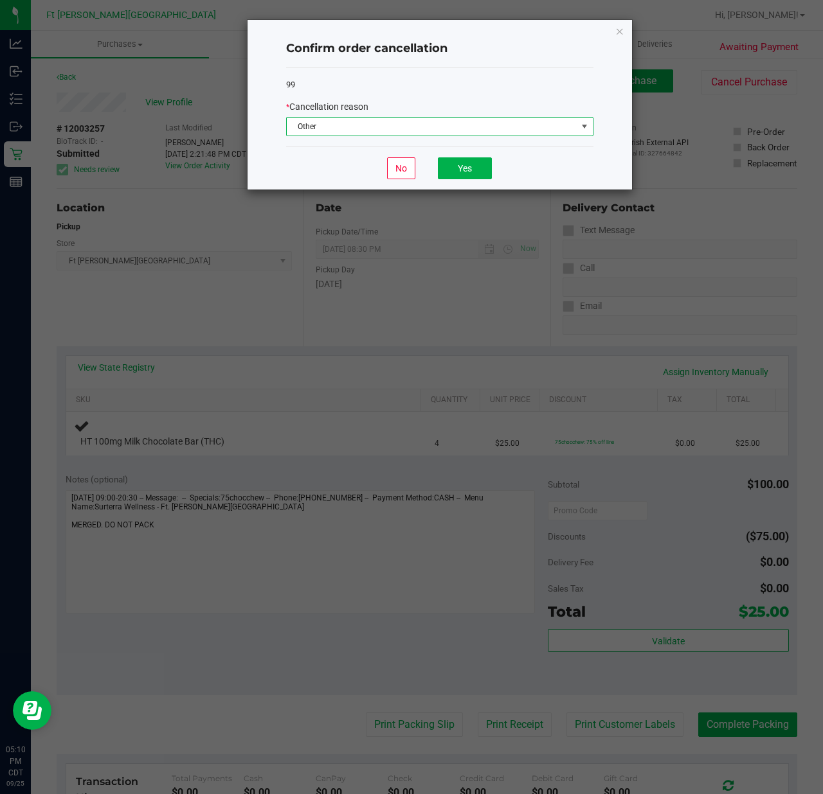
click at [458, 181] on div "No Yes" at bounding box center [439, 168] width 307 height 43
click at [458, 167] on button "Yes" at bounding box center [465, 168] width 54 height 22
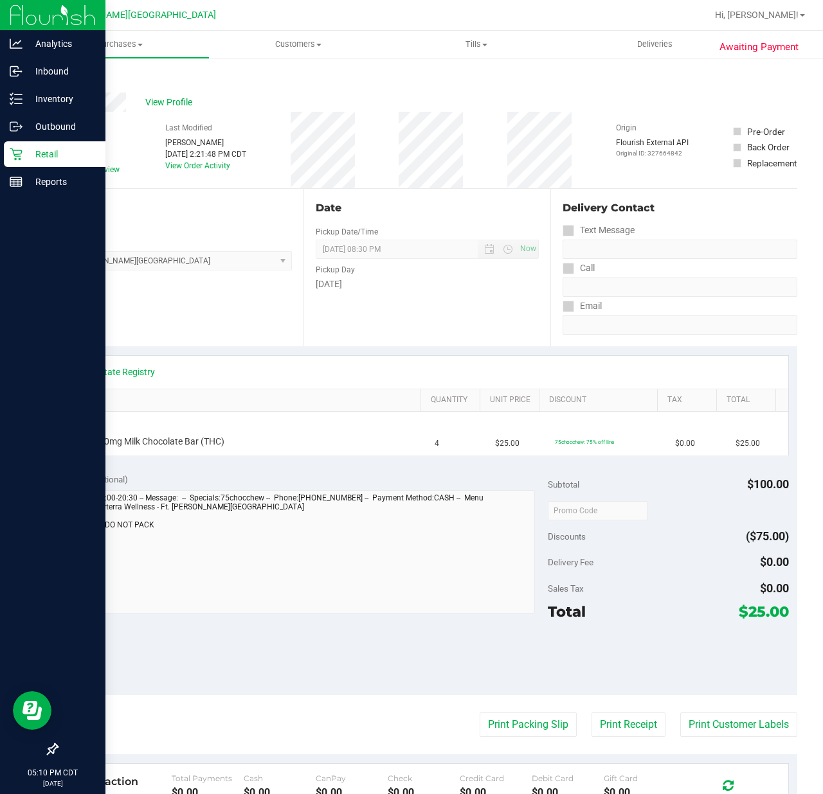
click at [37, 152] on p "Retail" at bounding box center [60, 154] width 77 height 15
click at [39, 152] on p "Retail" at bounding box center [60, 154] width 77 height 15
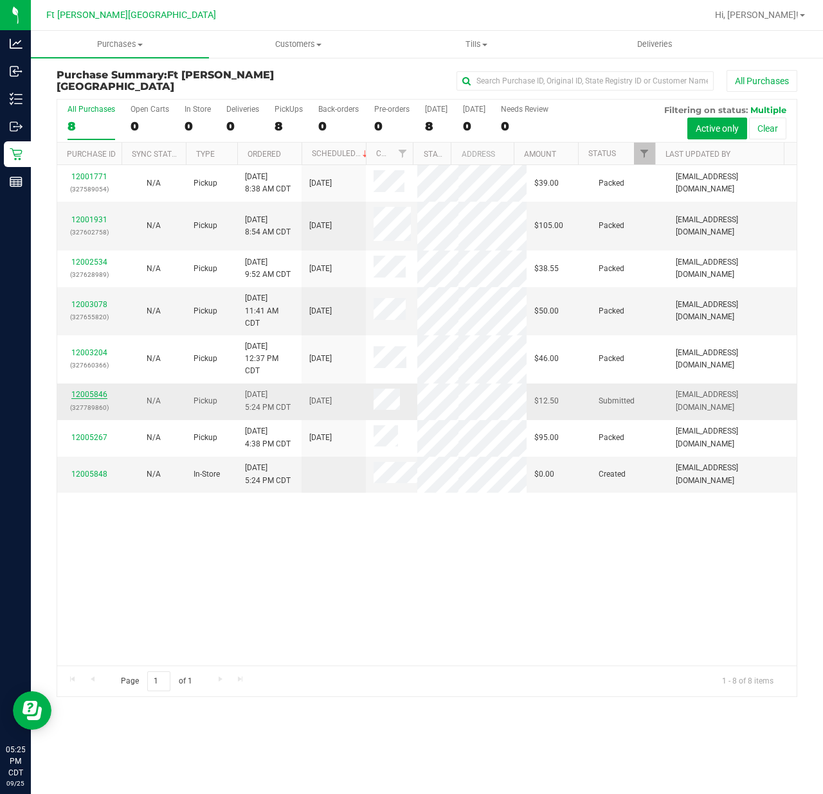
click at [94, 399] on link "12005846" at bounding box center [89, 394] width 36 height 9
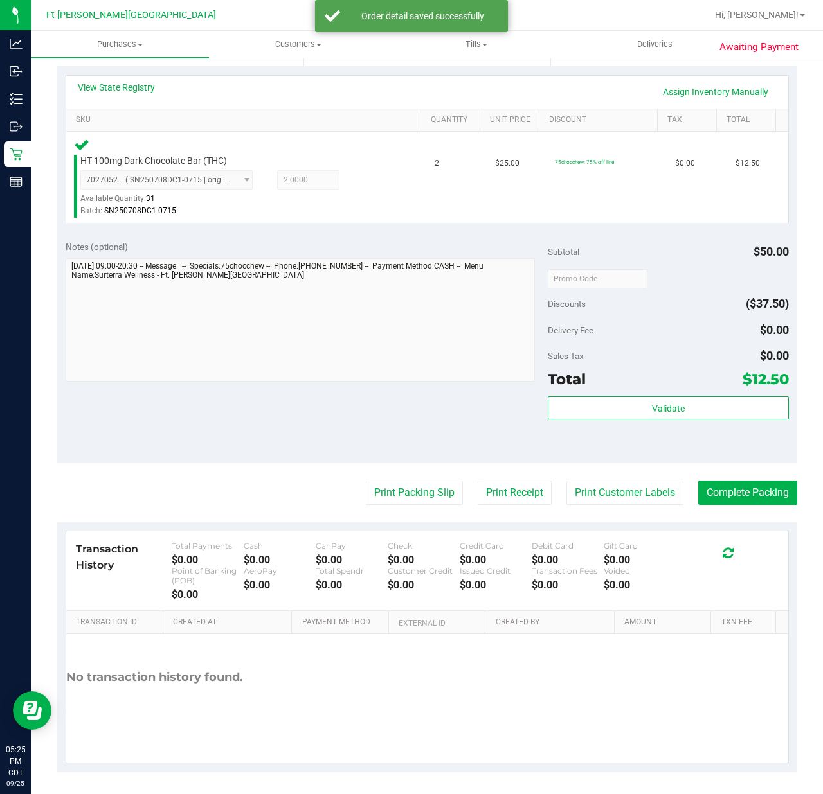
scroll to position [278, 0]
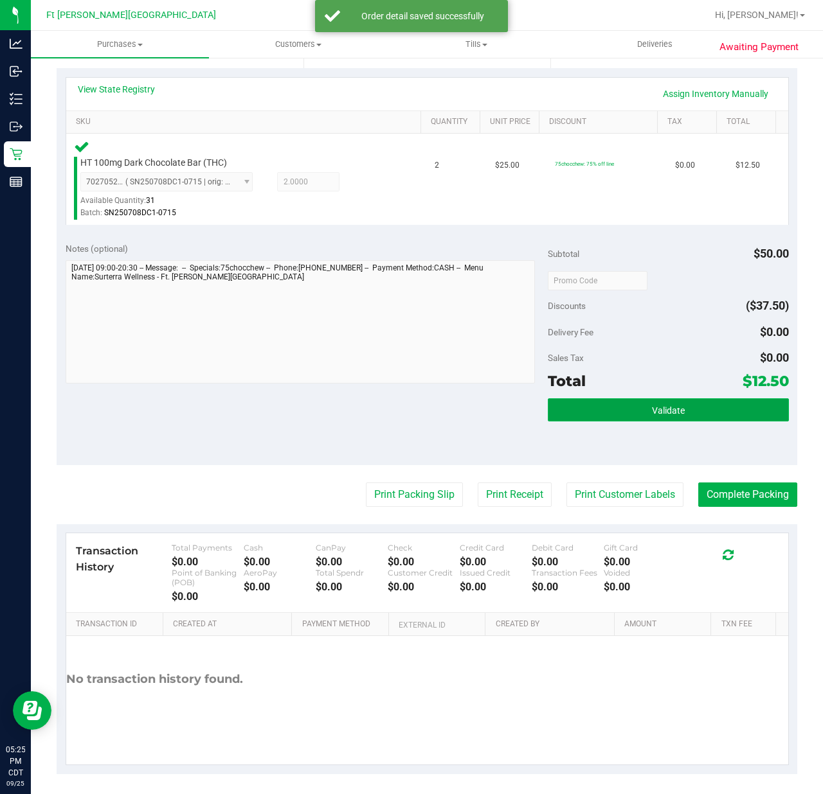
click at [663, 406] on span "Validate" at bounding box center [668, 411] width 33 height 10
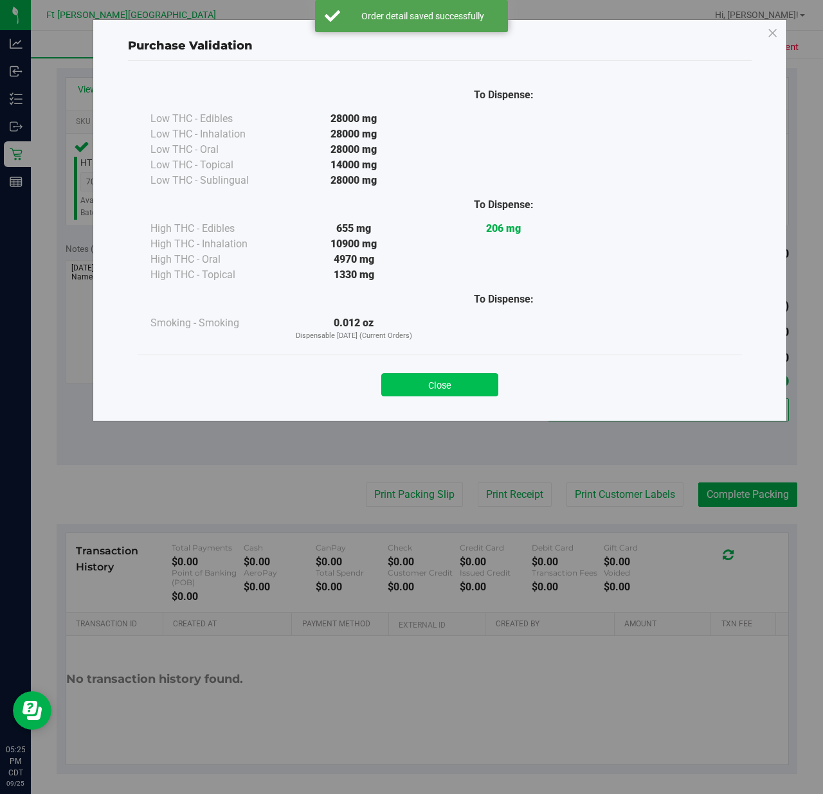
click at [450, 388] on button "Close" at bounding box center [439, 384] width 117 height 23
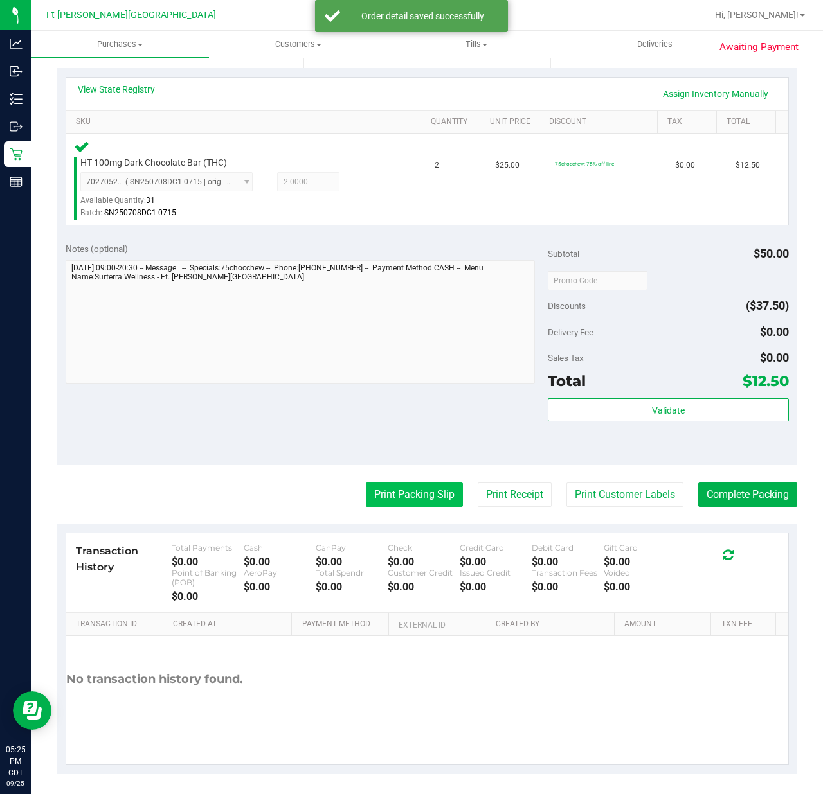
click at [422, 495] on button "Print Packing Slip" at bounding box center [414, 495] width 97 height 24
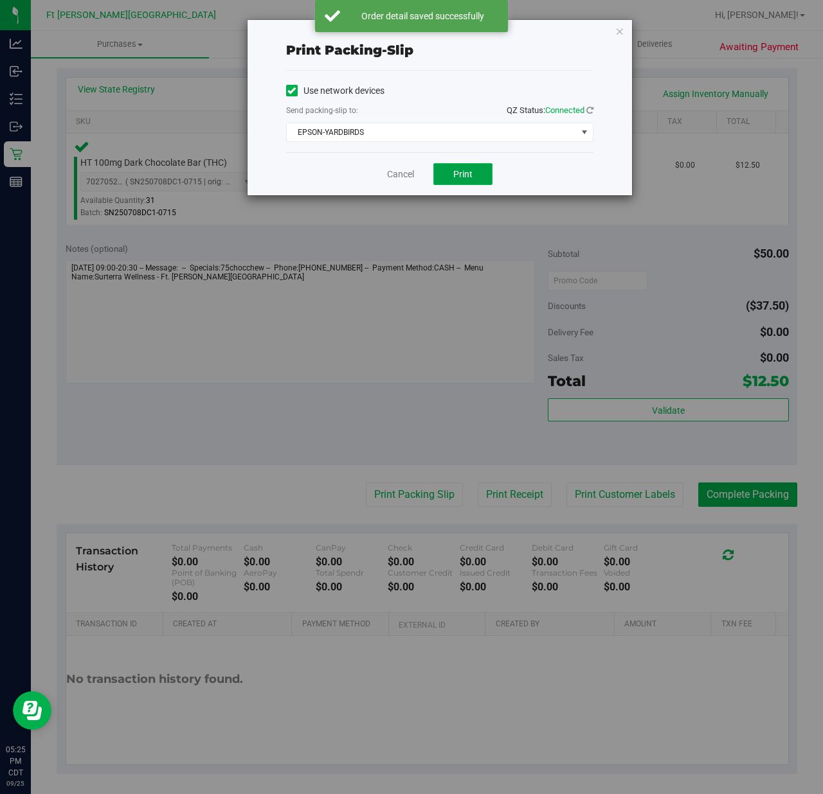
click at [463, 169] on span "Print" at bounding box center [462, 174] width 19 height 10
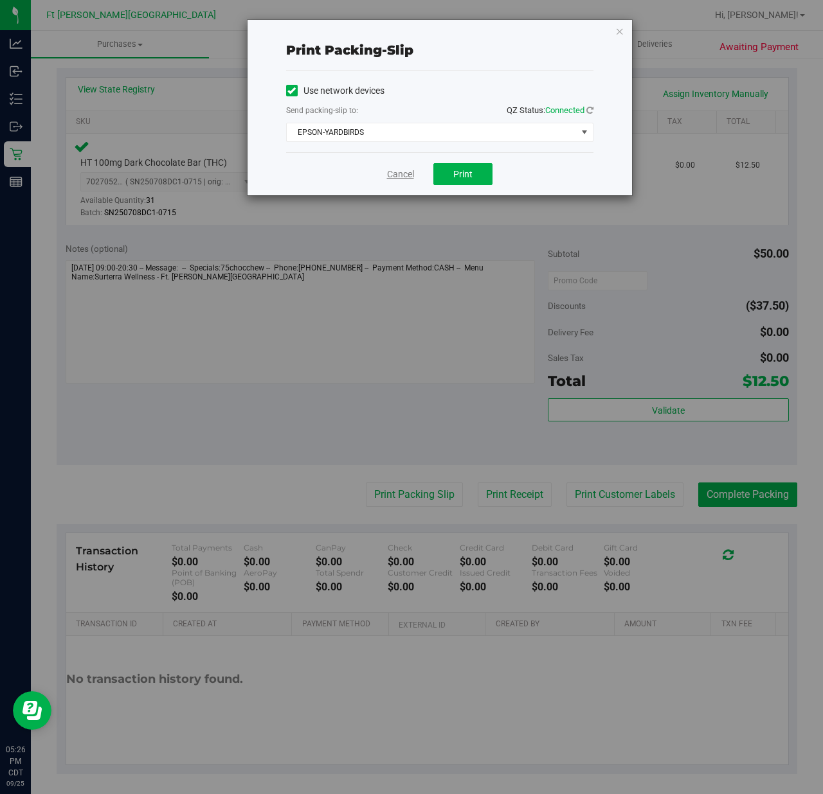
click at [392, 174] on link "Cancel" at bounding box center [400, 174] width 27 height 13
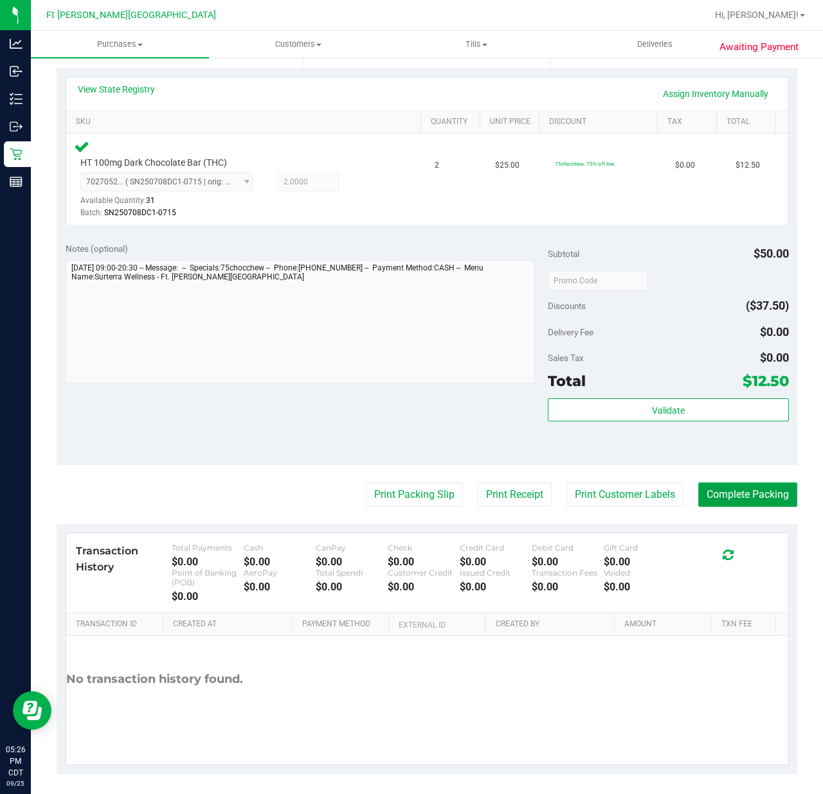
click at [753, 491] on button "Complete Packing" at bounding box center [747, 495] width 99 height 24
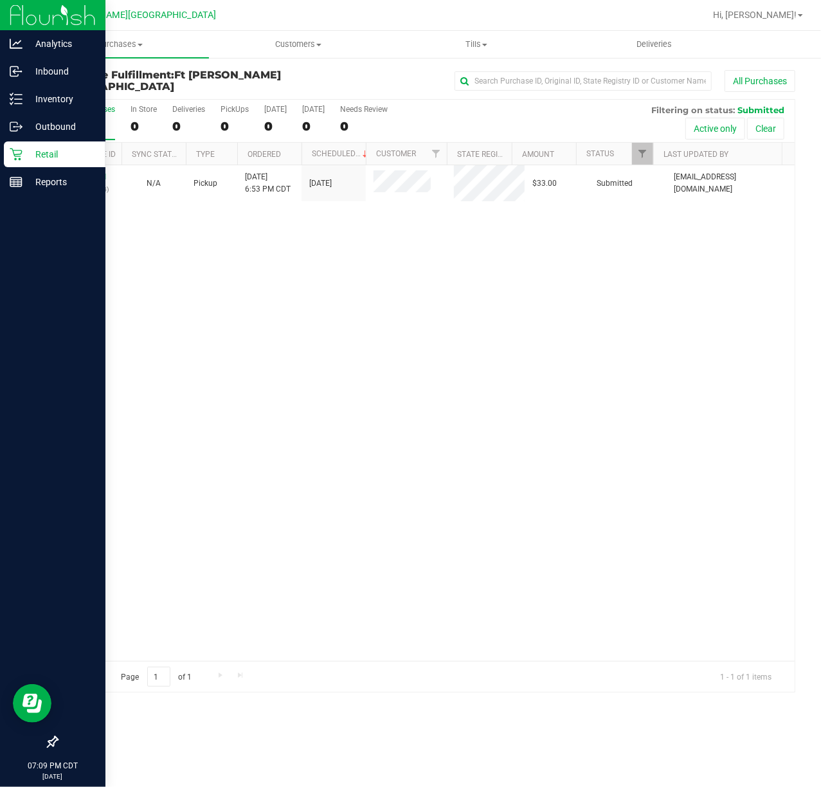
click at [19, 152] on icon at bounding box center [16, 154] width 13 height 13
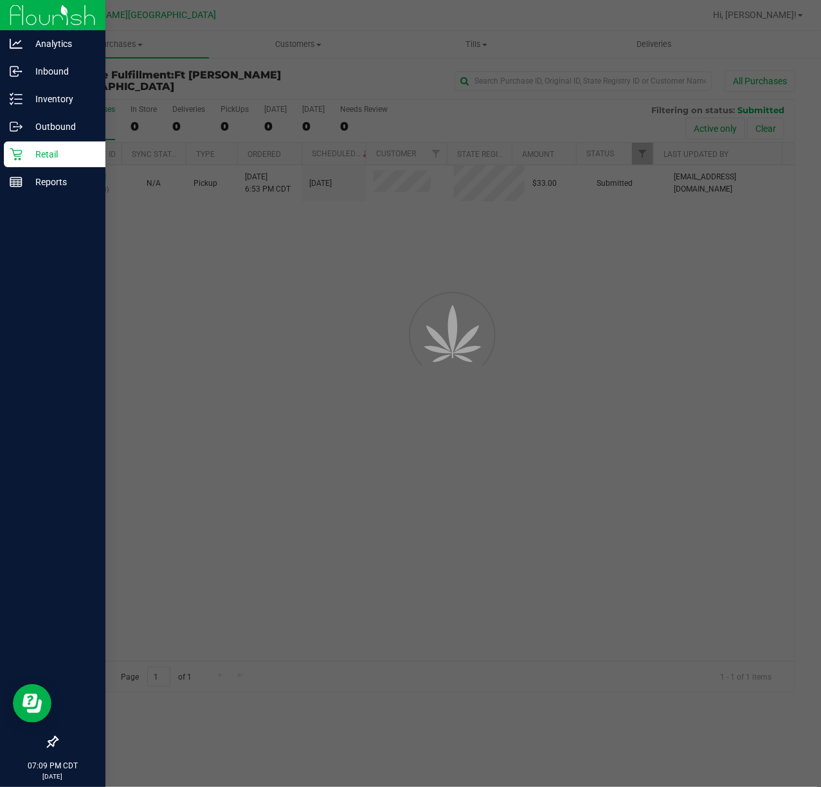
click at [21, 152] on icon at bounding box center [16, 154] width 13 height 13
click at [22, 152] on div "Retail" at bounding box center [55, 154] width 102 height 26
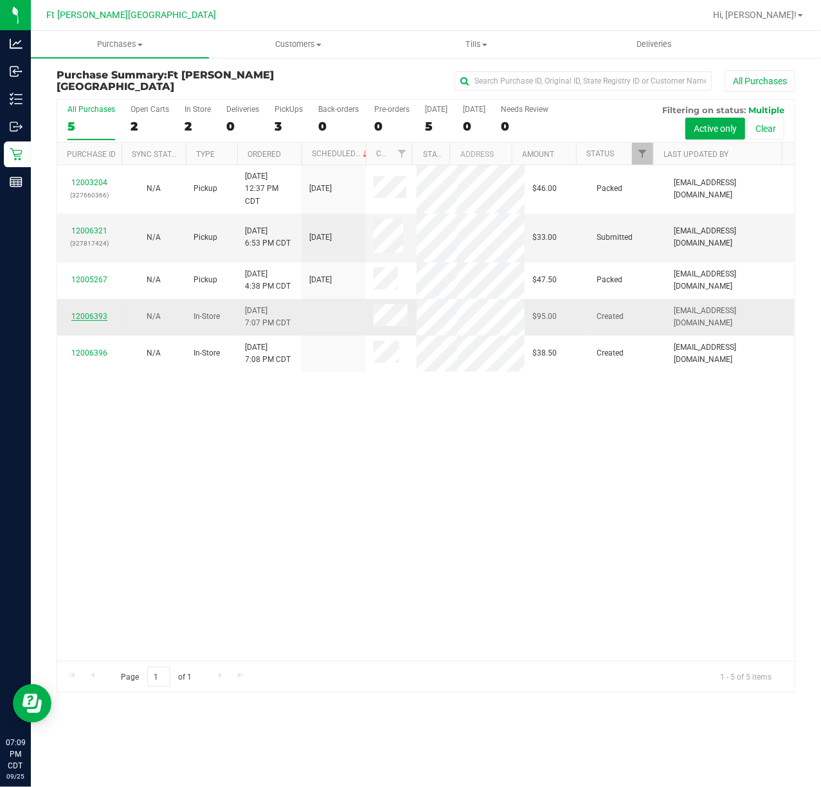
click at [98, 312] on link "12006393" at bounding box center [89, 316] width 36 height 9
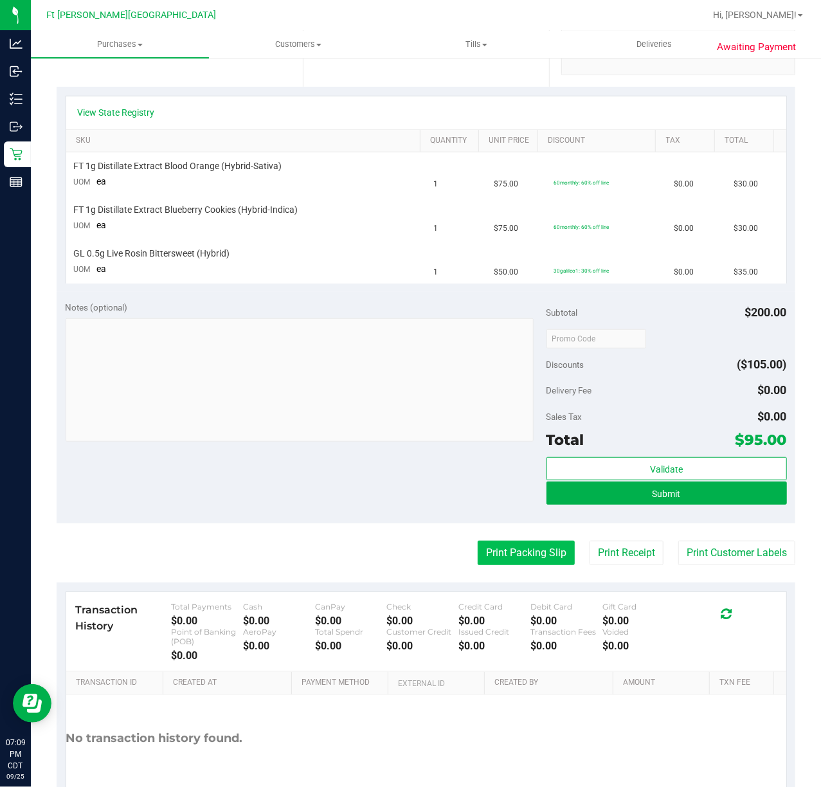
scroll to position [333, 0]
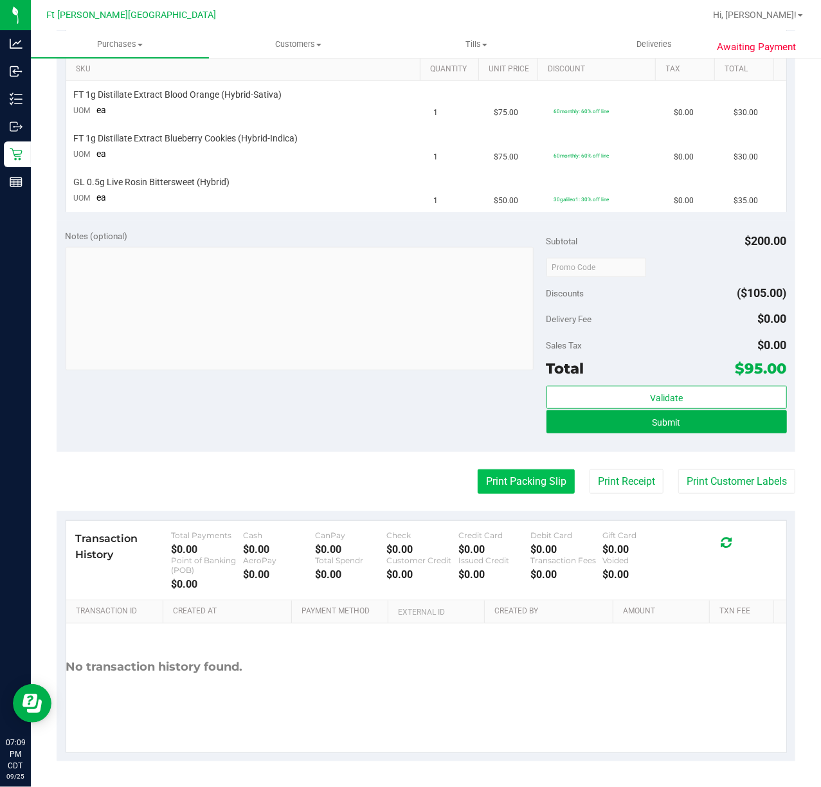
click at [510, 488] on button "Print Packing Slip" at bounding box center [525, 481] width 97 height 24
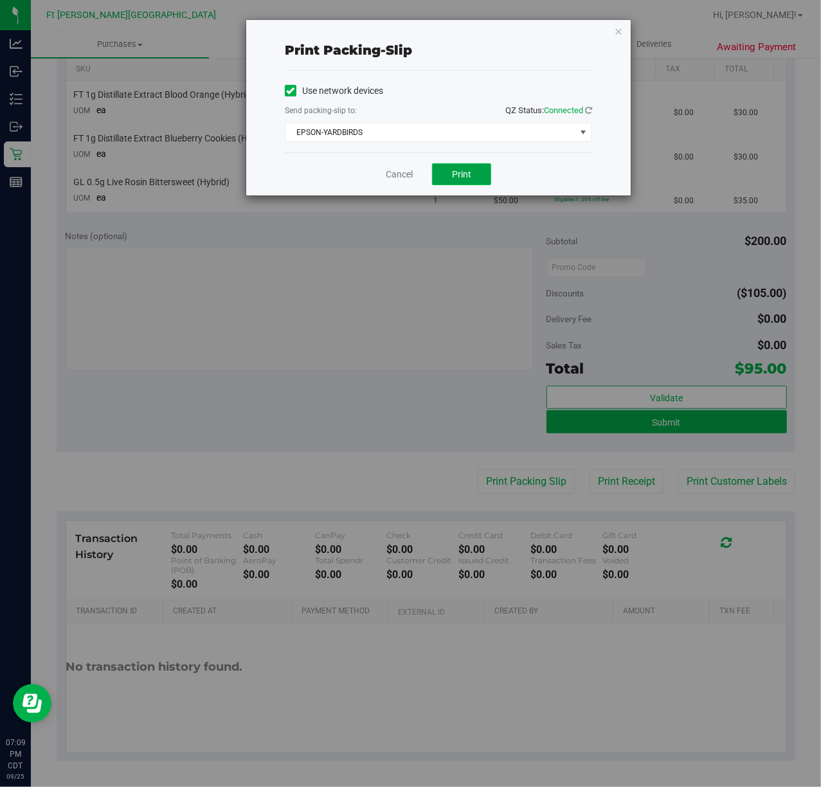
click at [441, 176] on button "Print" at bounding box center [461, 174] width 59 height 22
click at [389, 176] on link "Cancel" at bounding box center [399, 174] width 27 height 13
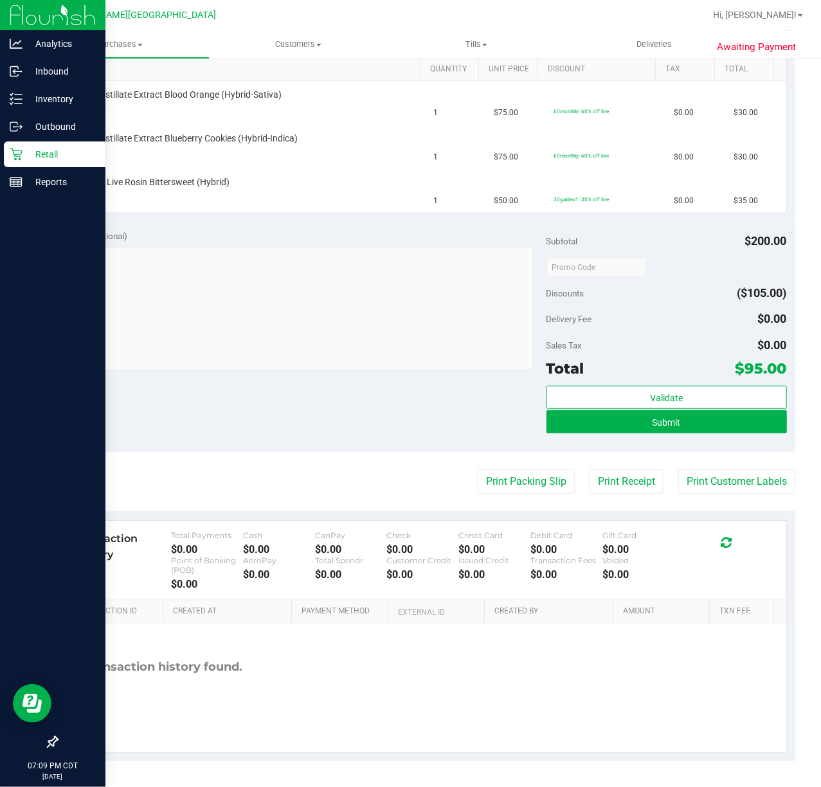
click at [31, 154] on p "Retail" at bounding box center [60, 154] width 77 height 15
click at [35, 154] on p "Retail" at bounding box center [60, 154] width 77 height 15
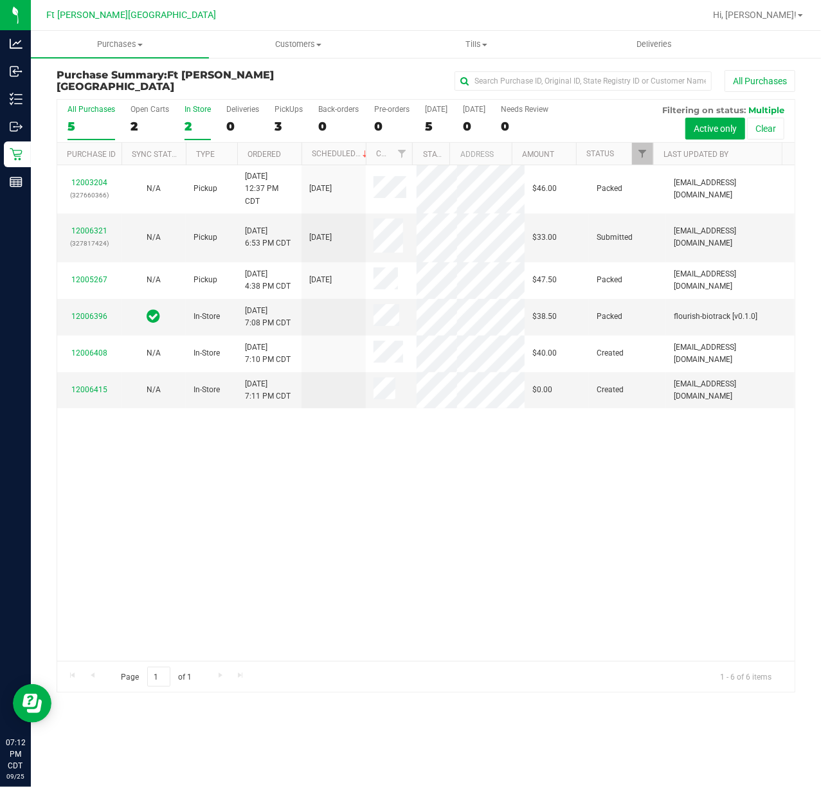
click at [186, 123] on div "2" at bounding box center [197, 126] width 26 height 15
click at [0, 0] on input "In Store 2" at bounding box center [0, 0] width 0 height 0
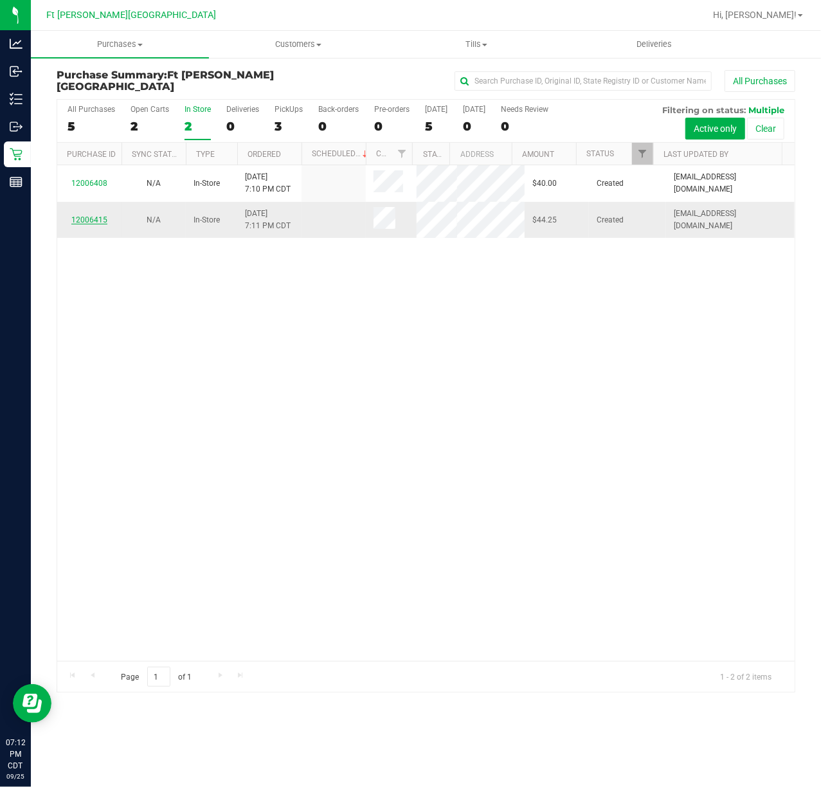
click at [103, 217] on link "12006415" at bounding box center [89, 219] width 36 height 9
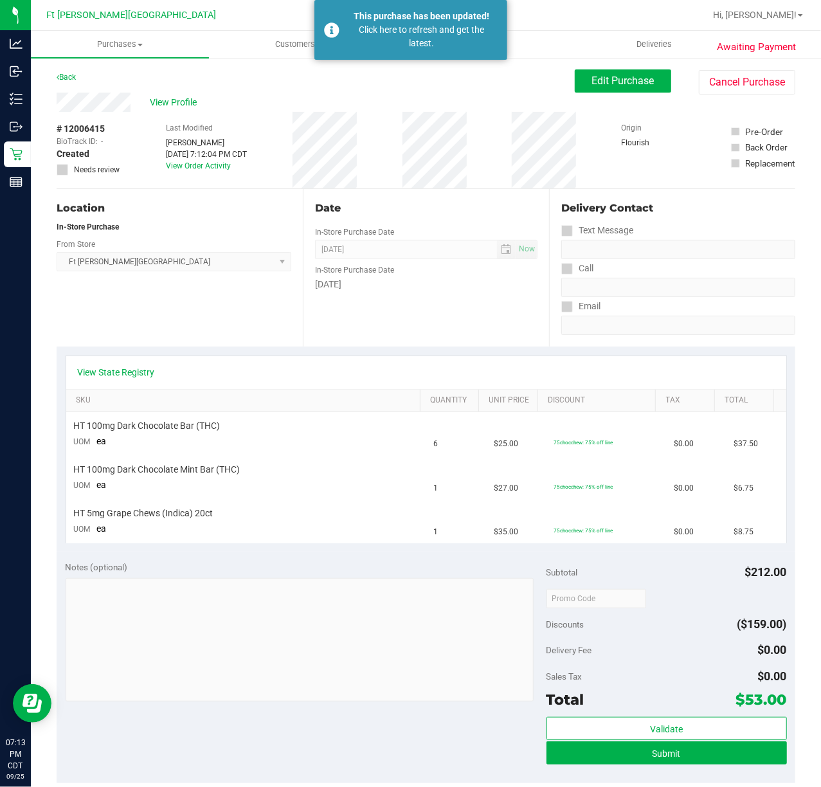
click at [422, 21] on div "This purchase has been updated!" at bounding box center [421, 16] width 151 height 13
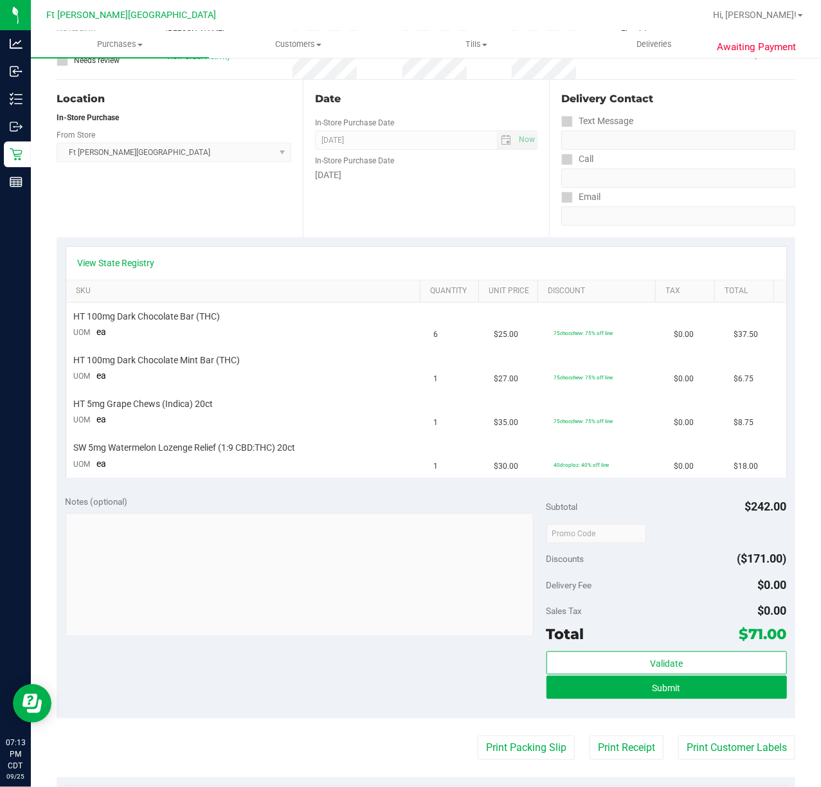
scroll to position [377, 0]
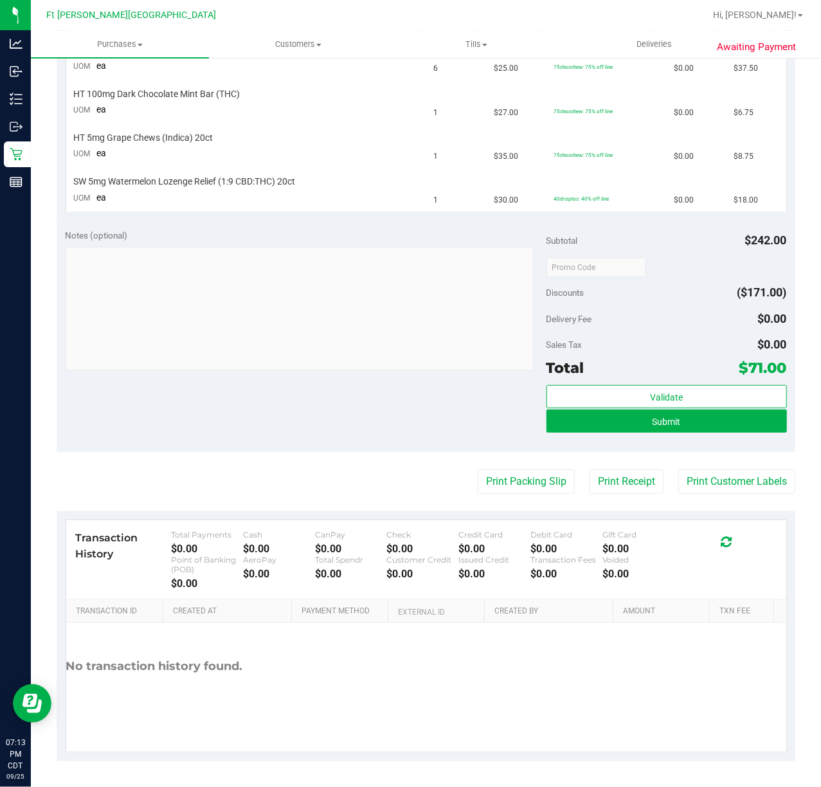
click at [513, 458] on purchase-details "Back Edit Purchase Cancel Purchase View Profile # 12006415 BioTrack ID: - Creat…" at bounding box center [426, 227] width 738 height 1067
click at [512, 474] on button "Print Packing Slip" at bounding box center [525, 481] width 97 height 24
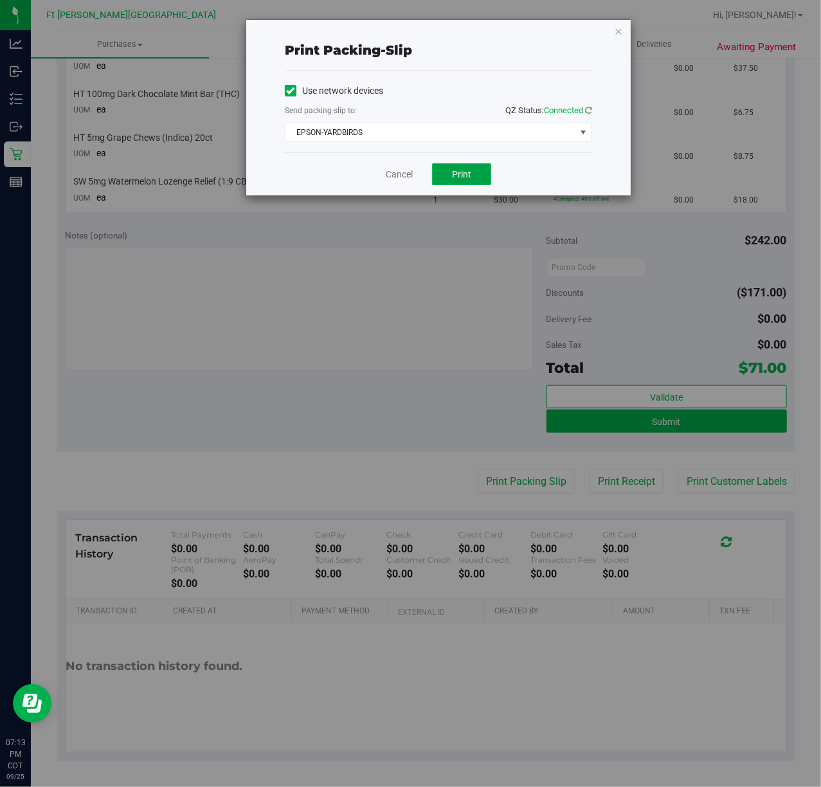
click at [458, 170] on span "Print" at bounding box center [461, 174] width 19 height 10
click at [405, 175] on link "Cancel" at bounding box center [399, 174] width 27 height 13
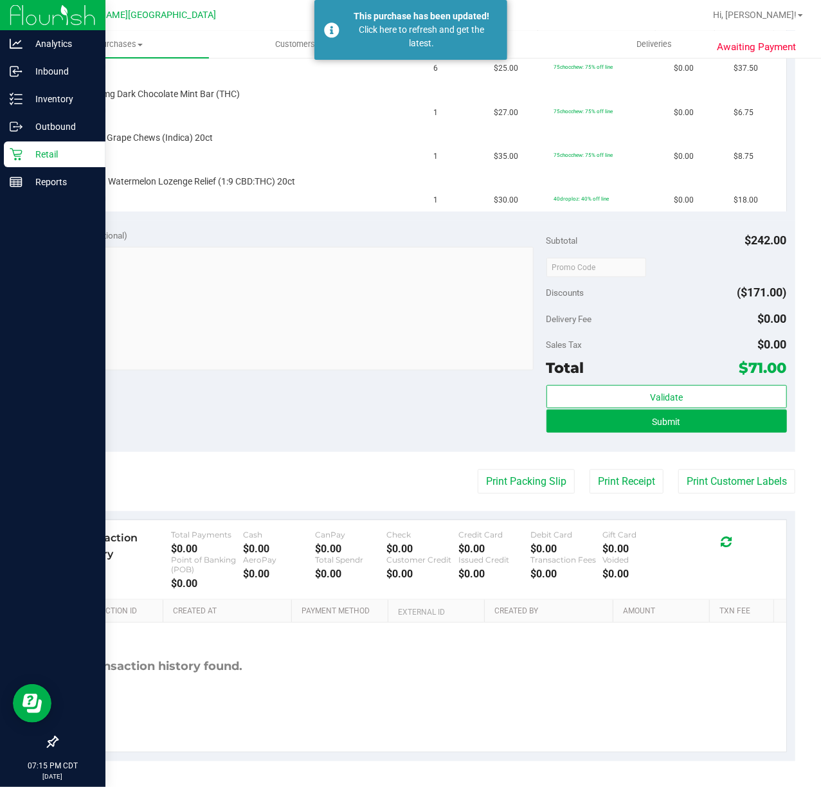
click at [10, 148] on icon at bounding box center [16, 154] width 13 height 13
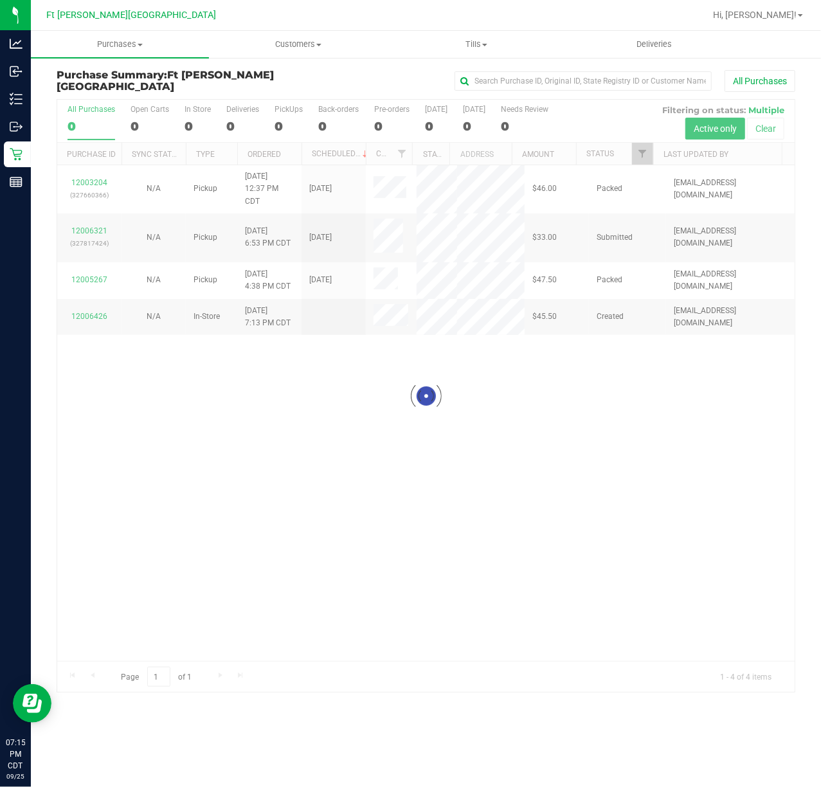
click at [189, 127] on div at bounding box center [425, 396] width 737 height 592
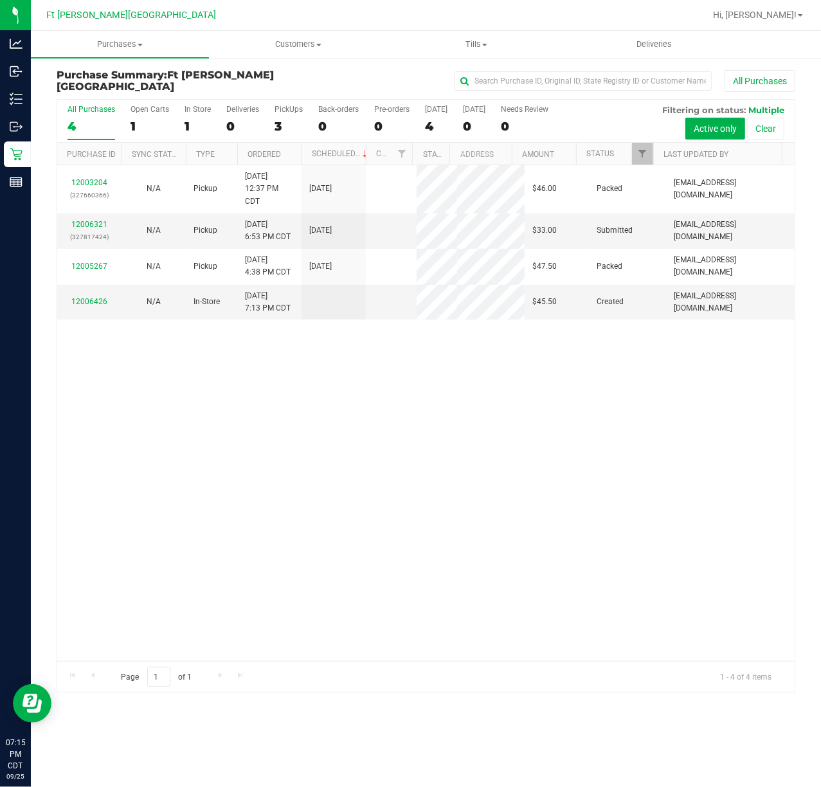
click at [91, 306] on link "12006426" at bounding box center [89, 301] width 36 height 9
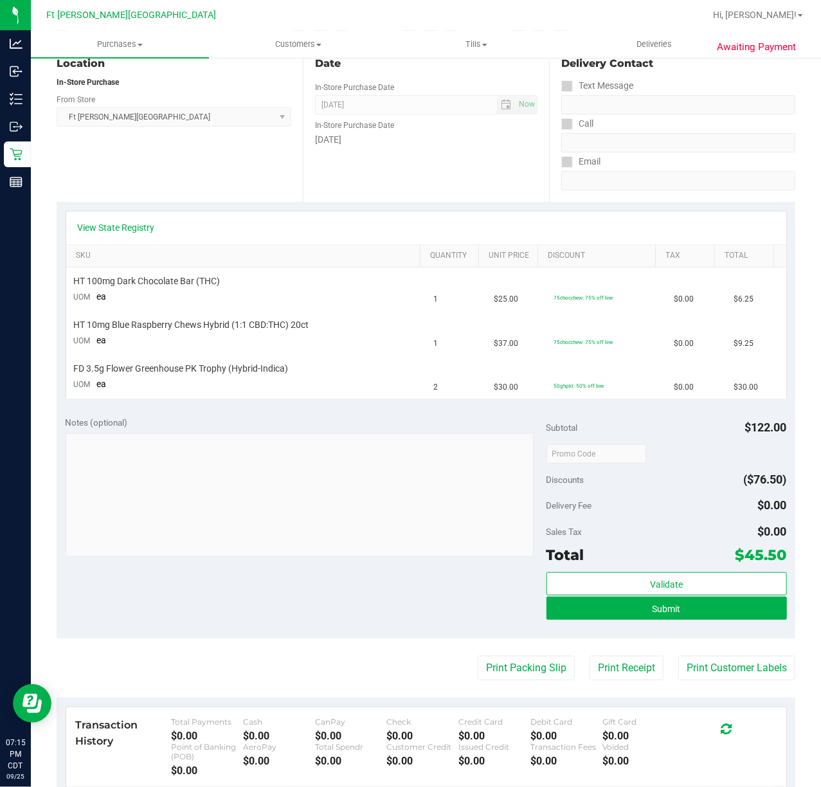
scroll to position [333, 0]
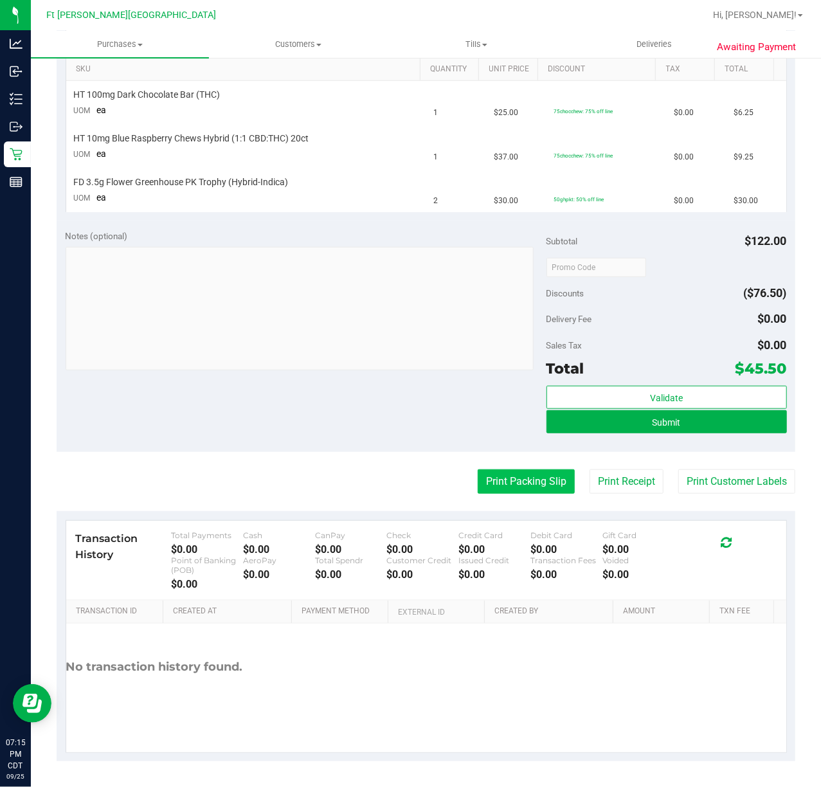
click at [537, 476] on button "Print Packing Slip" at bounding box center [525, 481] width 97 height 24
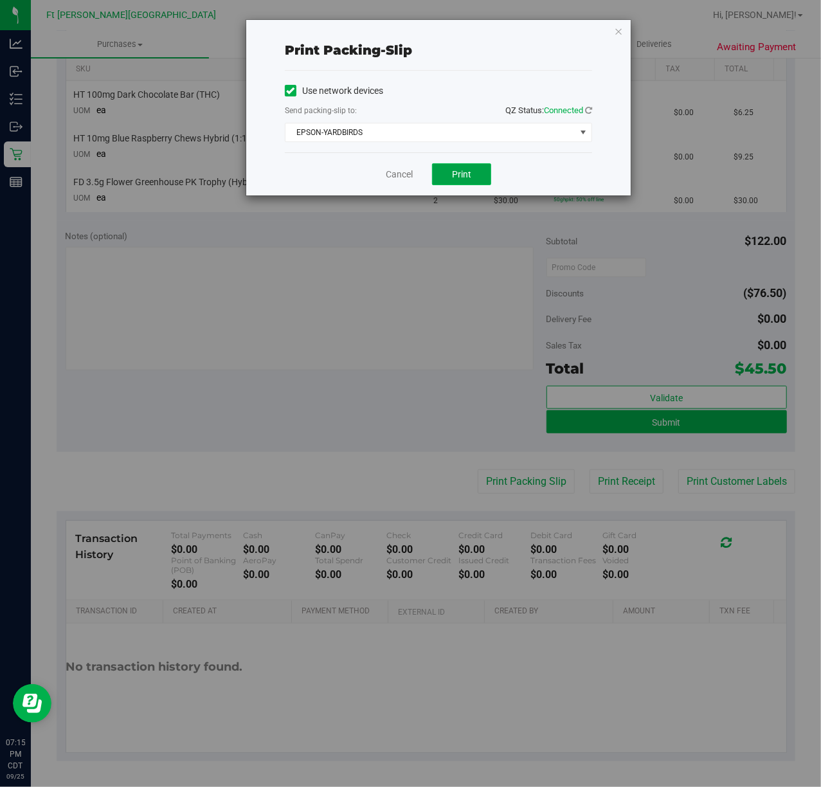
click at [466, 165] on button "Print" at bounding box center [461, 174] width 59 height 22
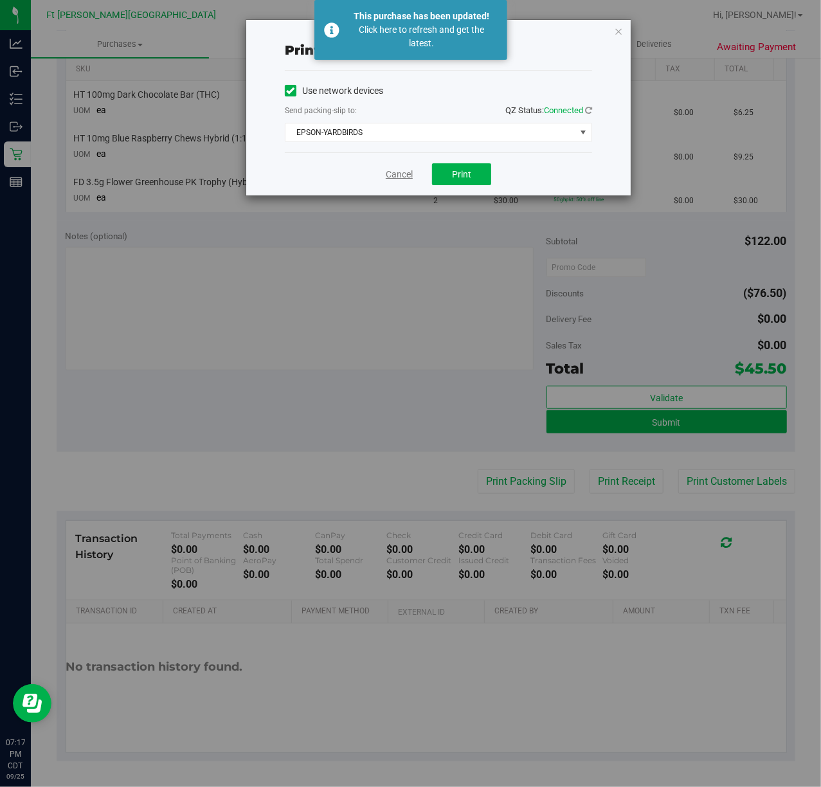
click at [406, 176] on link "Cancel" at bounding box center [399, 174] width 27 height 13
click at [406, 176] on td "FD 3.5g Flower Greenhouse PK Trophy (Hybrid-Indica) UOM ea" at bounding box center [246, 190] width 360 height 43
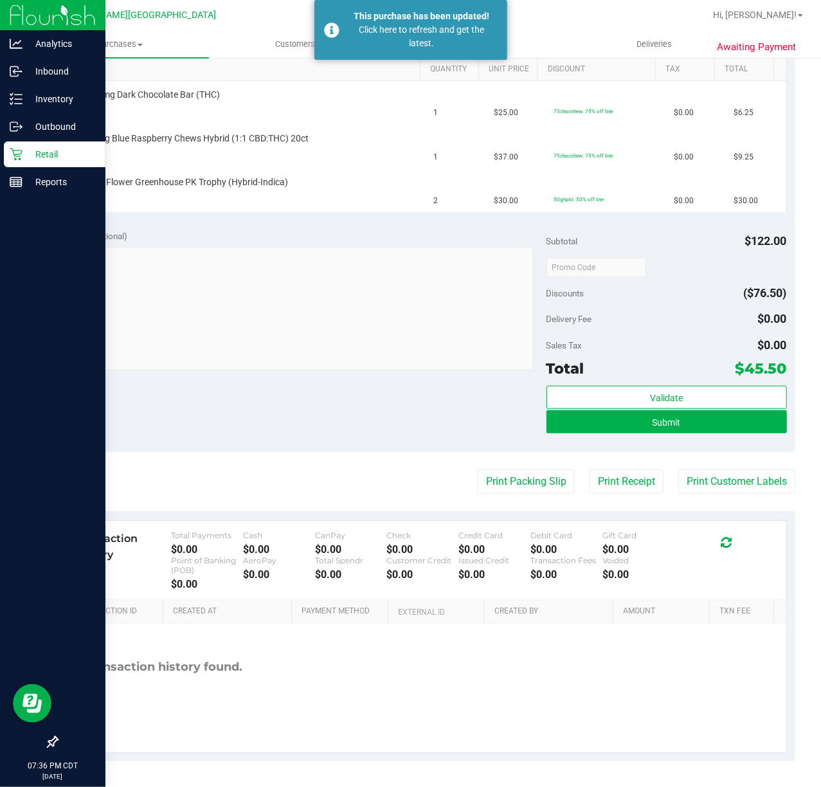
click at [30, 161] on p "Retail" at bounding box center [60, 154] width 77 height 15
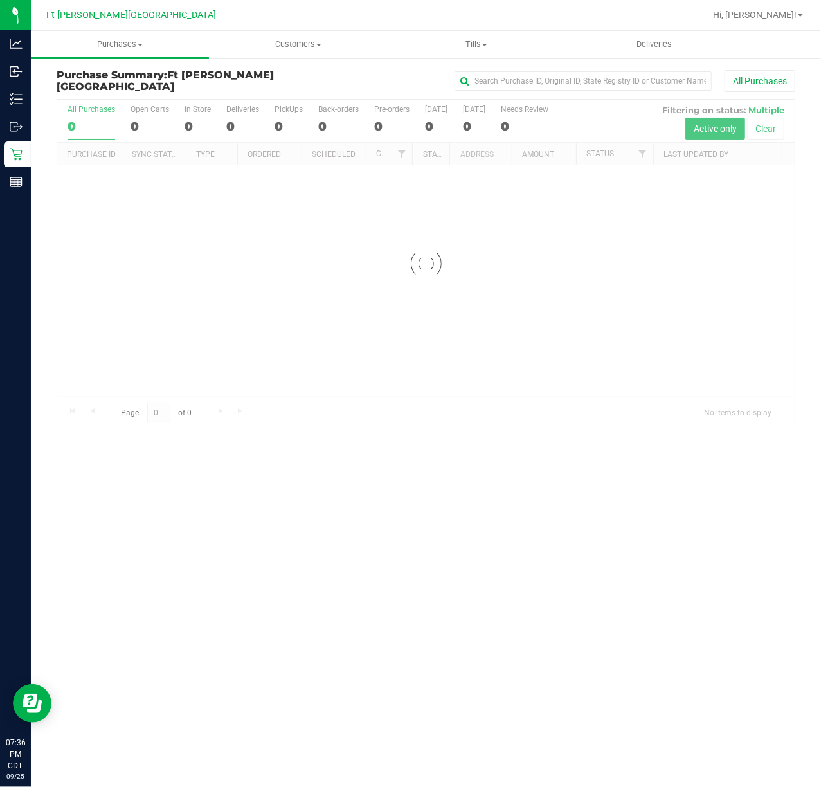
click at [190, 125] on div at bounding box center [425, 264] width 737 height 328
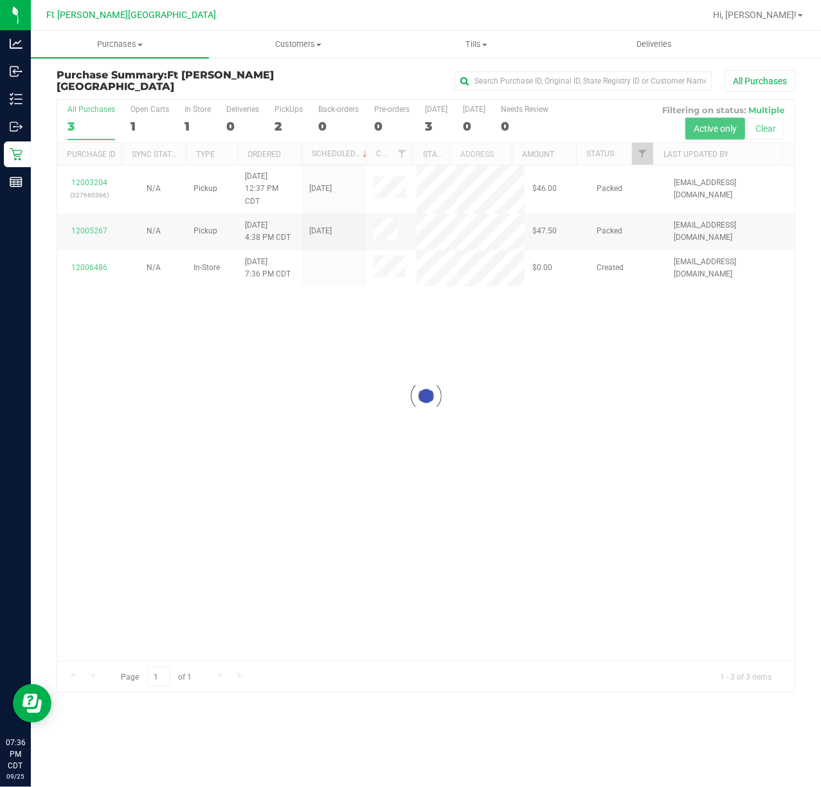
click at [181, 125] on div at bounding box center [425, 396] width 737 height 592
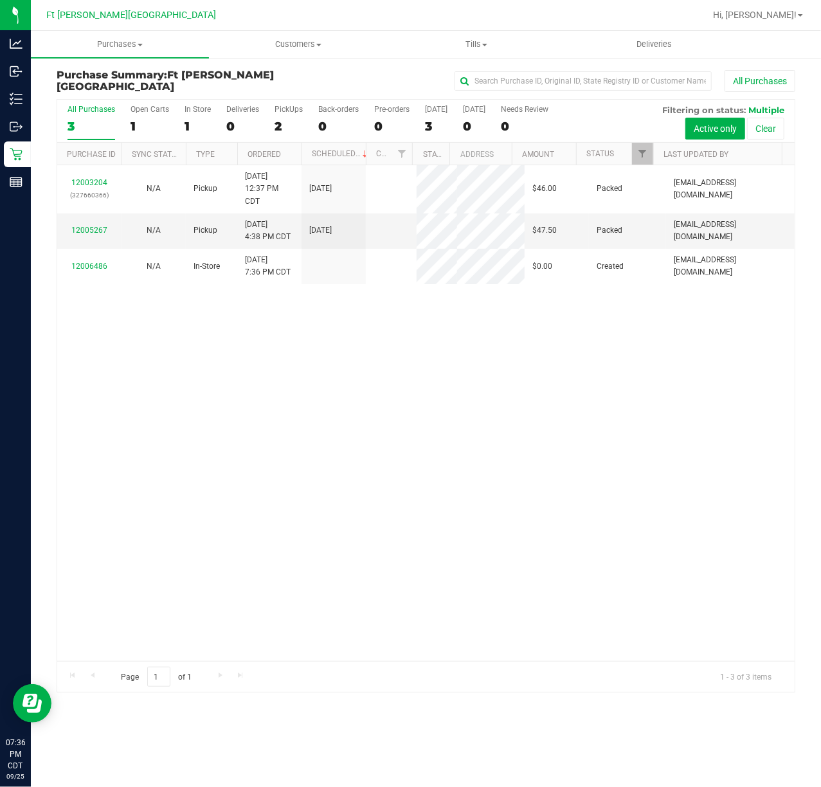
click at [181, 124] on div "All Purchases 3 Open Carts 1 In Store 1 Deliveries 0 PickUps 2 Back-orders 0 Pr…" at bounding box center [425, 121] width 737 height 43
click at [191, 126] on div "1" at bounding box center [197, 126] width 26 height 15
click at [0, 0] on input "In Store 1" at bounding box center [0, 0] width 0 height 0
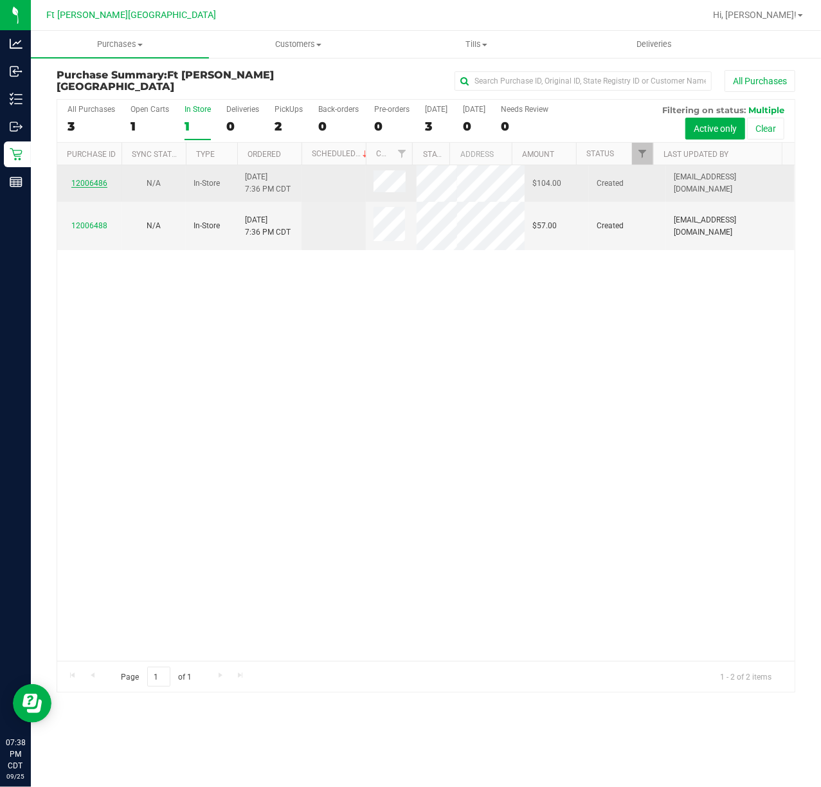
click at [78, 181] on link "12006486" at bounding box center [89, 183] width 36 height 9
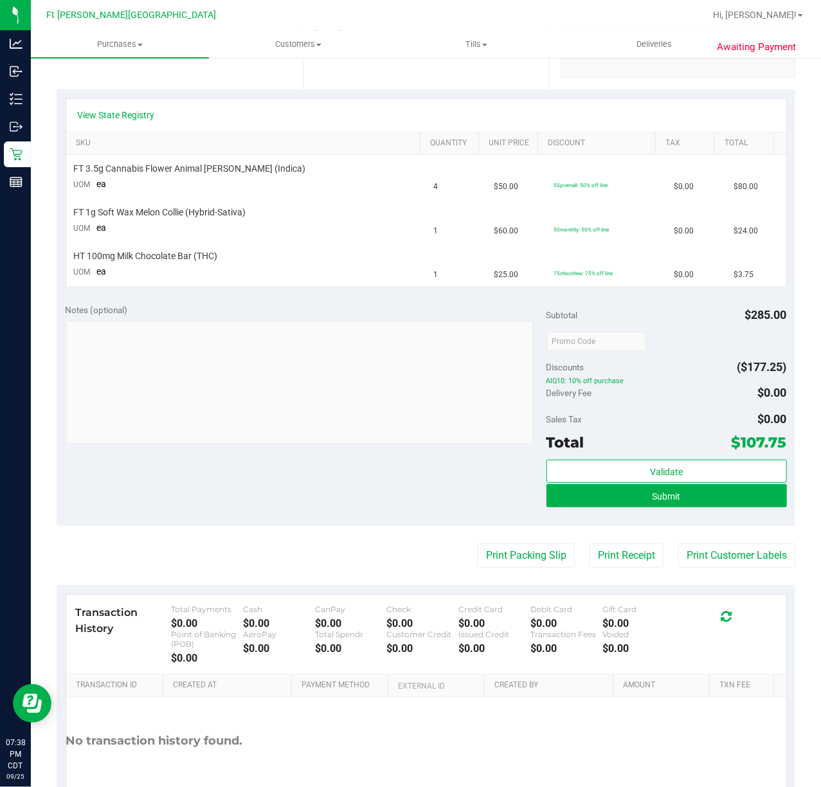
scroll to position [162, 0]
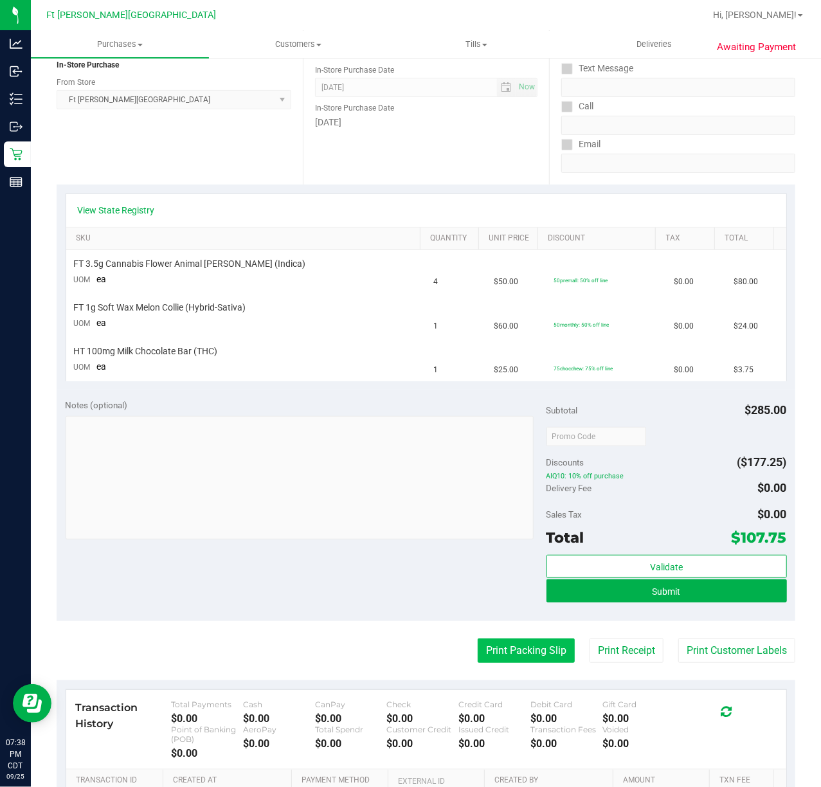
click at [532, 651] on button "Print Packing Slip" at bounding box center [525, 650] width 97 height 24
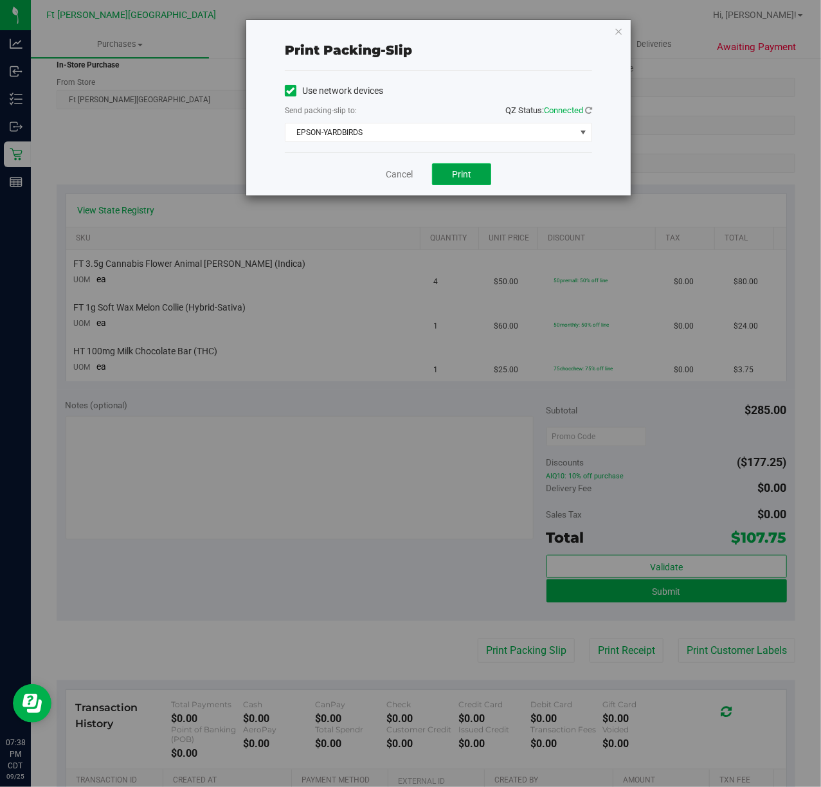
click at [445, 168] on button "Print" at bounding box center [461, 174] width 59 height 22
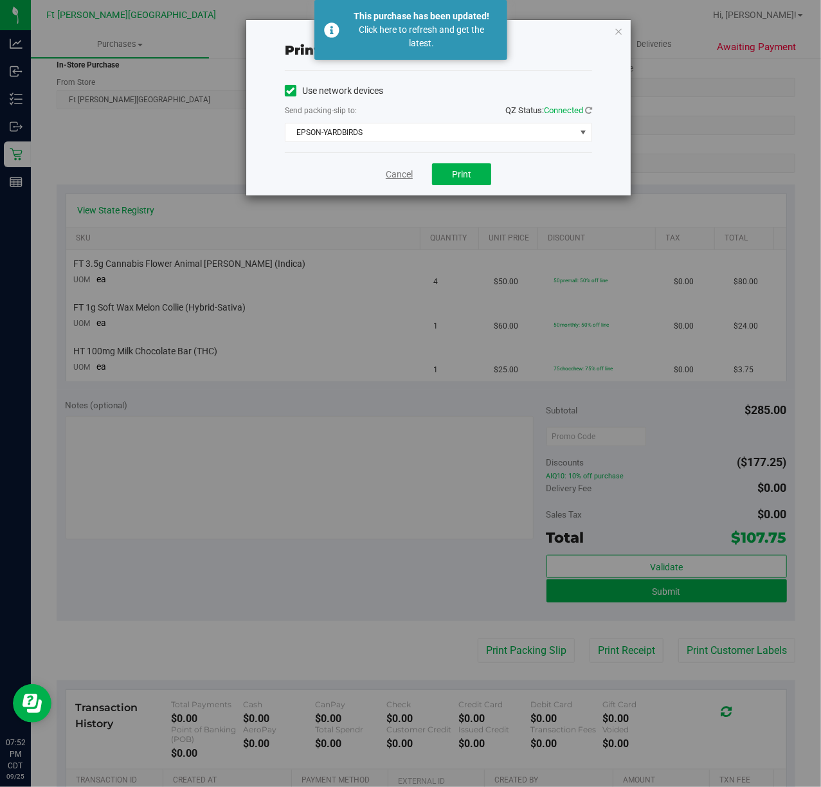
click at [404, 168] on link "Cancel" at bounding box center [399, 174] width 27 height 13
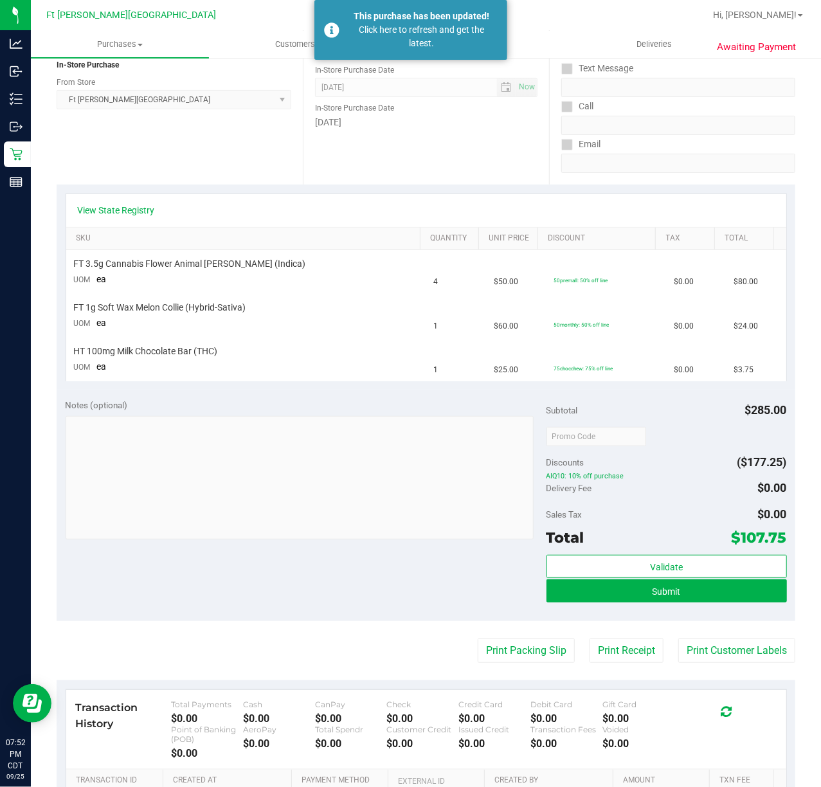
click at [401, 170] on div "Date In-Store Purchase Date Sep 25, 2025 Now In-Store Purchase Date Thursday" at bounding box center [426, 105] width 246 height 157
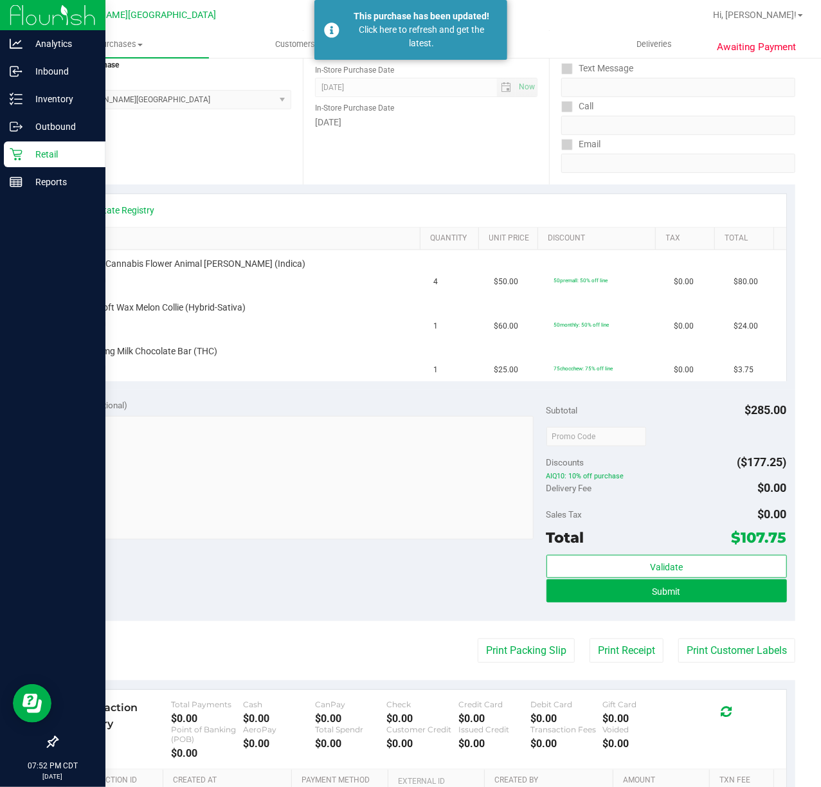
click at [21, 149] on icon at bounding box center [16, 154] width 13 height 13
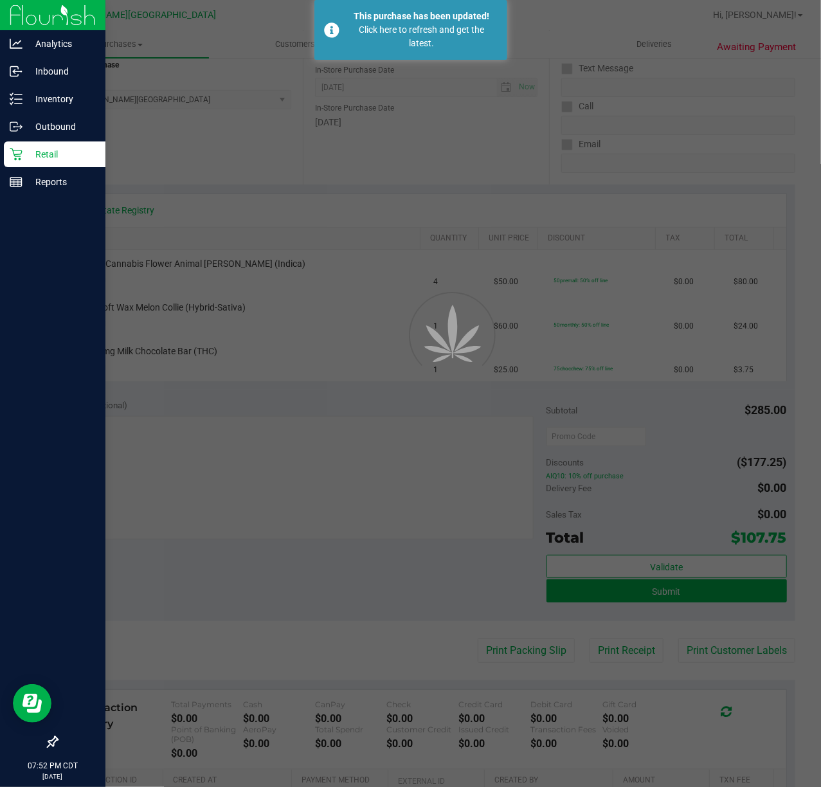
click at [23, 150] on div "Retail" at bounding box center [55, 154] width 102 height 26
click at [23, 150] on p "Retail" at bounding box center [60, 154] width 77 height 15
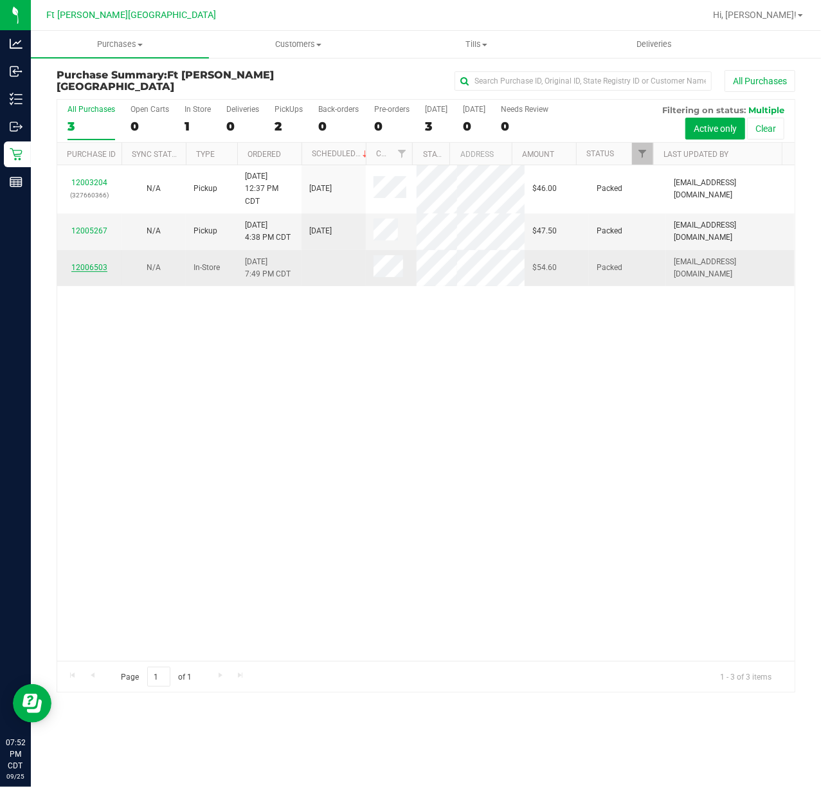
click at [94, 265] on link "12006503" at bounding box center [89, 267] width 36 height 9
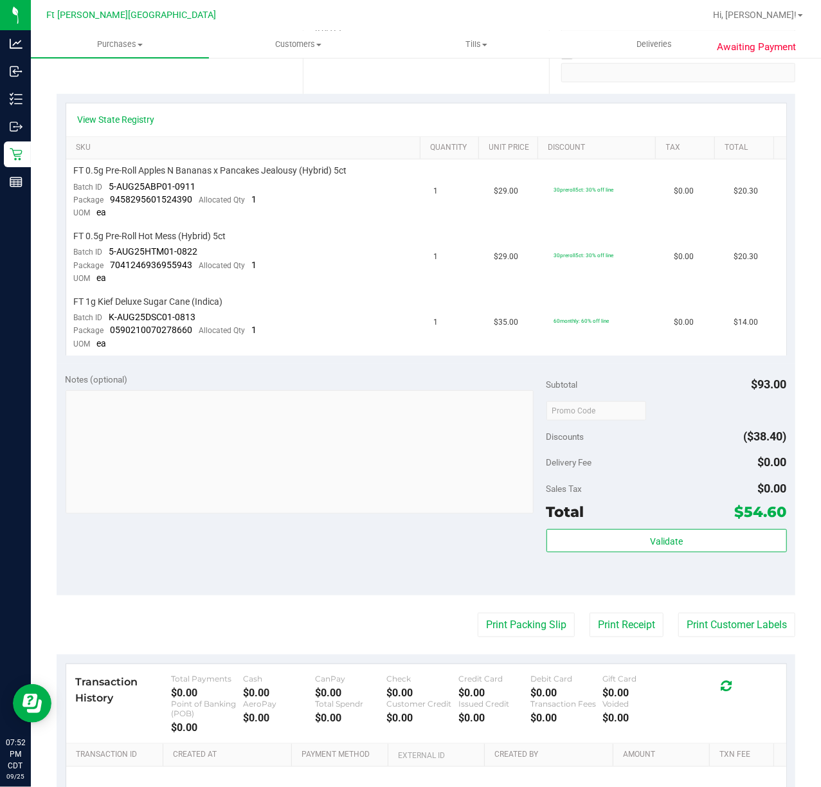
scroll to position [221, 0]
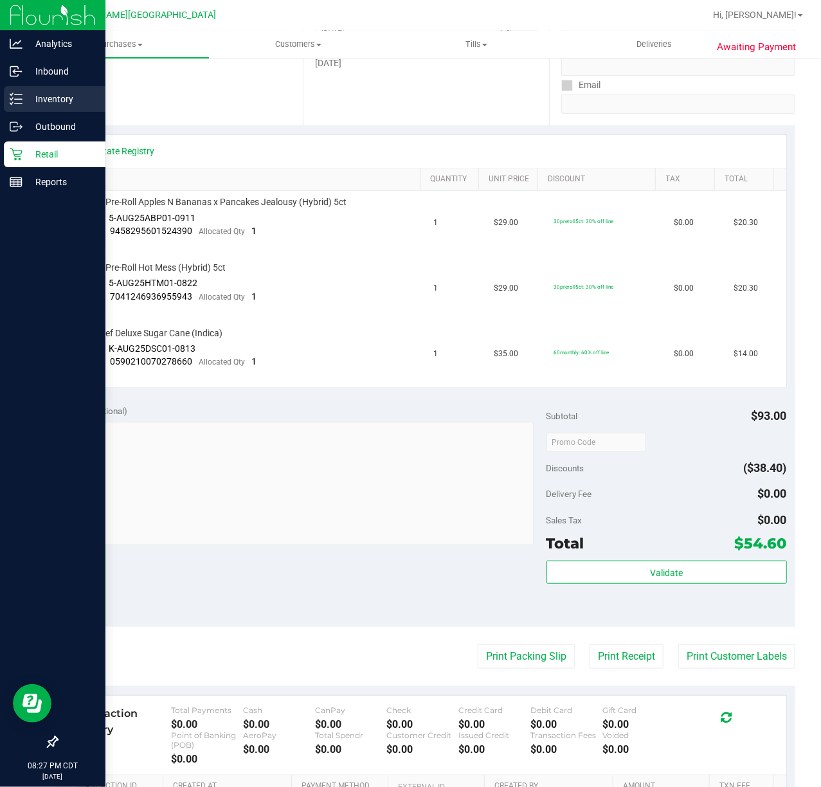
click at [31, 99] on p "Inventory" at bounding box center [60, 98] width 77 height 15
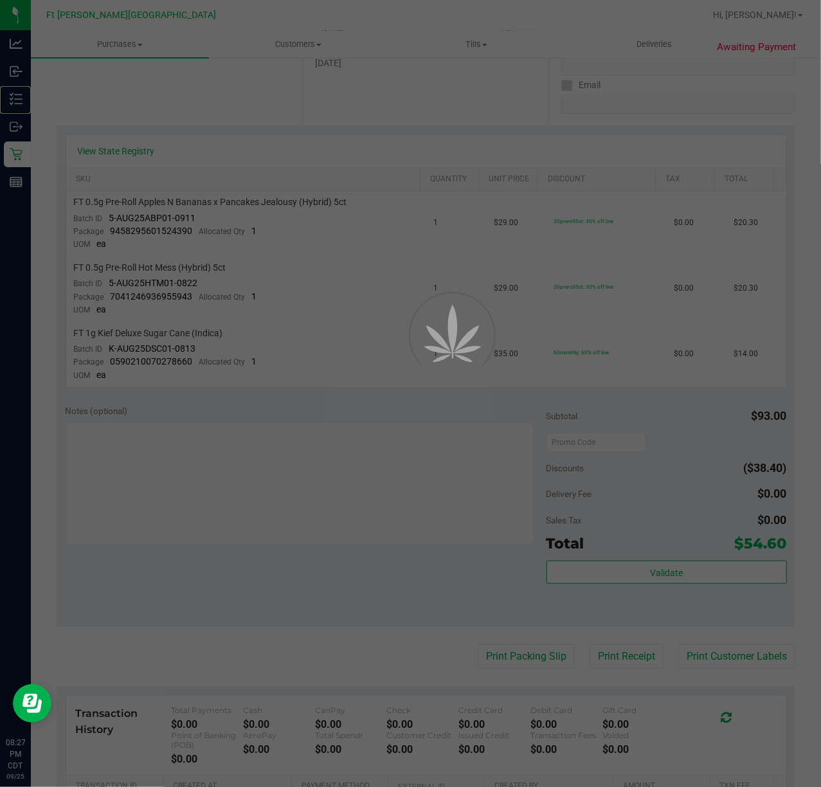
drag, startPoint x: 31, startPoint y: 99, endPoint x: 555, endPoint y: 192, distance: 532.5
click at [0, 0] on p "Inventory" at bounding box center [0, 0] width 0 height 0
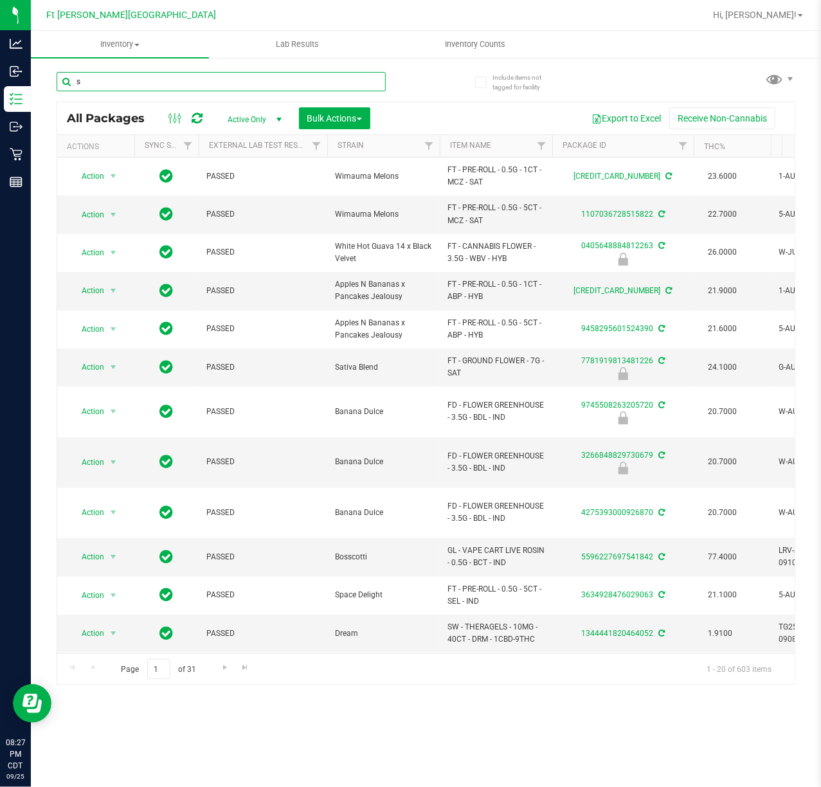
click at [278, 80] on input "s" at bounding box center [221, 81] width 329 height 19
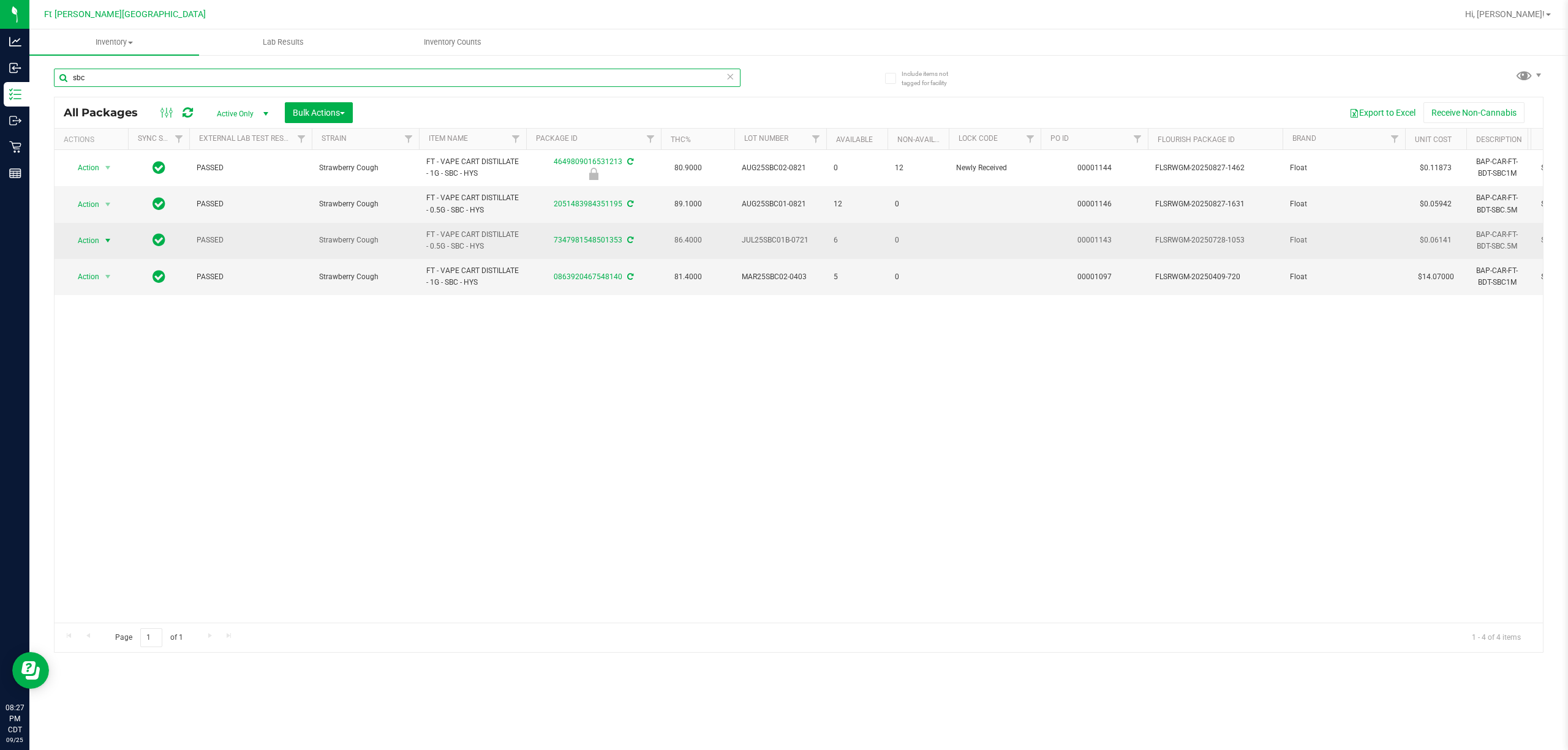
type input "sbc"
click at [111, 243] on span "select" at bounding box center [108, 240] width 10 height 10
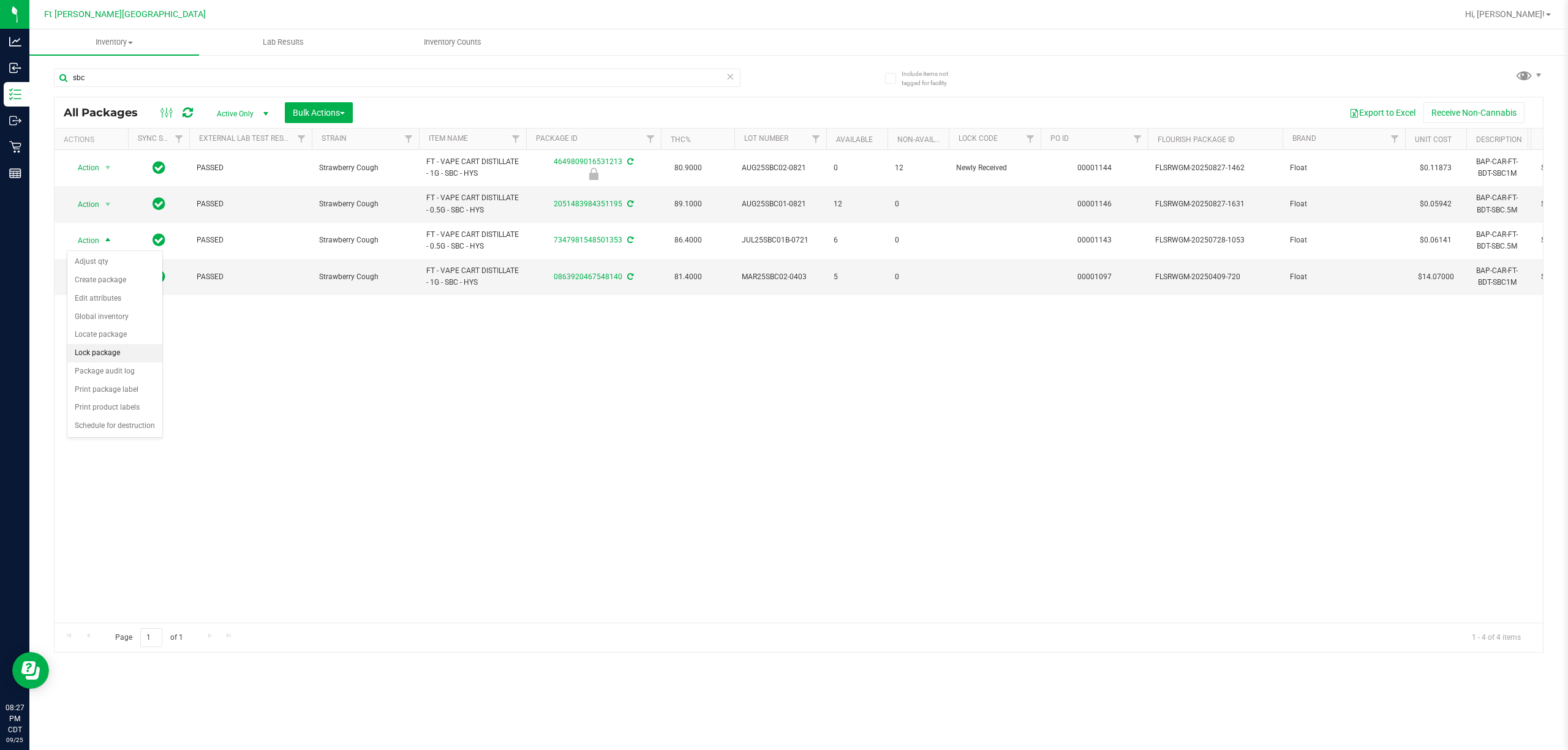
click at [121, 353] on li "Lock package" at bounding box center [115, 353] width 95 height 18
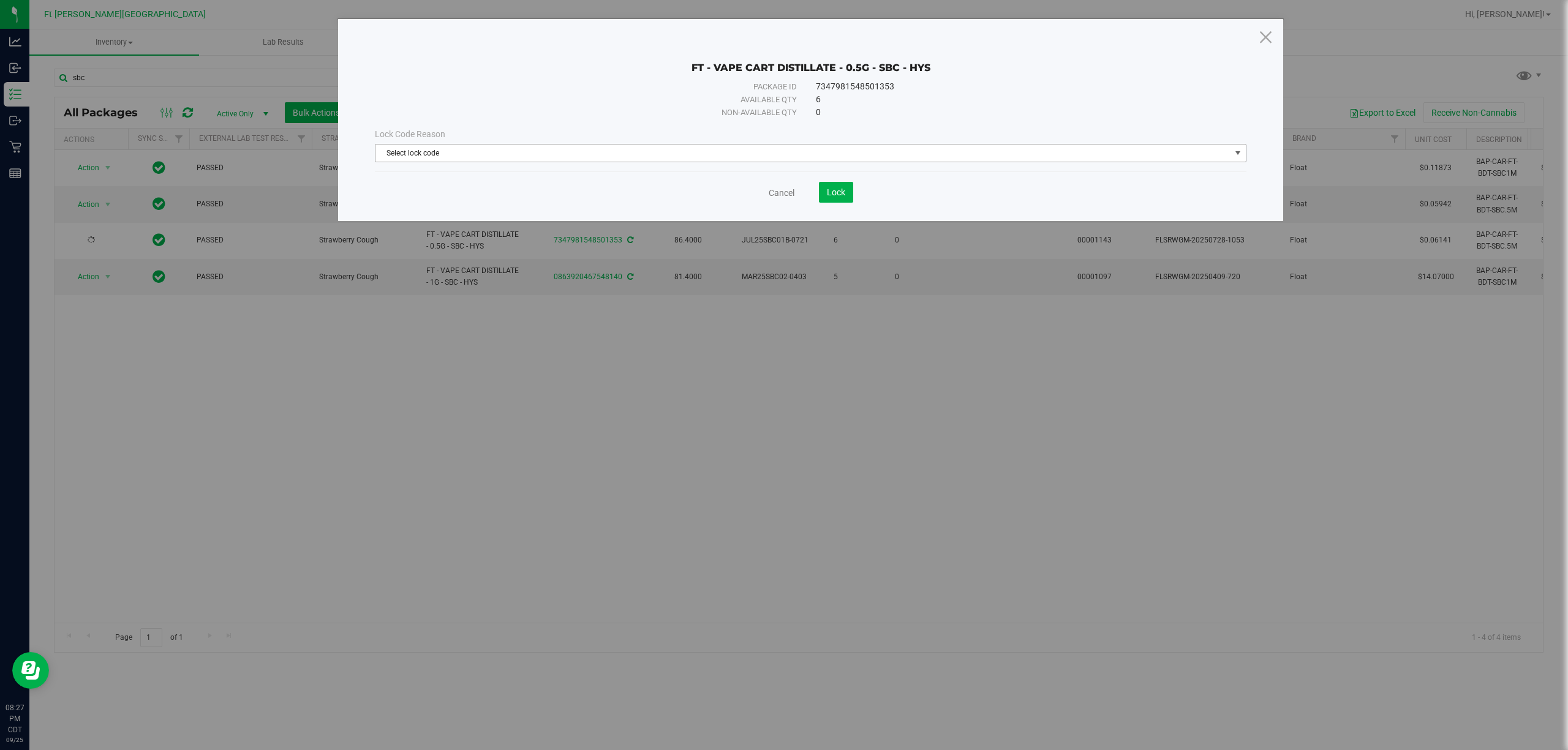
click at [782, 157] on span "Select lock code" at bounding box center [803, 153] width 855 height 17
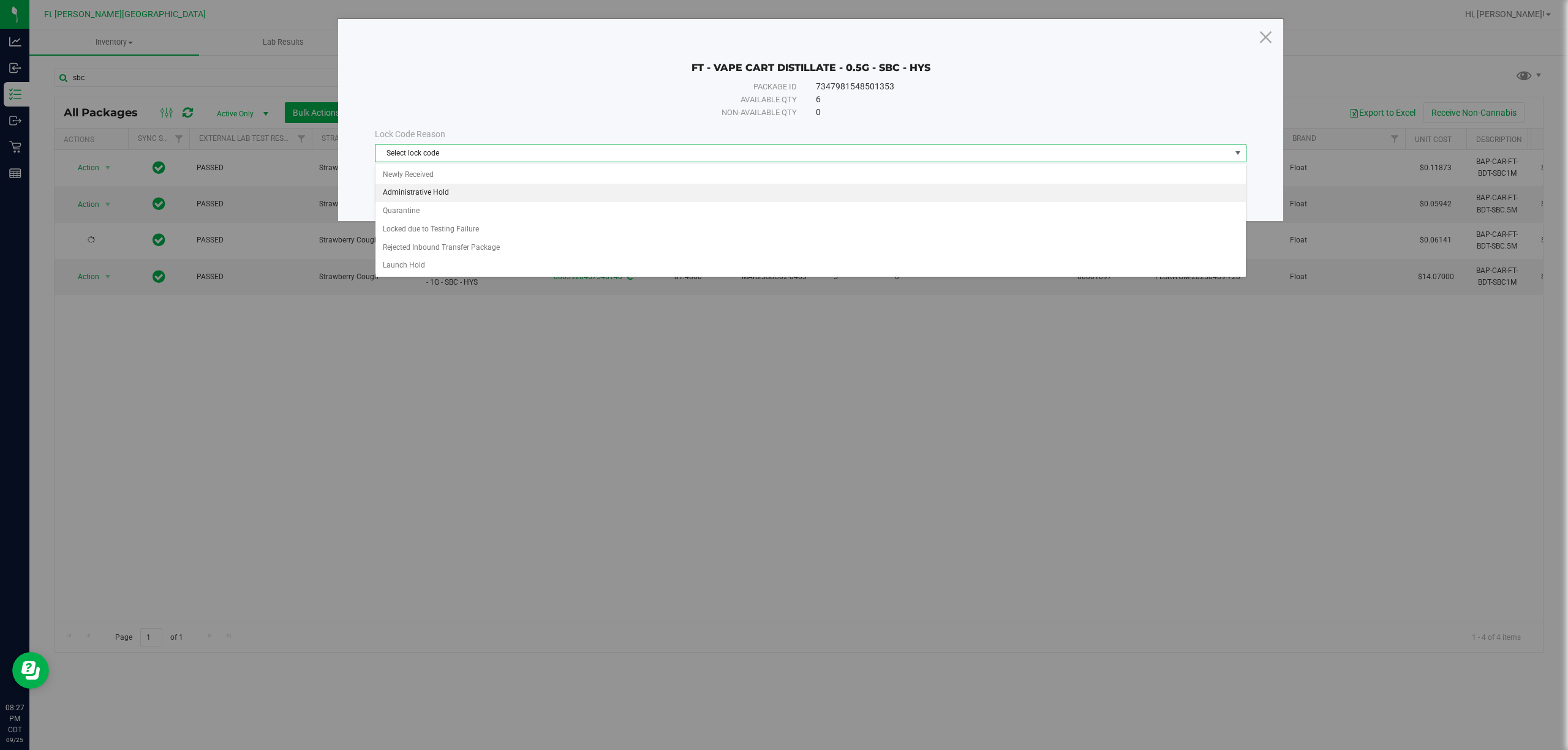
drag, startPoint x: 491, startPoint y: 197, endPoint x: 512, endPoint y: 194, distance: 21.2
click at [493, 197] on li "Administrative Hold" at bounding box center [810, 193] width 870 height 18
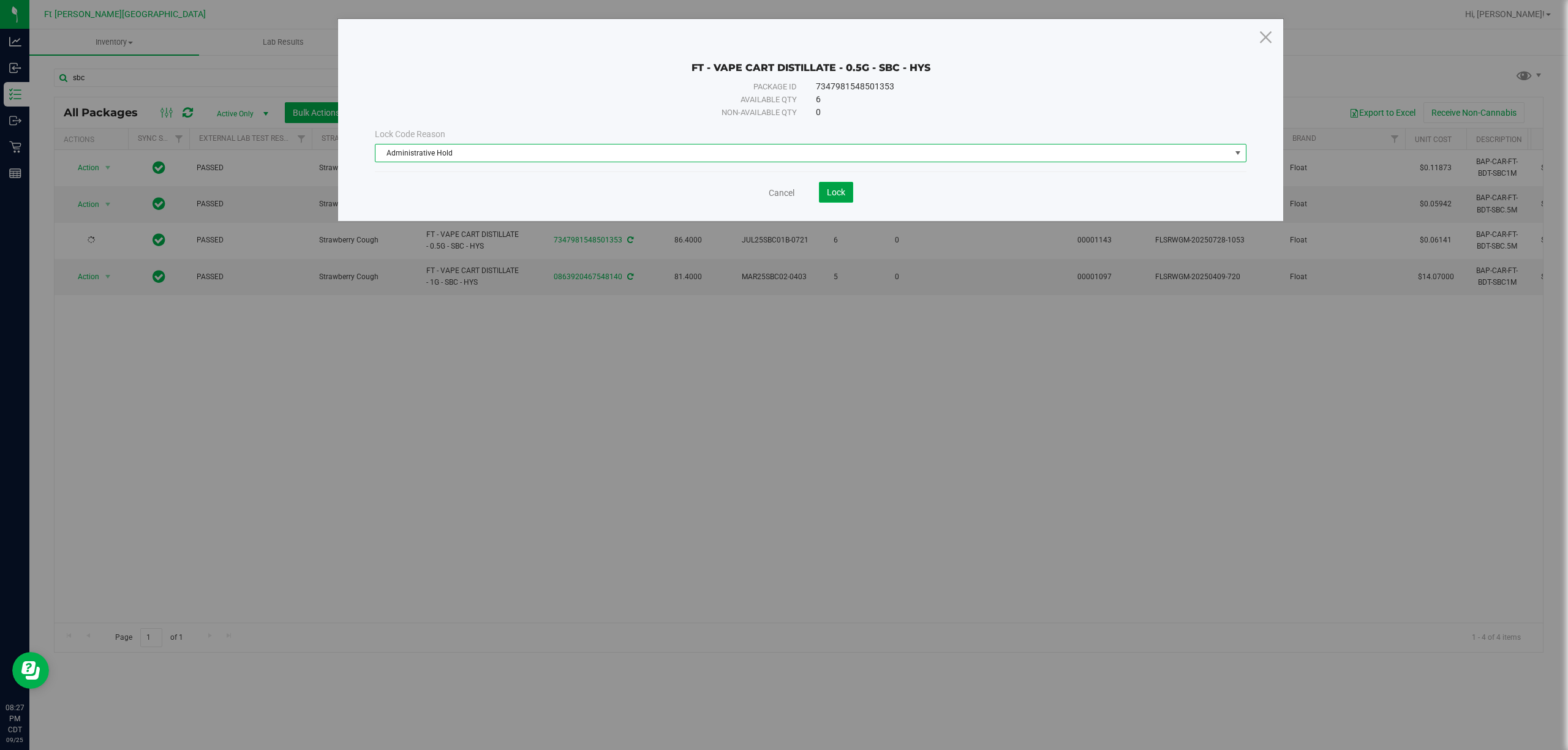
click at [782, 196] on span "Lock" at bounding box center [836, 193] width 18 height 10
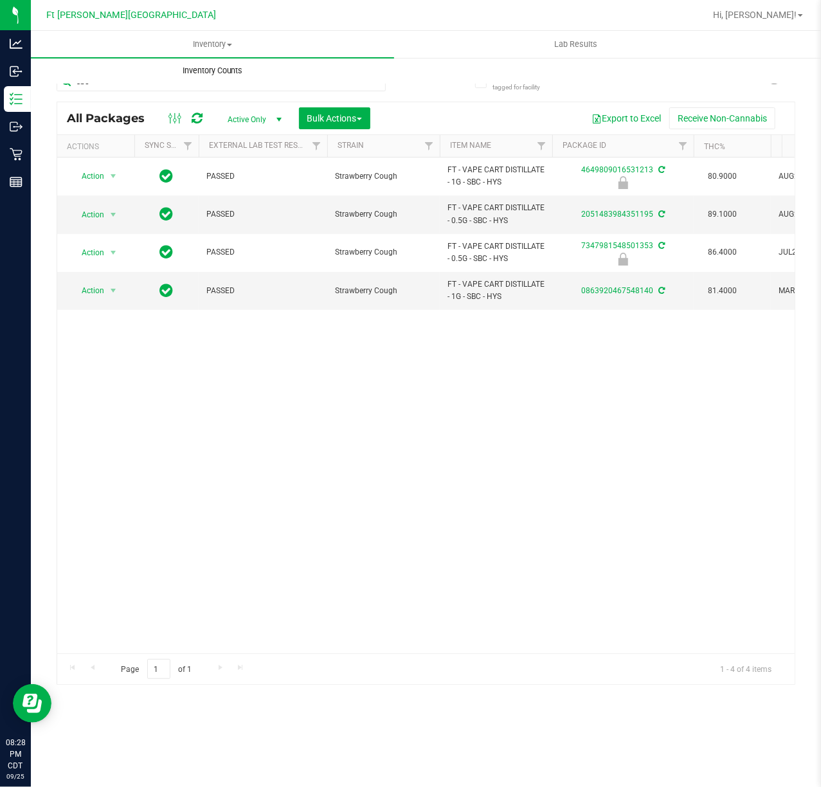
click at [224, 76] on uib-tab-heading "Inventory Counts" at bounding box center [212, 71] width 362 height 26
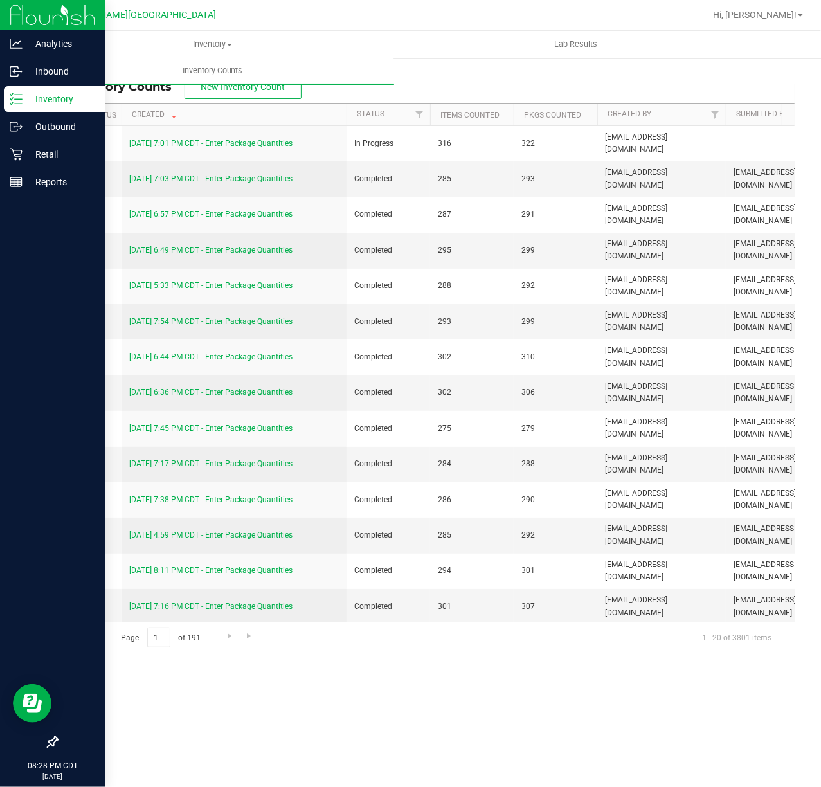
click at [26, 96] on p "Inventory" at bounding box center [60, 98] width 77 height 15
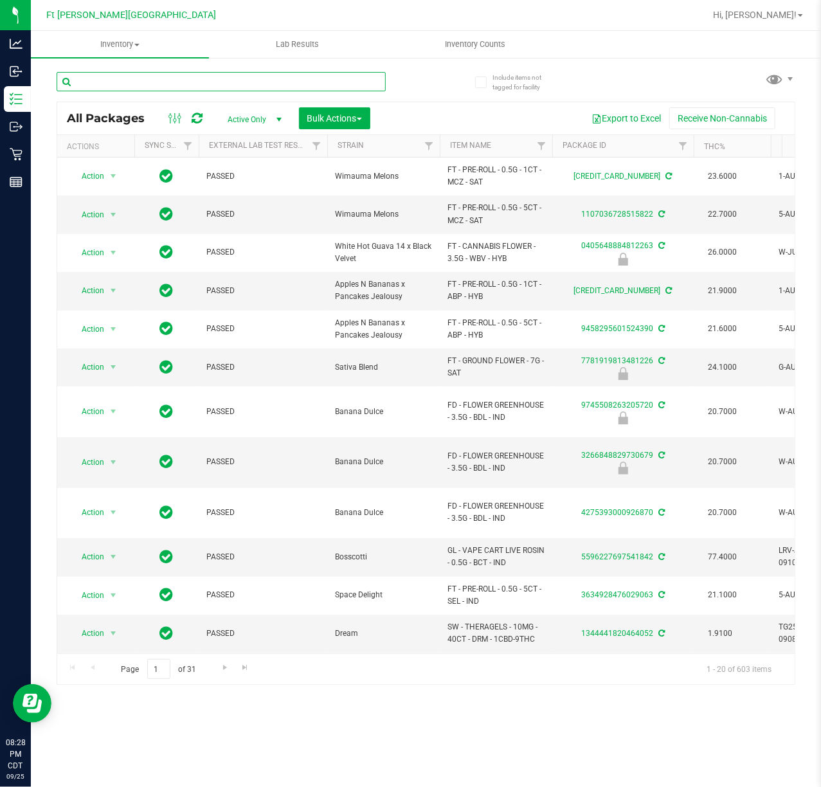
click at [310, 82] on input "text" at bounding box center [221, 81] width 329 height 19
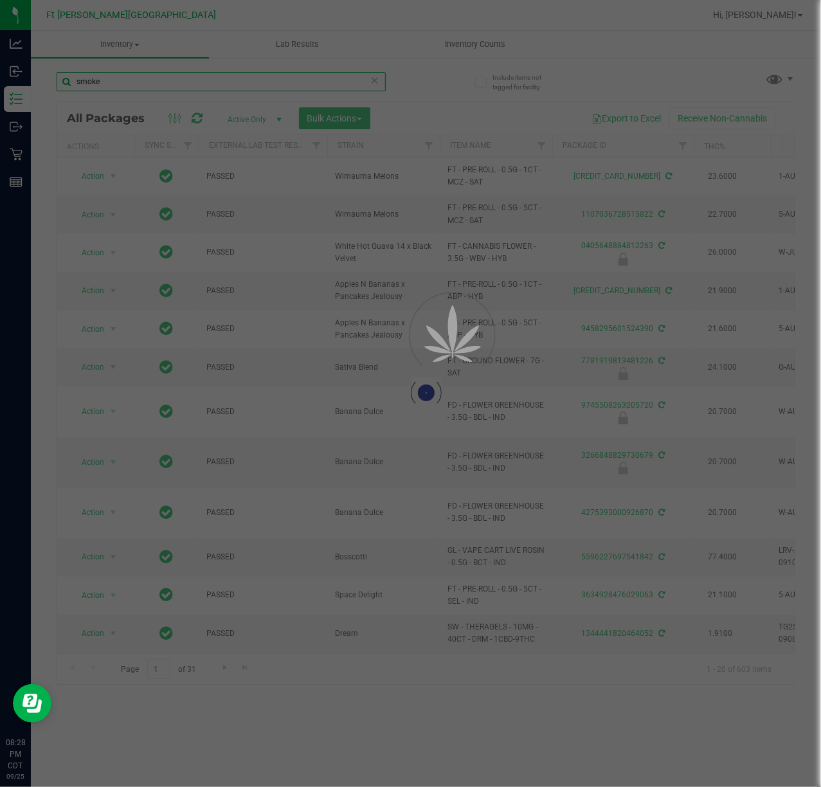
type input "smoke"
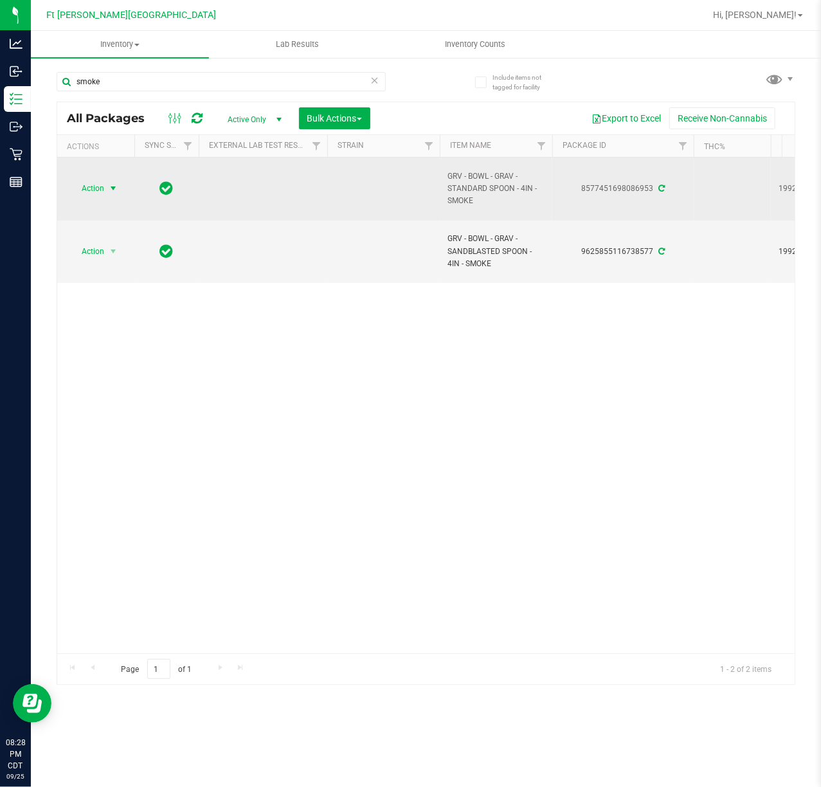
click at [103, 188] on span "Action" at bounding box center [87, 188] width 35 height 18
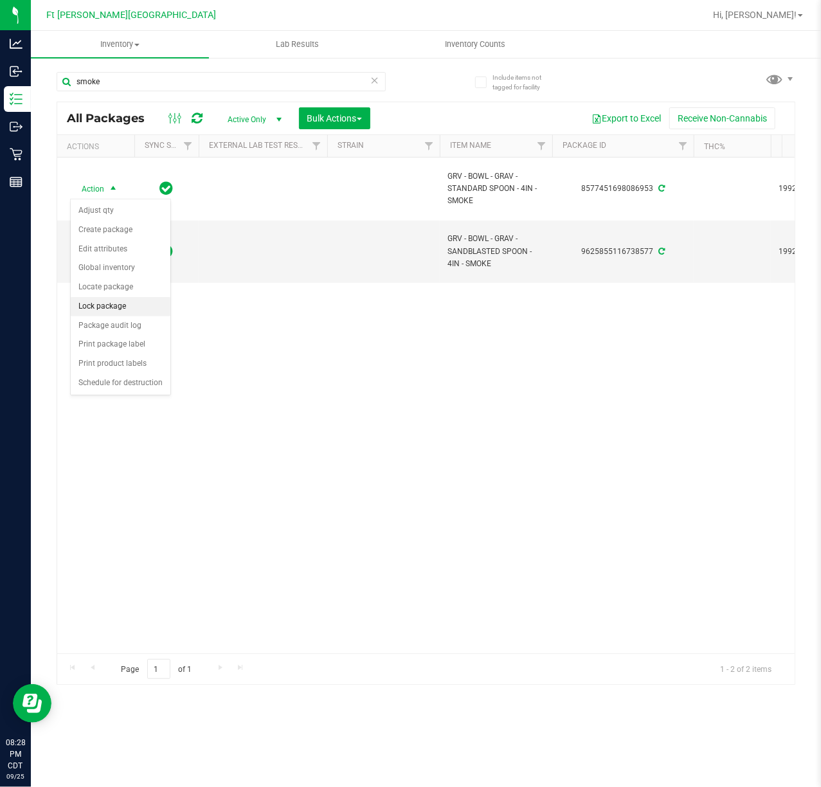
click at [134, 302] on li "Lock package" at bounding box center [121, 306] width 100 height 19
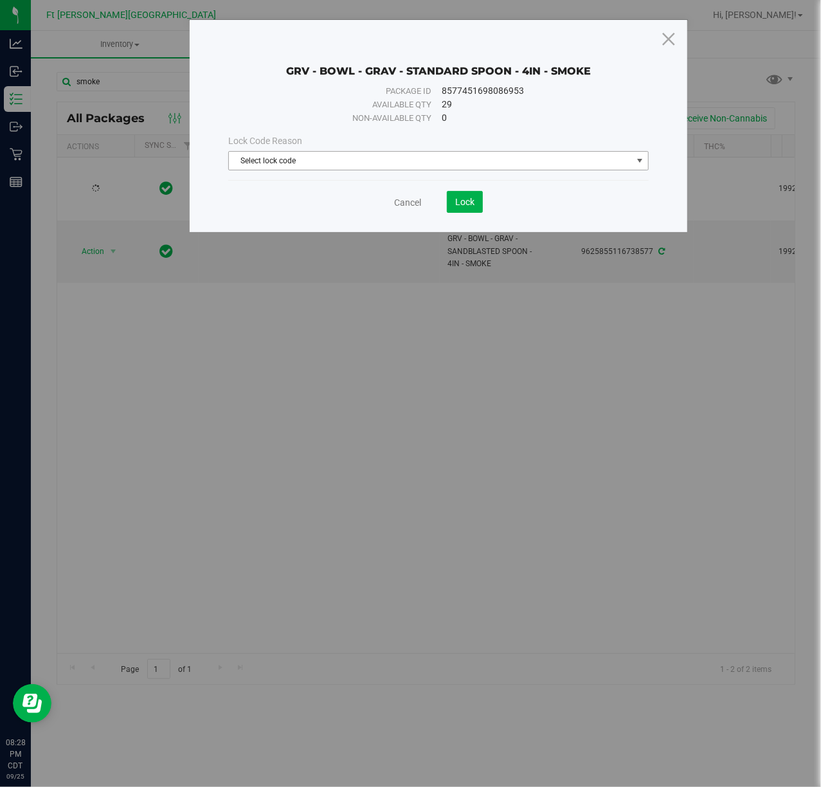
click at [432, 161] on span "Select lock code" at bounding box center [430, 161] width 402 height 18
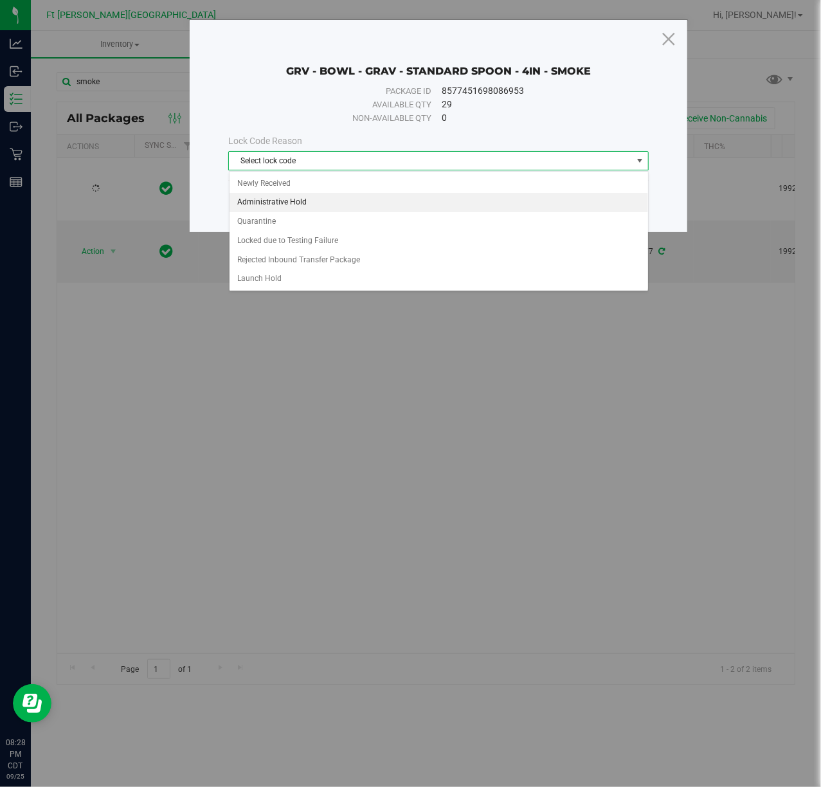
click at [369, 207] on li "Administrative Hold" at bounding box center [438, 202] width 418 height 19
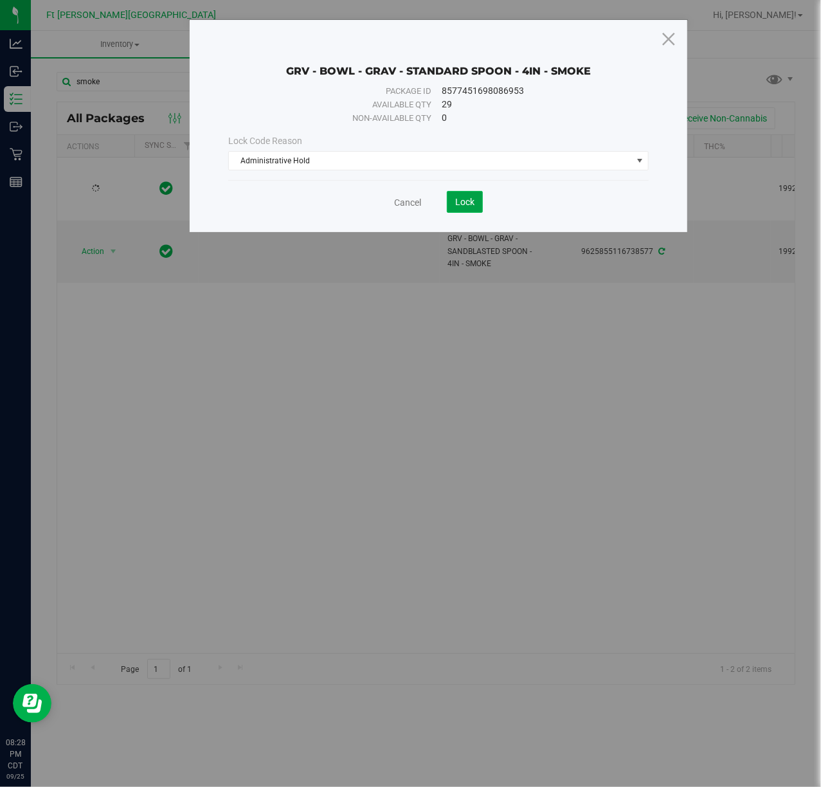
click at [477, 196] on button "Lock" at bounding box center [465, 202] width 36 height 22
